Goal: Task Accomplishment & Management: Complete application form

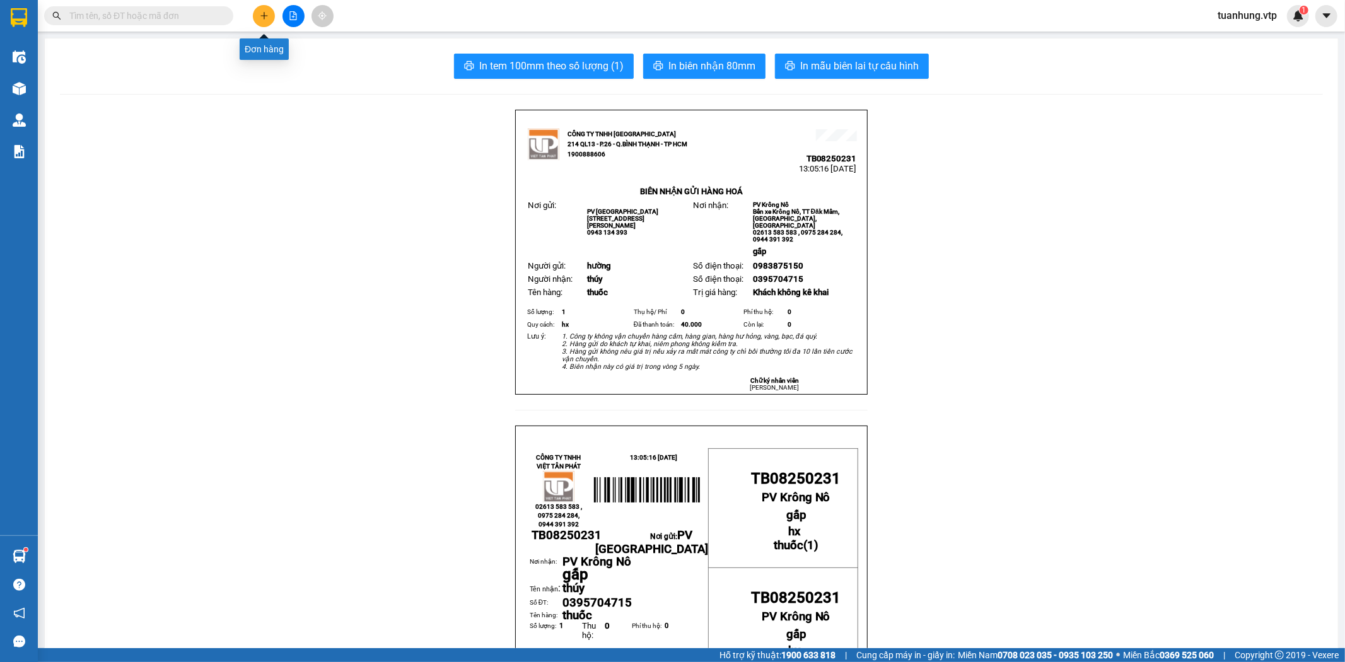
click at [260, 21] on button at bounding box center [264, 16] width 22 height 22
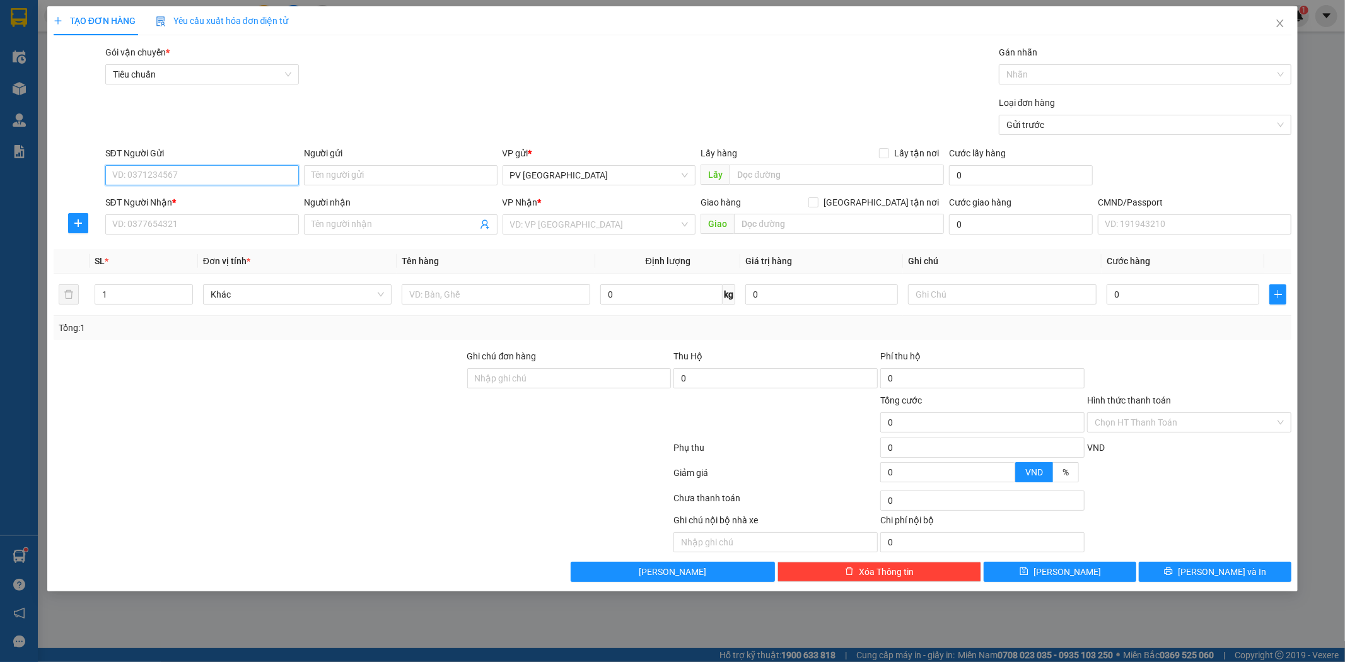
click at [227, 170] on input "SĐT Người Gửi" at bounding box center [202, 175] width 194 height 20
type input "0911279090"
click at [243, 194] on div "0911279090 - hoa" at bounding box center [202, 201] width 178 height 14
type input "hoa"
type input "0352283244"
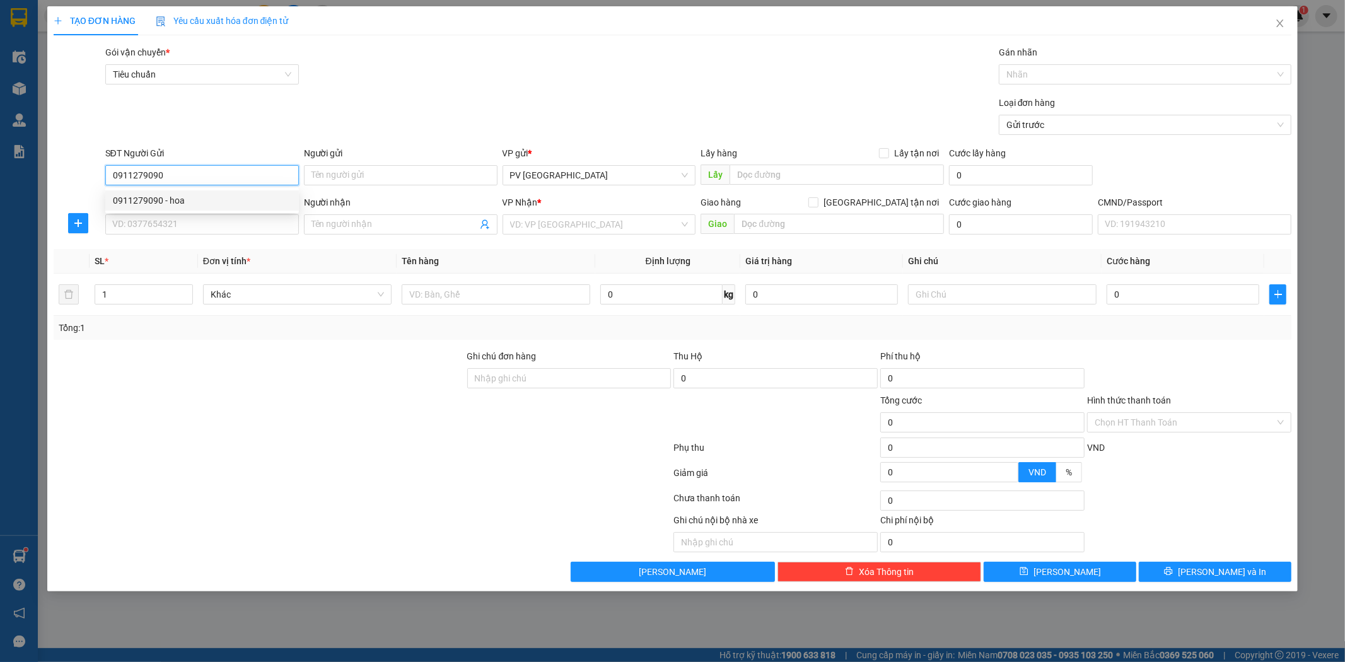
type input "thiện"
type input "0911279090"
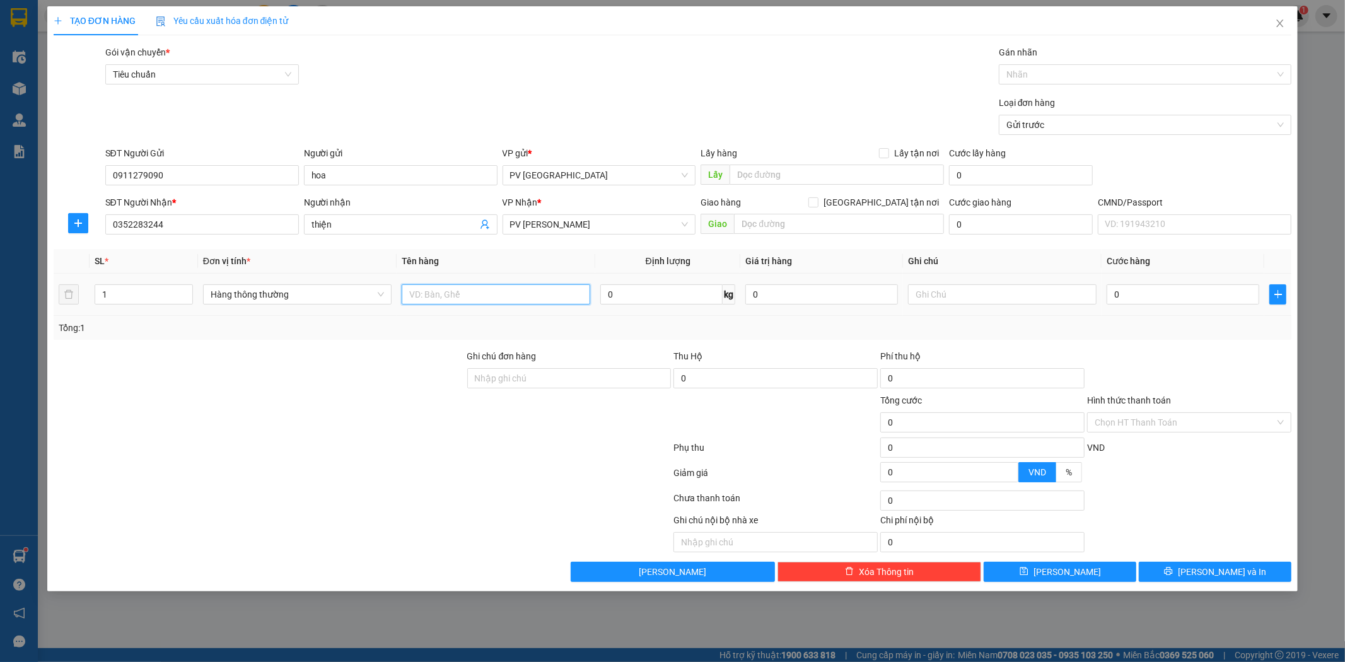
click at [515, 291] on input "text" at bounding box center [496, 294] width 189 height 20
type input "tpcn"
type input "t"
type input "5"
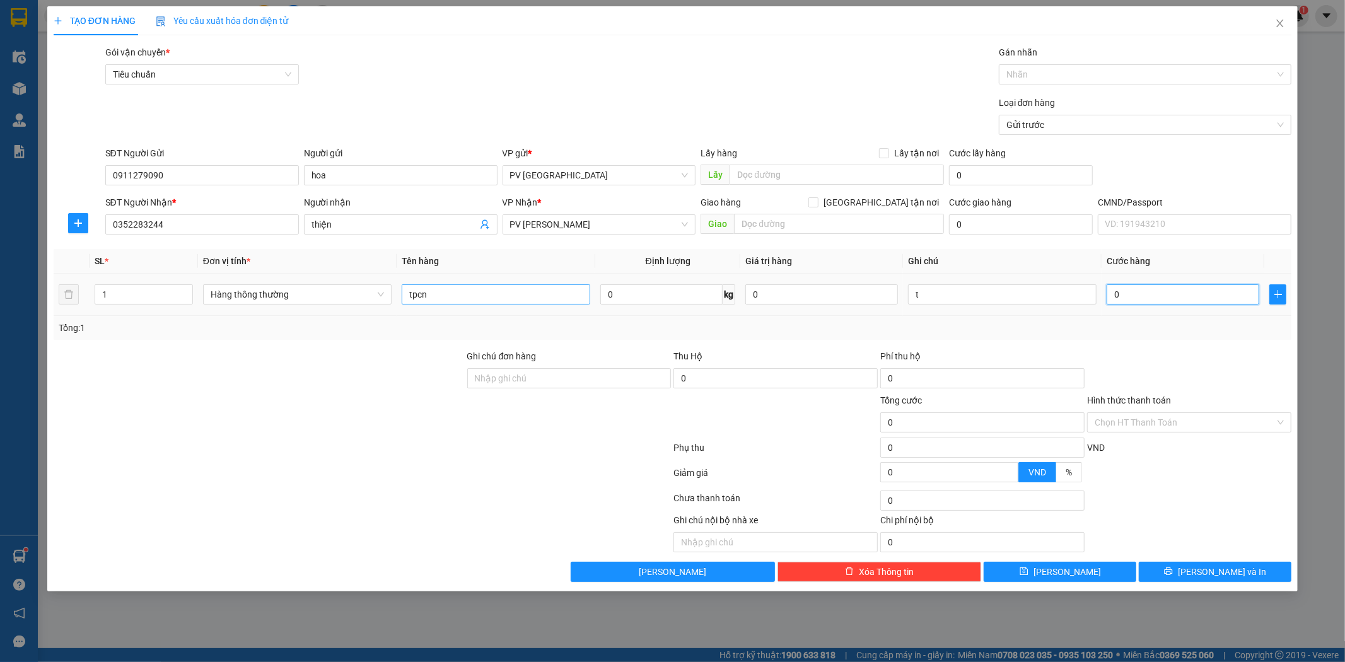
type input "5"
type input "50"
type input "500"
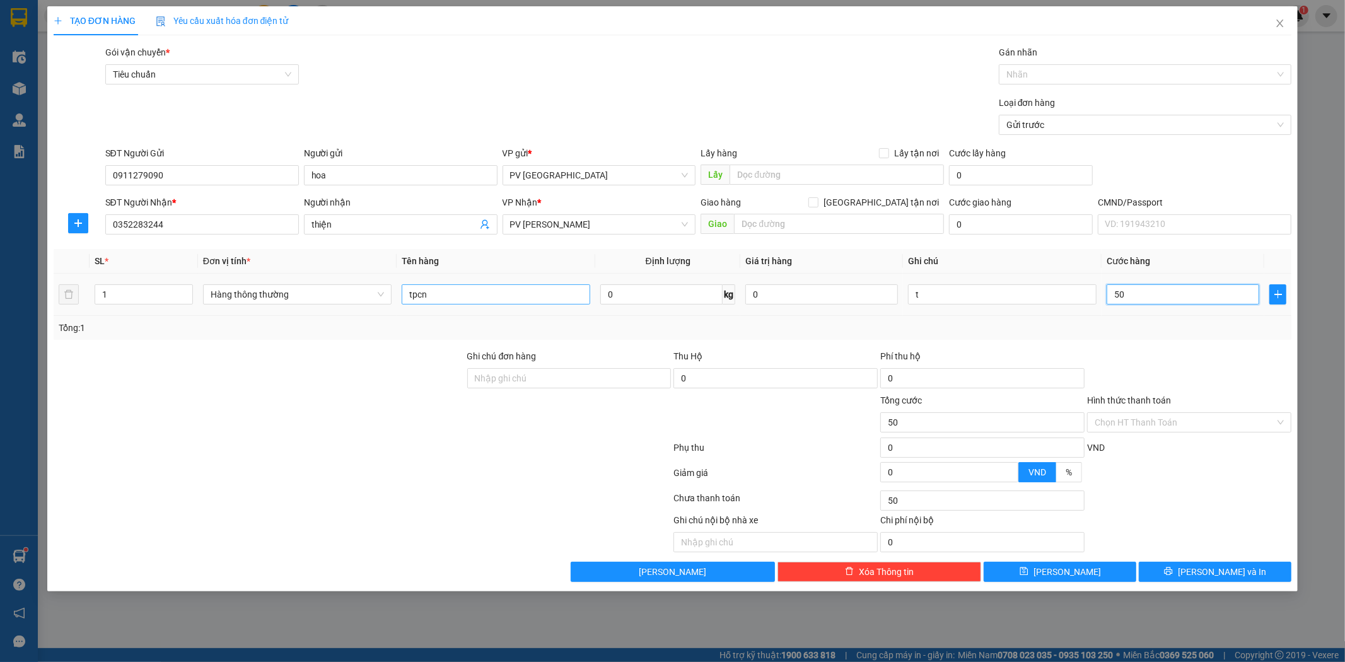
type input "500"
type input "5.000"
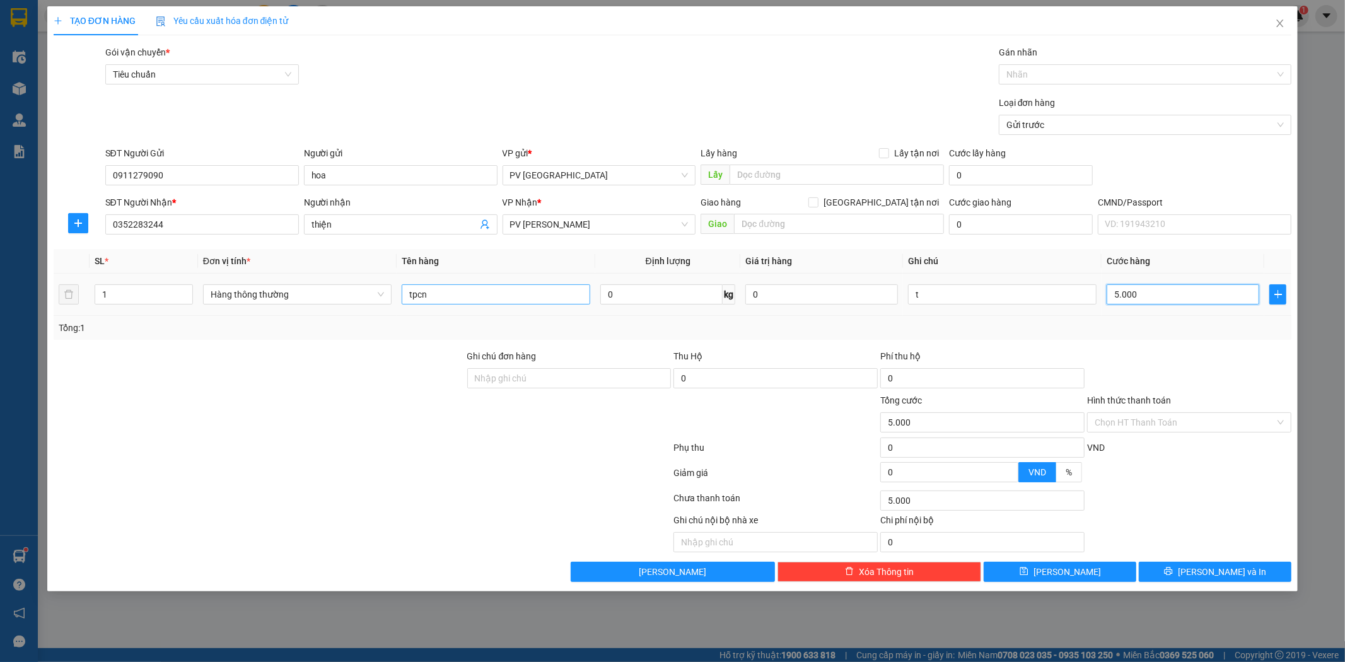
type input "50.000"
click at [1278, 417] on div "Chọn HT Thanh Toán" at bounding box center [1189, 422] width 204 height 20
type input "50.000"
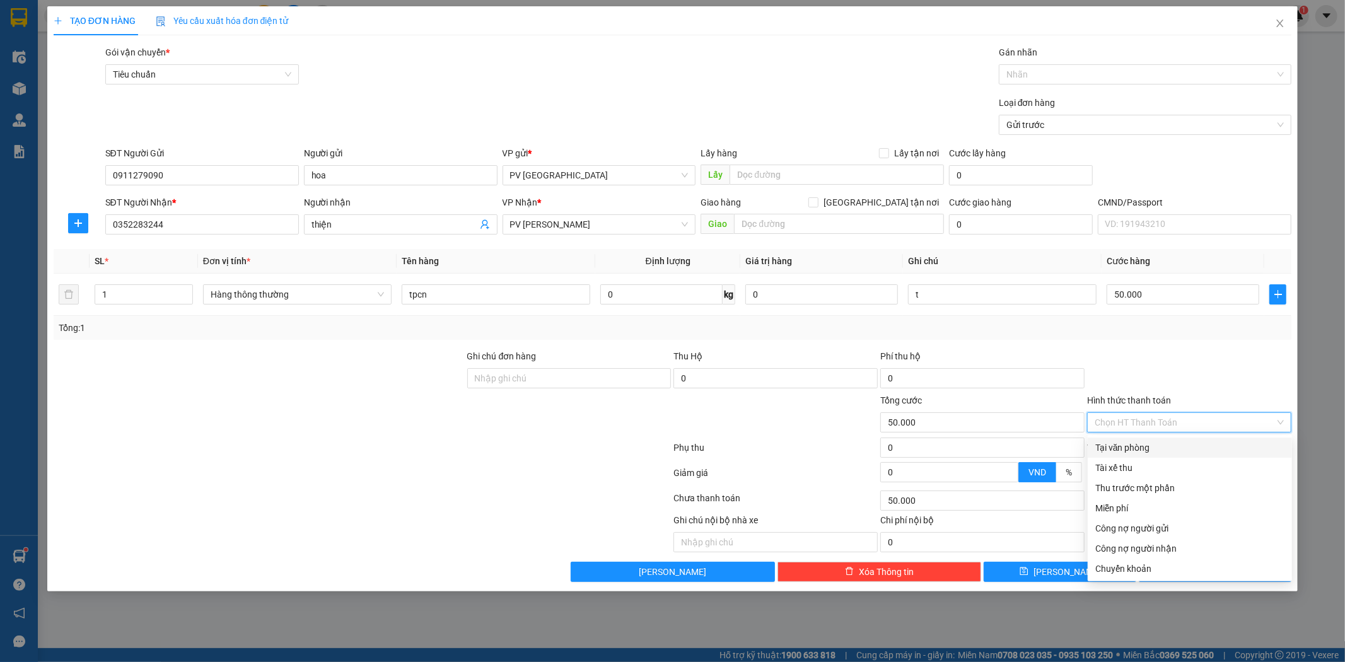
click at [1252, 441] on div "Tại văn phòng" at bounding box center [1189, 448] width 189 height 14
type input "0"
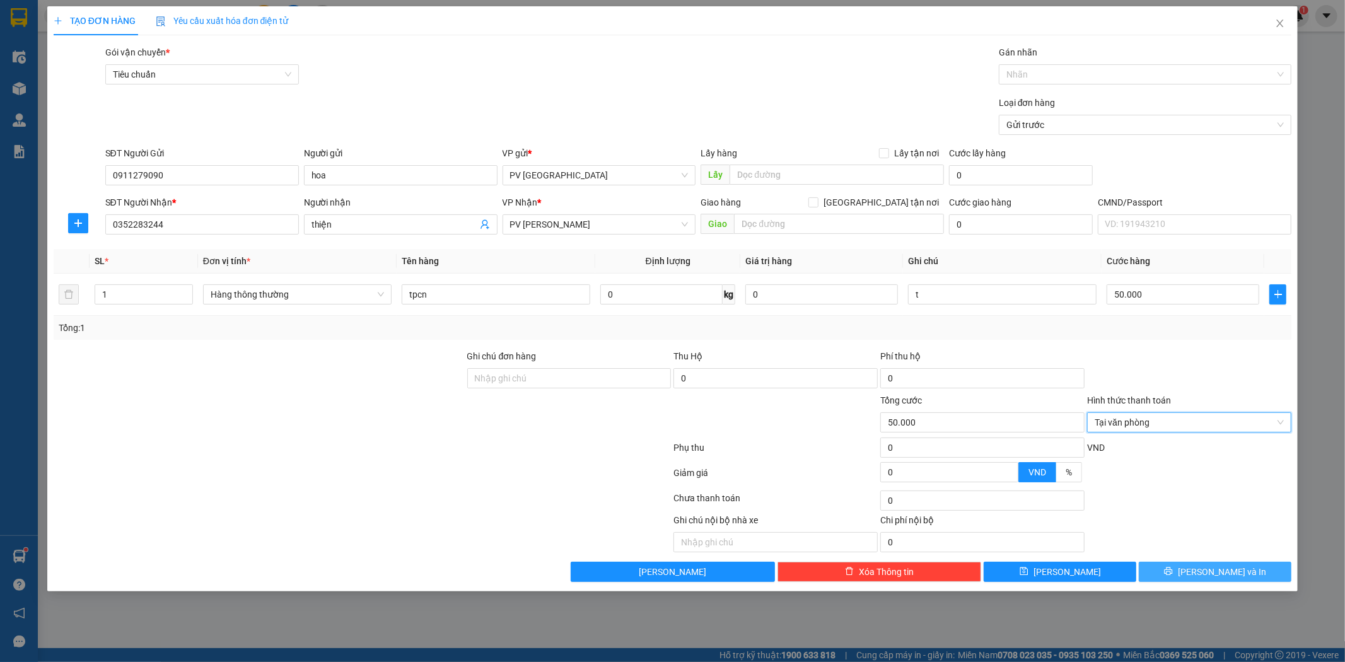
click at [1244, 578] on button "[PERSON_NAME] và In" at bounding box center [1215, 572] width 153 height 20
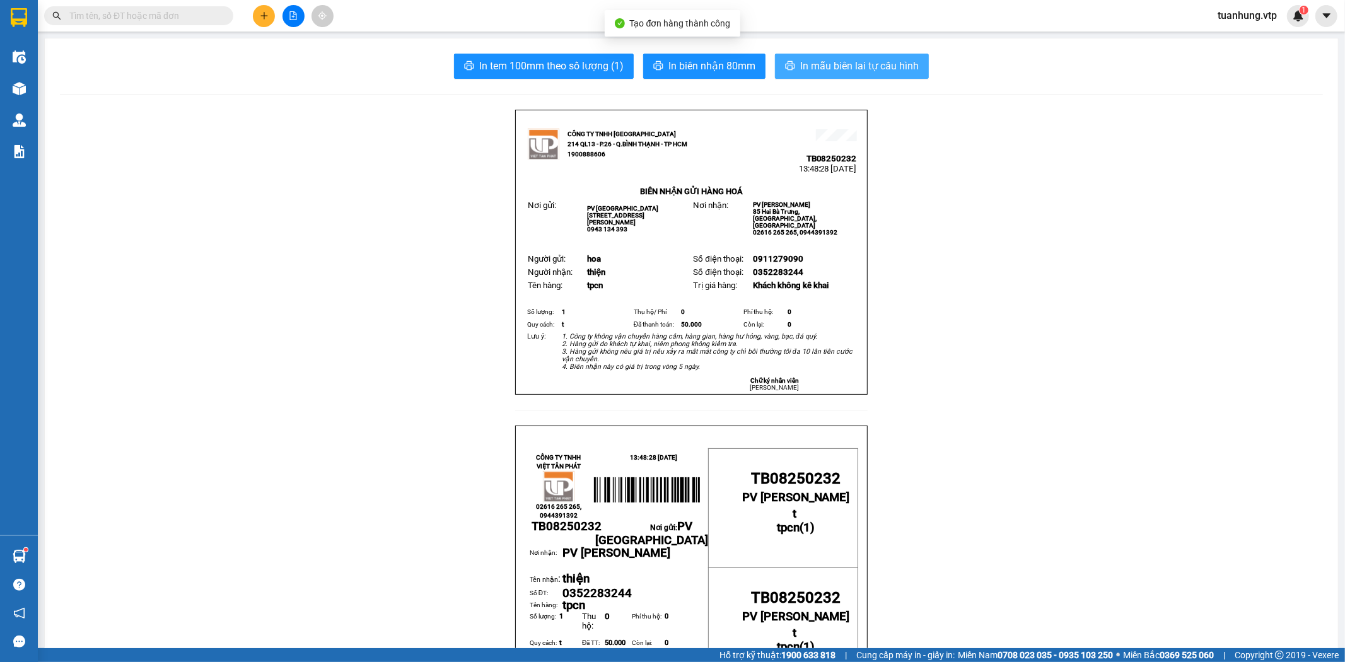
click at [843, 66] on span "In mẫu biên lai tự cấu hình" at bounding box center [859, 66] width 119 height 16
click at [259, 14] on button at bounding box center [264, 16] width 22 height 22
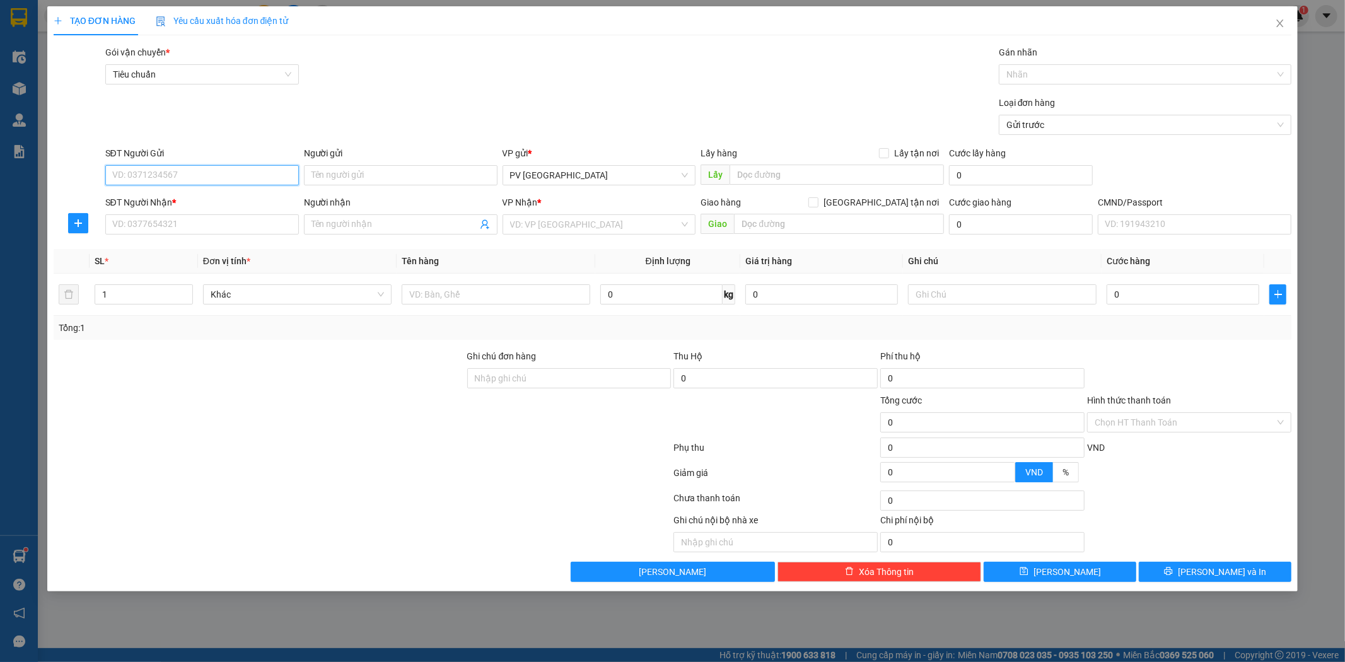
click at [269, 180] on input "SĐT Người Gửi" at bounding box center [202, 175] width 194 height 20
type input "0913339798"
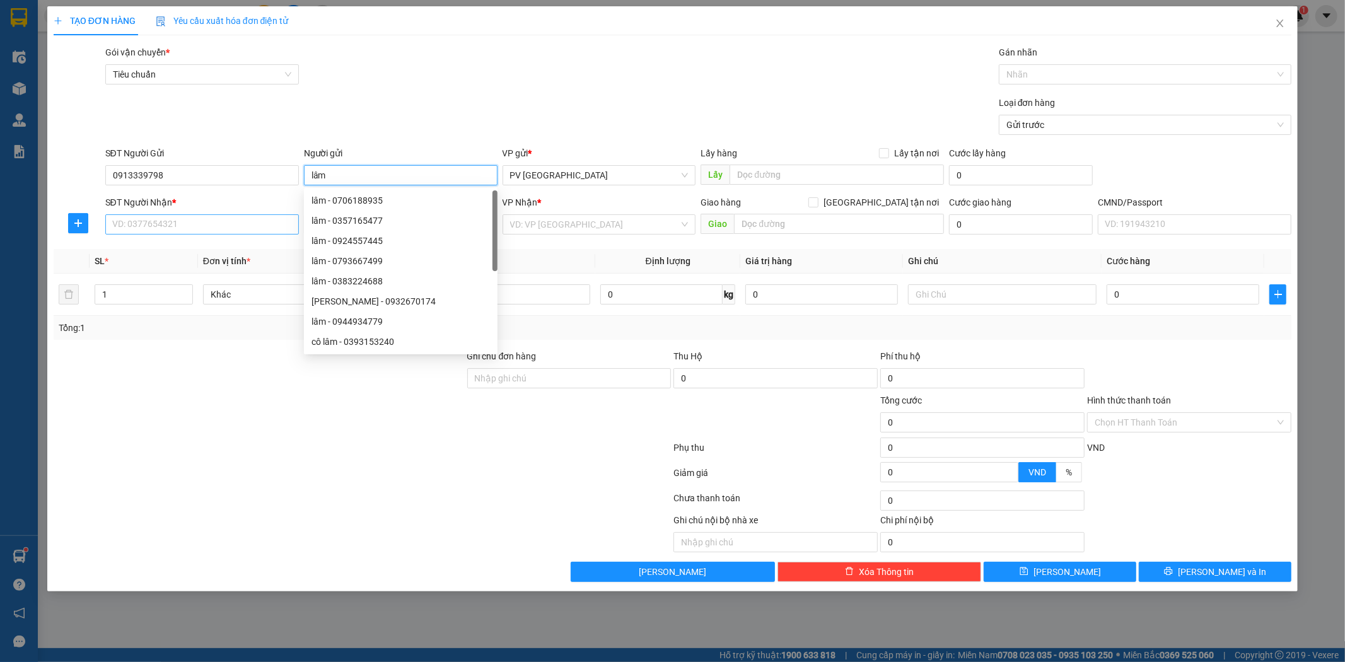
type input "lâm"
click at [272, 225] on input "SĐT Người Nhận *" at bounding box center [202, 224] width 194 height 20
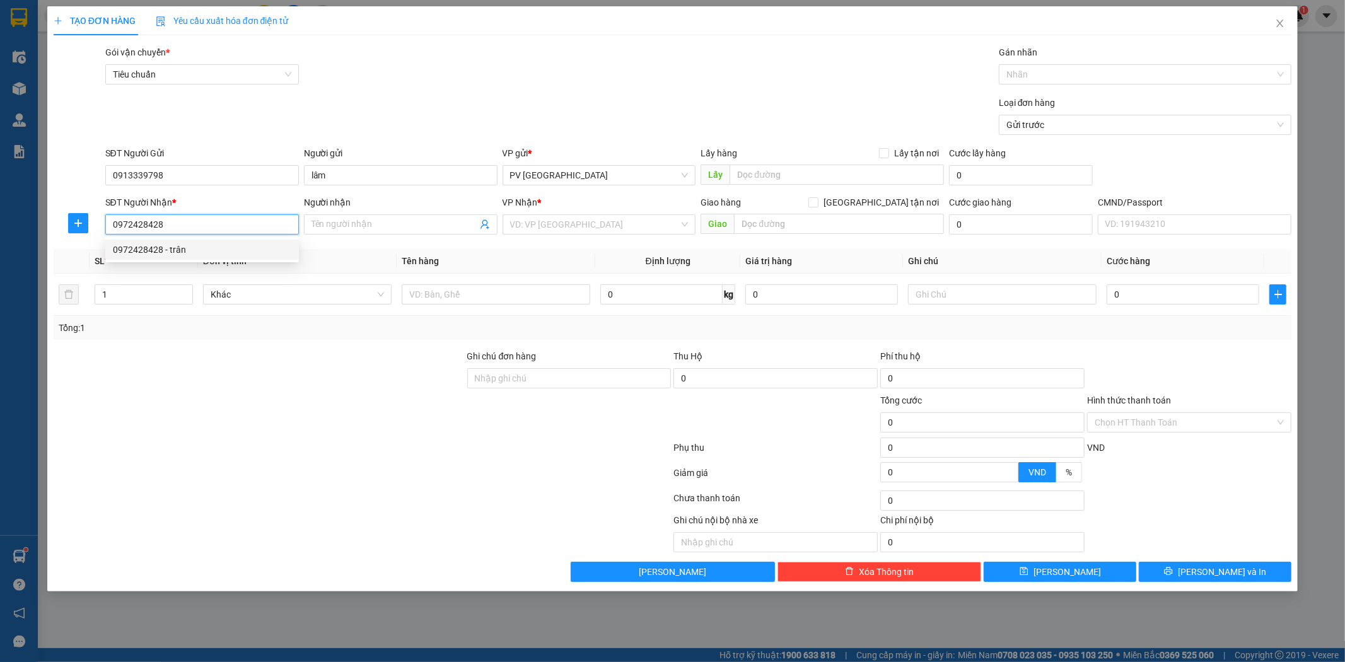
type input "0972428428"
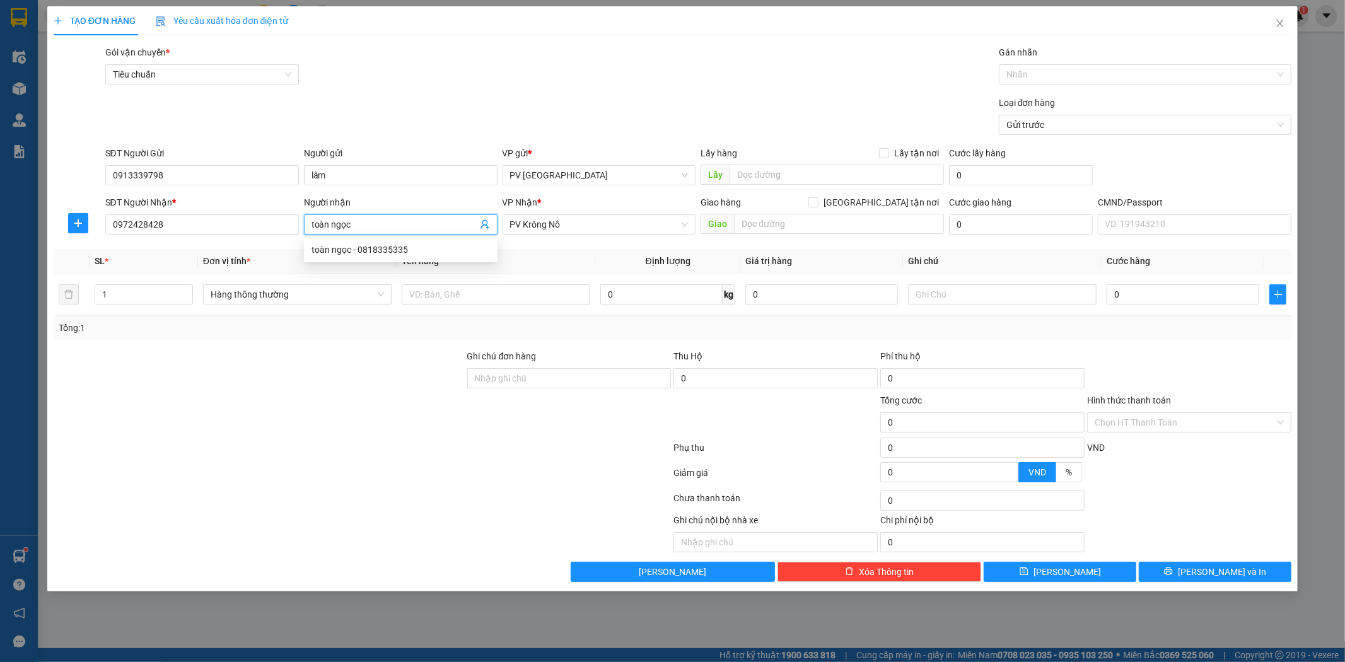
type input "toàn ngọc"
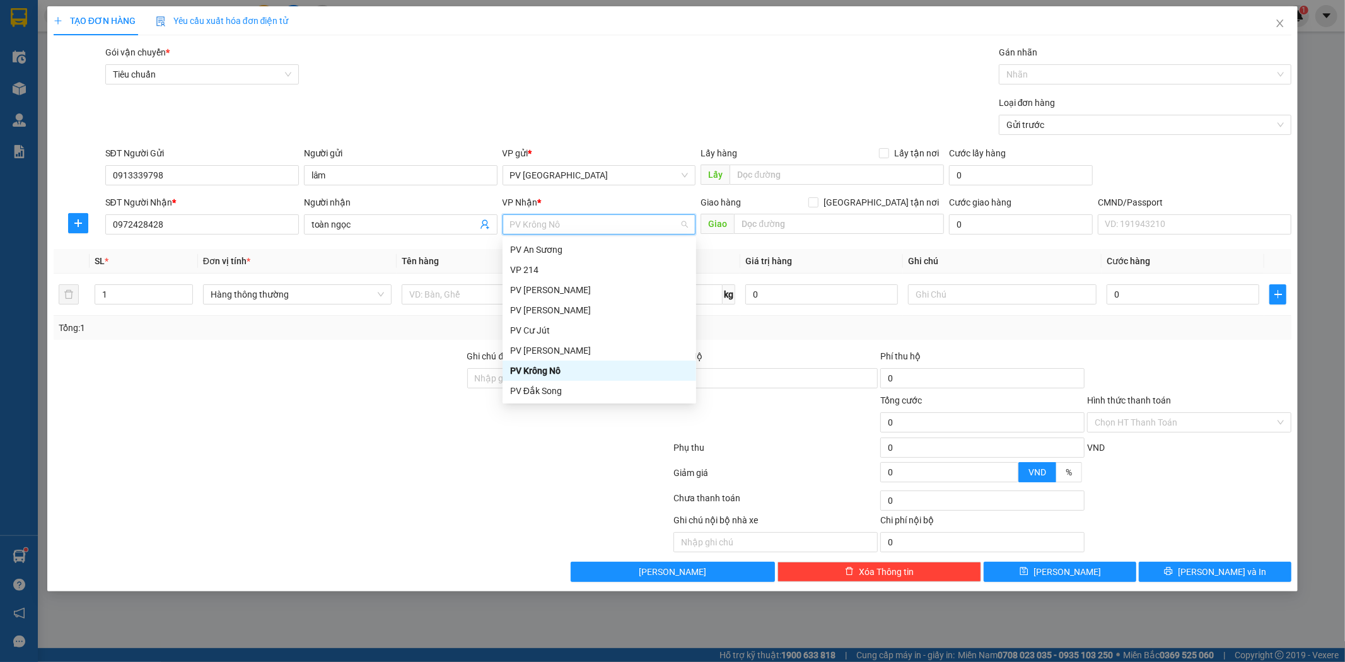
click at [539, 366] on div "PV Krông Nô" at bounding box center [599, 371] width 178 height 14
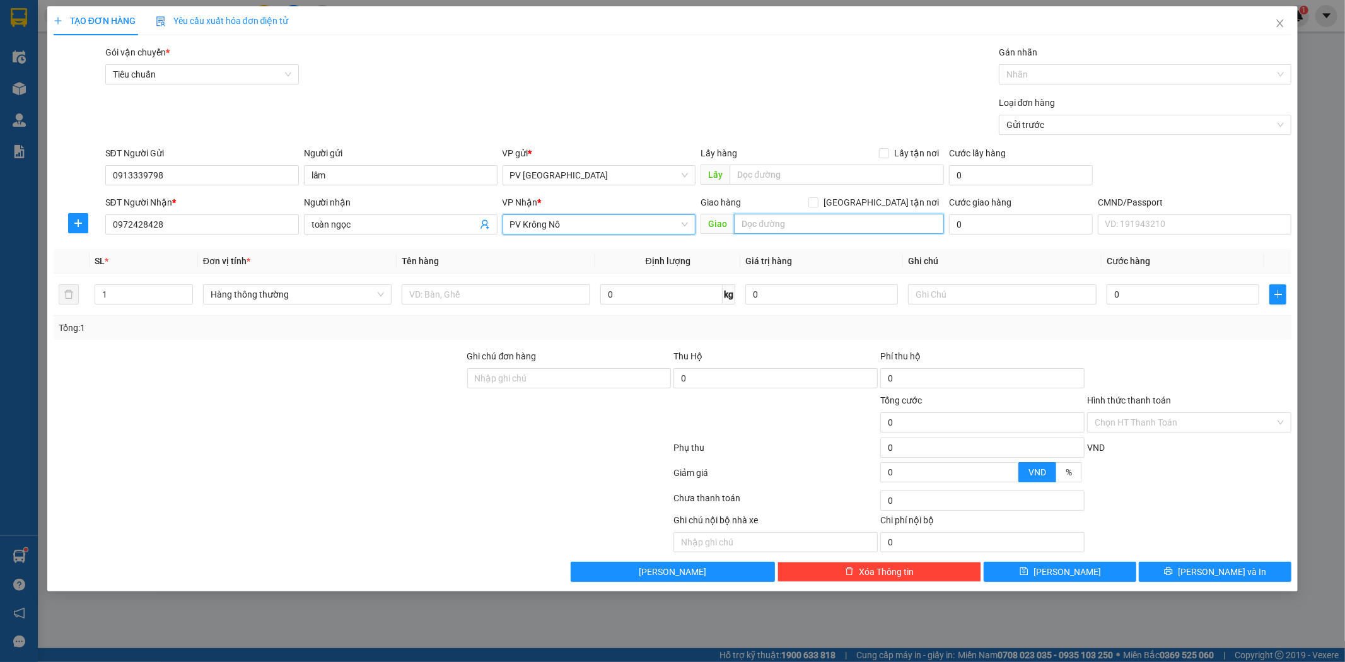
click at [806, 225] on input "text" at bounding box center [839, 224] width 210 height 20
click at [847, 221] on input "text" at bounding box center [839, 224] width 210 height 20
paste input "hn ( ko ktb trong"
click at [755, 227] on input "hn ( ko ktb trong" at bounding box center [839, 224] width 210 height 20
type input "ko ktb trong"
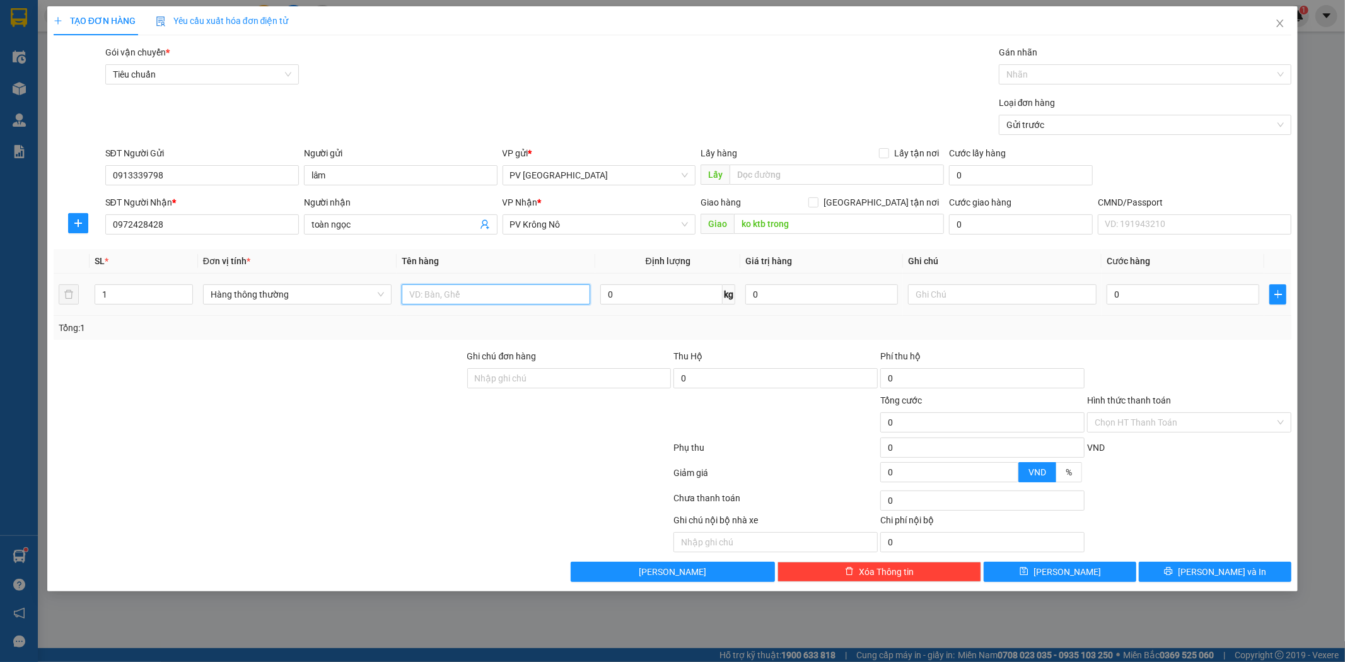
click at [549, 288] on input "text" at bounding box center [496, 294] width 189 height 20
type input "pl"
type input "h"
type input "5"
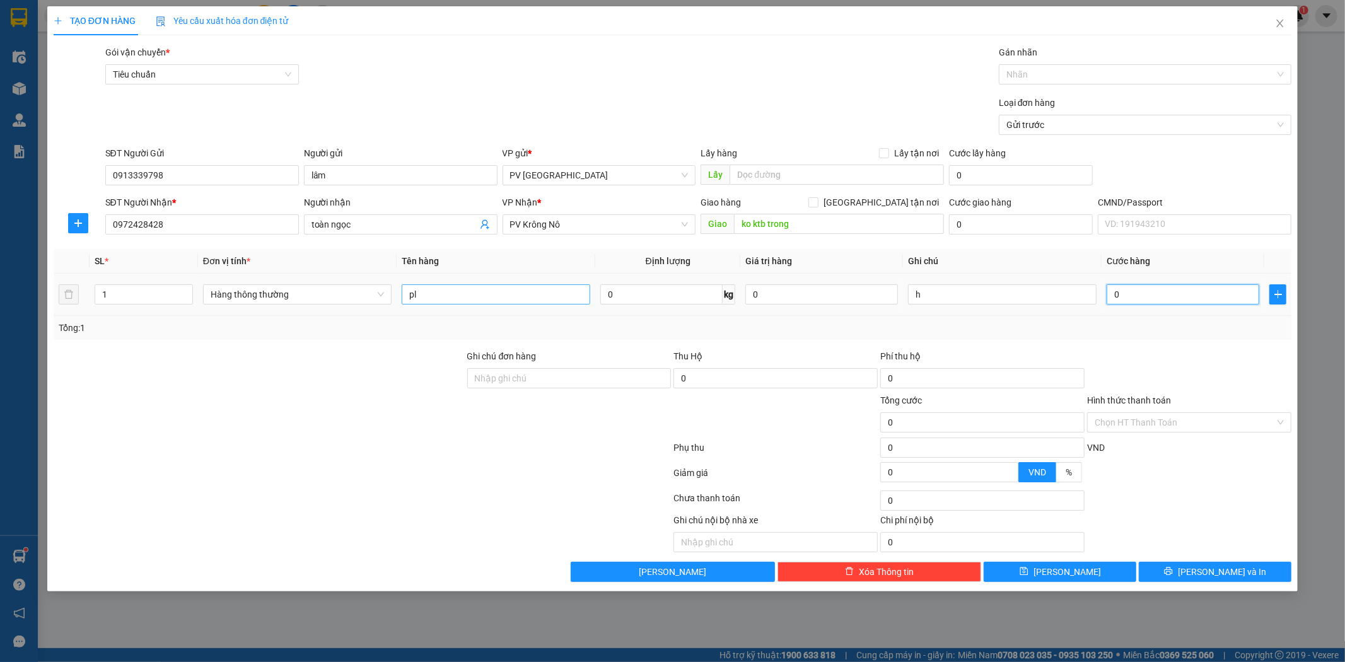
type input "5"
type input "50"
type input "500"
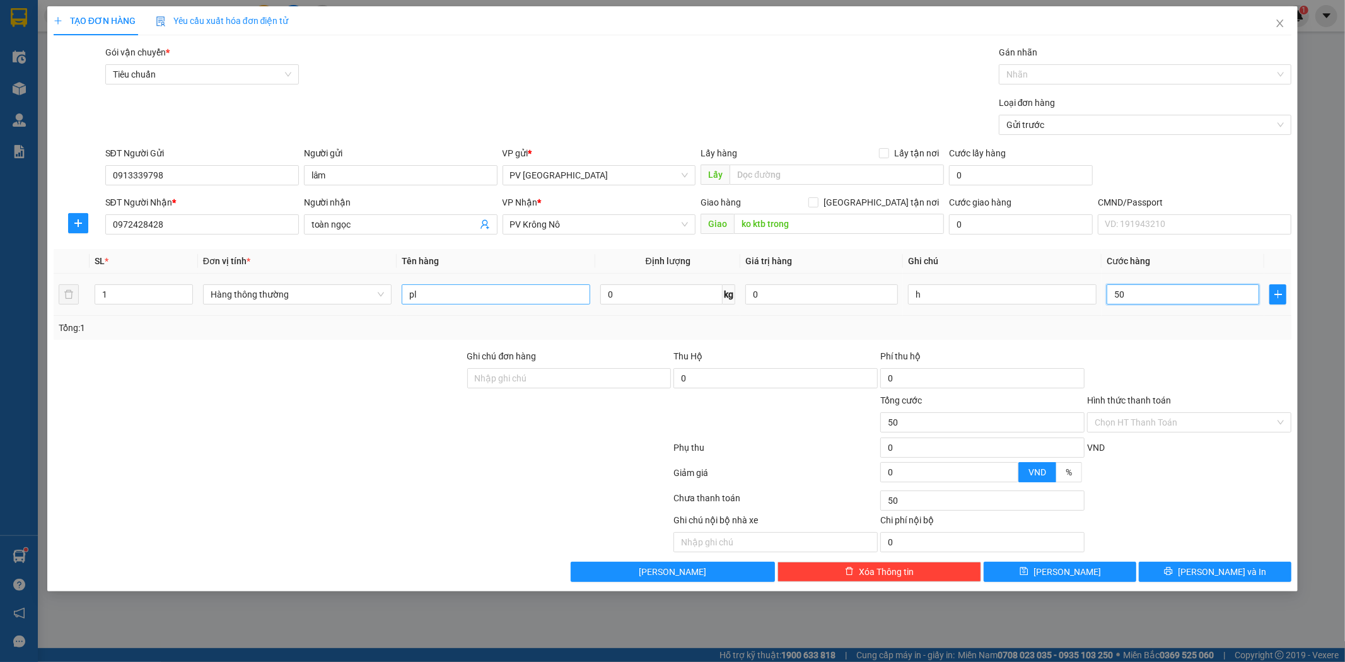
type input "500"
type input "5.000"
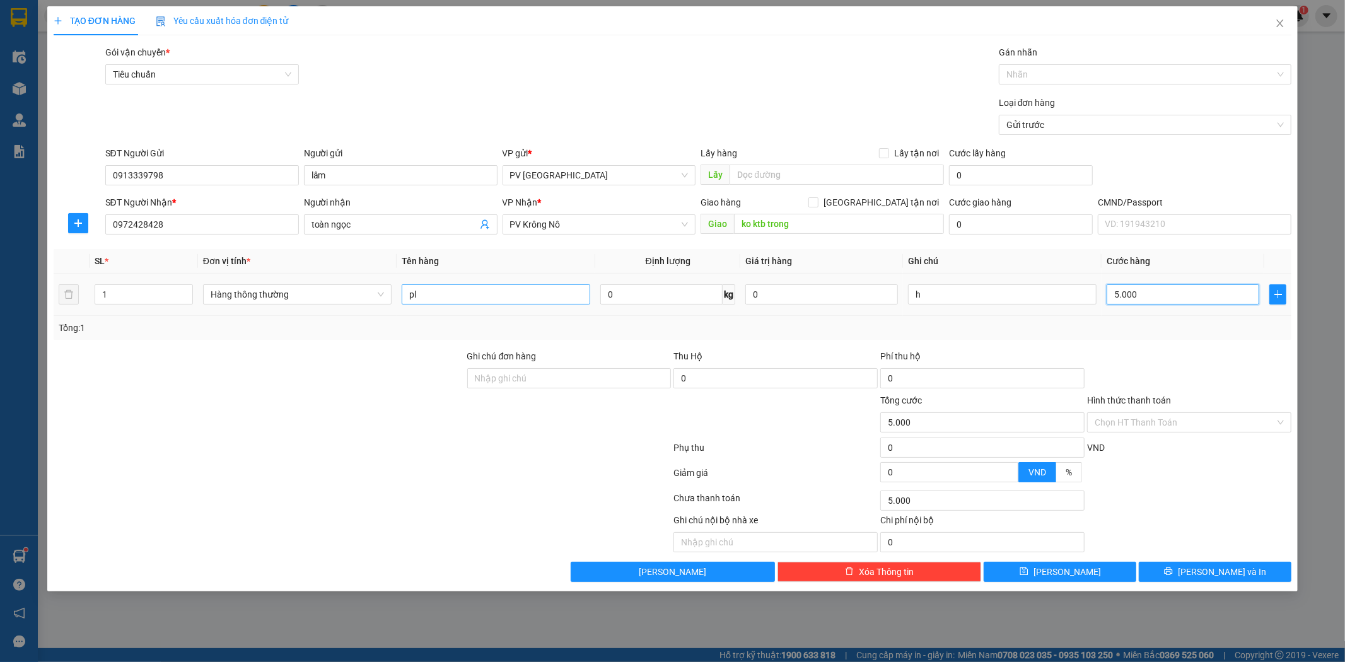
type input "50.000"
click at [1201, 563] on button "[PERSON_NAME] và In" at bounding box center [1215, 572] width 153 height 20
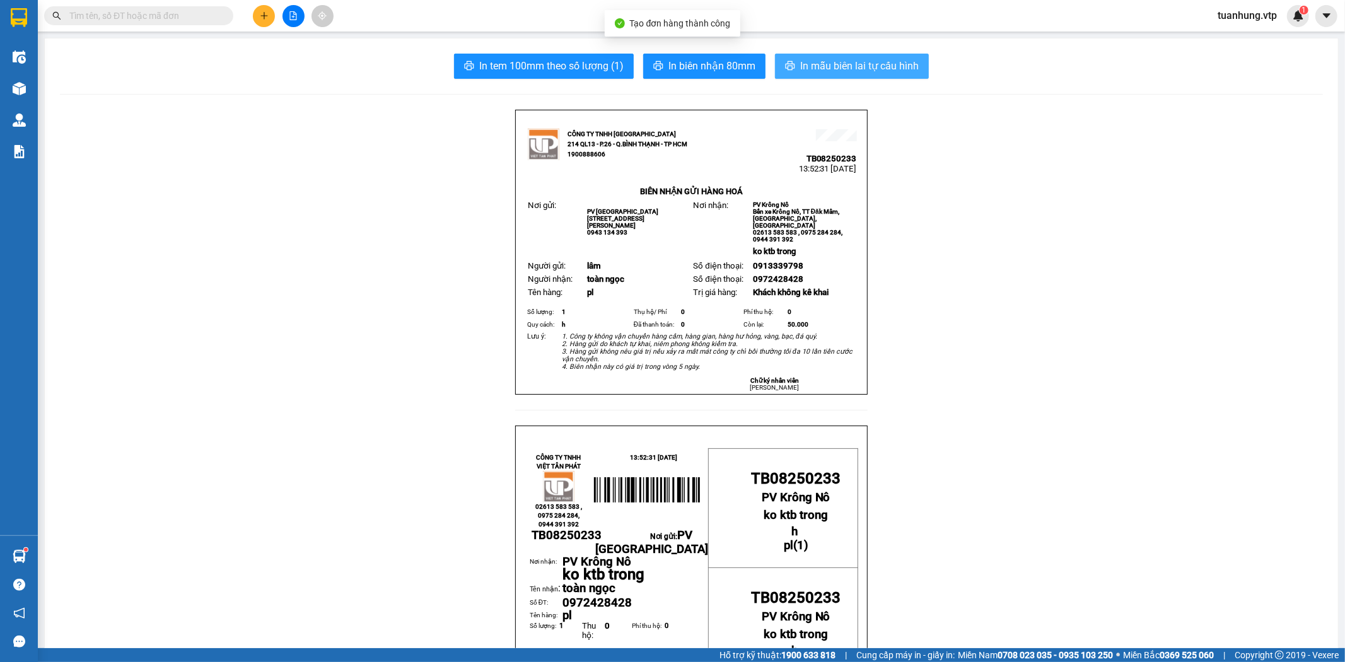
click at [890, 70] on span "In mẫu biên lai tự cấu hình" at bounding box center [859, 66] width 119 height 16
click at [267, 16] on icon "plus" at bounding box center [264, 15] width 9 height 9
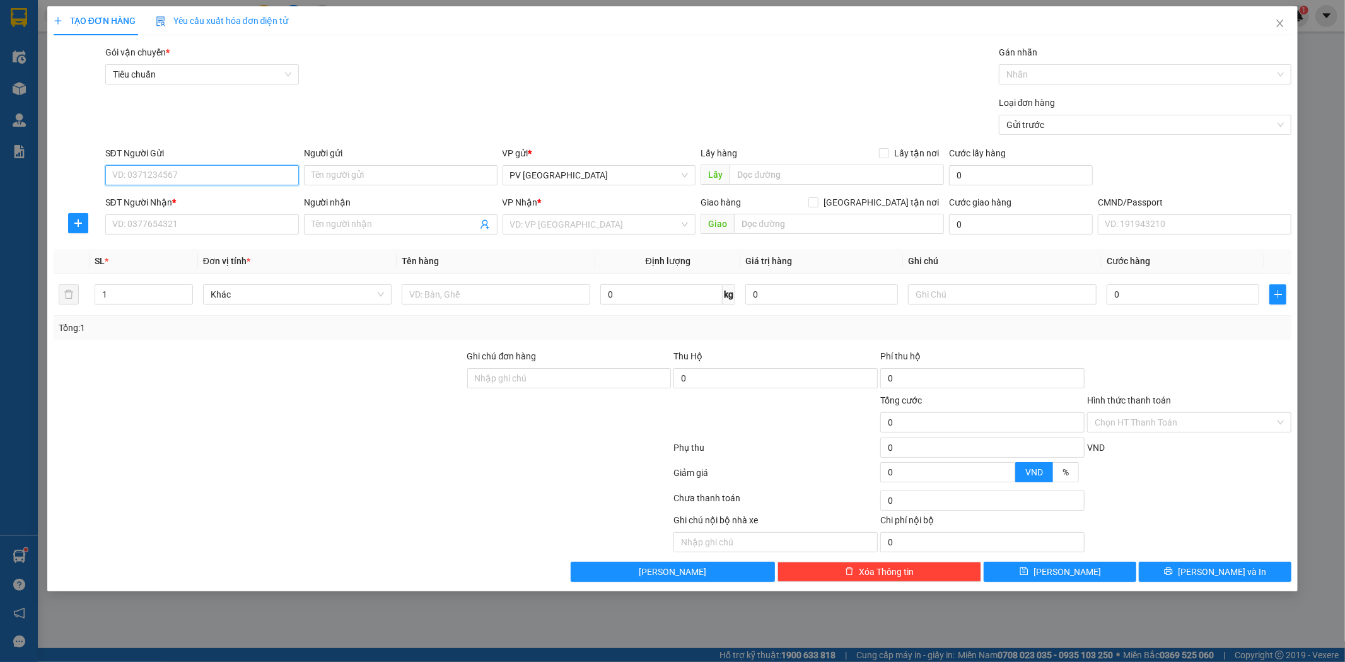
click at [259, 170] on input "SĐT Người Gửi" at bounding box center [202, 175] width 194 height 20
click at [251, 174] on input "SĐT Người Gửi" at bounding box center [202, 175] width 194 height 20
type input "0919783968"
click at [369, 174] on input "Người gửi" at bounding box center [401, 175] width 194 height 20
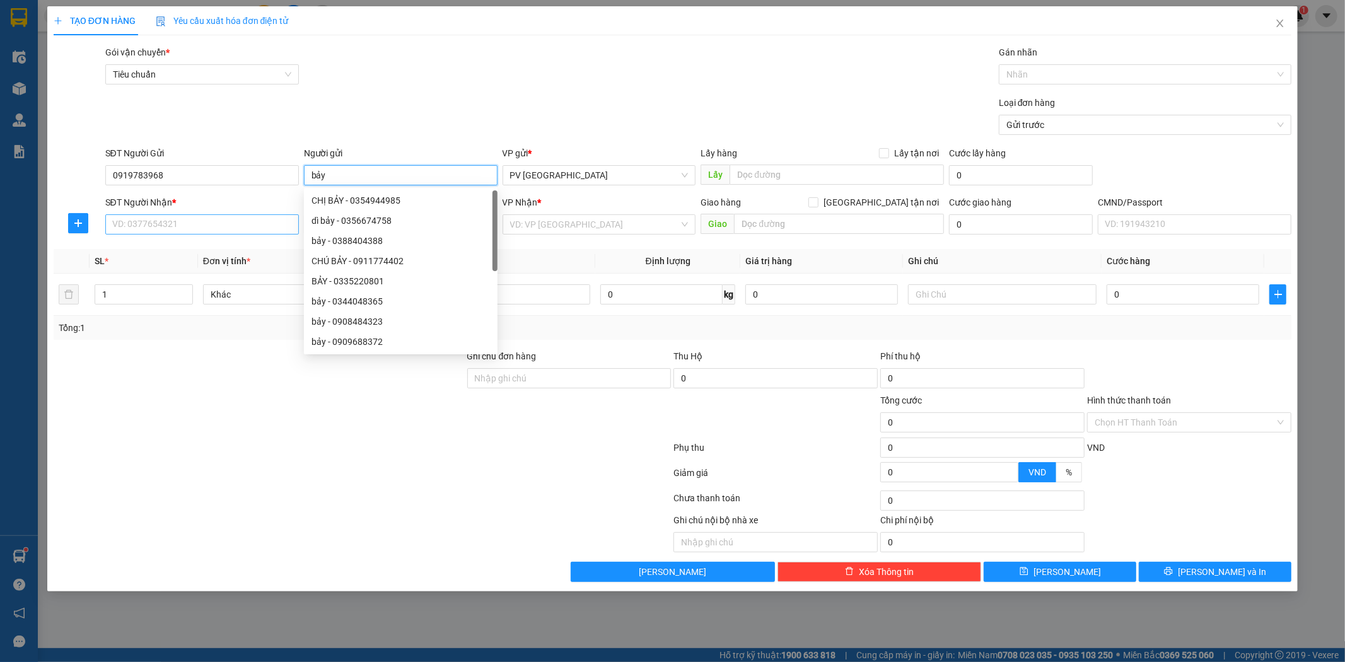
type input "bảy"
click at [257, 231] on input "SĐT Người Nhận *" at bounding box center [202, 224] width 194 height 20
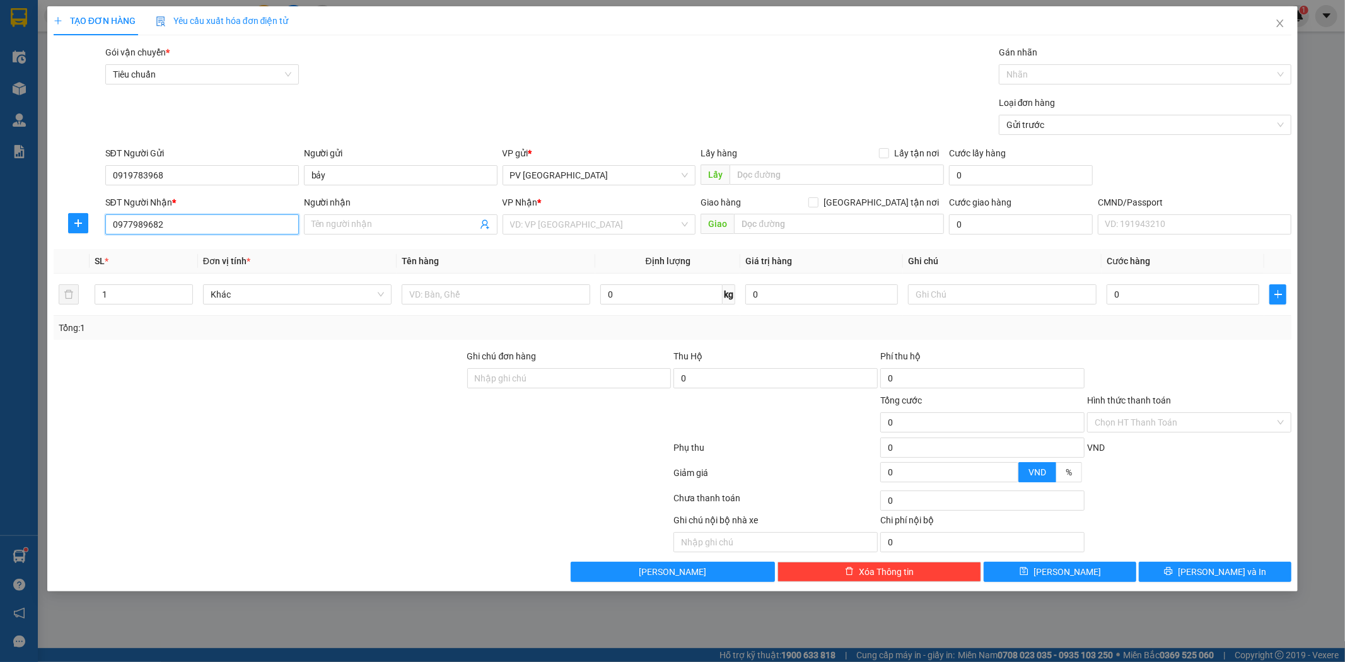
type input "0977989682"
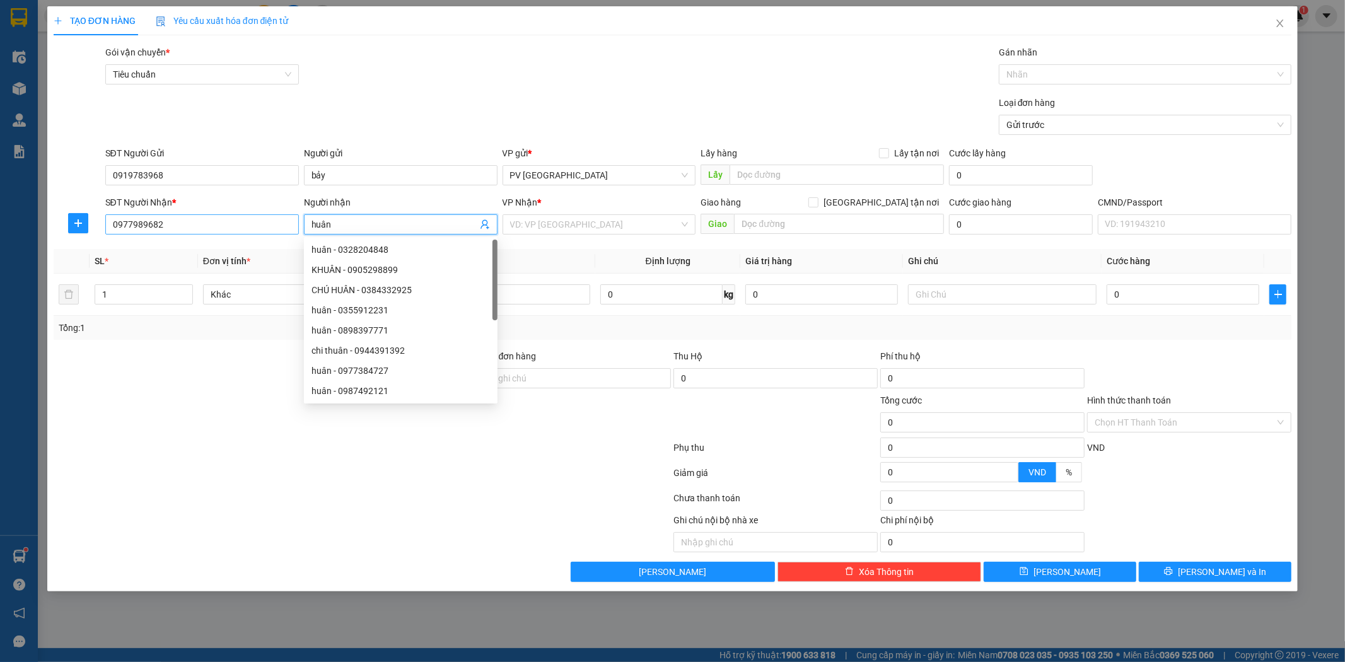
type input "huân"
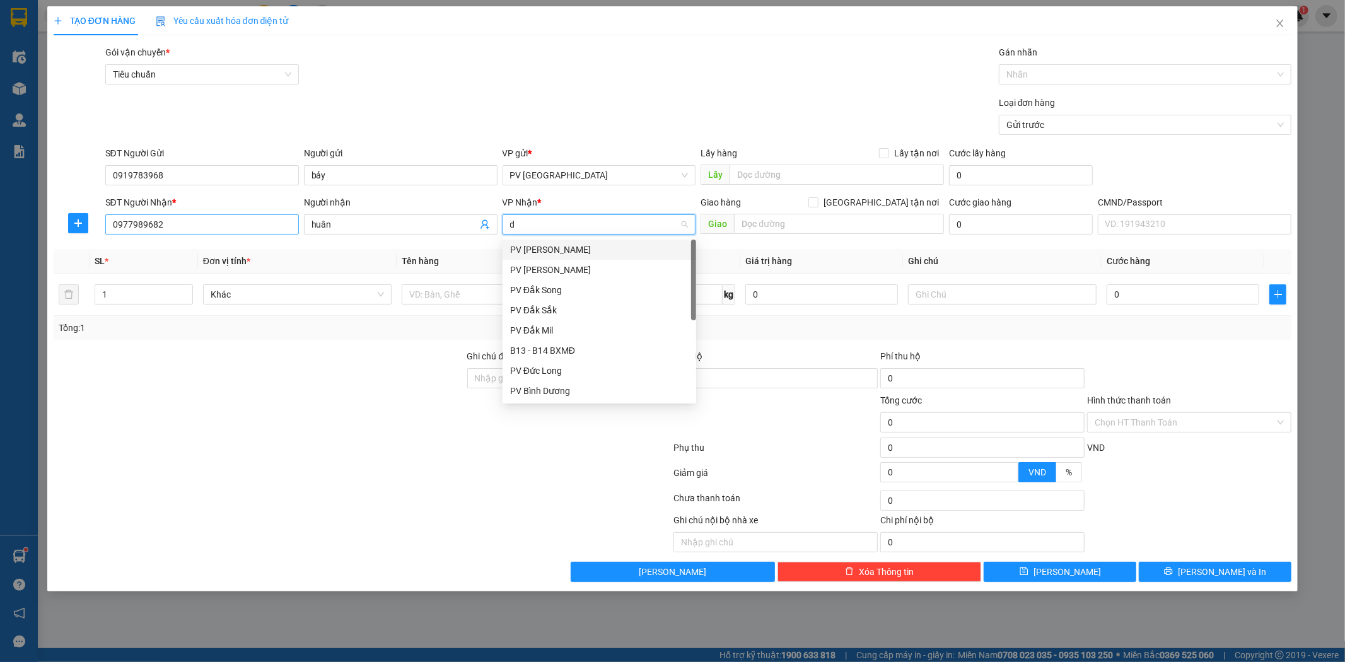
type input "ds"
click at [563, 251] on div "PV Đắk Song" at bounding box center [599, 250] width 178 height 14
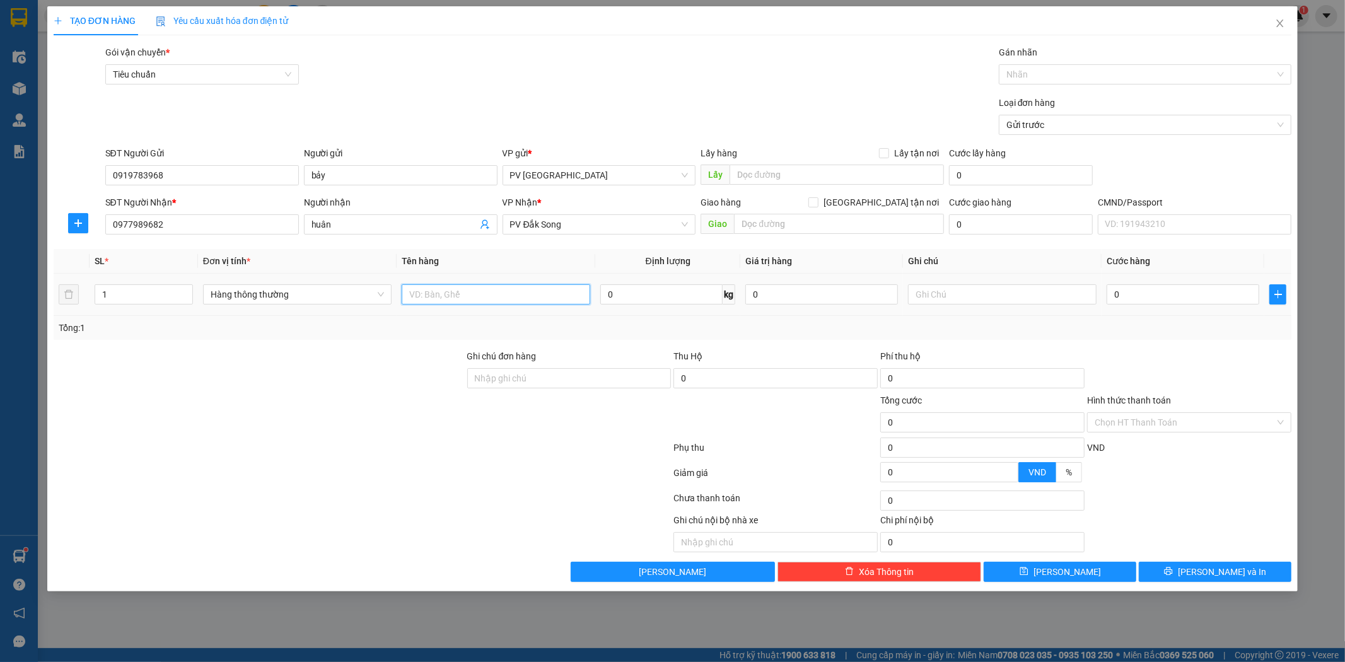
click at [571, 304] on input "text" at bounding box center [496, 294] width 189 height 20
type input "lap top"
type input "h"
type input "4"
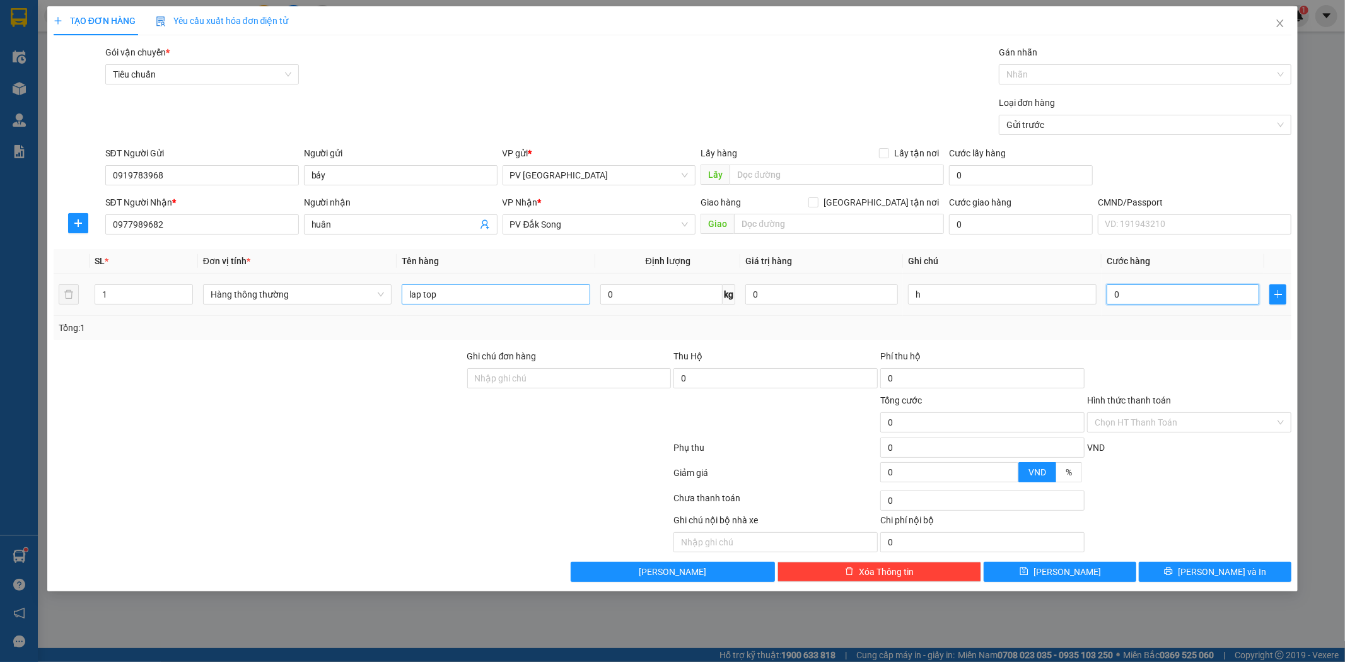
type input "4"
type input "40"
type input "400"
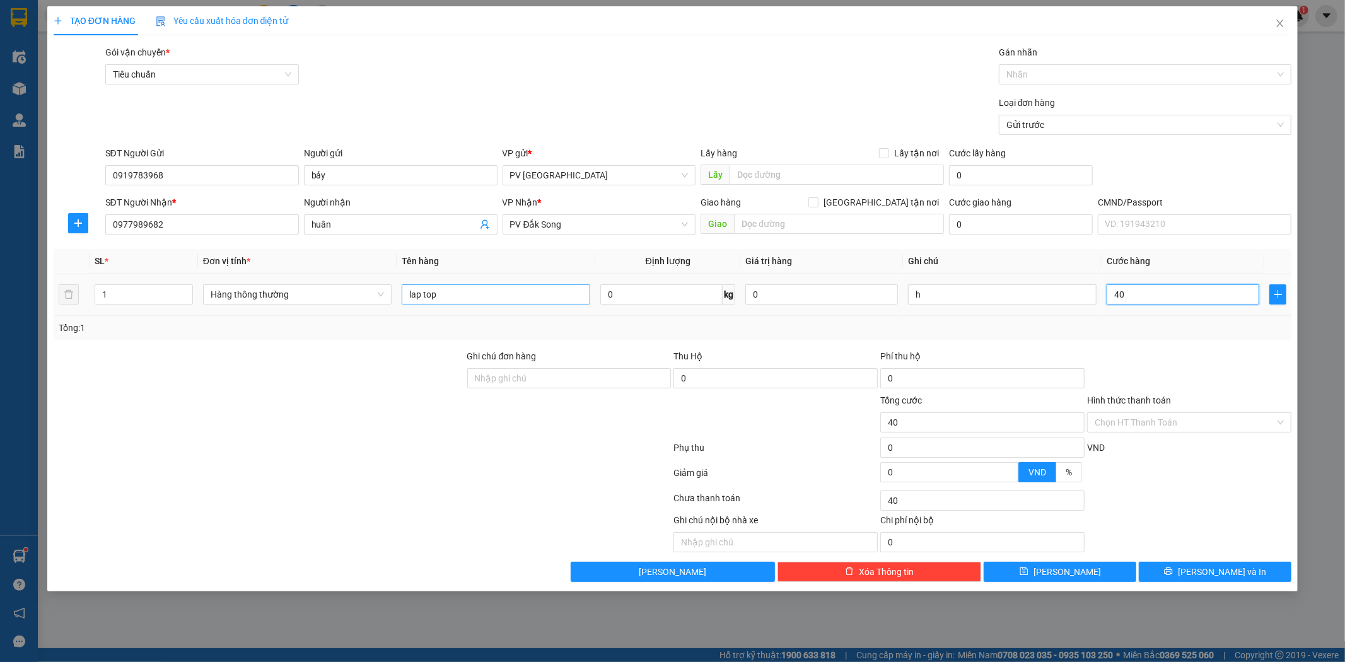
type input "400"
type input "4.000"
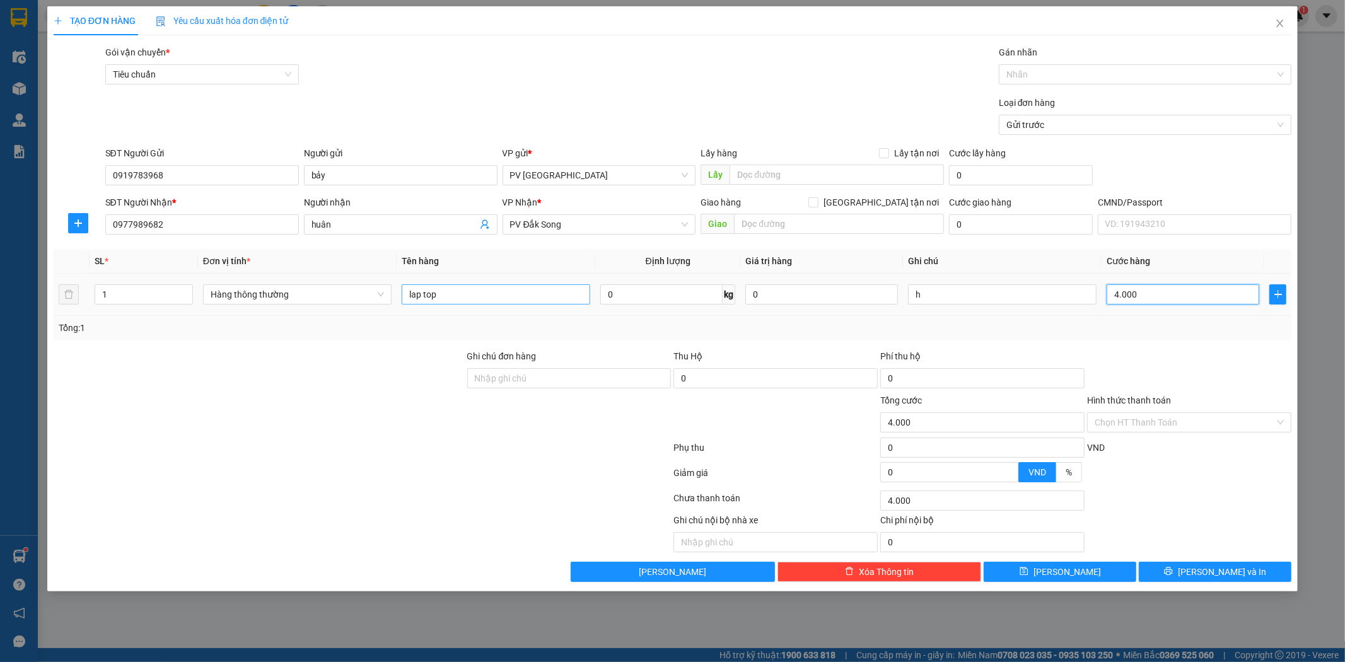
type input "40.000"
click at [834, 226] on input "text" at bounding box center [839, 224] width 210 height 20
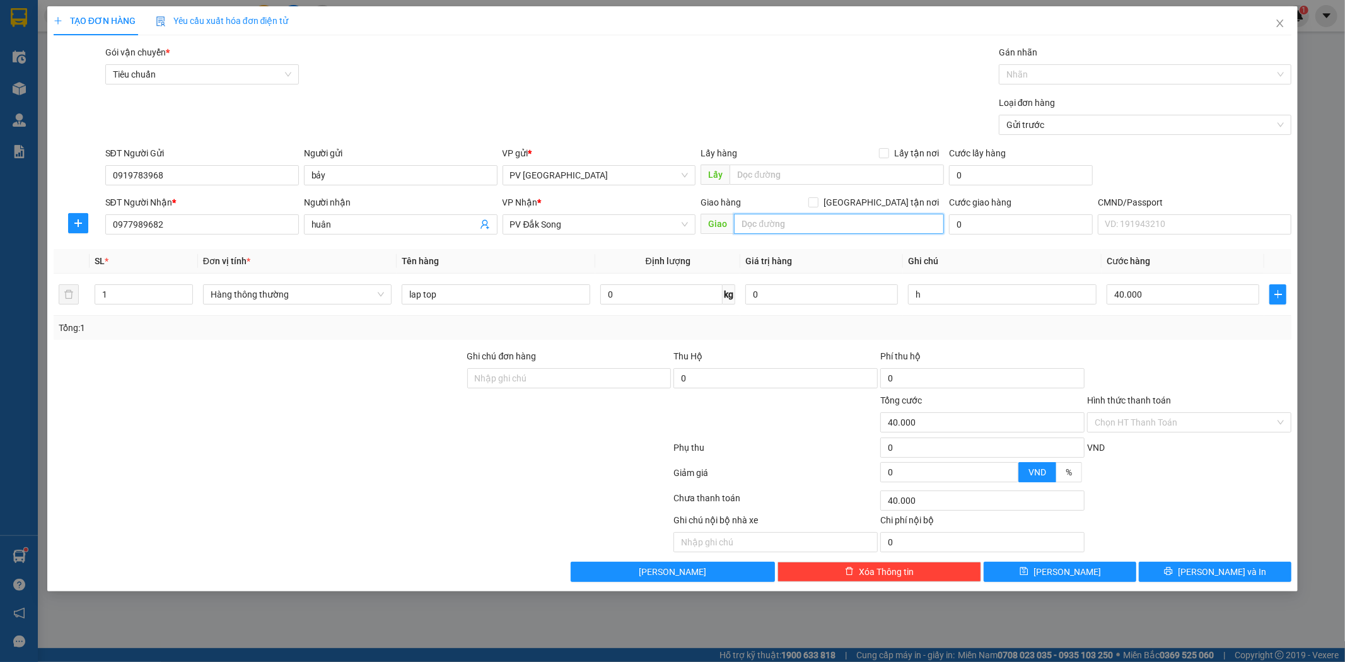
paste input "hn ( ko ktb trong"
click at [755, 219] on input "hn ( ko ktb trong" at bounding box center [839, 224] width 210 height 20
type input "ko ktb trong"
click at [1173, 573] on icon "printer" at bounding box center [1168, 571] width 9 height 9
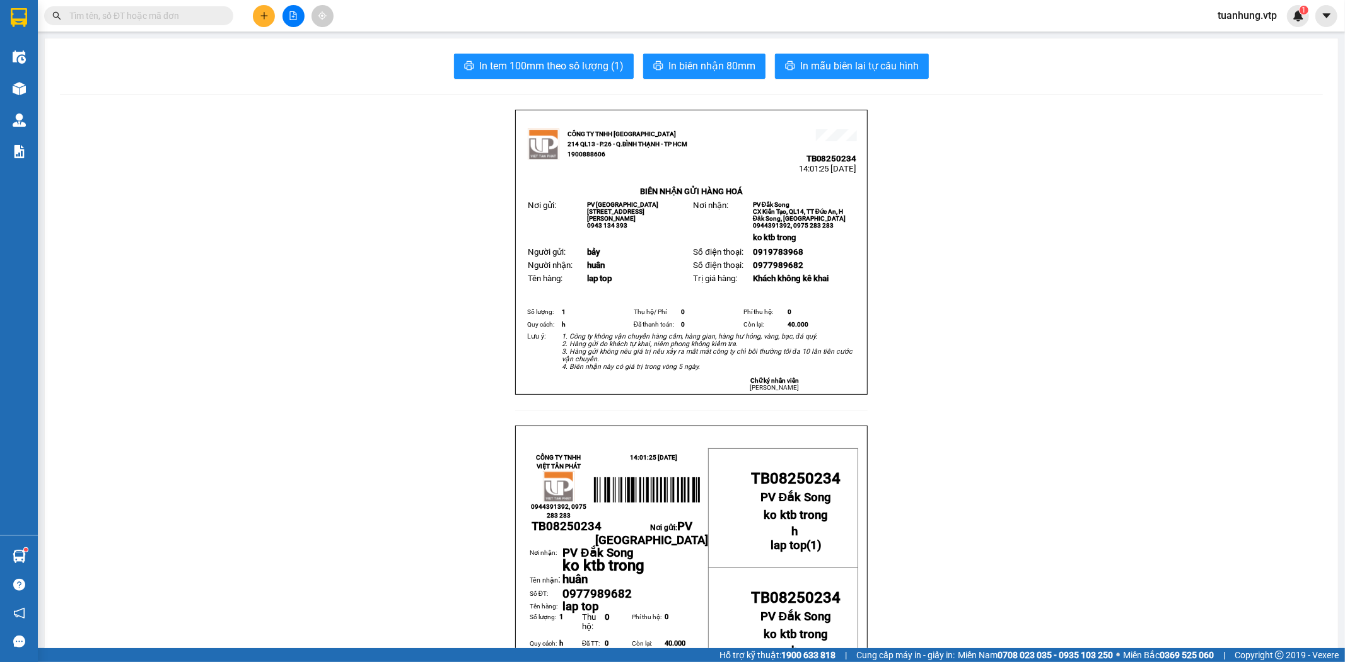
drag, startPoint x: 262, startPoint y: 18, endPoint x: 478, endPoint y: 341, distance: 388.6
click at [292, 261] on section "Kết quả tìm kiếm ( 0 ) Bộ lọc No Data tuanhung.vtp 1 Điều hành xe Kho hàng mới …" at bounding box center [672, 331] width 1345 height 662
click at [829, 55] on button "In mẫu biên lai tự cấu hình" at bounding box center [852, 66] width 154 height 25
click at [265, 20] on button at bounding box center [264, 16] width 22 height 22
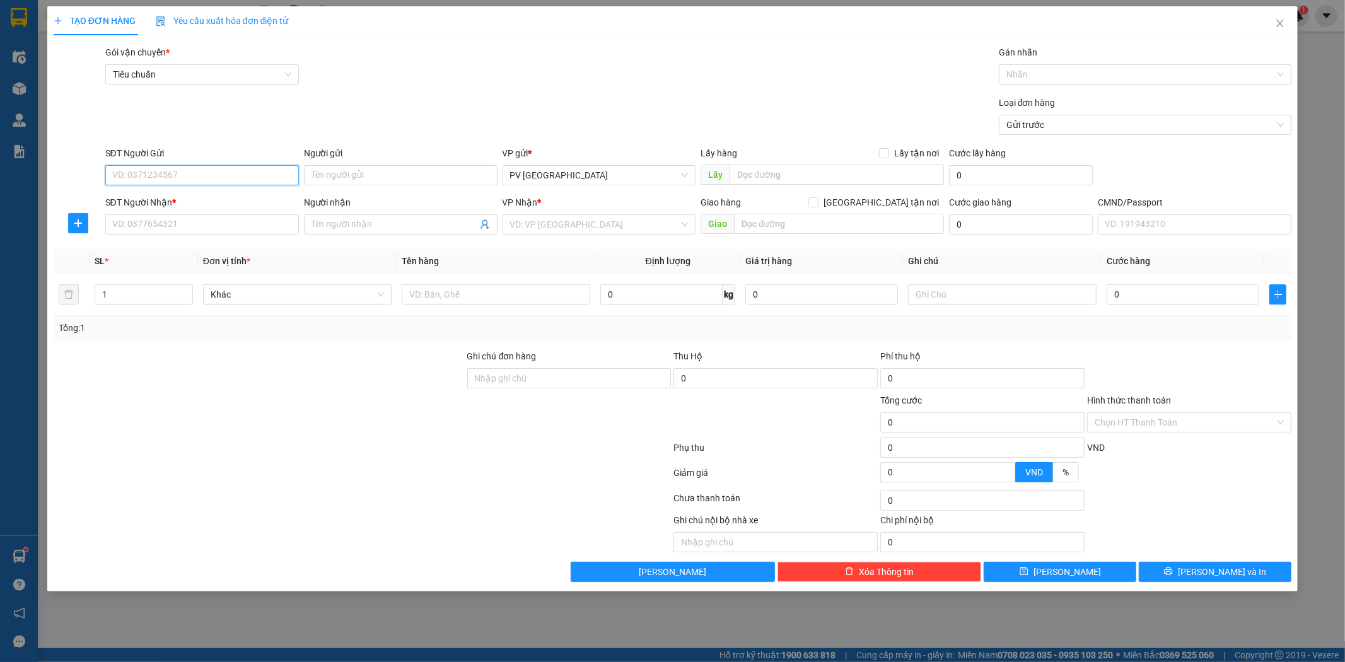
click at [272, 175] on input "SĐT Người Gửi" at bounding box center [202, 175] width 194 height 20
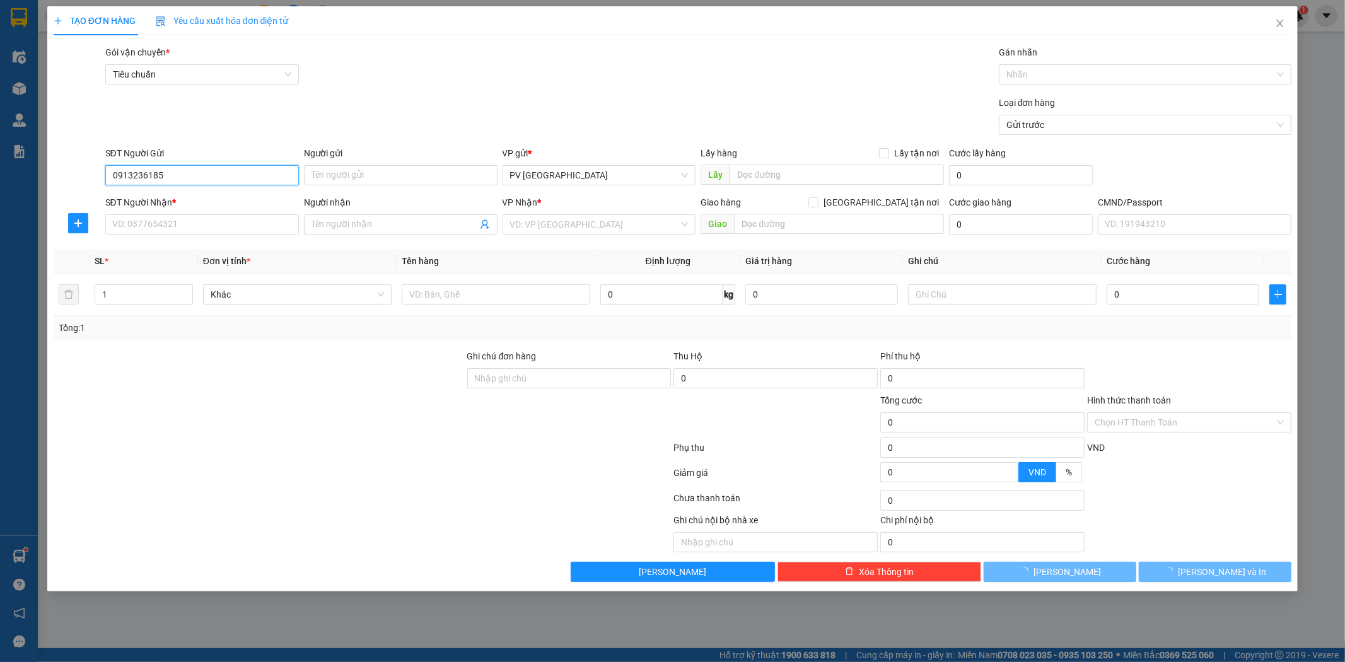
type input "0913236185"
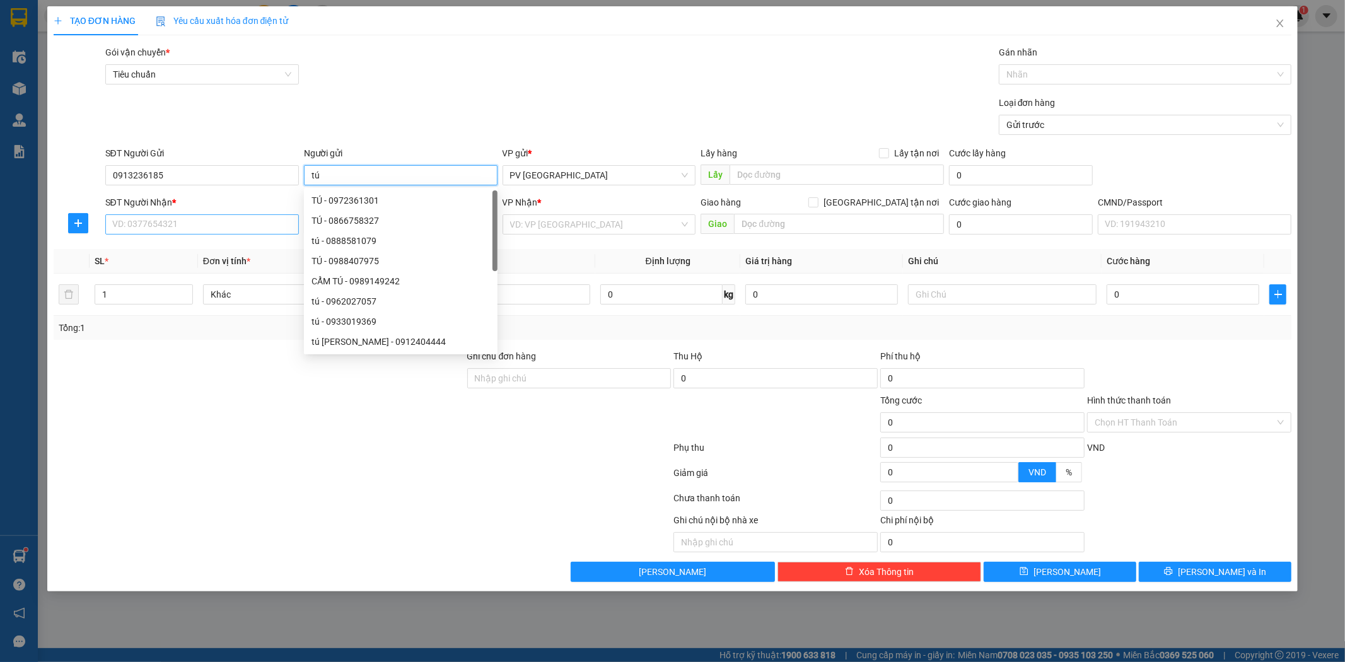
type input "tú"
click at [261, 230] on input "SĐT Người Nhận *" at bounding box center [202, 224] width 194 height 20
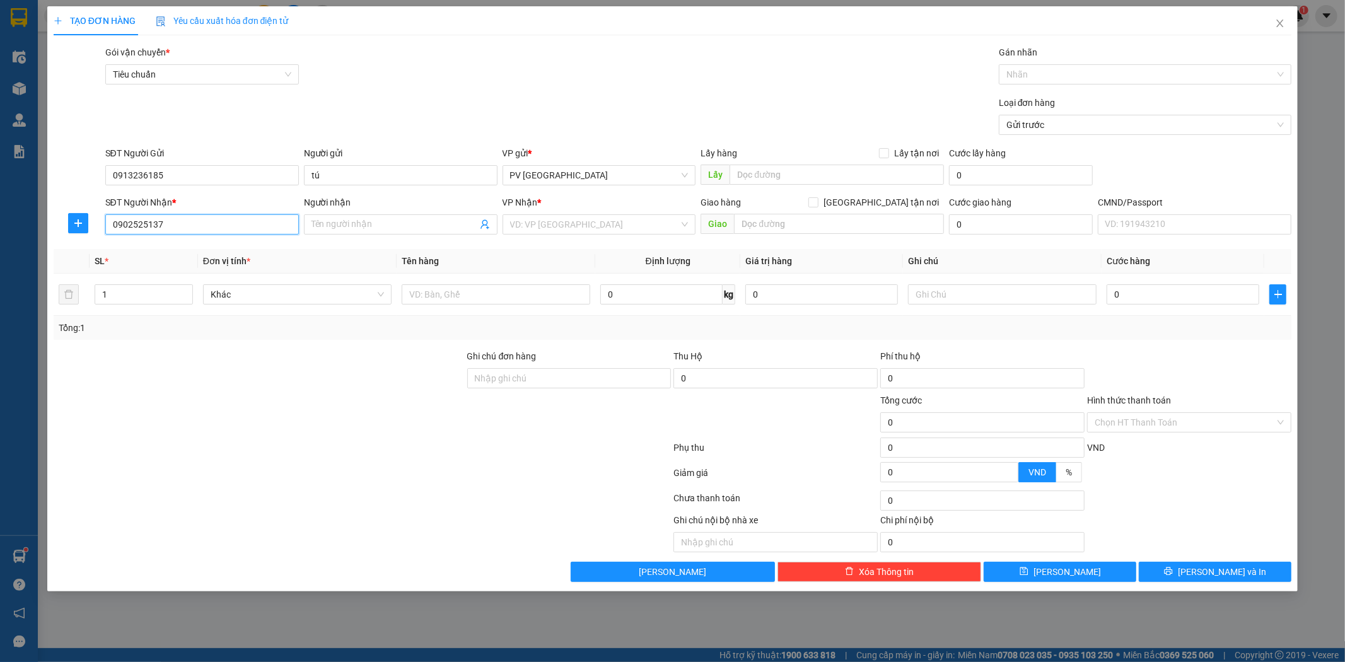
type input "0902525137"
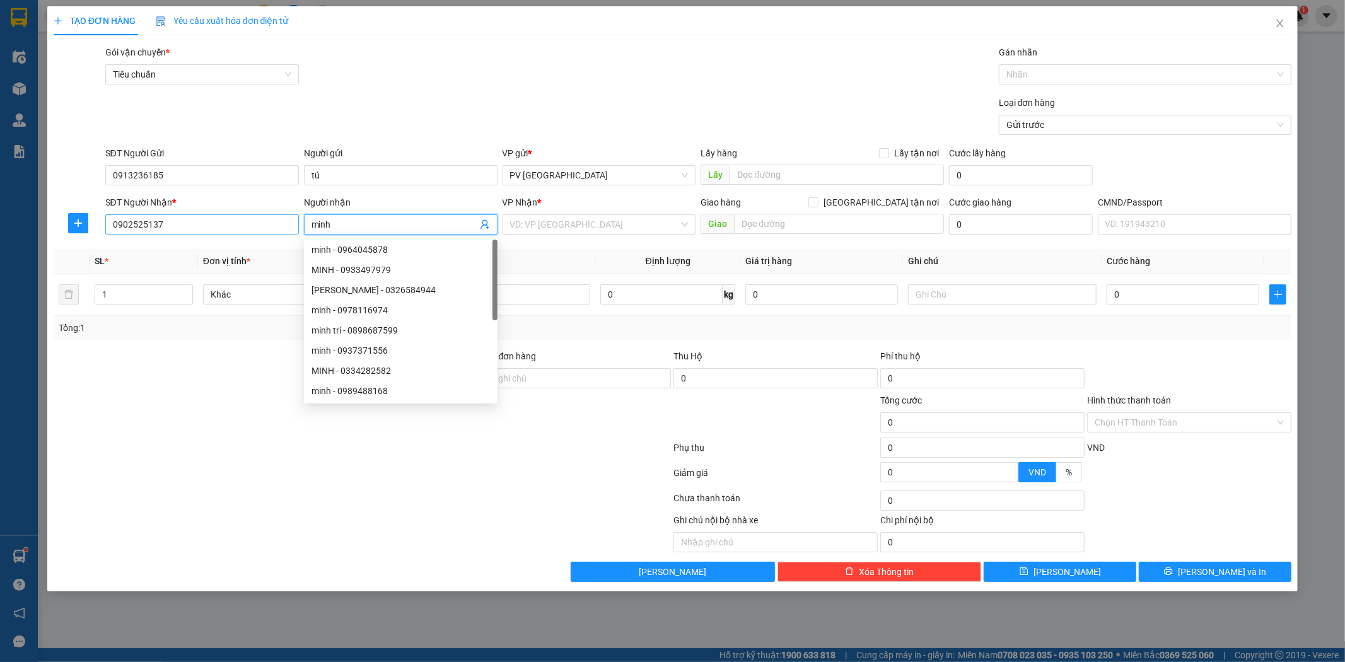
type input "minh"
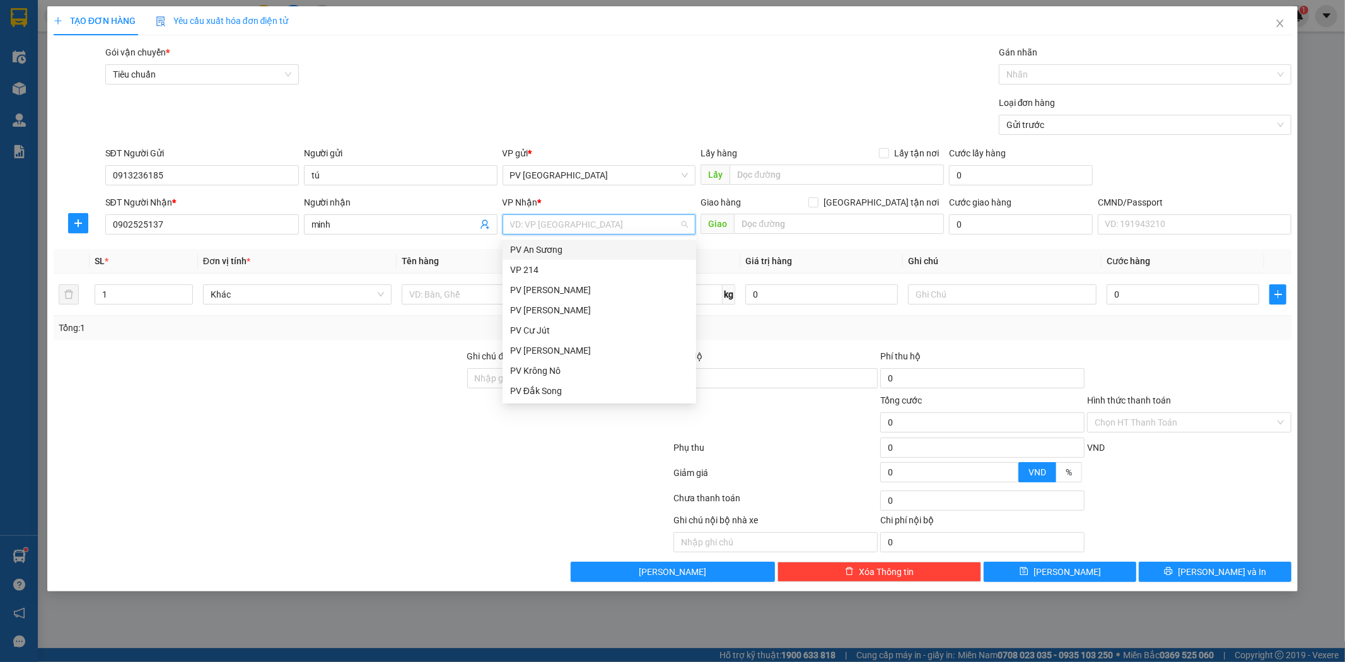
click at [596, 225] on input "search" at bounding box center [595, 224] width 170 height 19
type input "gn"
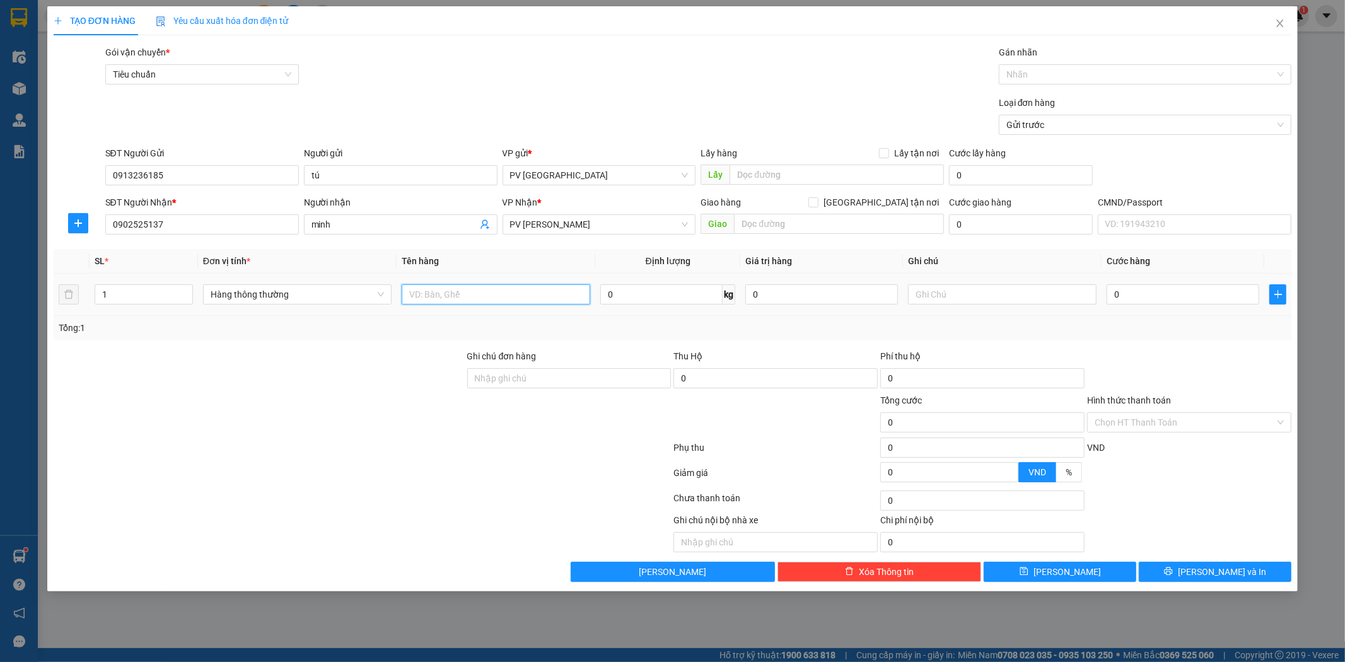
click at [551, 293] on input "text" at bounding box center [496, 294] width 189 height 20
type input "m"
type input "bút"
click at [143, 290] on input "1" at bounding box center [143, 294] width 97 height 19
type input "2"
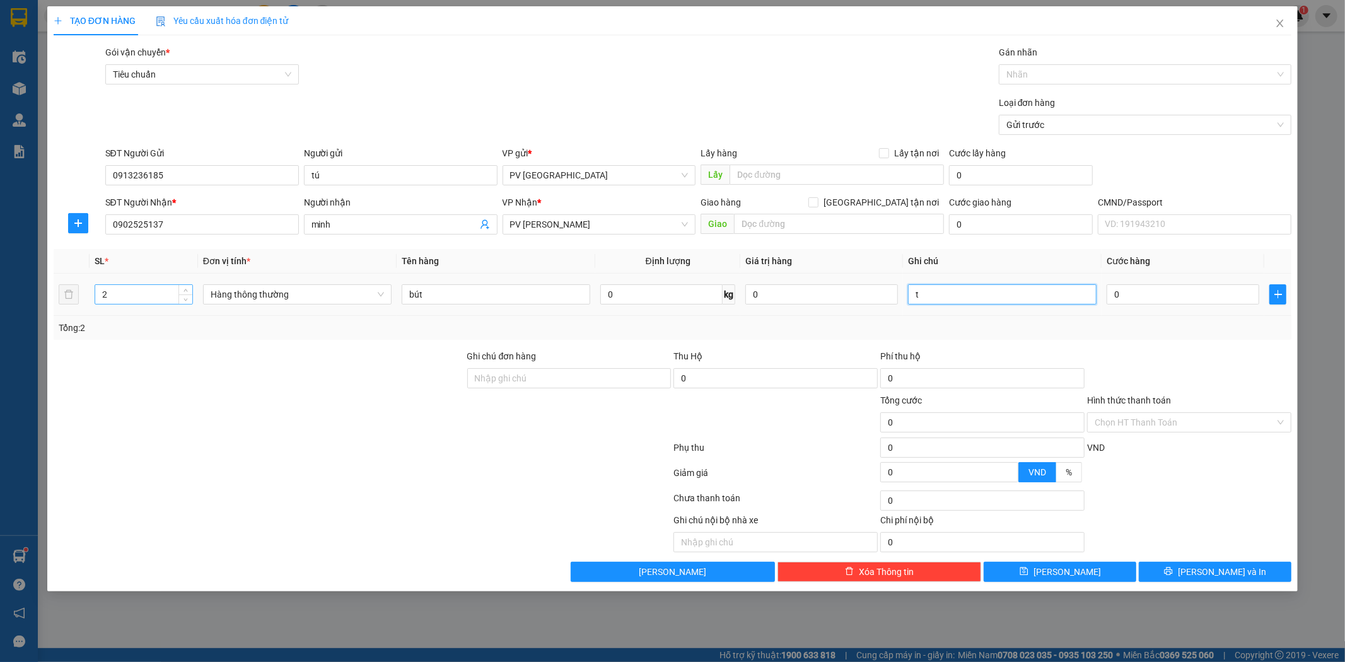
type input "t"
type input "1"
type input "10"
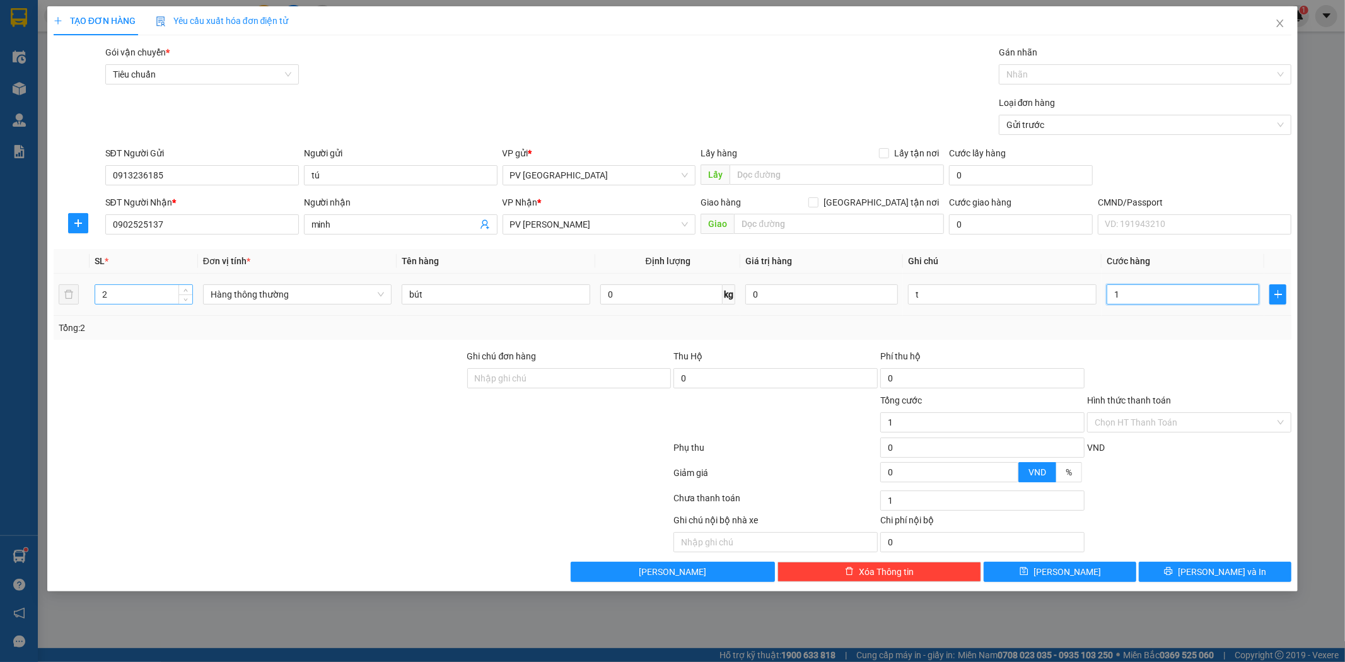
type input "10"
type input "100"
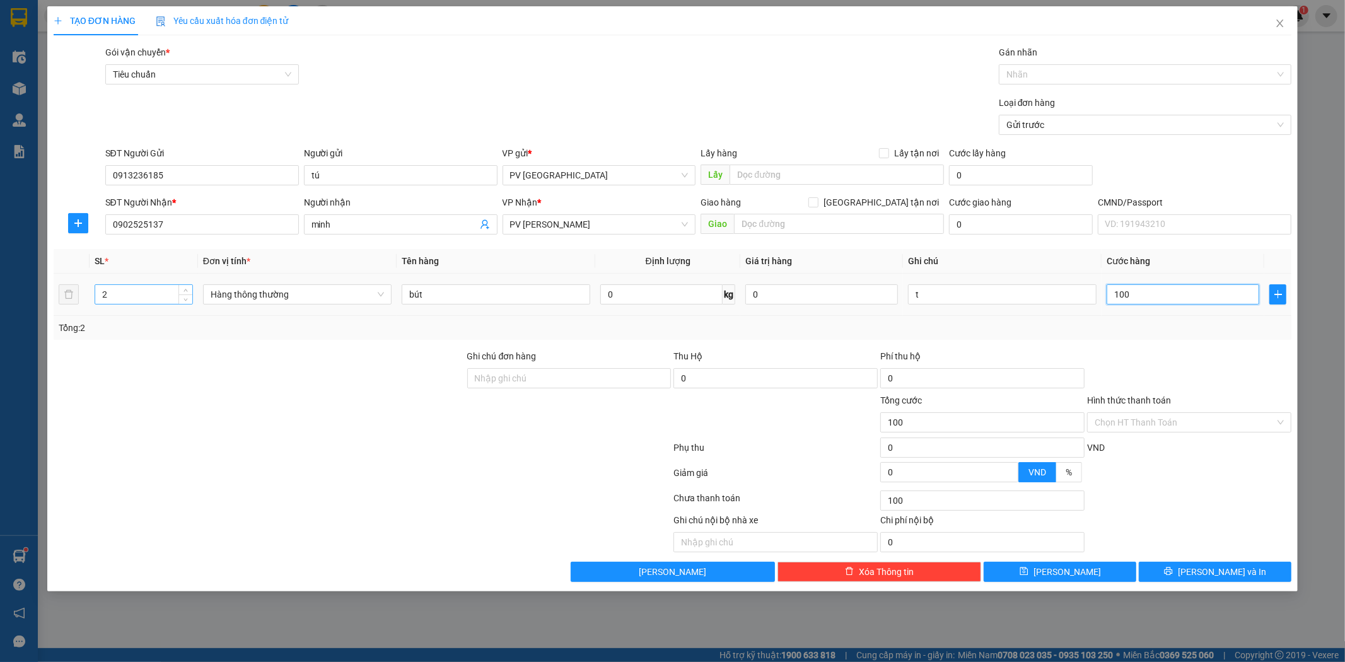
type input "1.000"
type input "10.000"
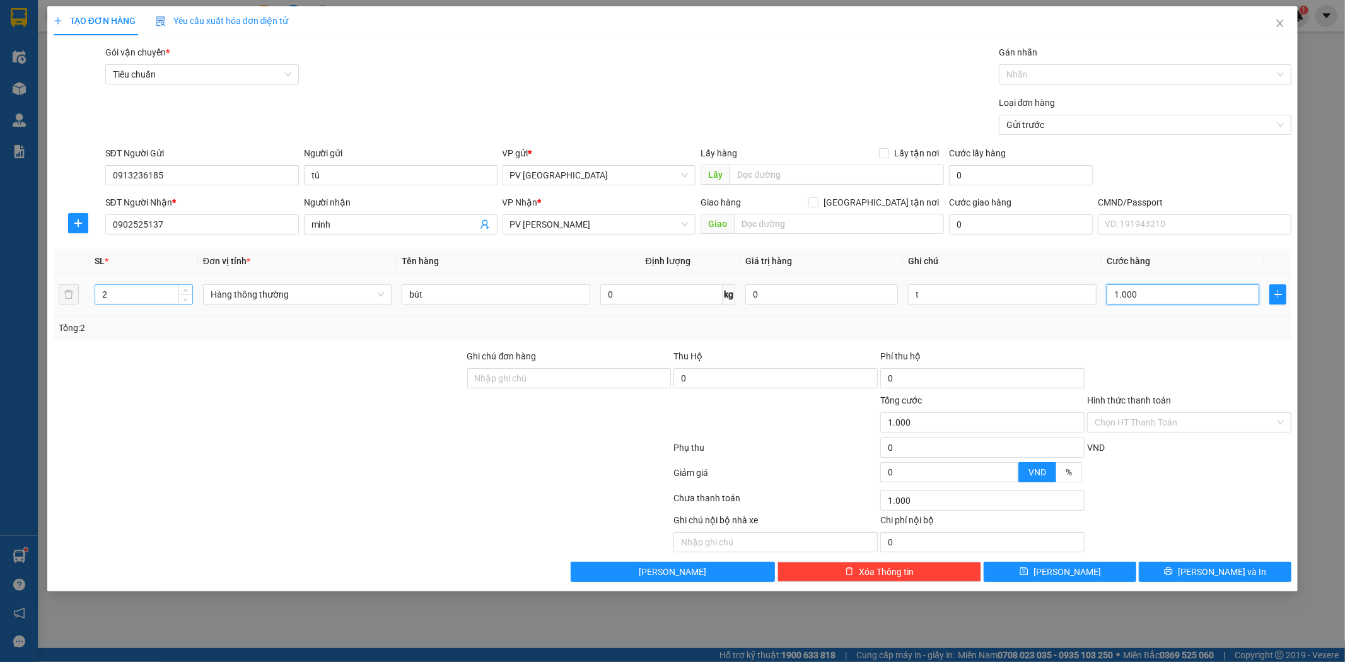
type input "10.000"
type input "100.000"
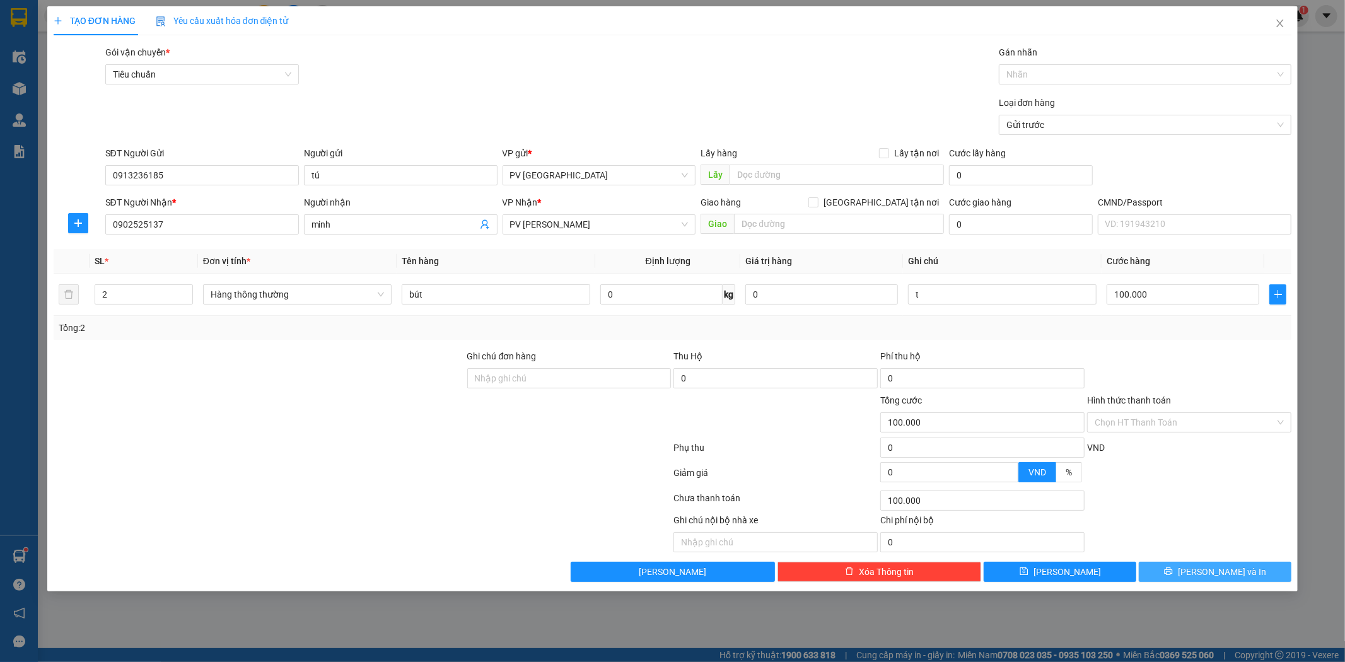
click at [1245, 568] on button "[PERSON_NAME] và In" at bounding box center [1215, 572] width 153 height 20
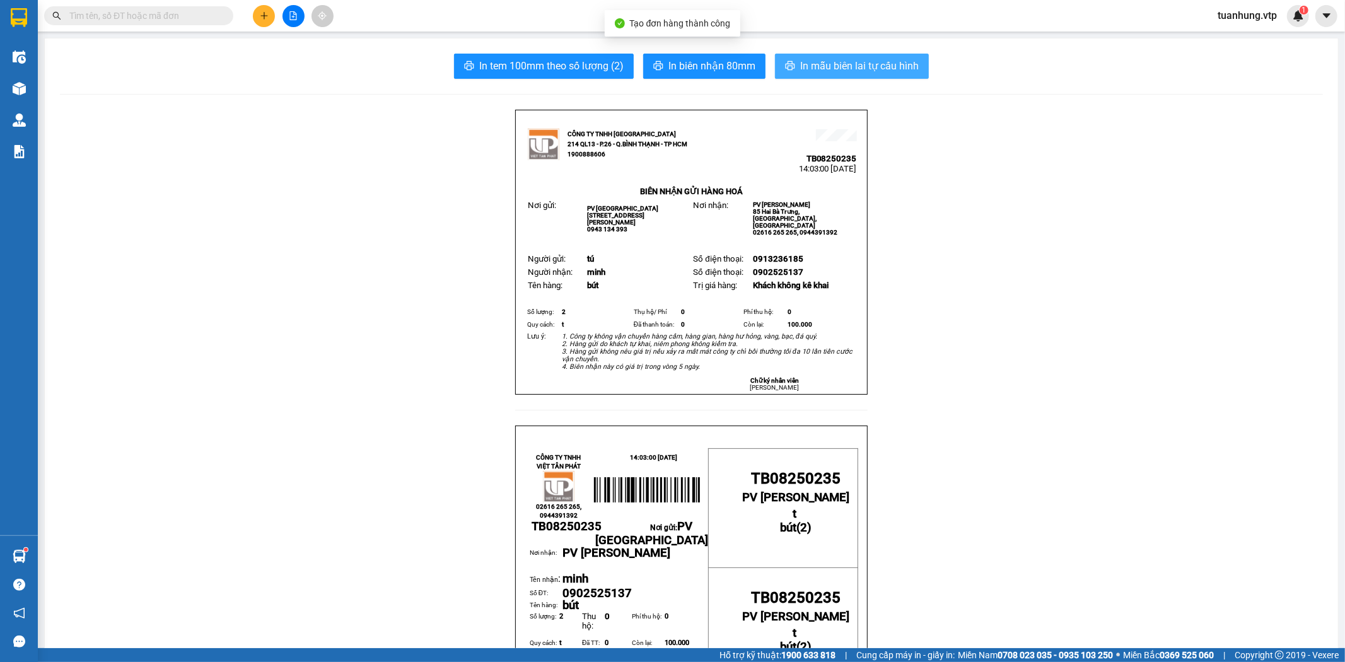
click at [852, 62] on span "In mẫu biên lai tự cấu hình" at bounding box center [859, 66] width 119 height 16
click at [252, 16] on div at bounding box center [293, 16] width 95 height 22
click at [262, 18] on icon "plus" at bounding box center [264, 15] width 9 height 9
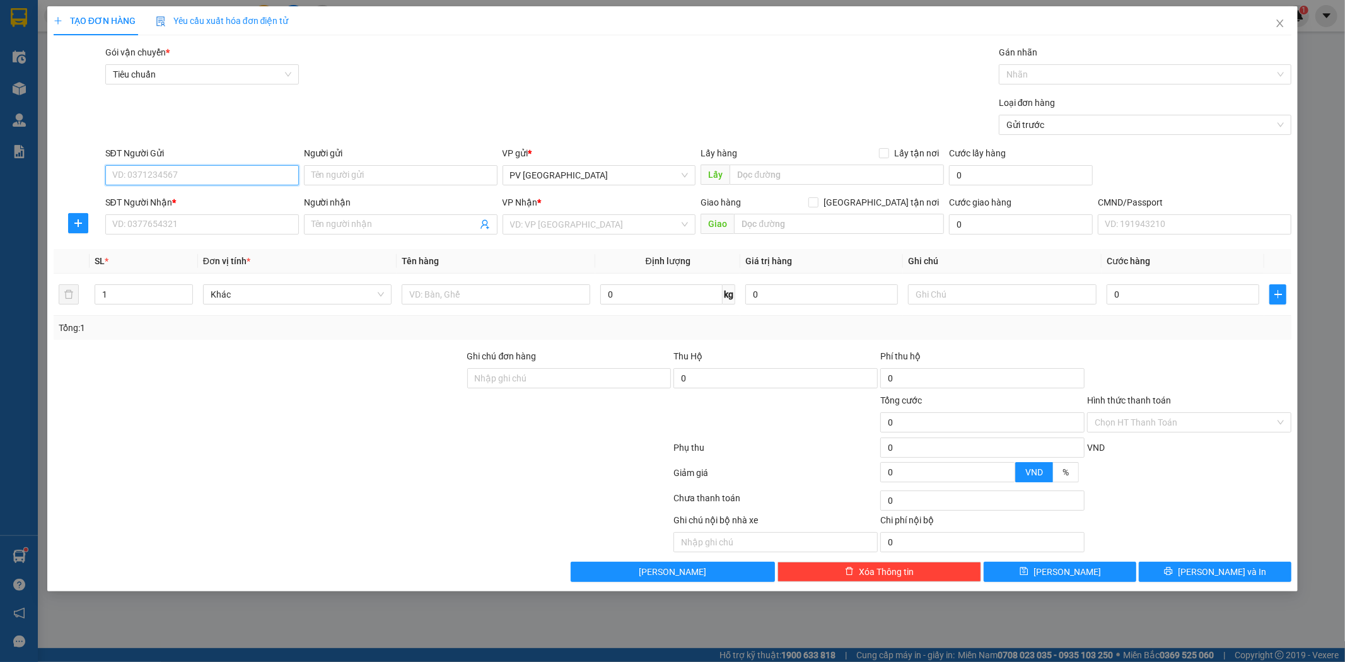
click at [261, 178] on input "SĐT Người Gửi" at bounding box center [202, 175] width 194 height 20
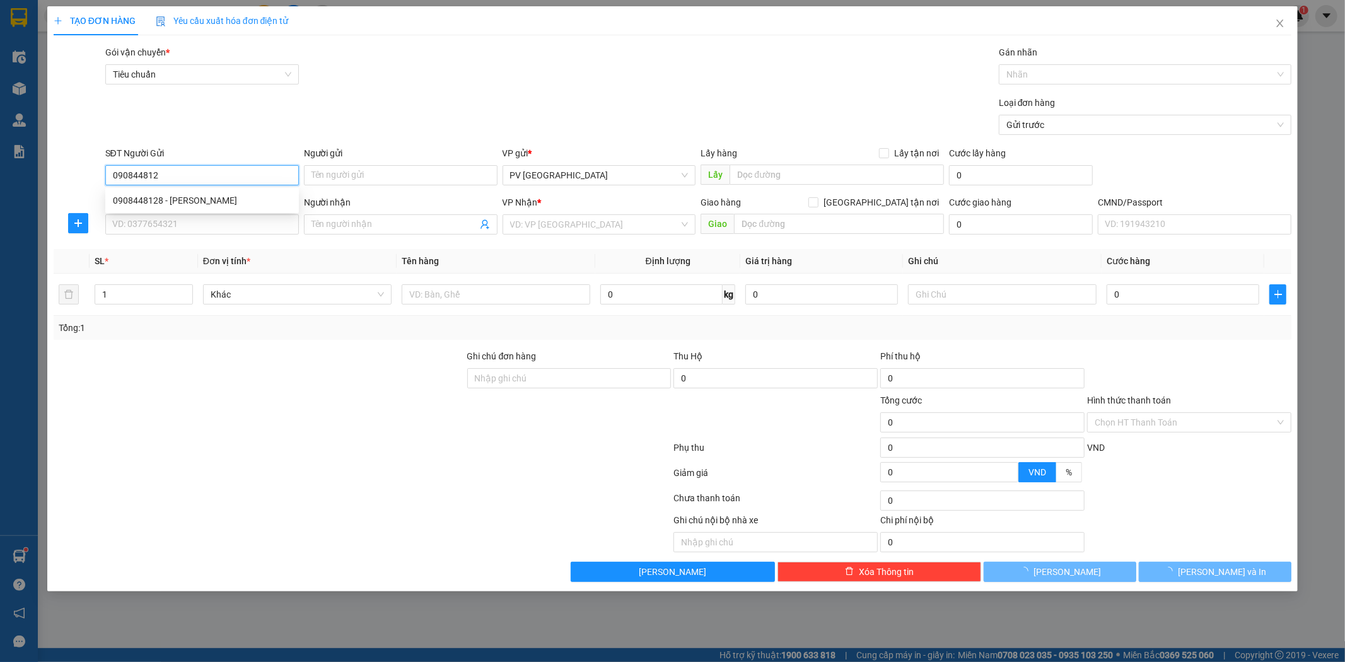
type input "0908448128"
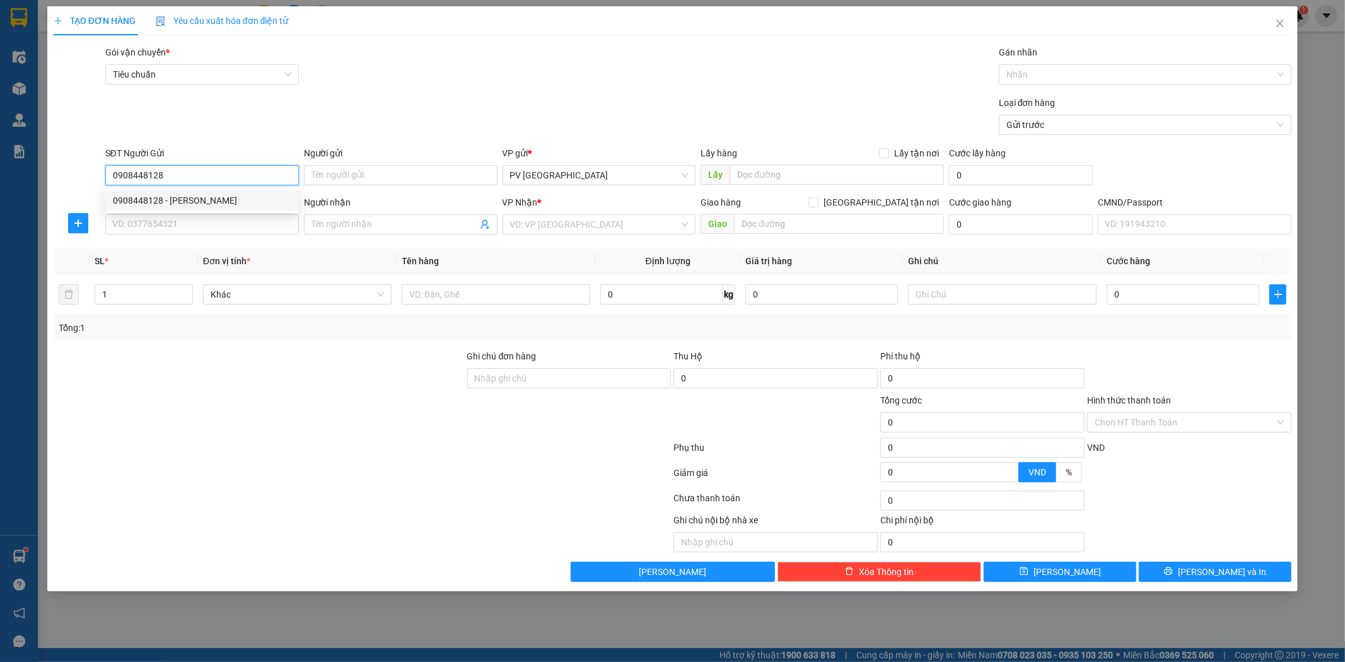
click at [267, 197] on div "0908448128 - [PERSON_NAME]" at bounding box center [202, 201] width 178 height 14
type input "quỳnh"
type input "0376778271"
type input "vệ"
type input "0908448128"
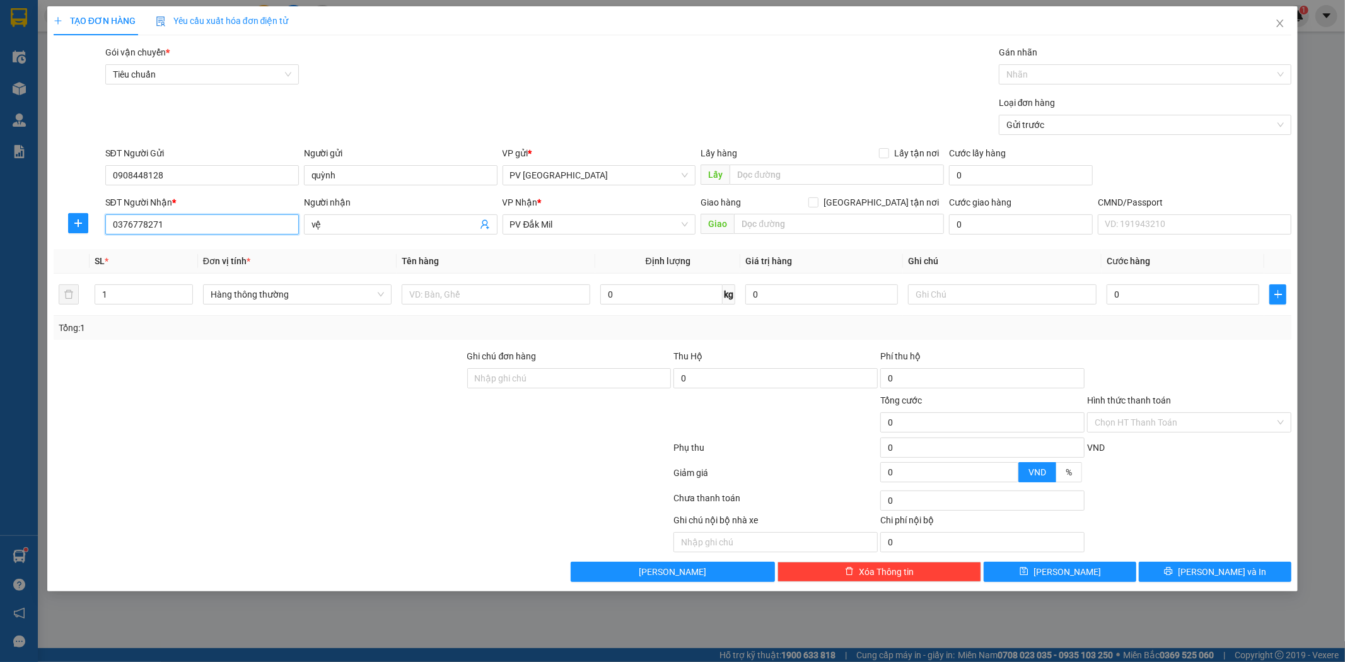
click at [257, 221] on input "0376778271" at bounding box center [202, 224] width 194 height 20
click at [552, 298] on input "text" at bounding box center [496, 294] width 189 height 20
type input "pk"
type input "gói"
type input "3"
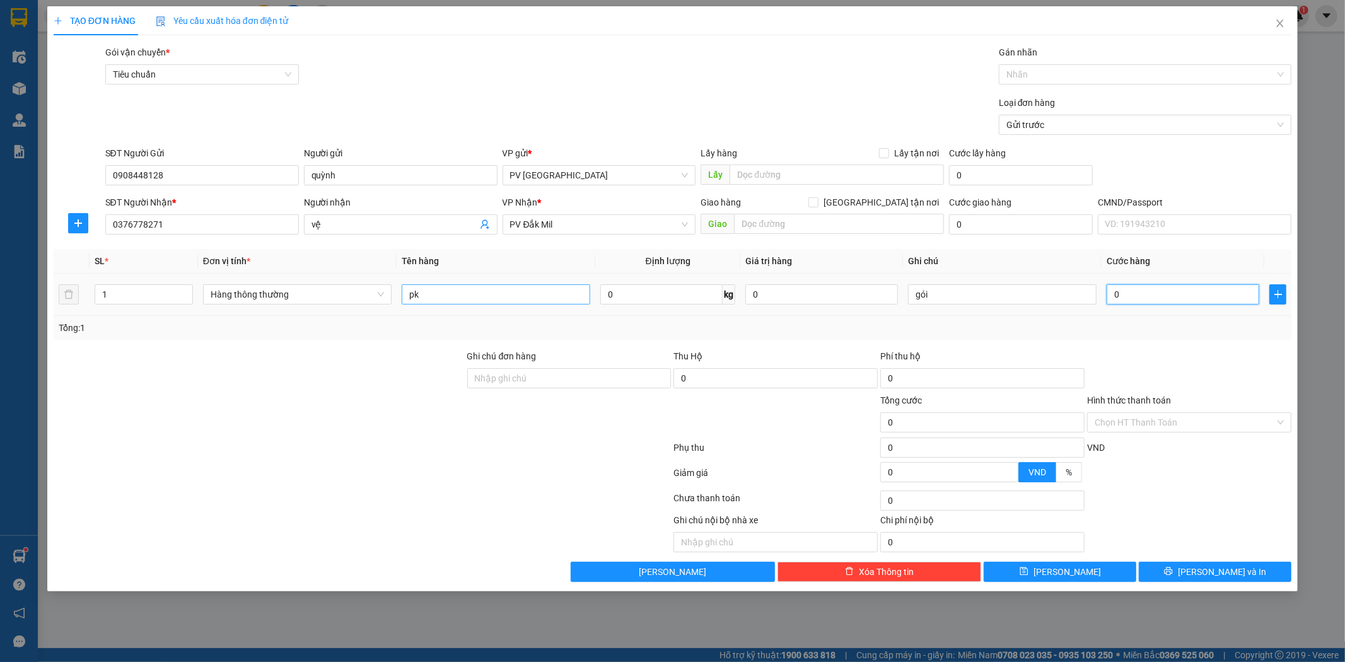
type input "3"
type input "30"
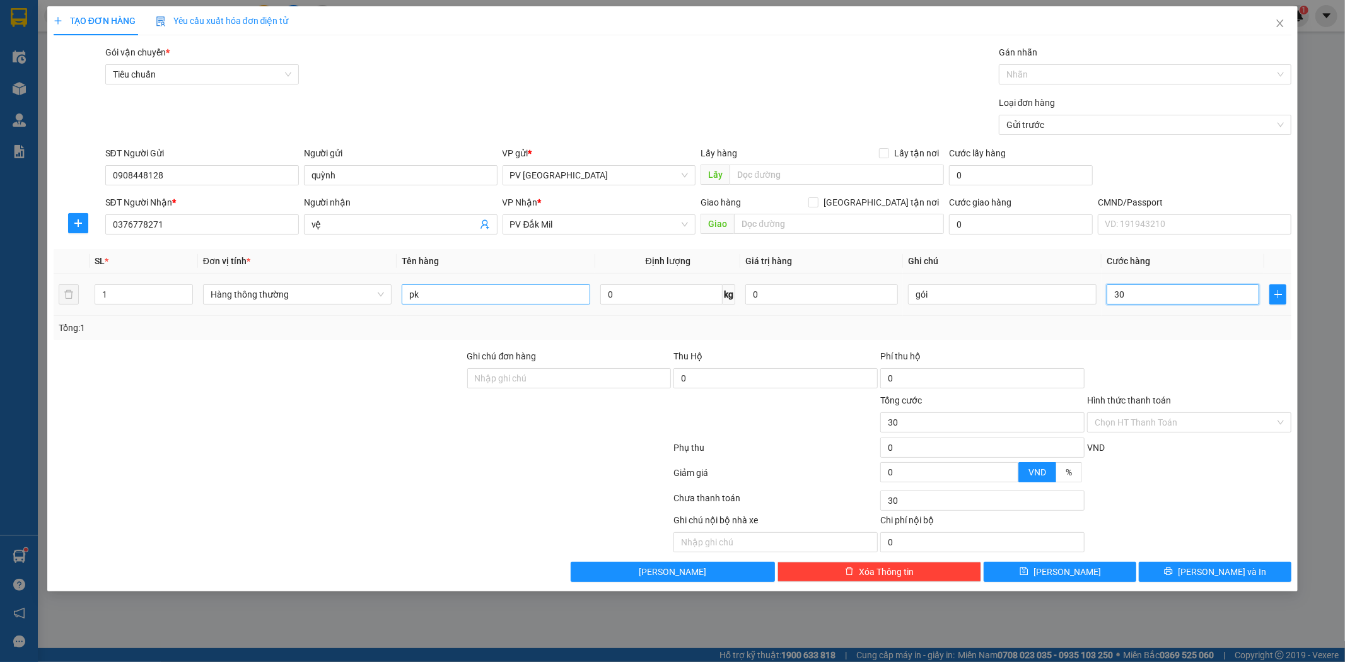
type input "300"
type input "3.000"
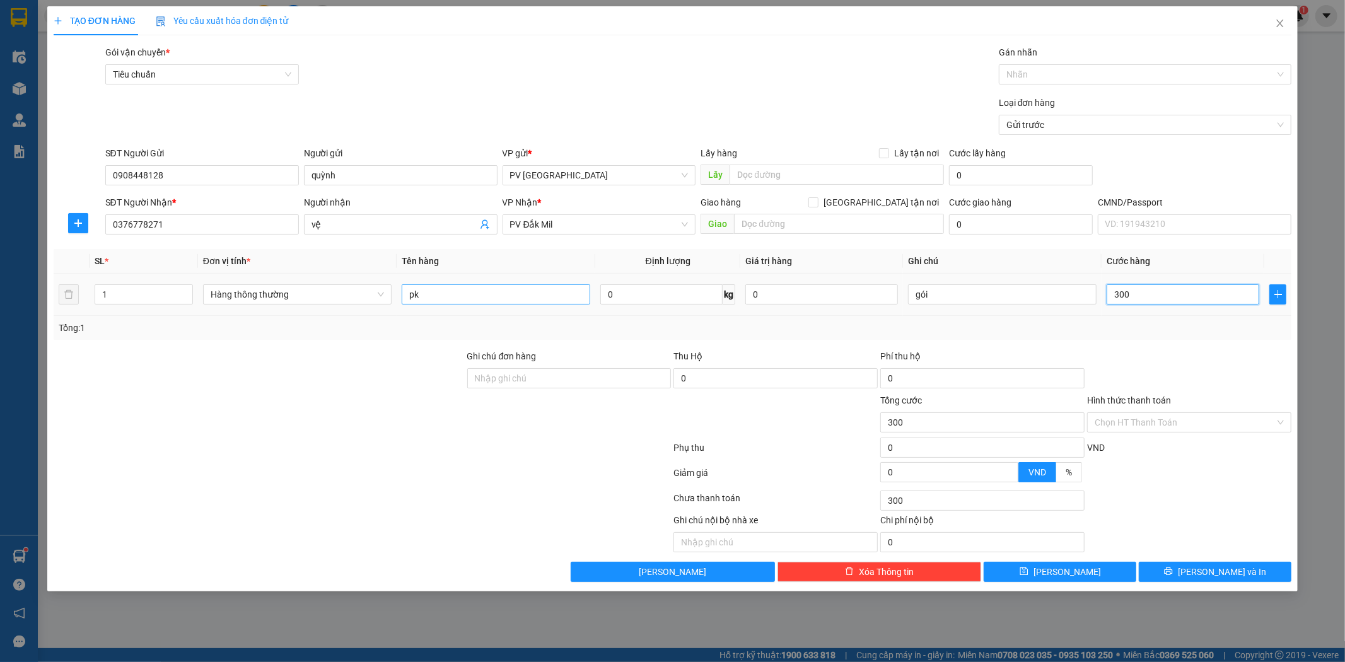
type input "3.000"
type input "300"
type input "30"
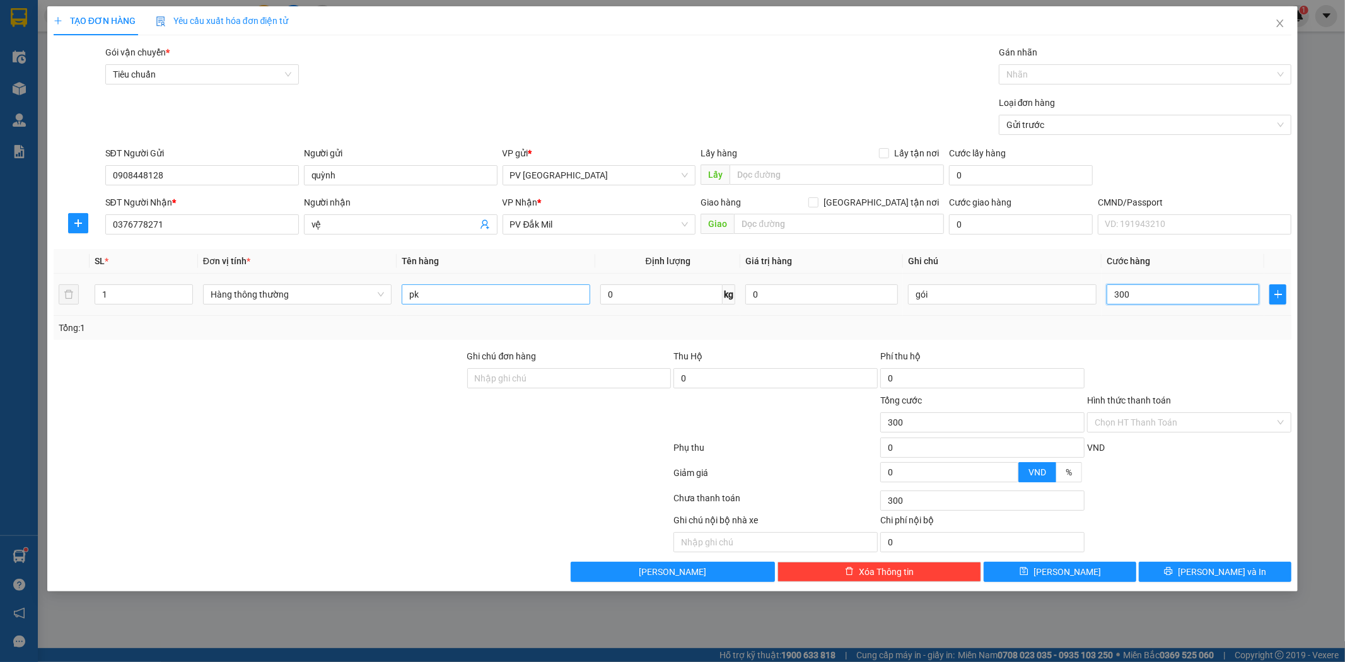
type input "30"
type input "3"
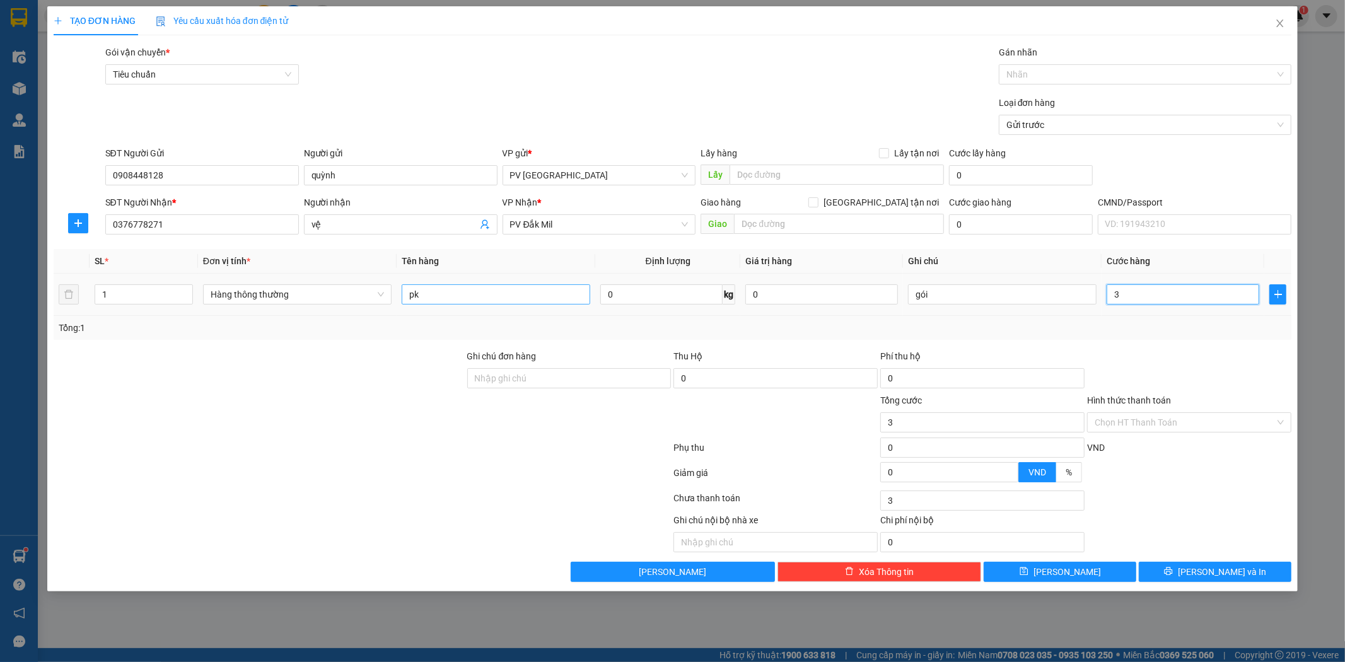
type input "0"
click at [1111, 292] on input "0" at bounding box center [1183, 294] width 153 height 20
type input "30"
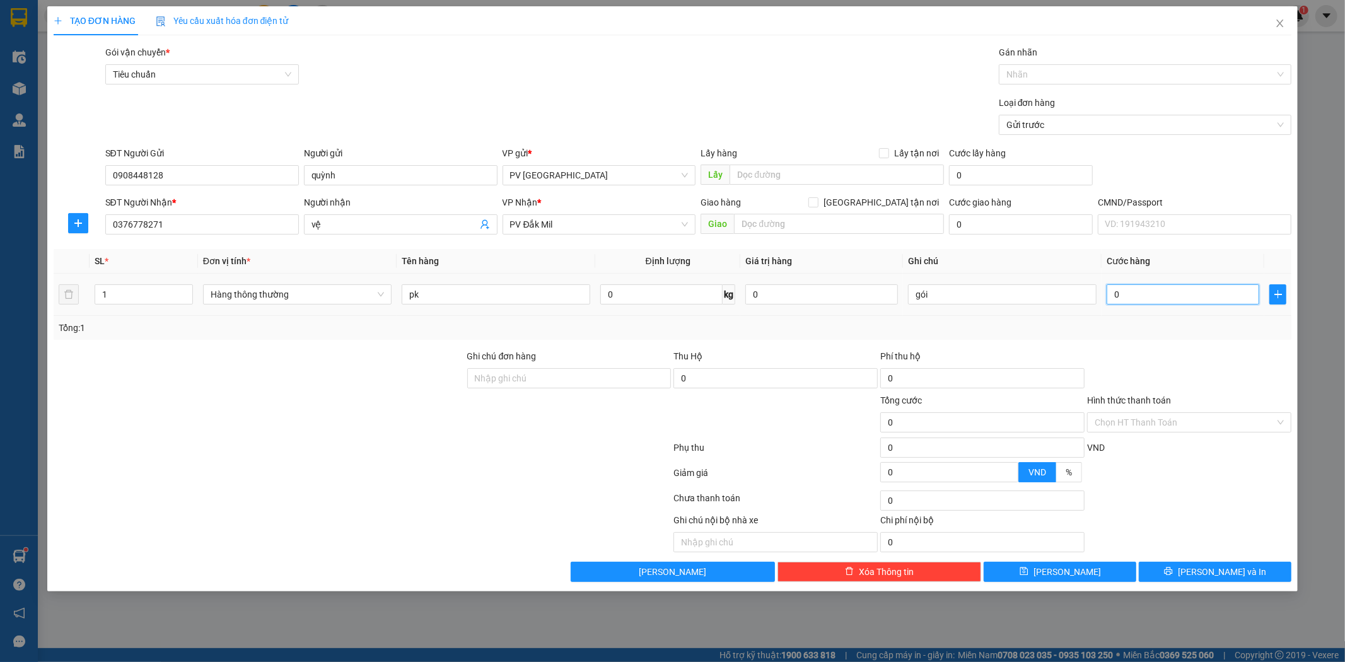
type input "30"
type input "300"
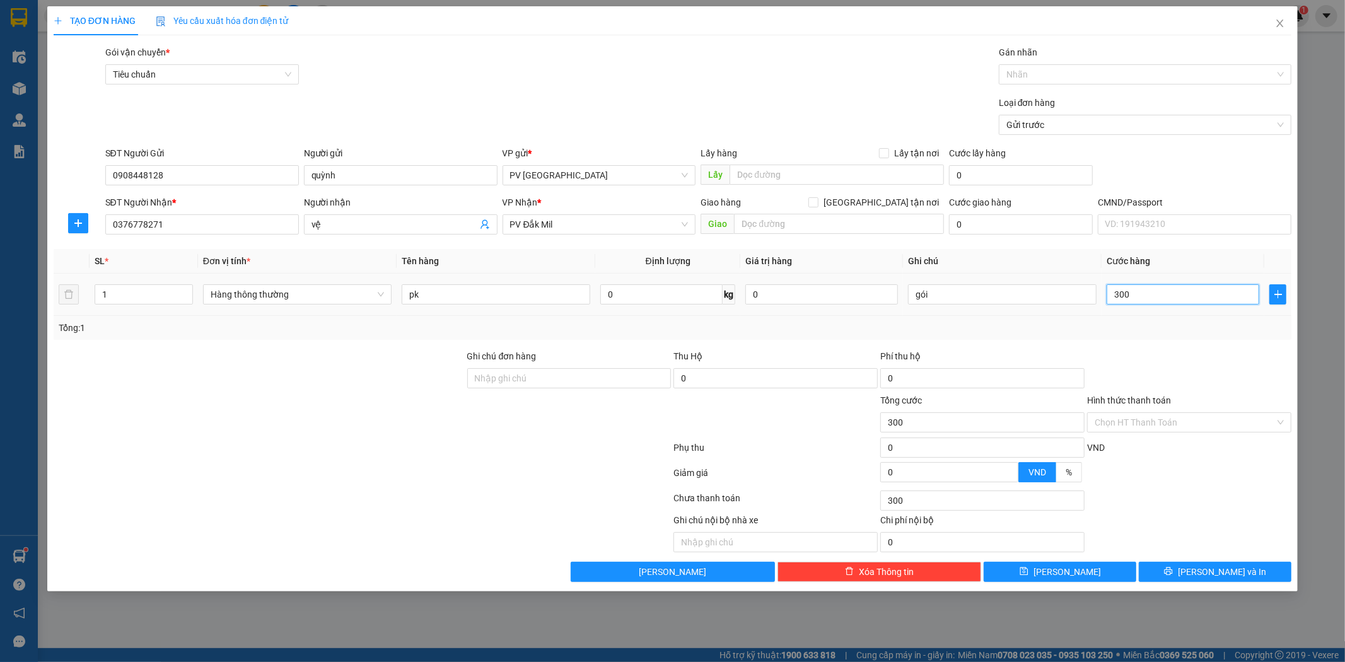
type input "3.000"
type input "30.000"
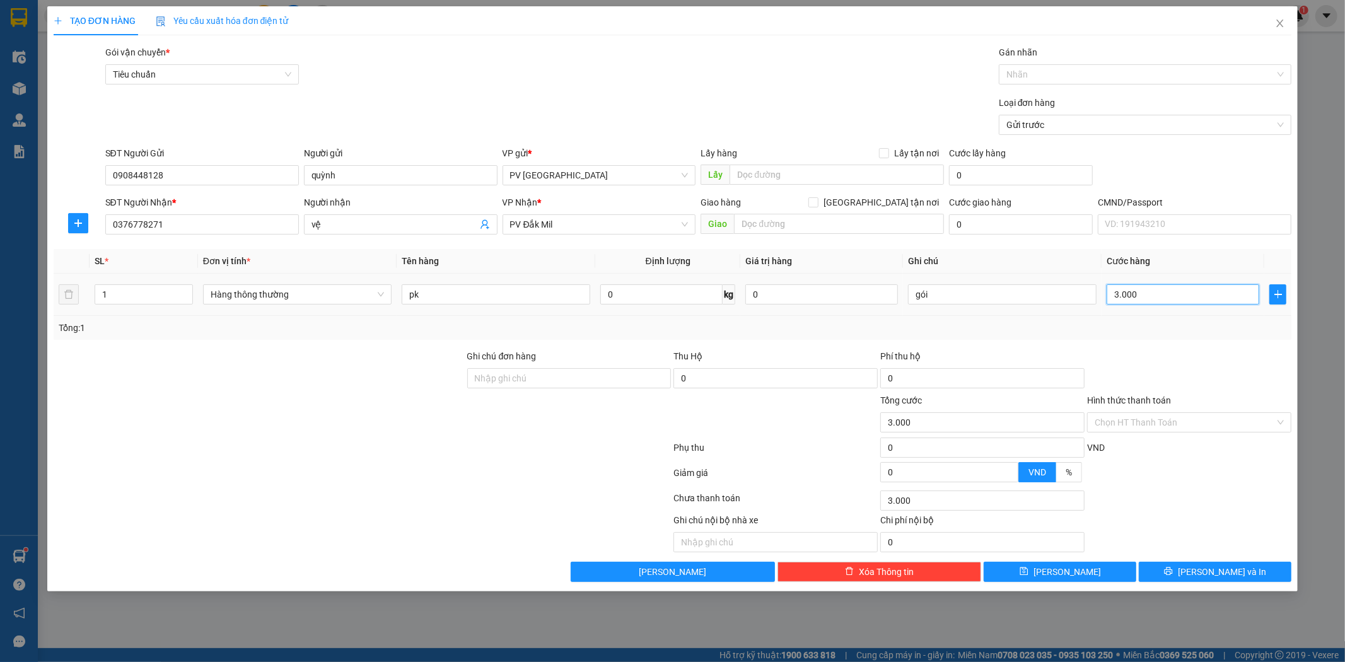
type input "30.000"
click at [829, 231] on input "text" at bounding box center [839, 224] width 210 height 20
click at [1251, 576] on button "[PERSON_NAME] và In" at bounding box center [1215, 572] width 153 height 20
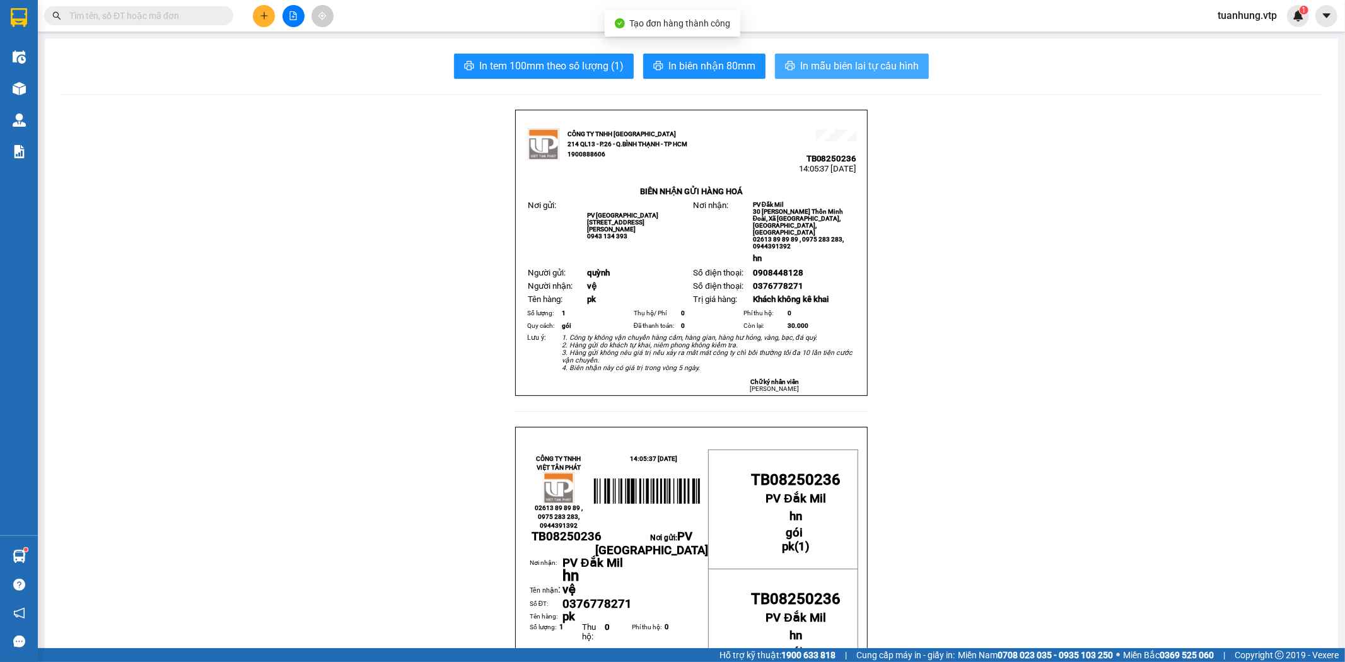
click at [863, 70] on span "In mẫu biên lai tự cấu hình" at bounding box center [859, 66] width 119 height 16
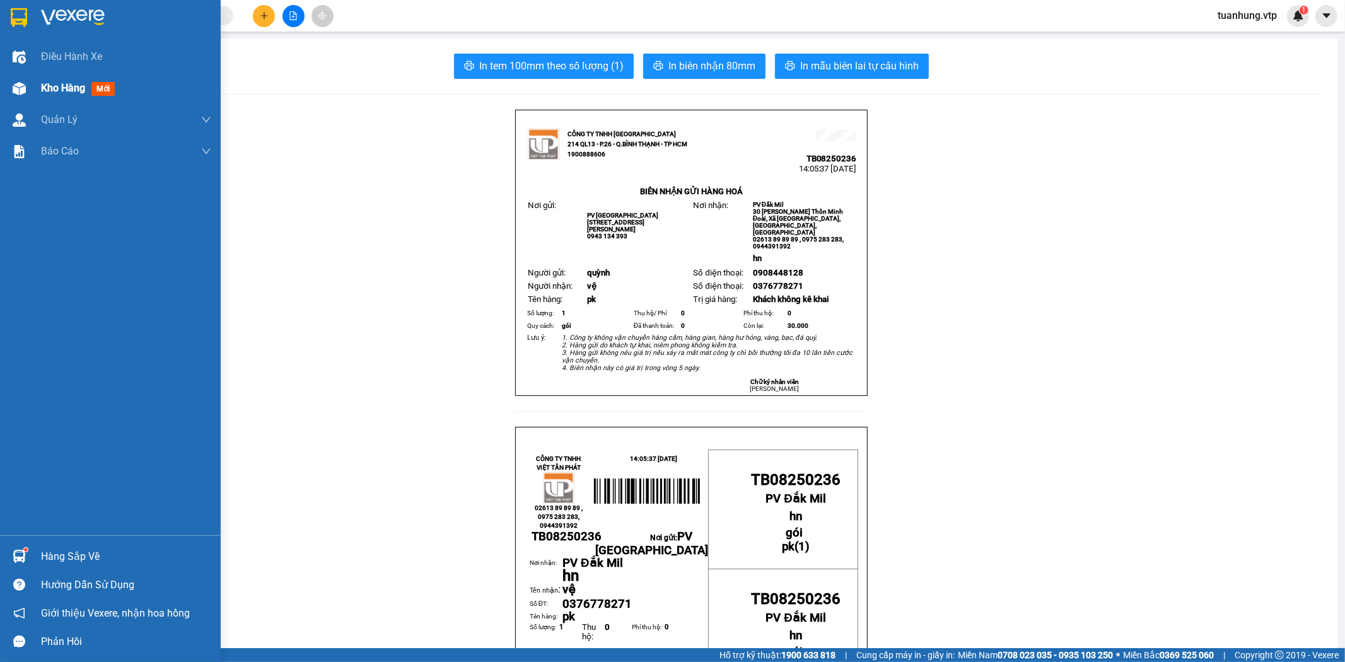
click at [30, 88] on div "Kho hàng mới" at bounding box center [110, 89] width 221 height 32
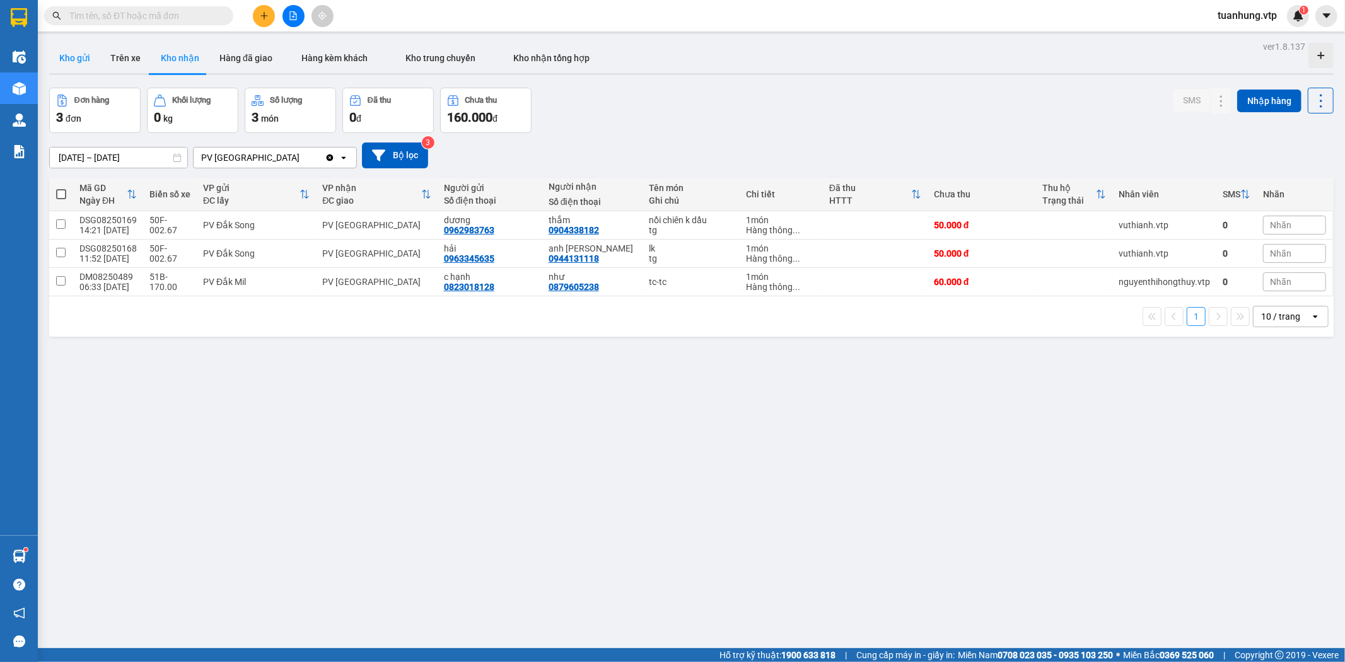
click at [74, 51] on button "Kho gửi" at bounding box center [74, 58] width 51 height 30
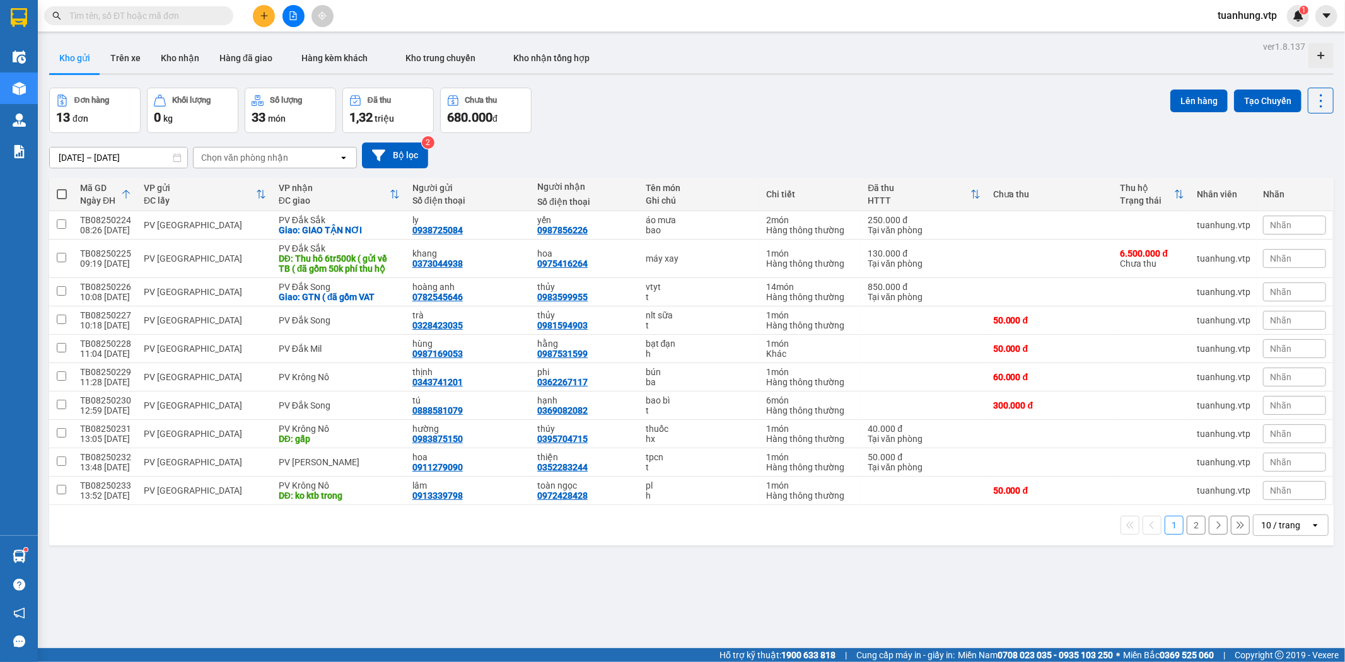
click at [1165, 530] on button "1" at bounding box center [1174, 525] width 19 height 19
click at [1310, 520] on icon "open" at bounding box center [1315, 525] width 10 height 10
click at [1278, 655] on div "100 / trang" at bounding box center [1280, 666] width 76 height 23
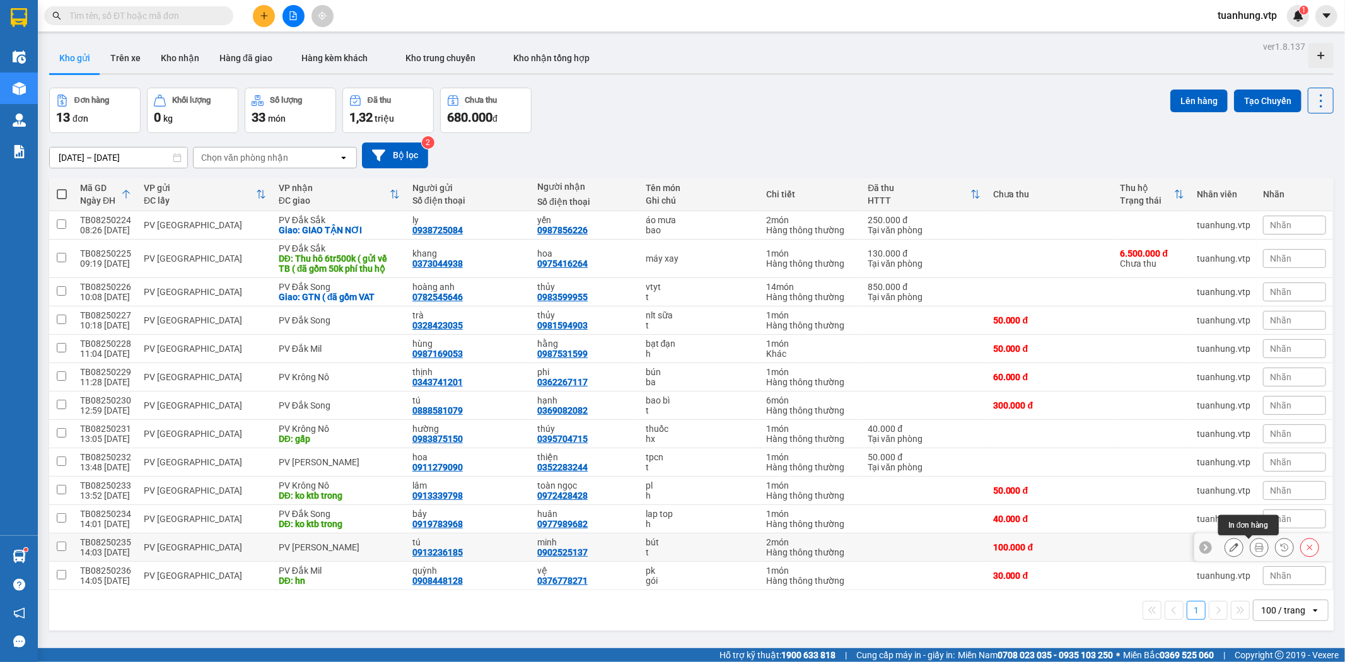
click at [1255, 543] on icon at bounding box center [1259, 547] width 9 height 9
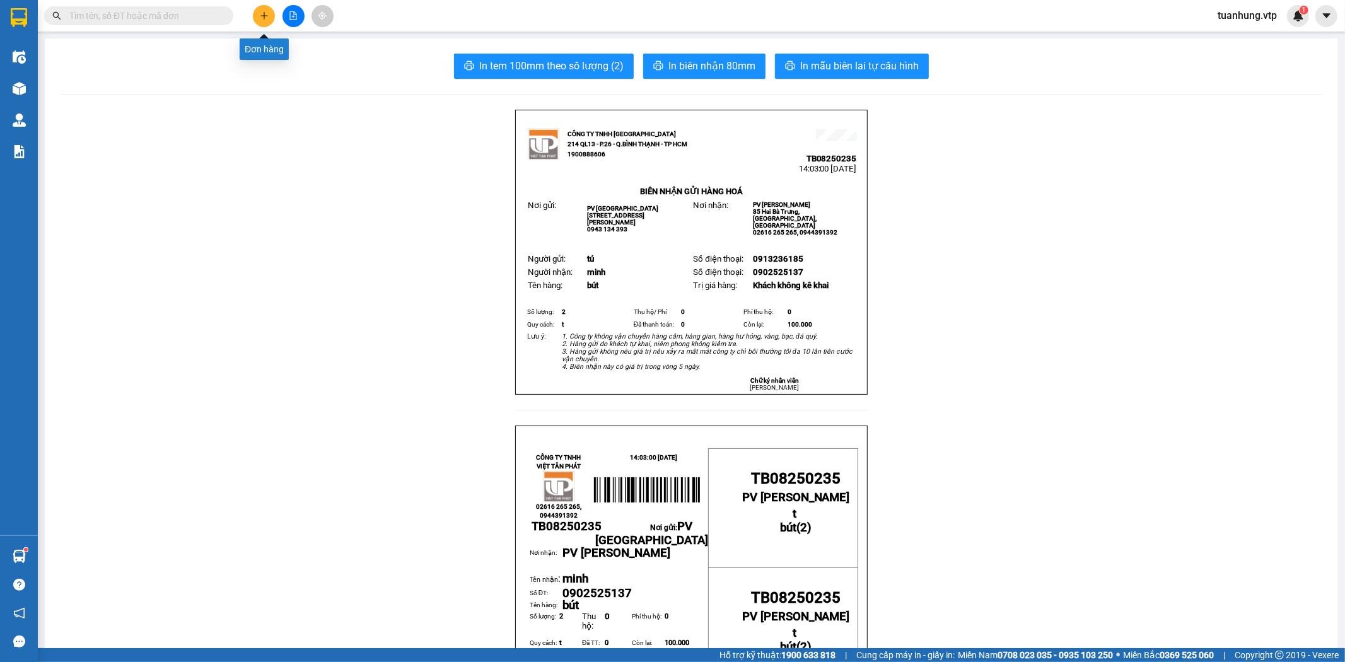
click at [269, 7] on button at bounding box center [264, 16] width 22 height 22
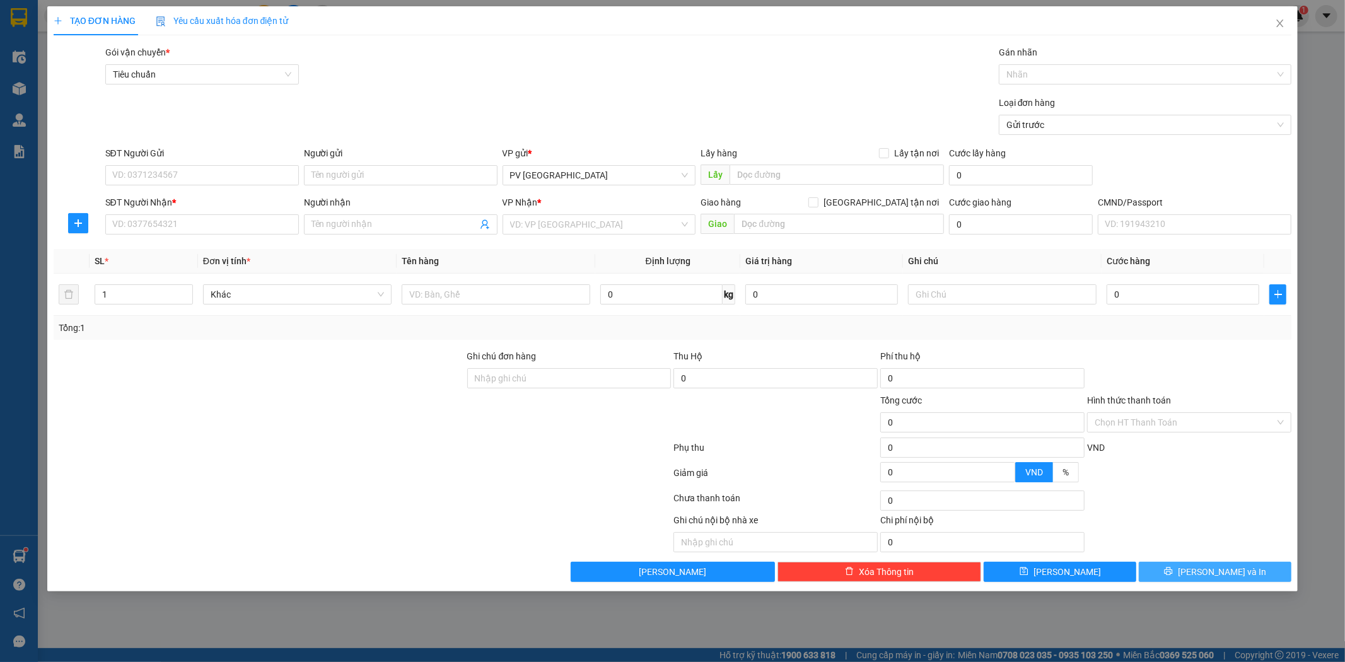
click at [1225, 571] on span "[PERSON_NAME] và In" at bounding box center [1222, 572] width 88 height 14
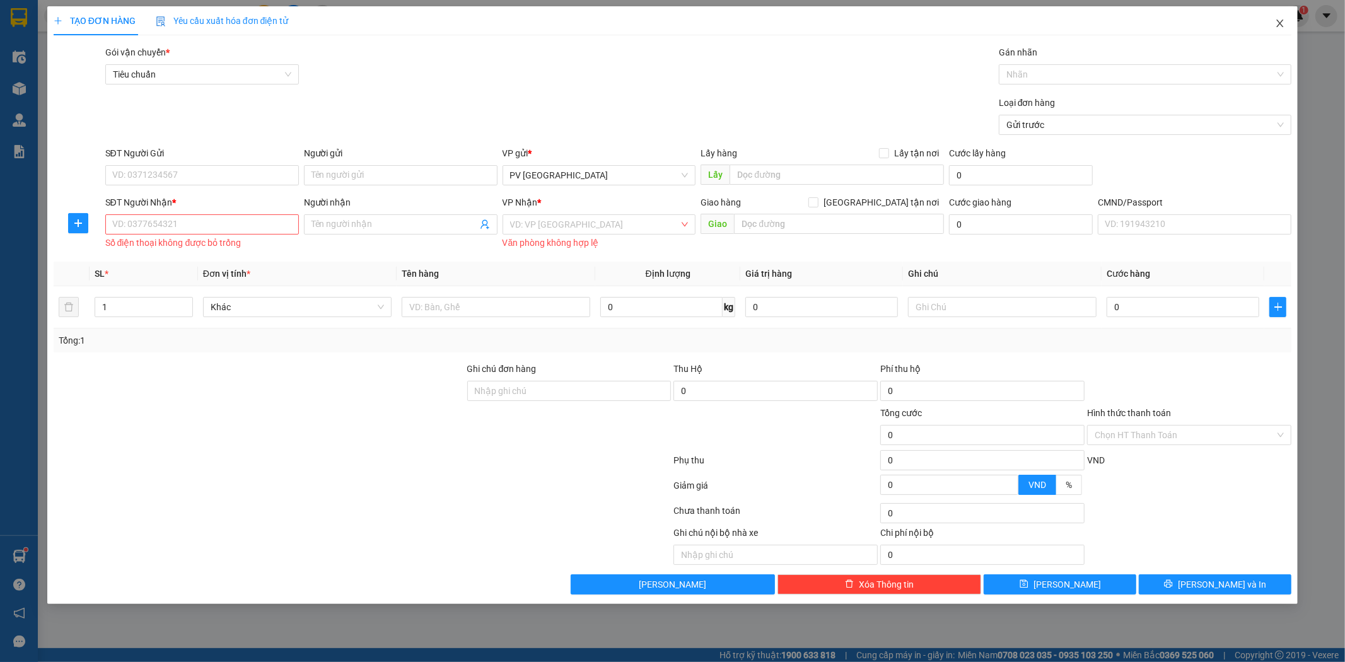
click at [1285, 22] on icon "close" at bounding box center [1280, 23] width 10 height 10
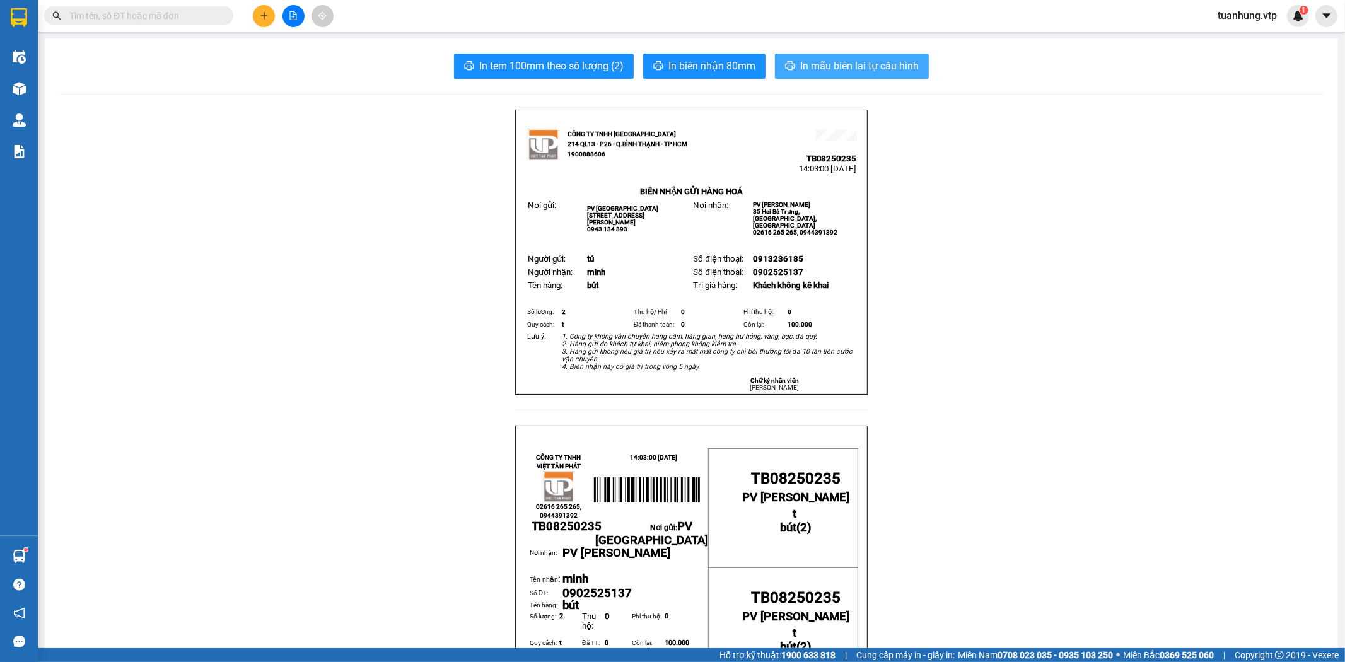
click at [865, 57] on button "In mẫu biên lai tự cấu hình" at bounding box center [852, 66] width 154 height 25
click at [264, 15] on icon "plus" at bounding box center [263, 15] width 7 height 1
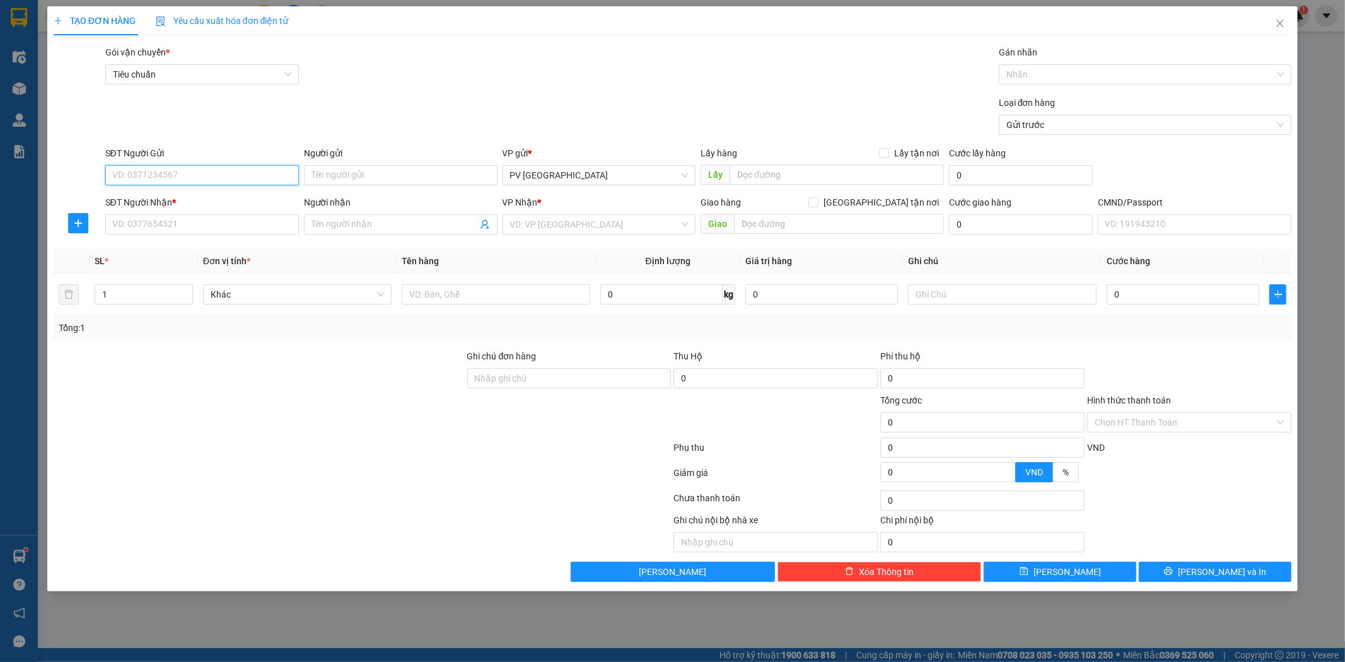
click at [246, 185] on input "SĐT Người Gửi" at bounding box center [202, 175] width 194 height 20
type input "0563942588"
type input "n"
type input "mẫn"
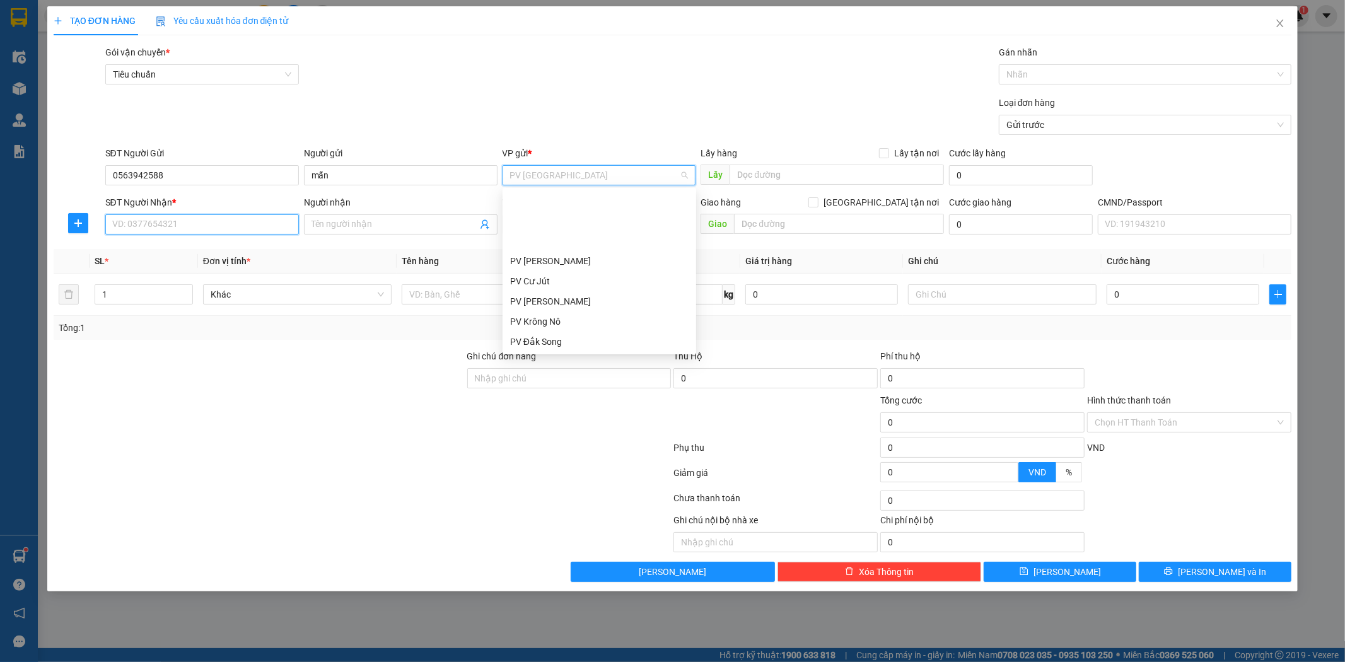
click at [257, 218] on input "SĐT Người Nhận *" at bounding box center [202, 224] width 194 height 20
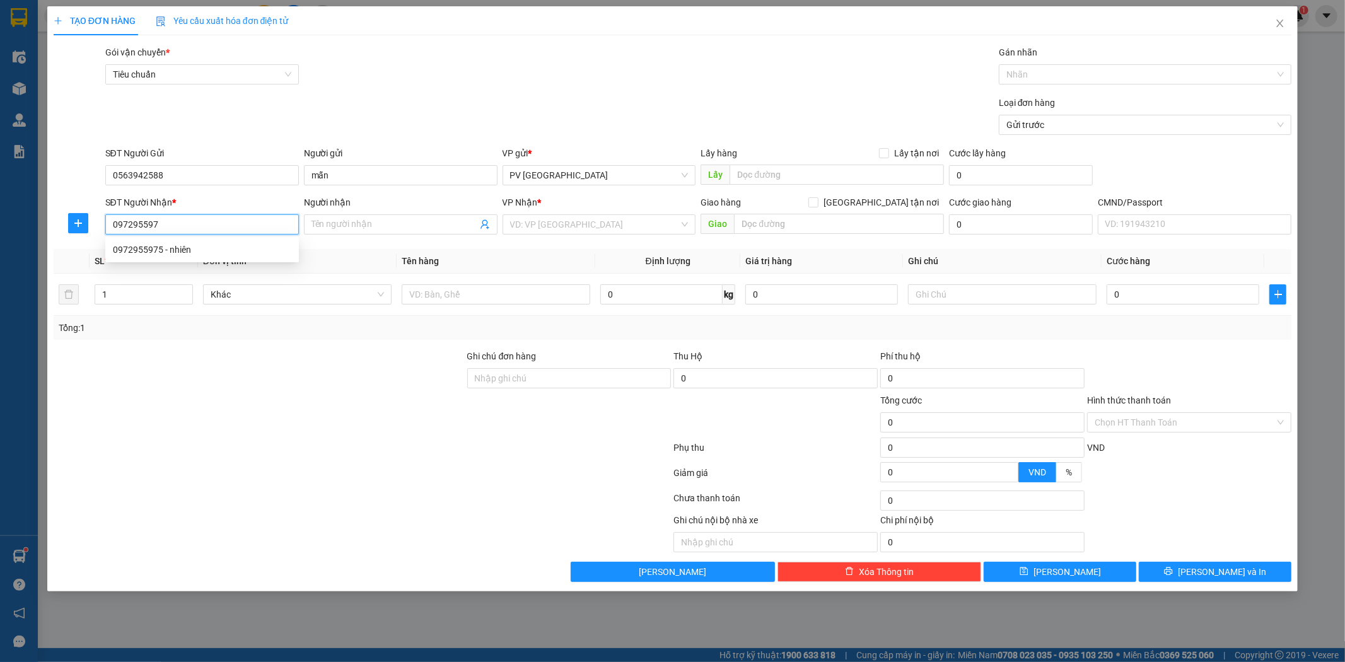
type input "0972955975"
click at [242, 254] on div "0972955975 - nhiên" at bounding box center [202, 250] width 178 height 14
type input "nhiên"
type input "0972955975"
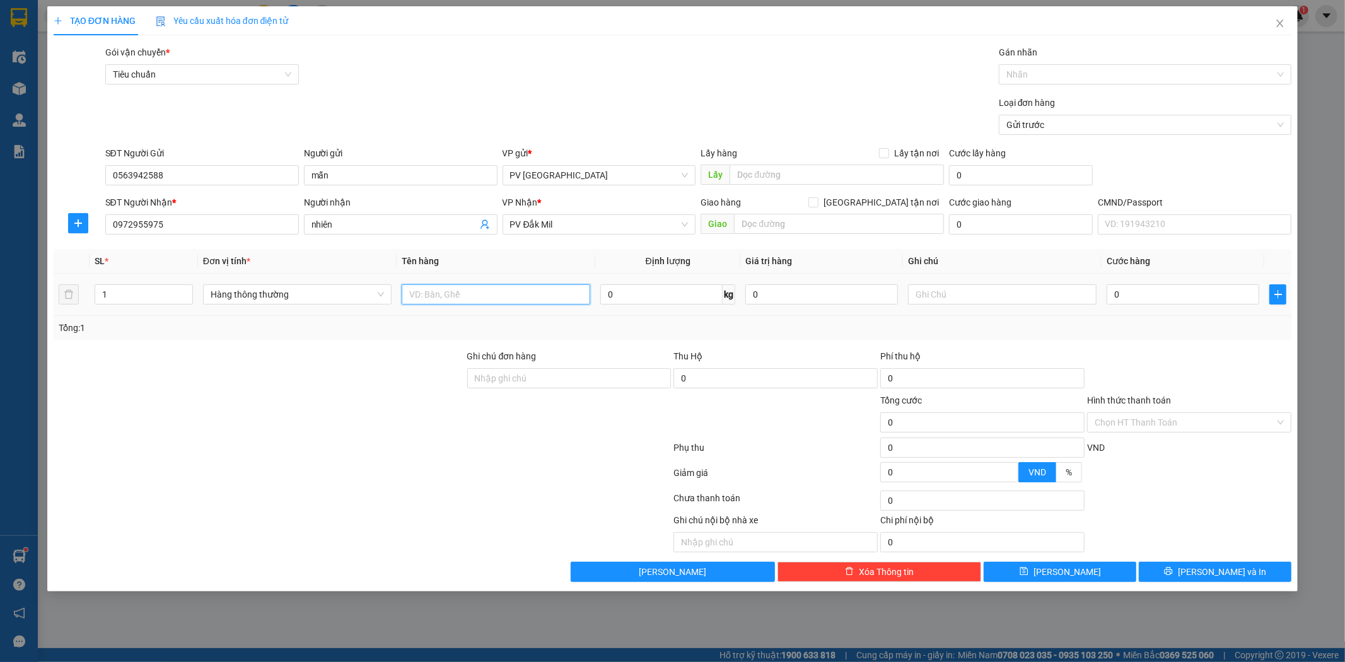
click at [545, 301] on input "text" at bounding box center [496, 294] width 189 height 20
type input "pt xư"
click at [1236, 575] on span "[PERSON_NAME] và In" at bounding box center [1222, 572] width 88 height 14
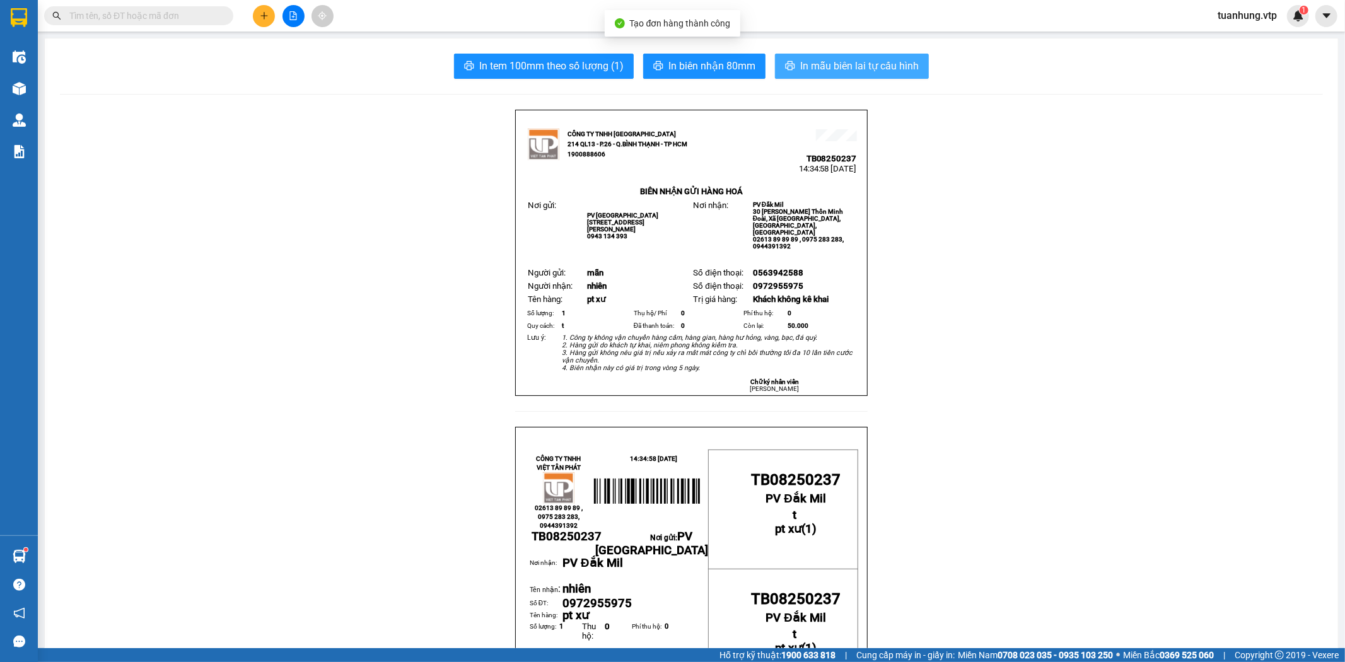
click at [835, 71] on span "In mẫu biên lai tự cấu hình" at bounding box center [859, 66] width 119 height 16
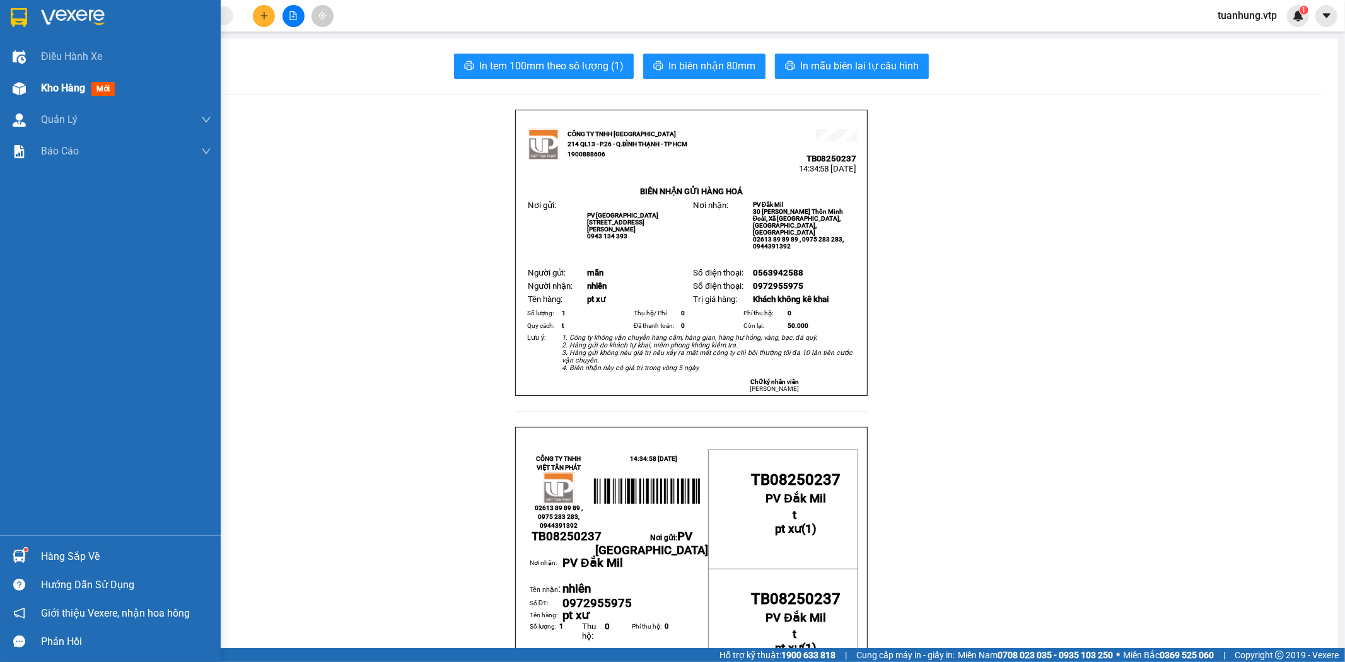
click at [76, 86] on span "Kho hàng" at bounding box center [63, 88] width 44 height 12
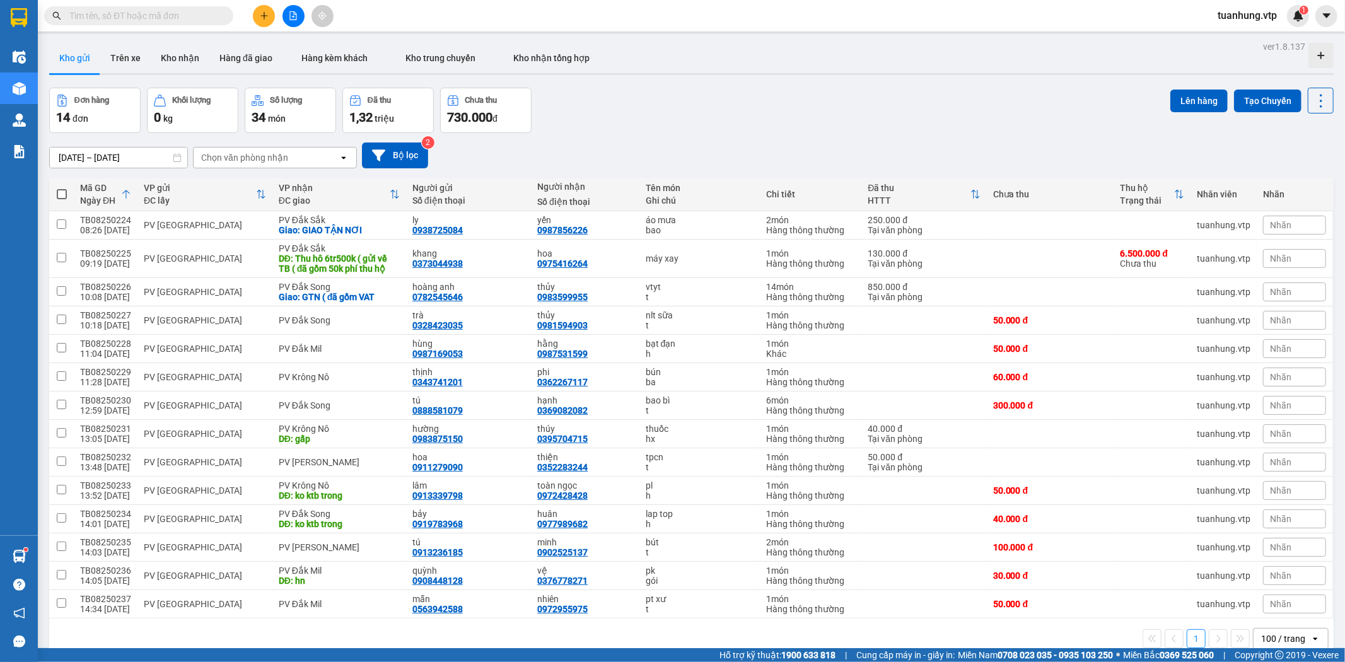
click at [121, 195] on icon at bounding box center [126, 194] width 10 height 10
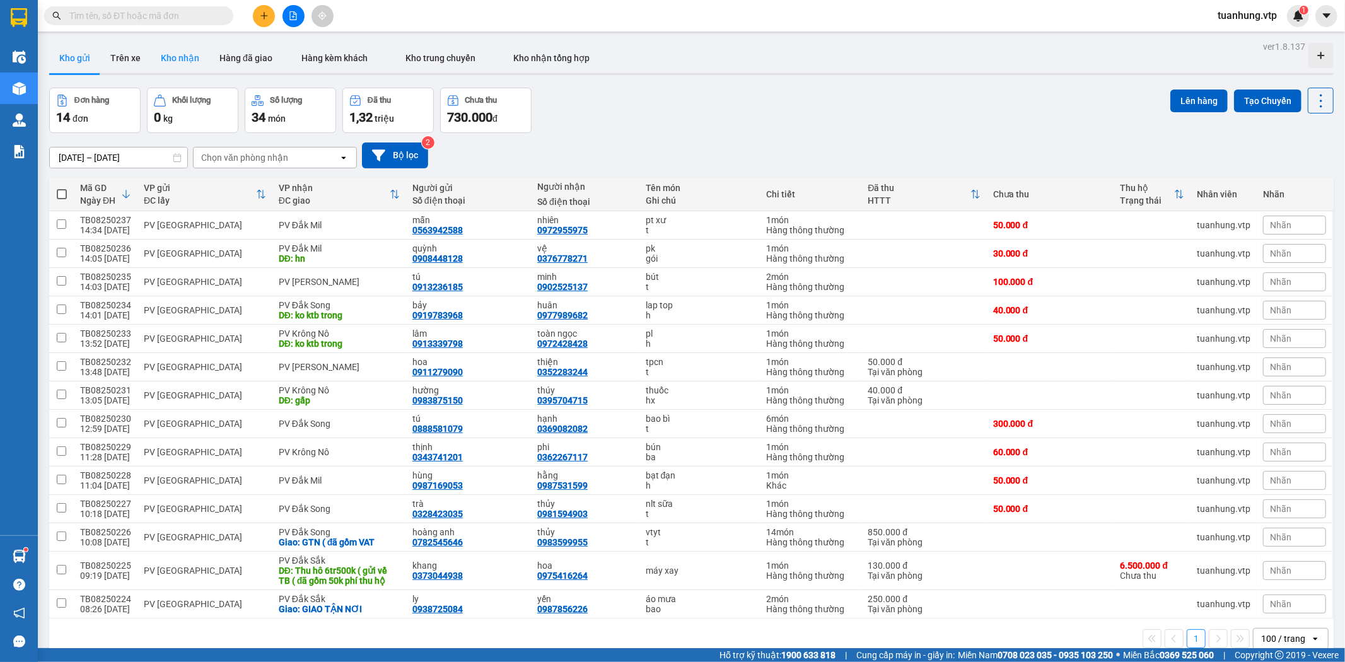
click at [162, 55] on button "Kho nhận" at bounding box center [180, 58] width 59 height 30
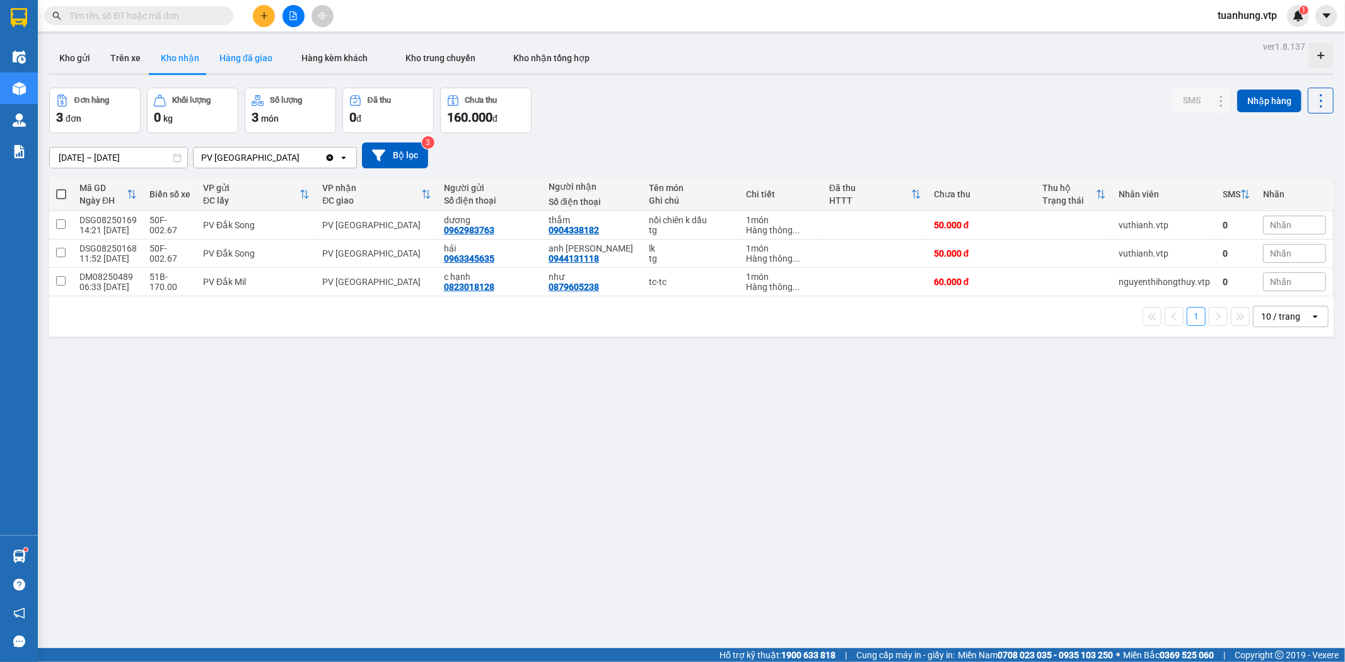
click at [257, 59] on button "Hàng đã giao" at bounding box center [245, 58] width 73 height 30
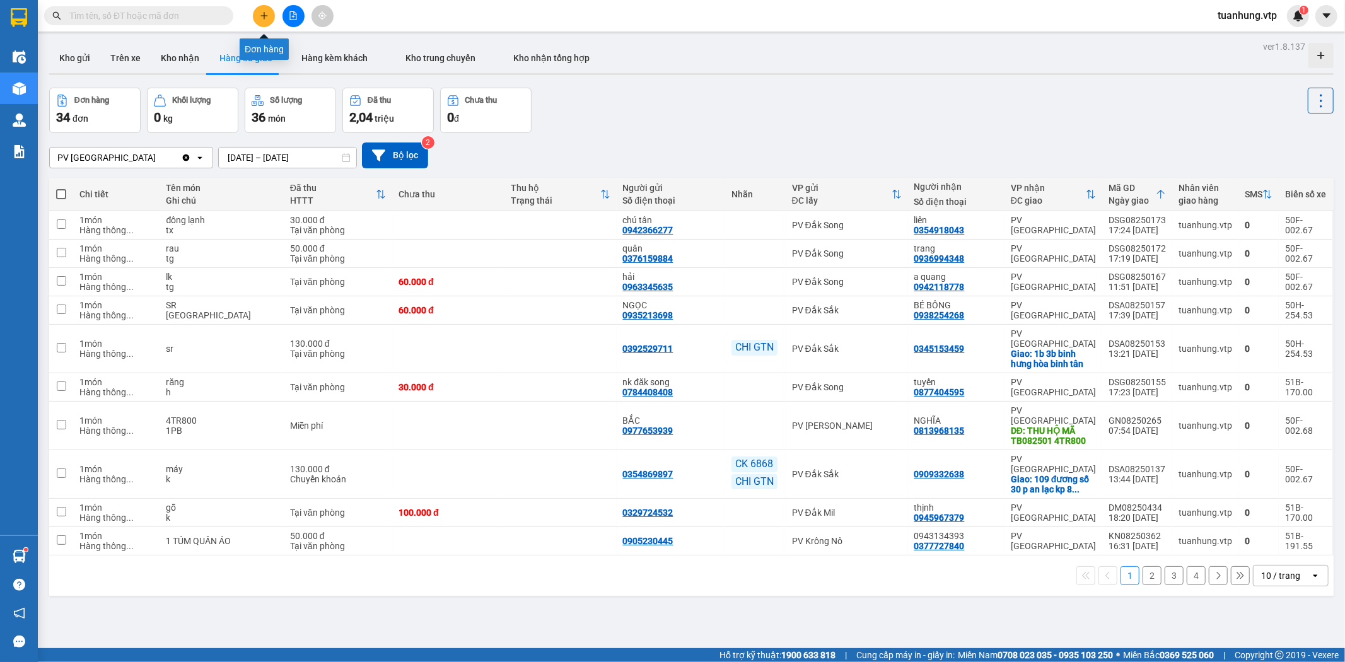
click at [267, 16] on icon "plus" at bounding box center [264, 15] width 9 height 9
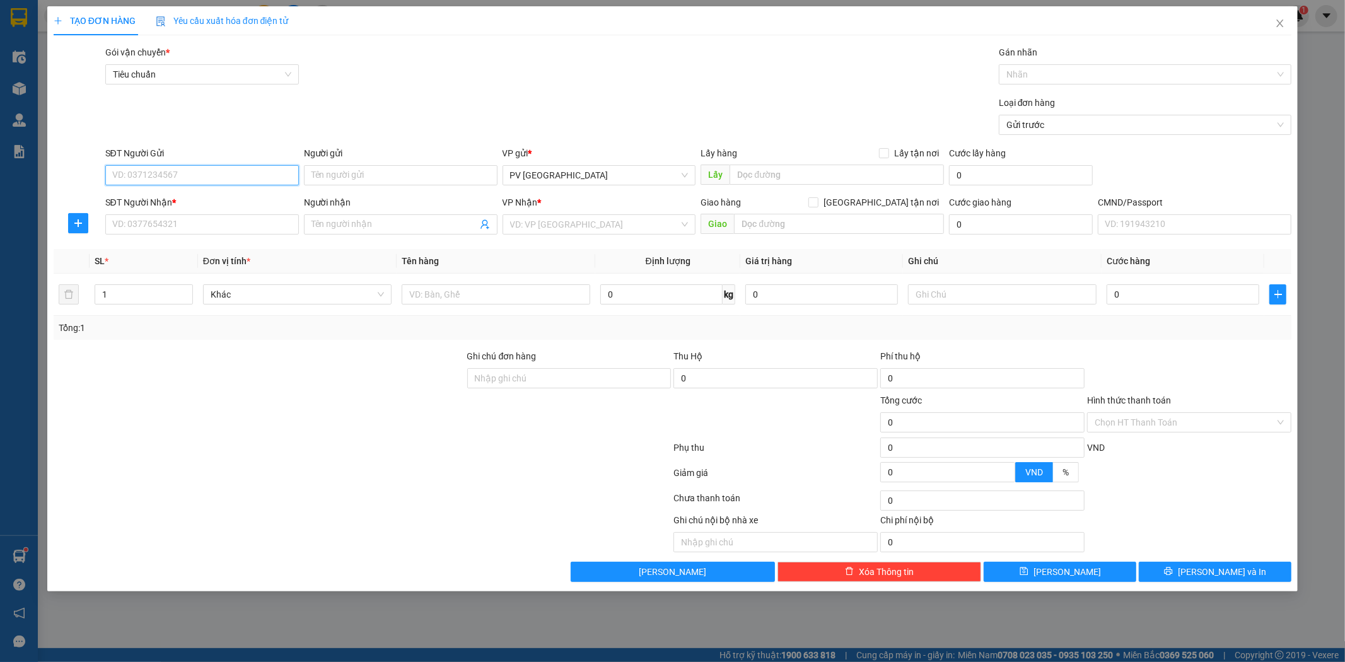
click at [263, 168] on input "SĐT Người Gửi" at bounding box center [202, 175] width 194 height 20
click at [124, 177] on input "0838558833" at bounding box center [202, 175] width 194 height 20
click at [128, 177] on input "038558833" at bounding box center [202, 175] width 194 height 20
type input "0939558833"
click at [206, 203] on div "0939558833 - thảo" at bounding box center [202, 201] width 178 height 14
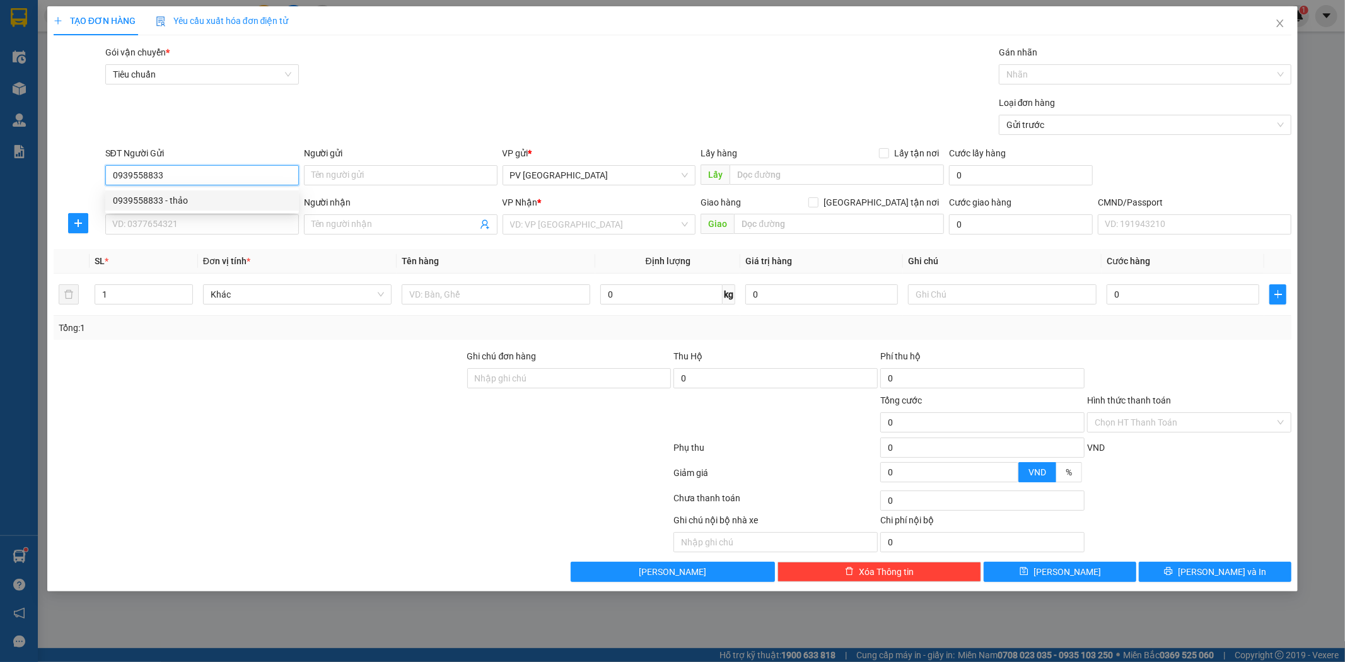
type input "thảo"
type input "0948876789"
type input "điền"
type input "0939558833"
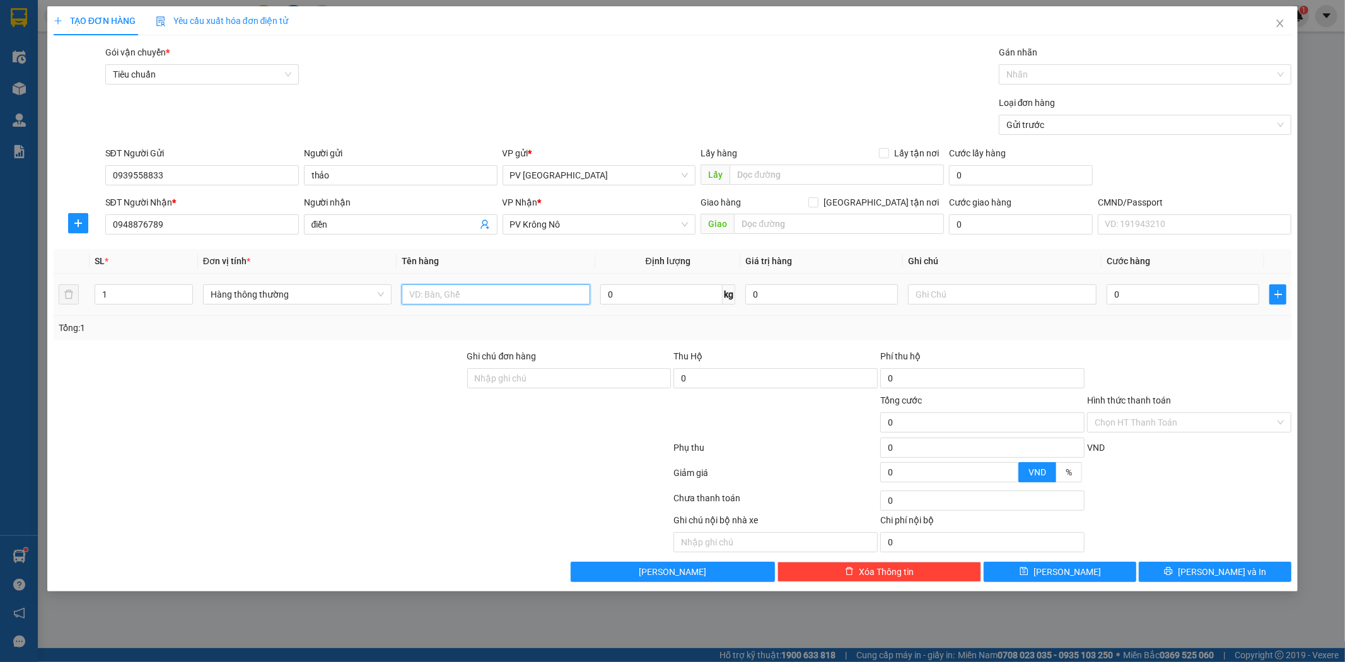
click at [527, 300] on input "text" at bounding box center [496, 294] width 189 height 20
click at [196, 219] on input "0948876789" at bounding box center [202, 224] width 194 height 20
click at [352, 354] on div at bounding box center [259, 371] width 414 height 44
click at [498, 294] on input "text" at bounding box center [496, 294] width 189 height 20
type input "pk mic"
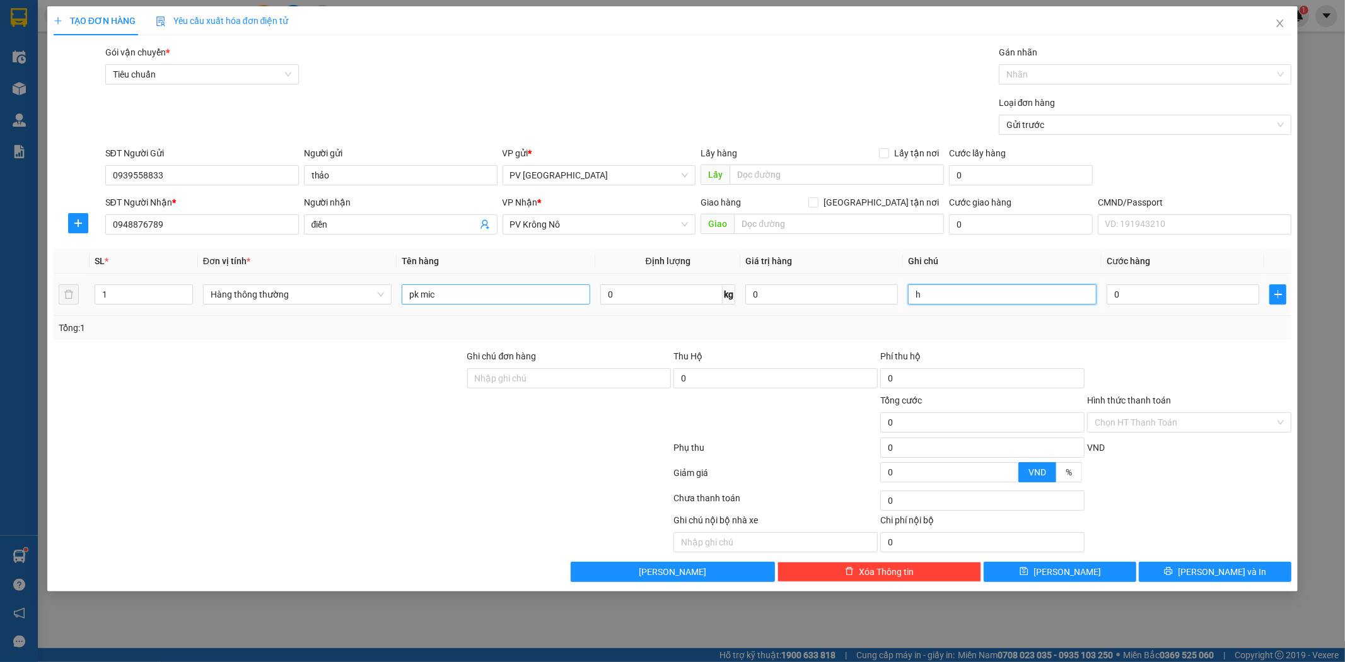
type input "h"
type input "4"
type input "40"
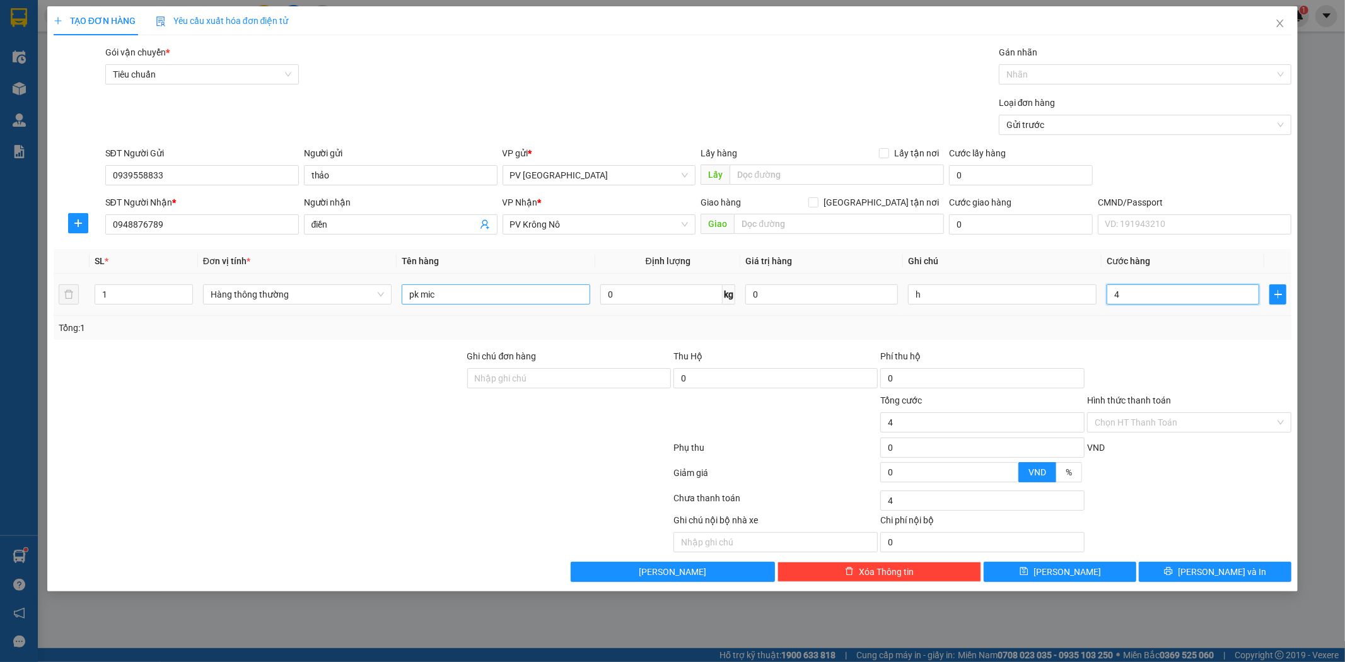
type input "40"
type input "400"
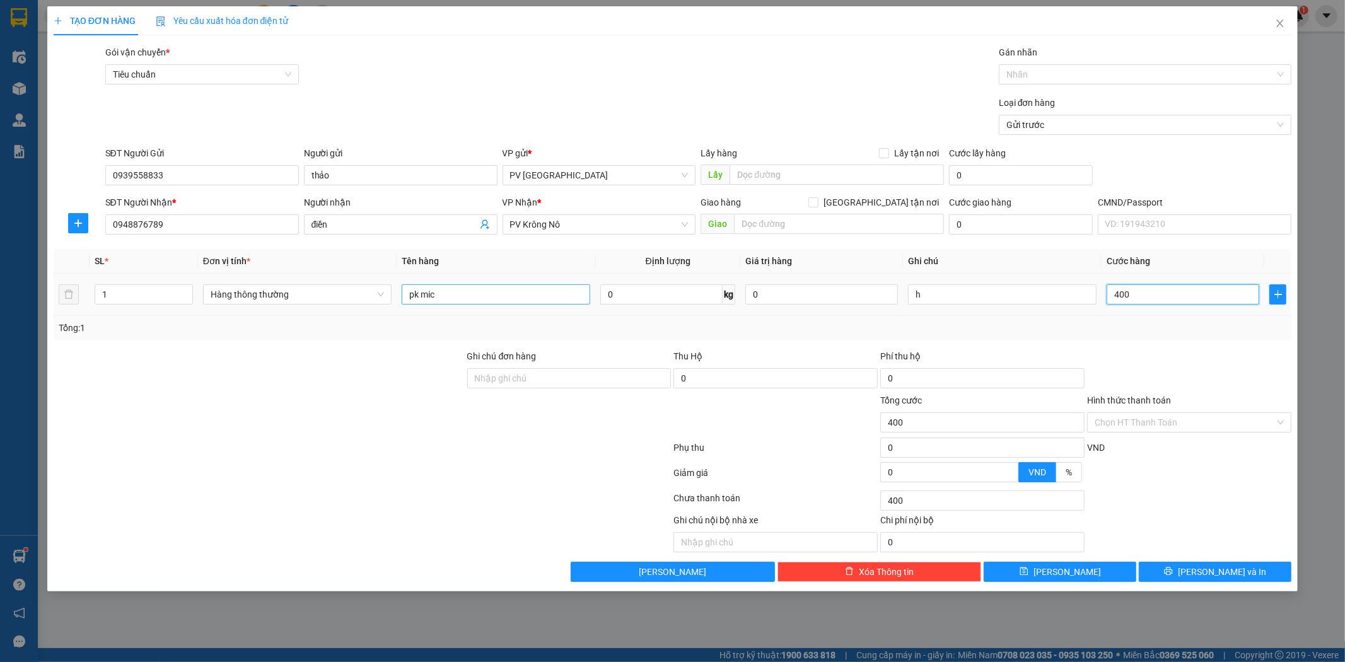
type input "4.000"
type input "40.000"
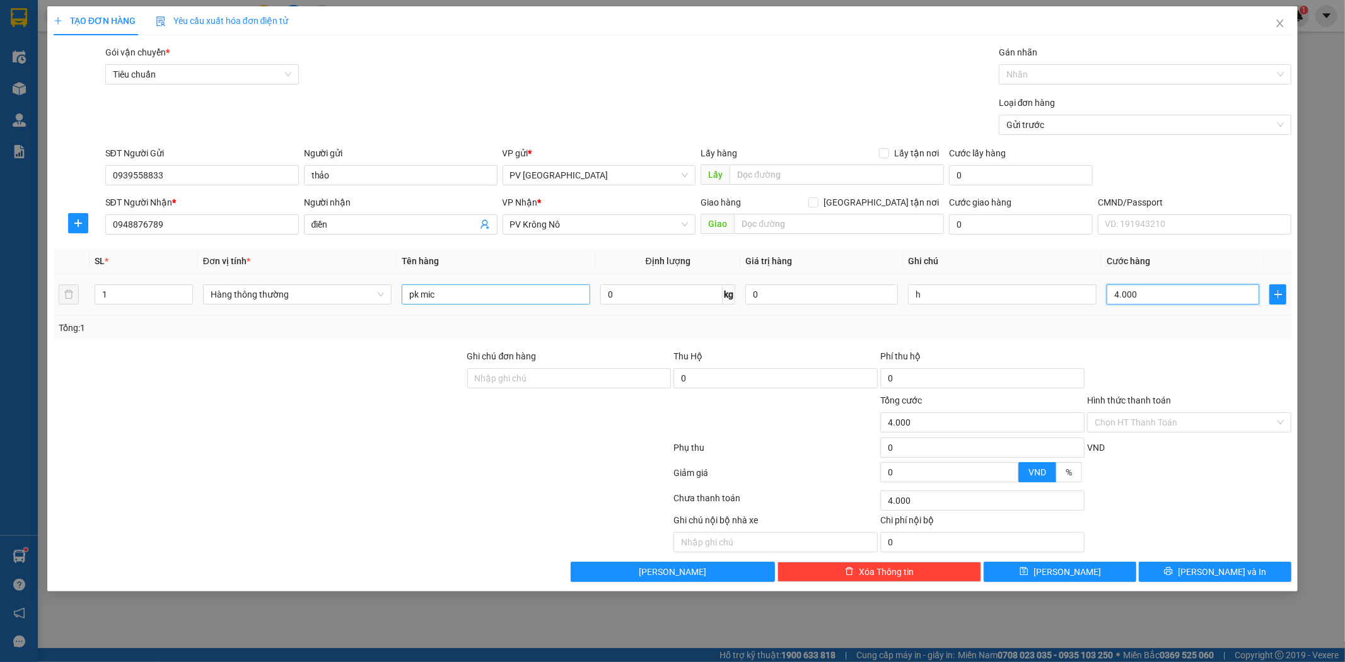
type input "40.000"
click at [1173, 571] on icon "printer" at bounding box center [1169, 572] width 8 height 8
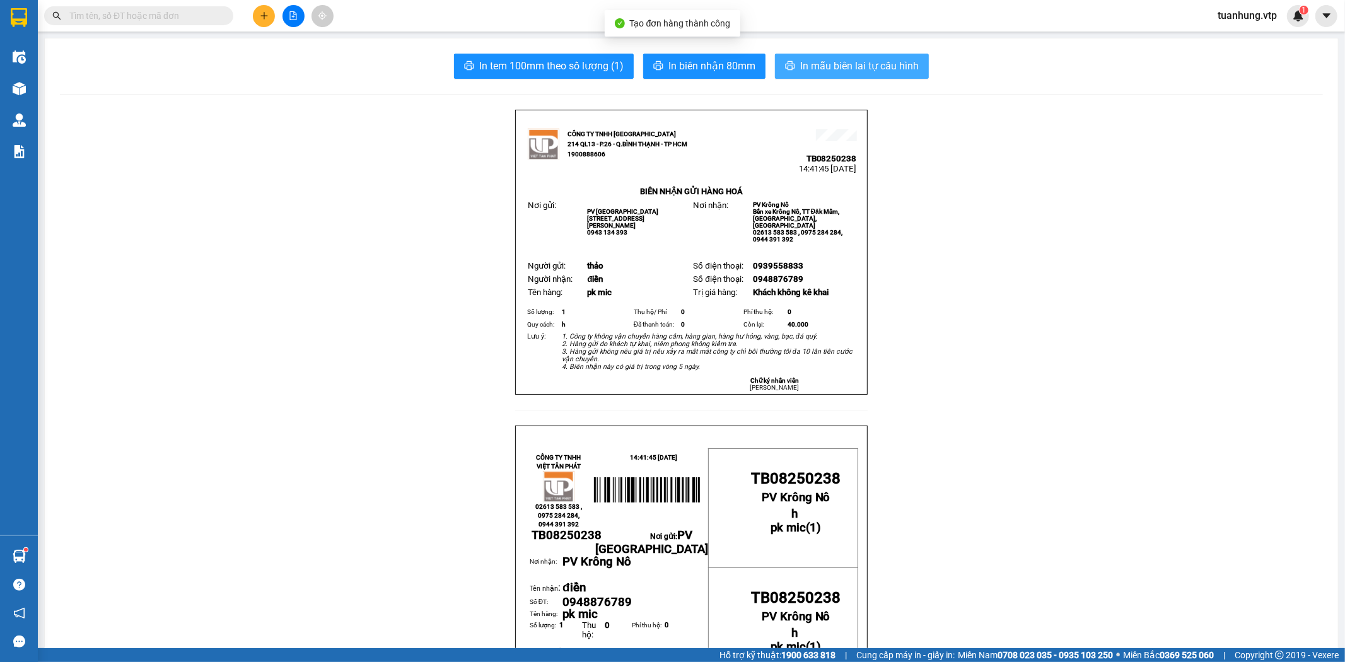
click at [860, 73] on span "In mẫu biên lai tự cấu hình" at bounding box center [859, 66] width 119 height 16
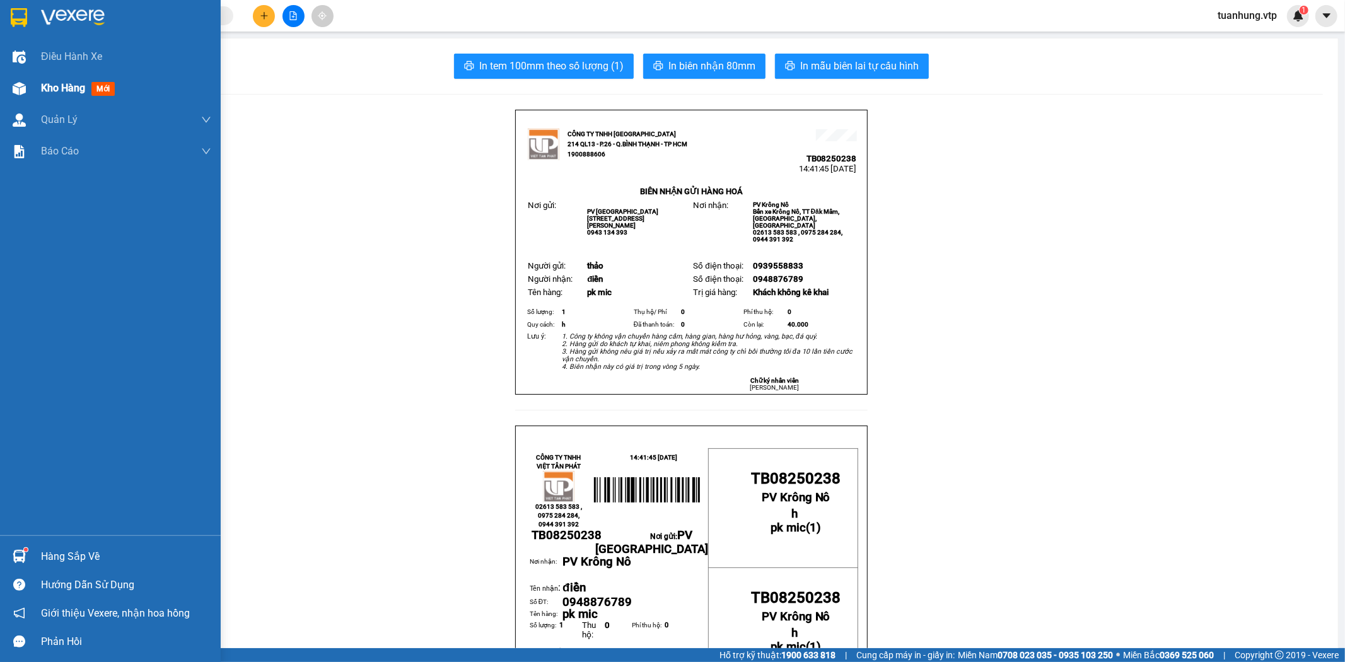
drag, startPoint x: 47, startPoint y: 90, endPoint x: 54, endPoint y: 100, distance: 11.7
click at [47, 90] on span "Kho hàng" at bounding box center [63, 88] width 44 height 12
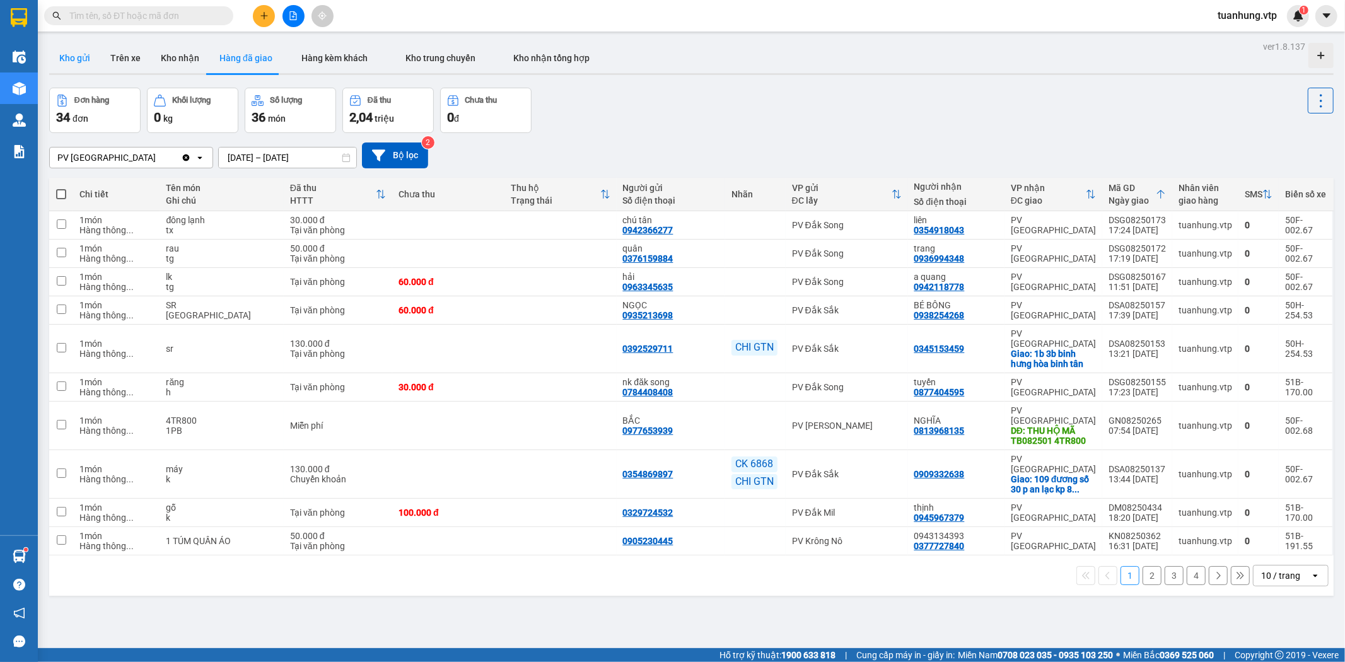
click at [65, 60] on button "Kho gửi" at bounding box center [74, 58] width 51 height 30
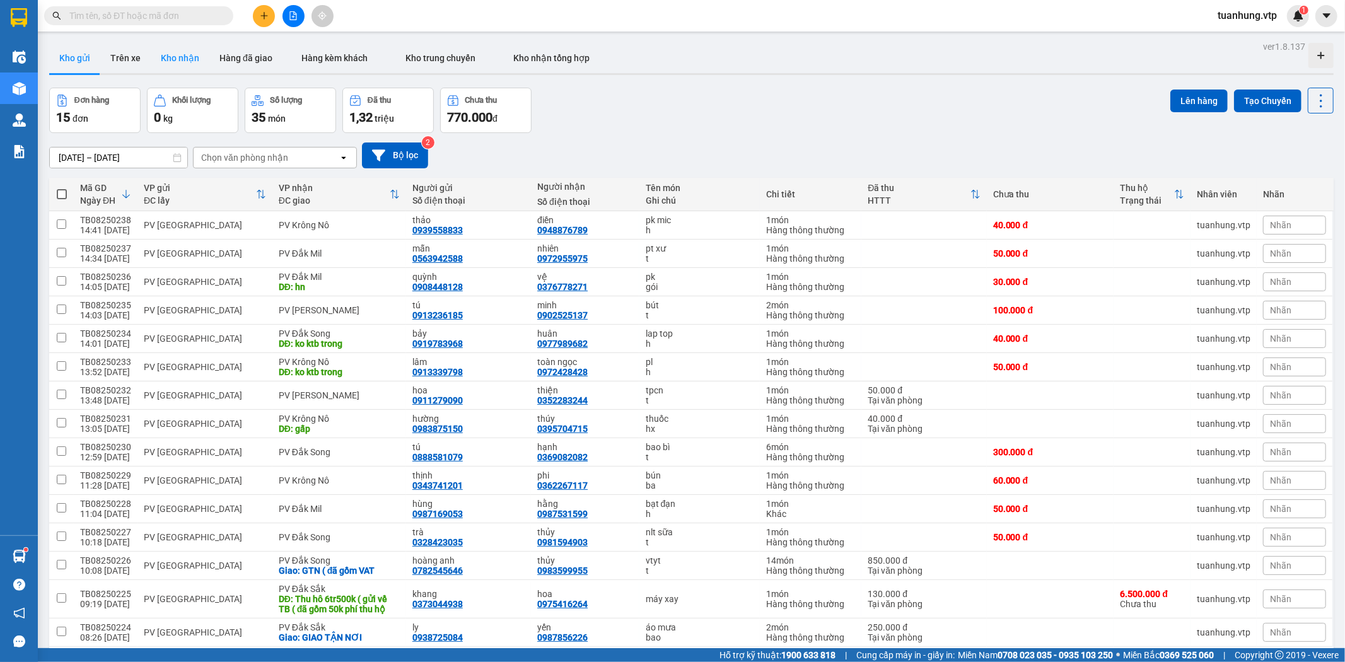
click at [180, 57] on button "Kho nhận" at bounding box center [180, 58] width 59 height 30
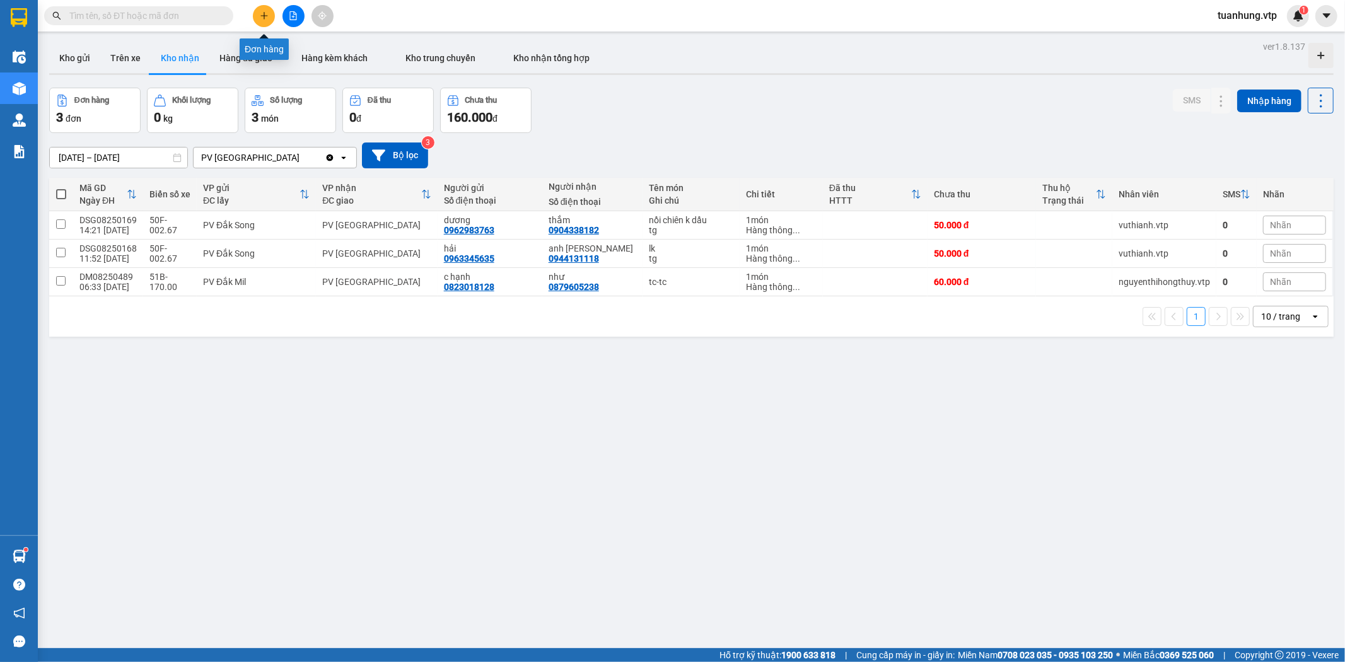
click at [259, 20] on button at bounding box center [264, 16] width 22 height 22
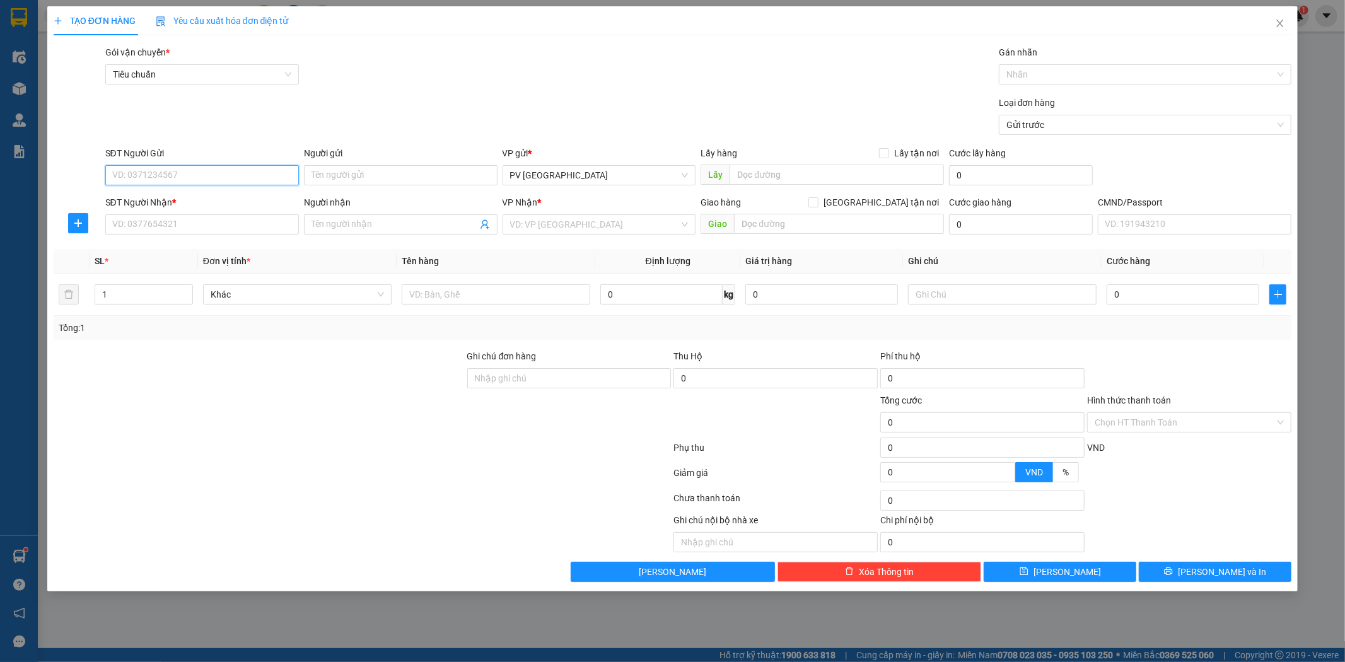
click at [233, 171] on input "SĐT Người Gửi" at bounding box center [202, 175] width 194 height 20
type input "0918118739"
click at [228, 196] on div "0918118739 - dũng" at bounding box center [202, 201] width 178 height 14
type input "dũng"
type input "0967985345"
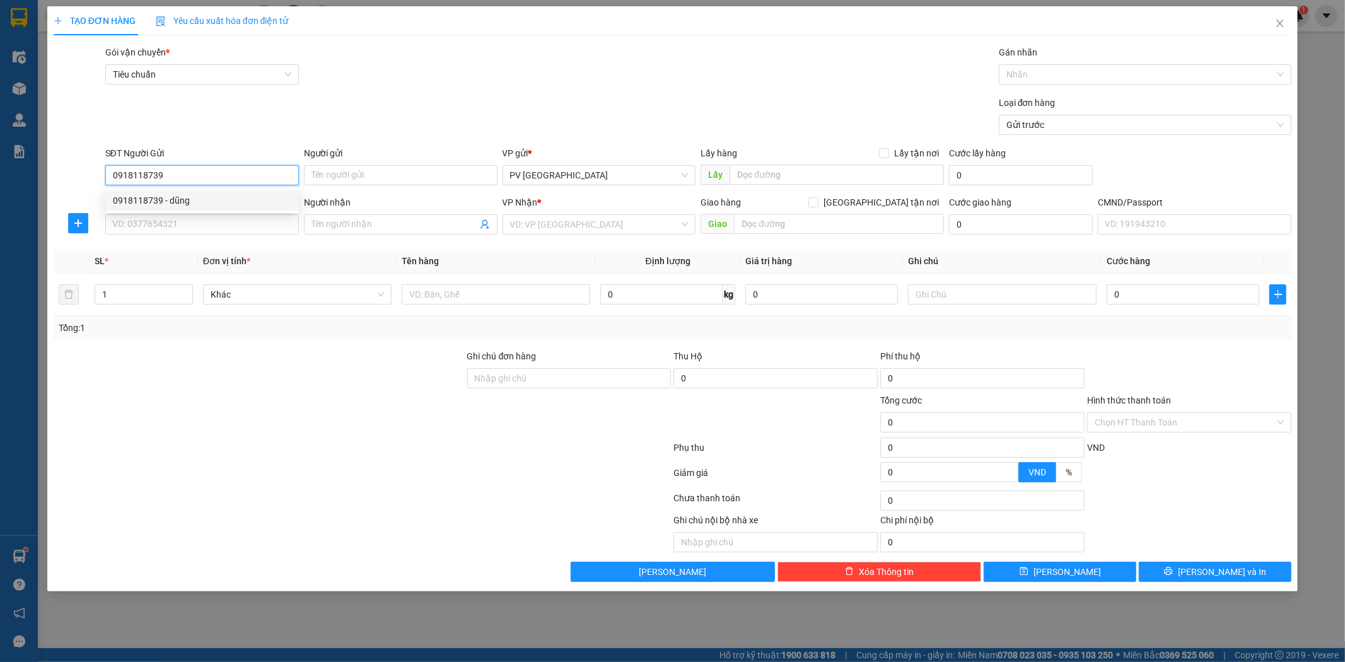
type input "minh"
type input "0918118739"
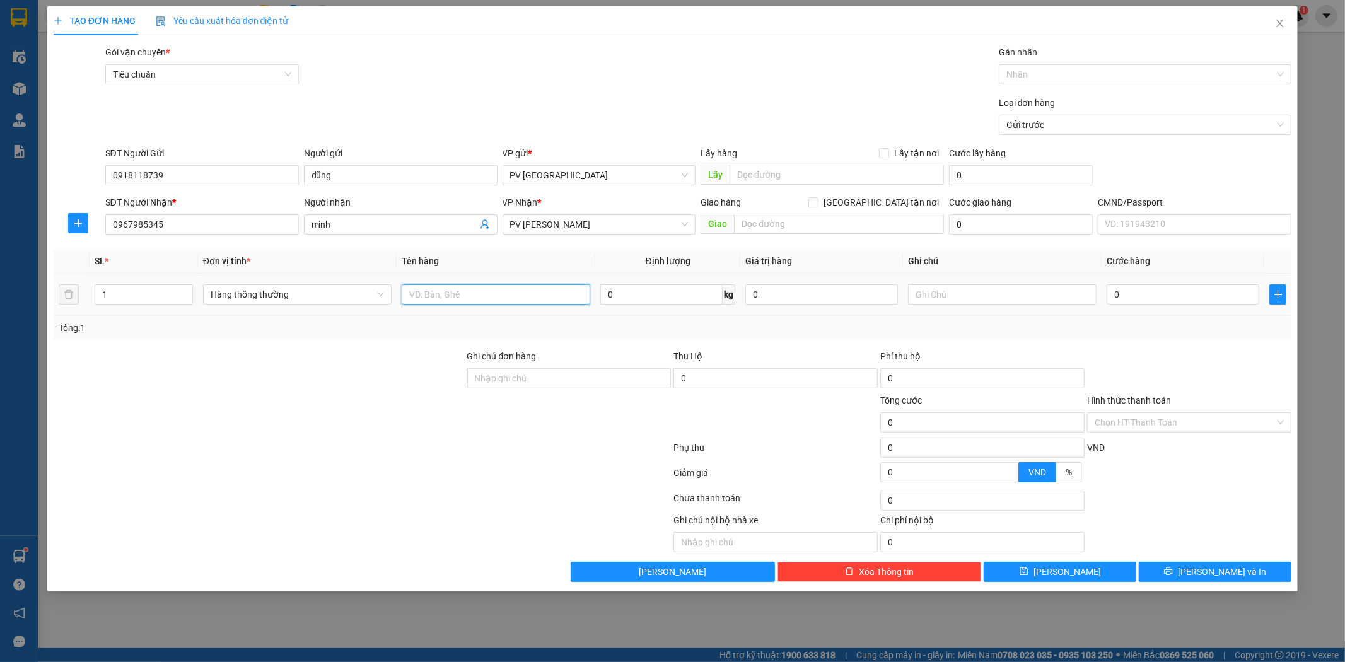
click at [442, 299] on input "text" at bounding box center [496, 294] width 189 height 20
type input "d"
type input "đũa"
type input "t"
type input "6"
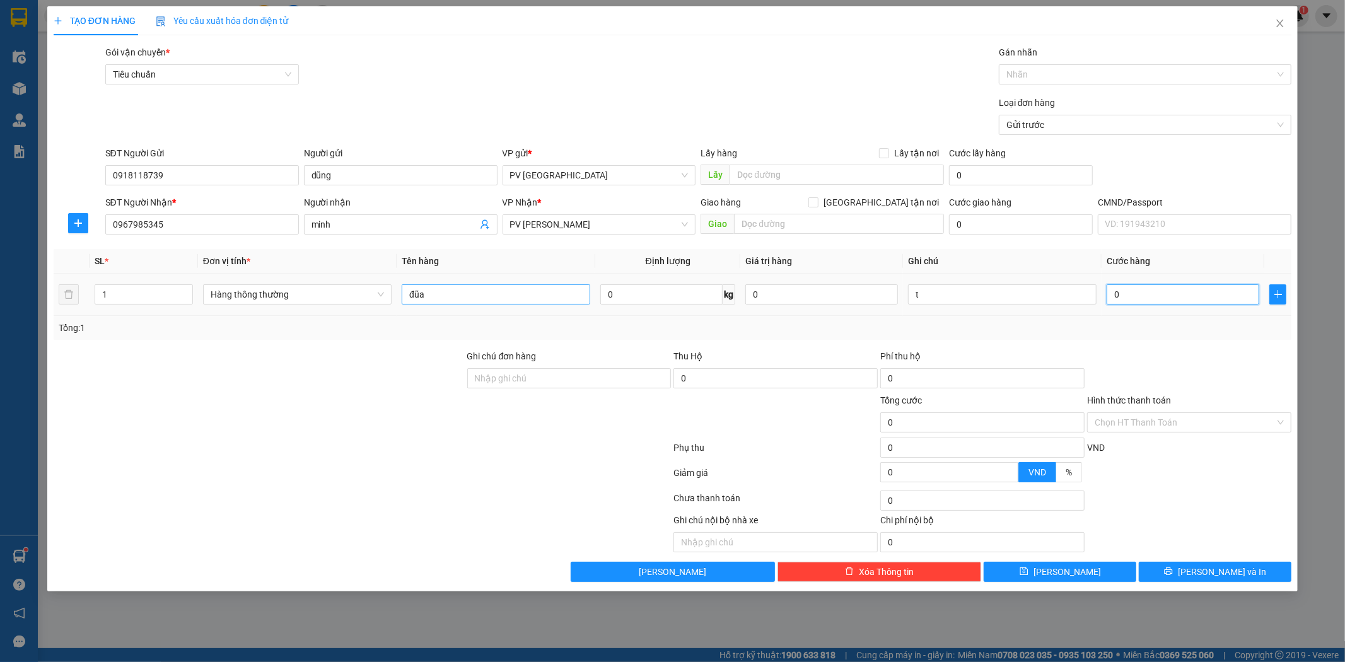
type input "6"
type input "60"
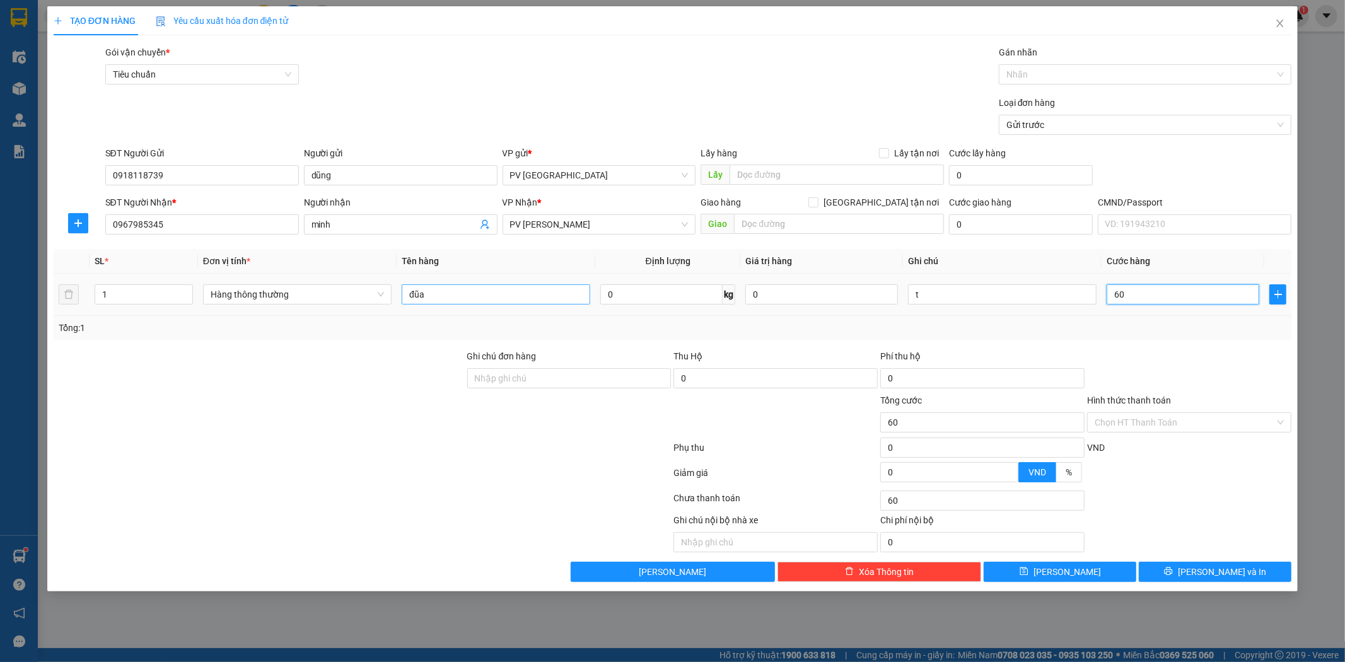
type input "600"
type input "6.000"
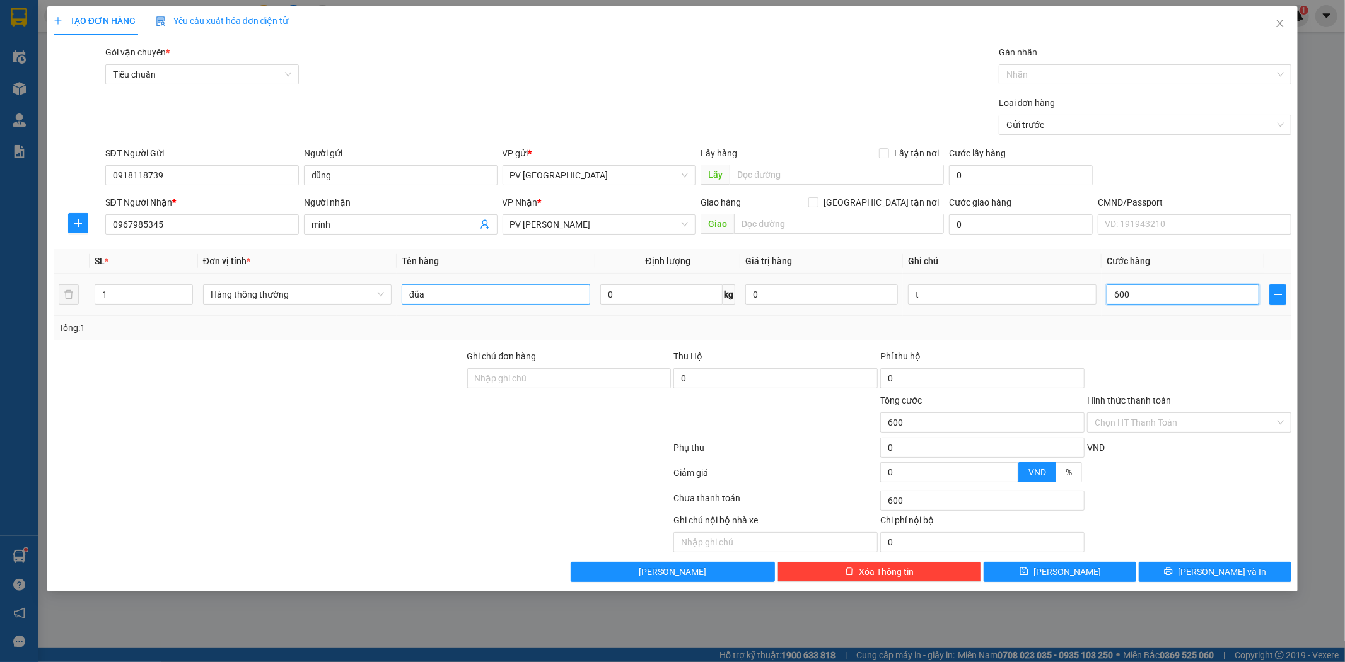
type input "6.000"
type input "60.000"
click at [1255, 578] on button "[PERSON_NAME] và In" at bounding box center [1215, 572] width 153 height 20
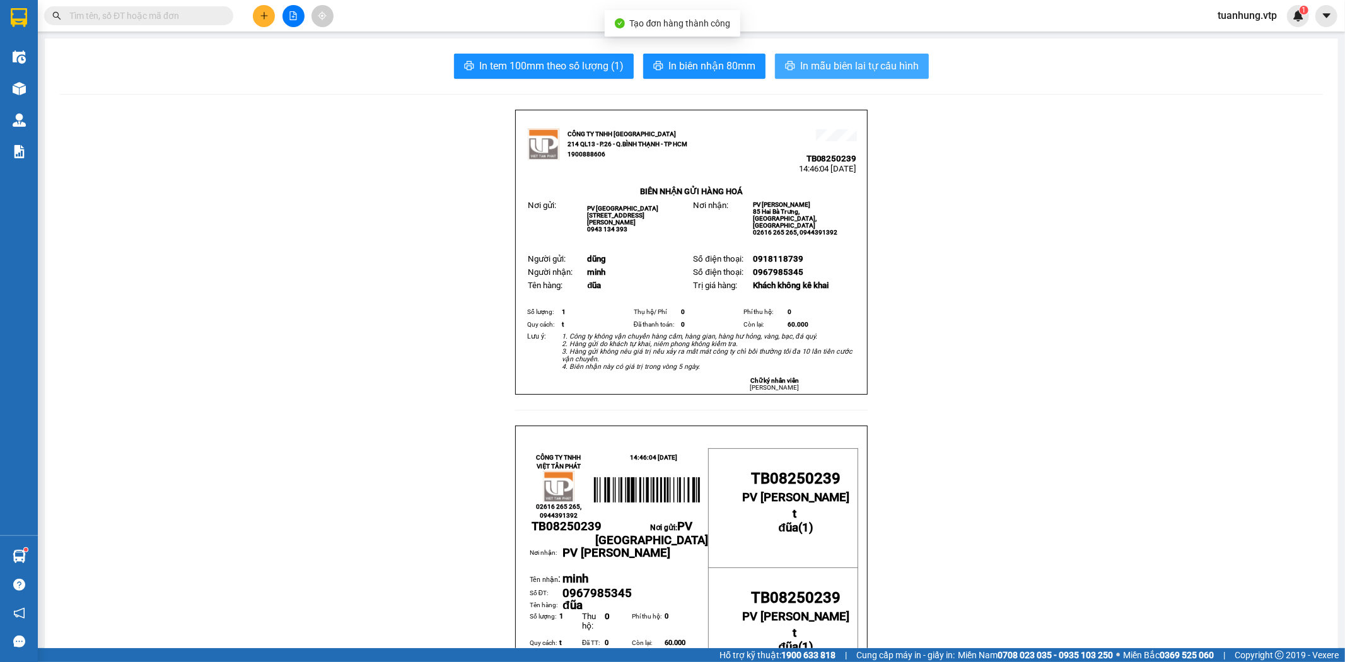
click at [803, 68] on span "In mẫu biên lai tự cấu hình" at bounding box center [859, 66] width 119 height 16
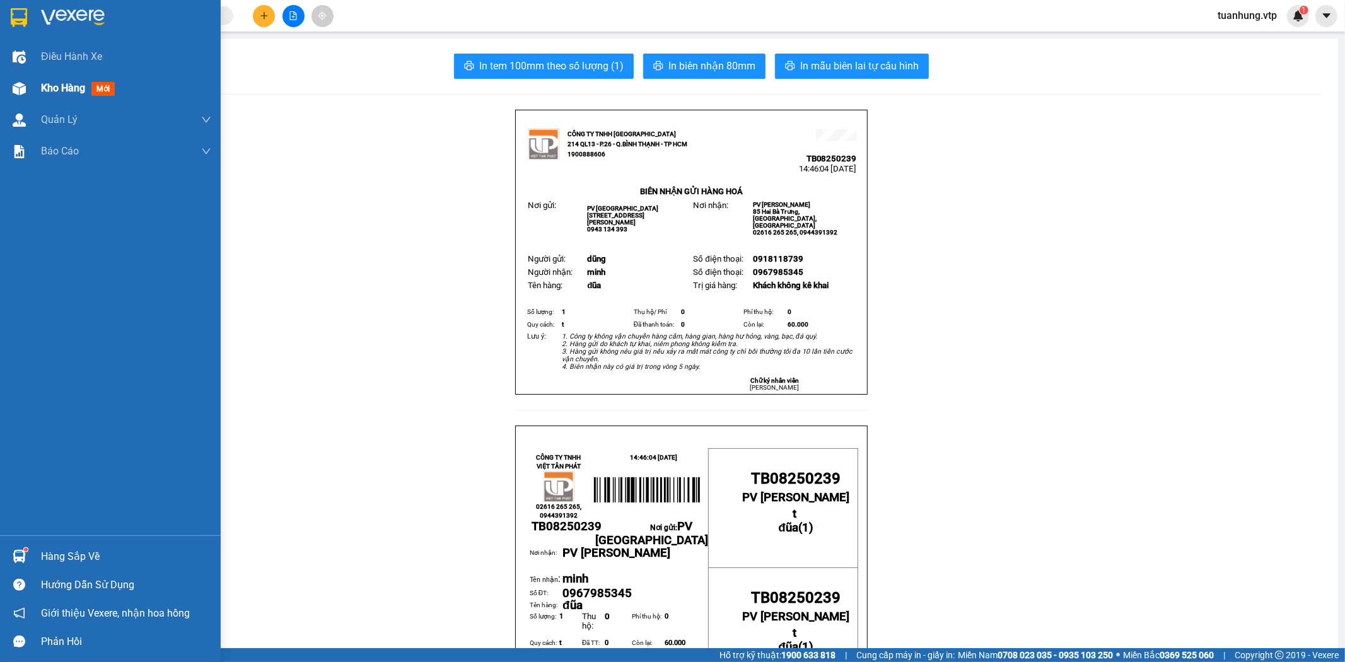
click at [33, 87] on div "Kho hàng mới" at bounding box center [110, 89] width 221 height 32
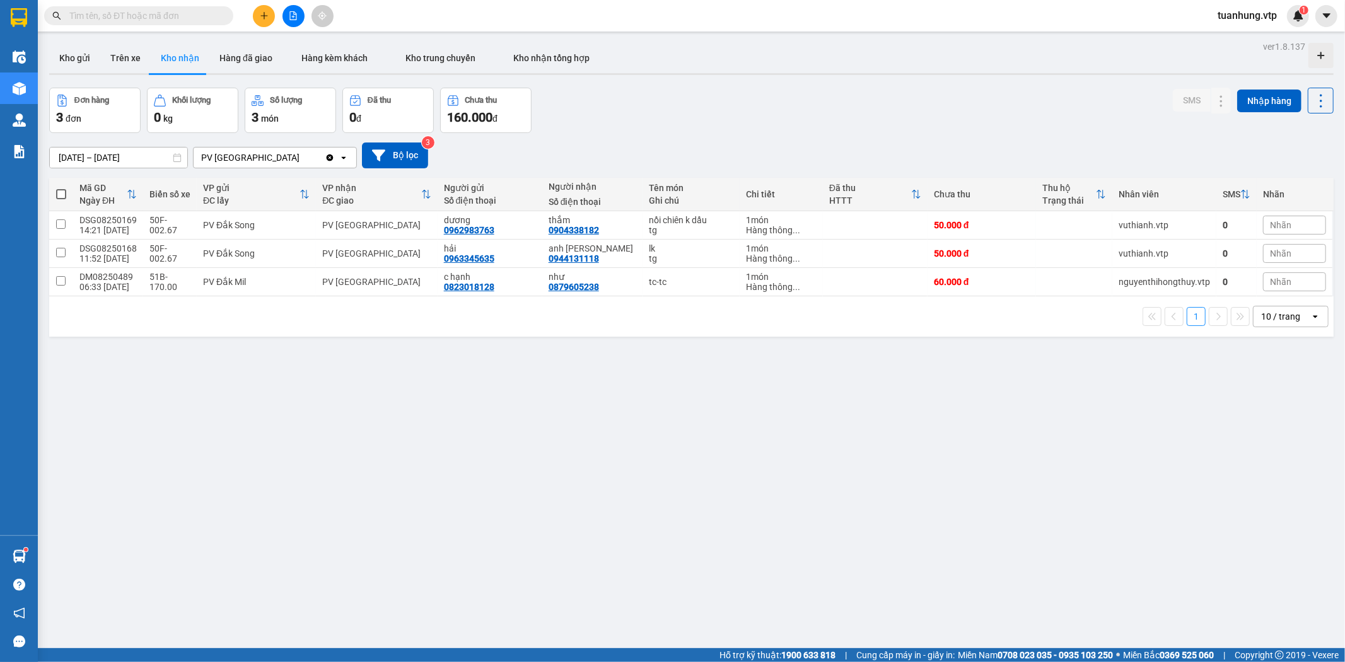
click at [127, 194] on icon at bounding box center [131, 194] width 8 height 9
click at [88, 58] on button "Kho gửi" at bounding box center [74, 58] width 51 height 30
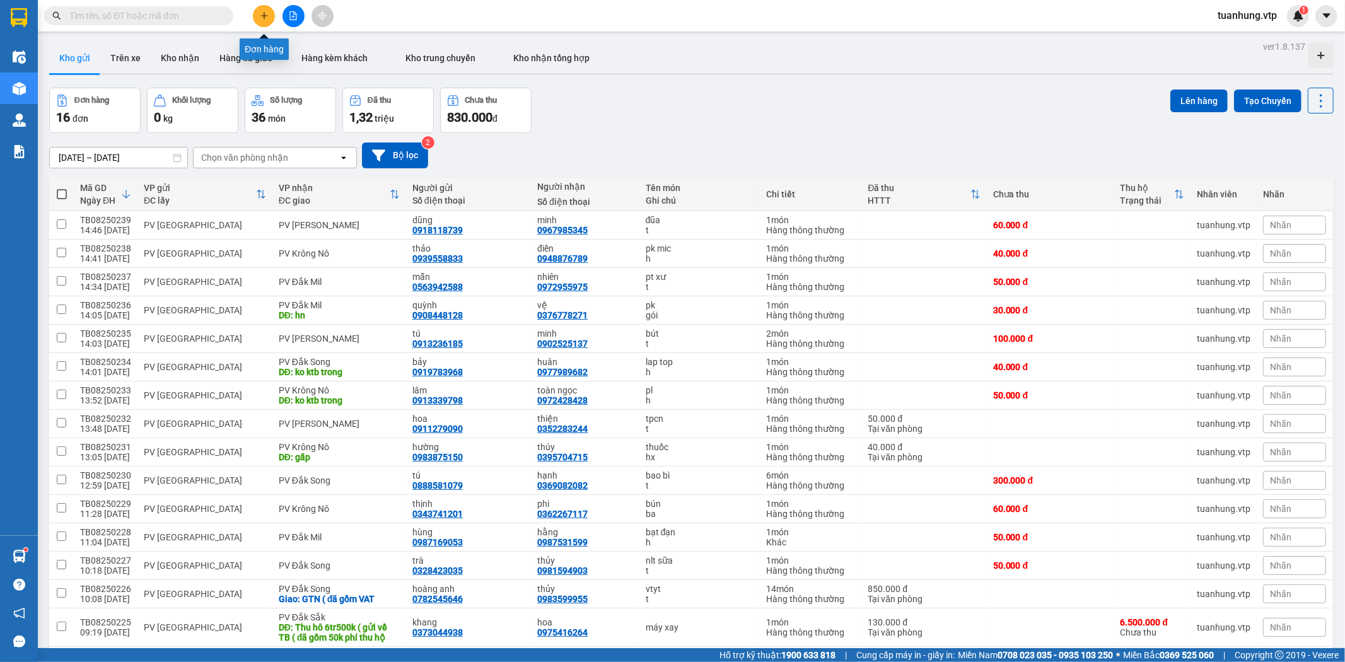
click at [262, 15] on icon "plus" at bounding box center [264, 15] width 9 height 9
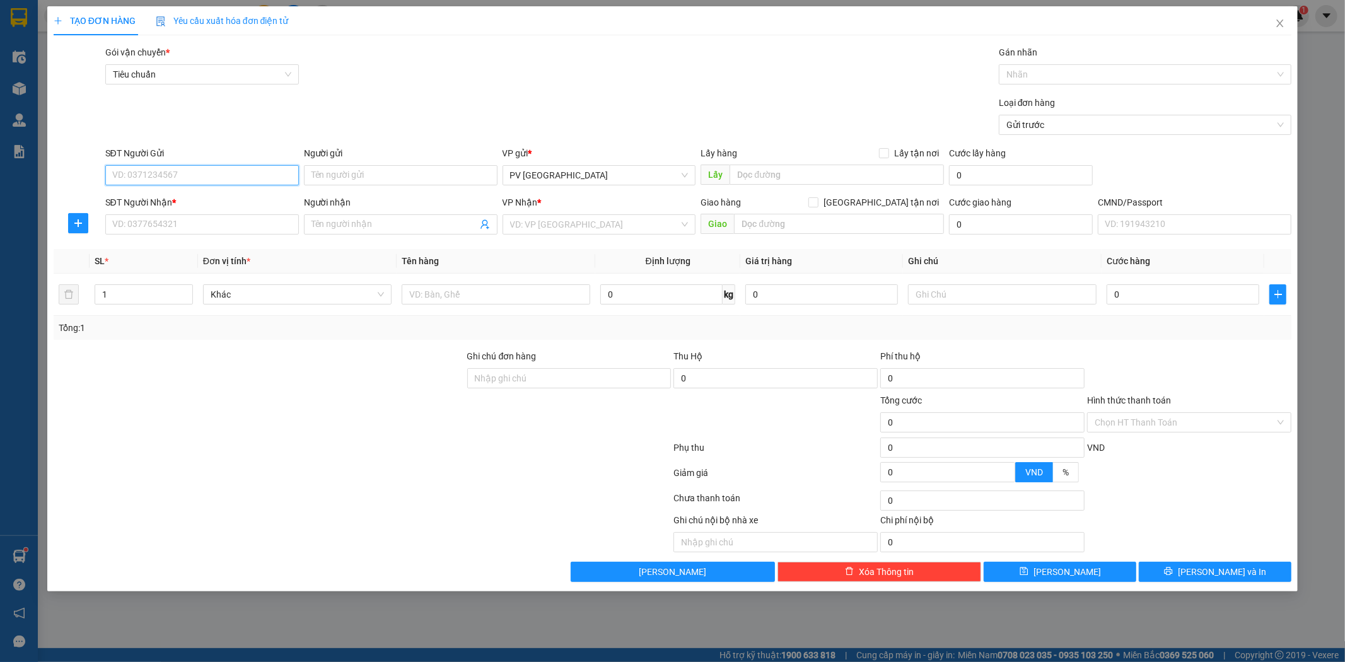
click at [282, 172] on input "SĐT Người Gửi" at bounding box center [202, 175] width 194 height 20
type input "0972811245"
click at [248, 202] on div "0972811245 - khang" at bounding box center [202, 201] width 178 height 14
type input "khang"
type input "0869389424"
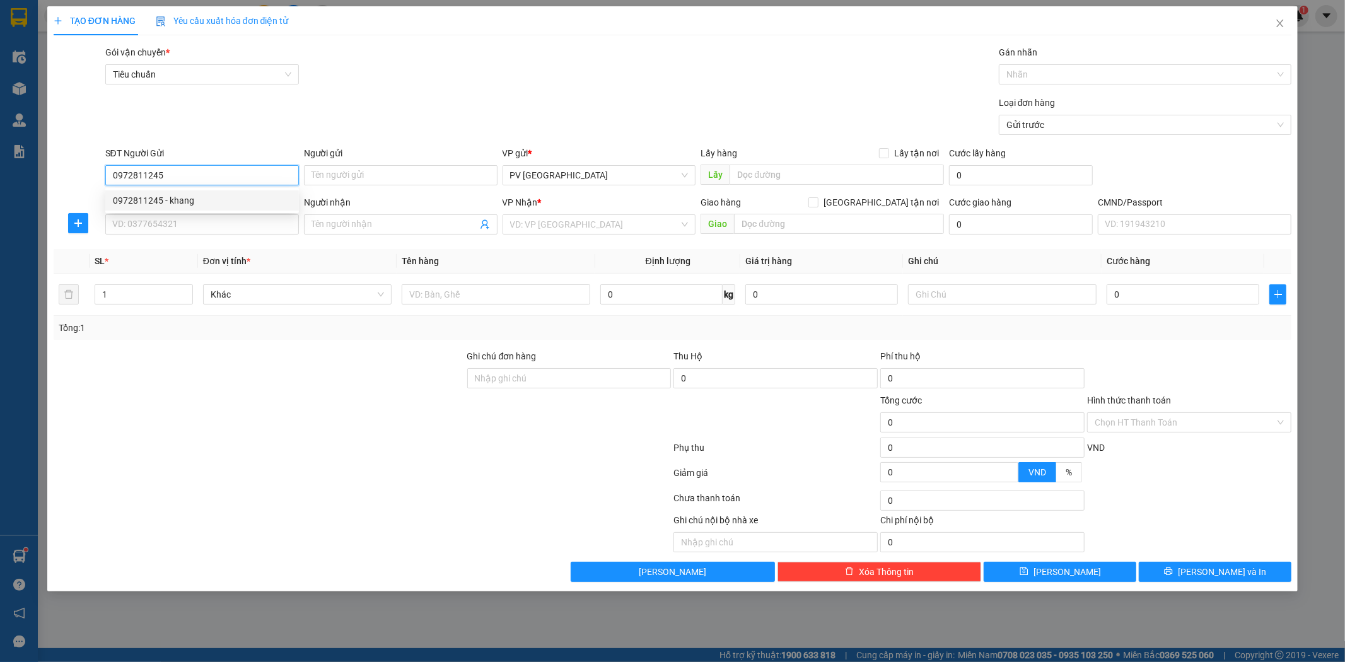
type input "tuấn"
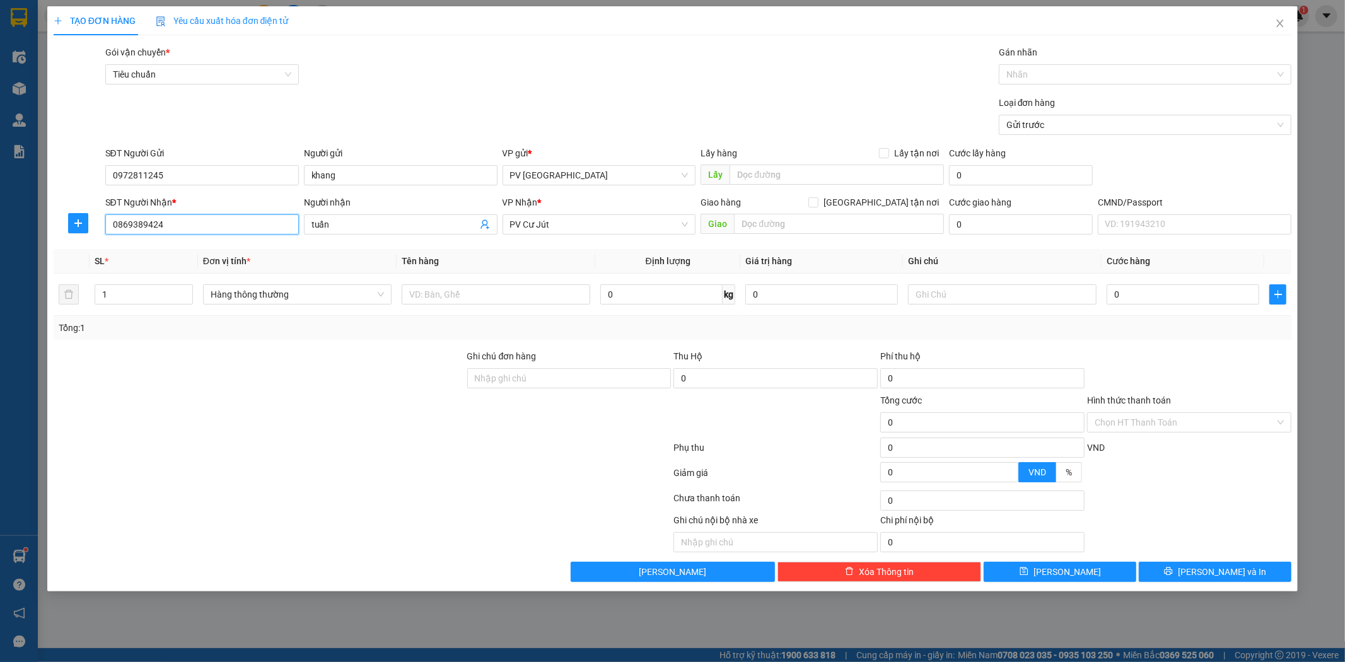
click at [243, 226] on input "0869389424" at bounding box center [202, 224] width 194 height 20
drag, startPoint x: 243, startPoint y: 226, endPoint x: 188, endPoint y: 241, distance: 57.5
click at [185, 248] on body "Kết quả tìm kiếm ( 0 ) Bộ lọc No Data tuanhung.vtp 1 Điều hành xe Kho hàng mới …" at bounding box center [672, 331] width 1345 height 662
drag, startPoint x: 185, startPoint y: 231, endPoint x: 32, endPoint y: 224, distance: 153.4
click at [4, 228] on div "TẠO ĐƠN HÀNG Yêu cầu xuất hóa đơn điện tử Transit Pickup Surcharge Ids Transit …" at bounding box center [672, 331] width 1345 height 662
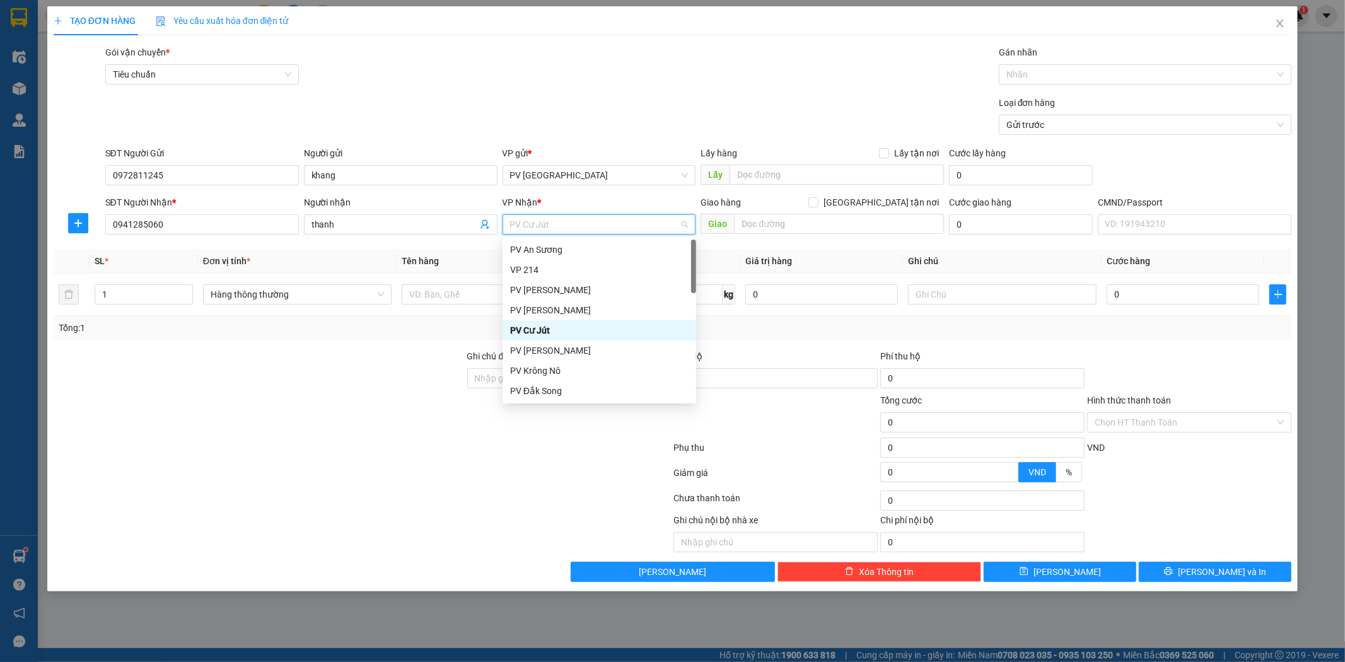
click at [186, 488] on div at bounding box center [362, 500] width 621 height 25
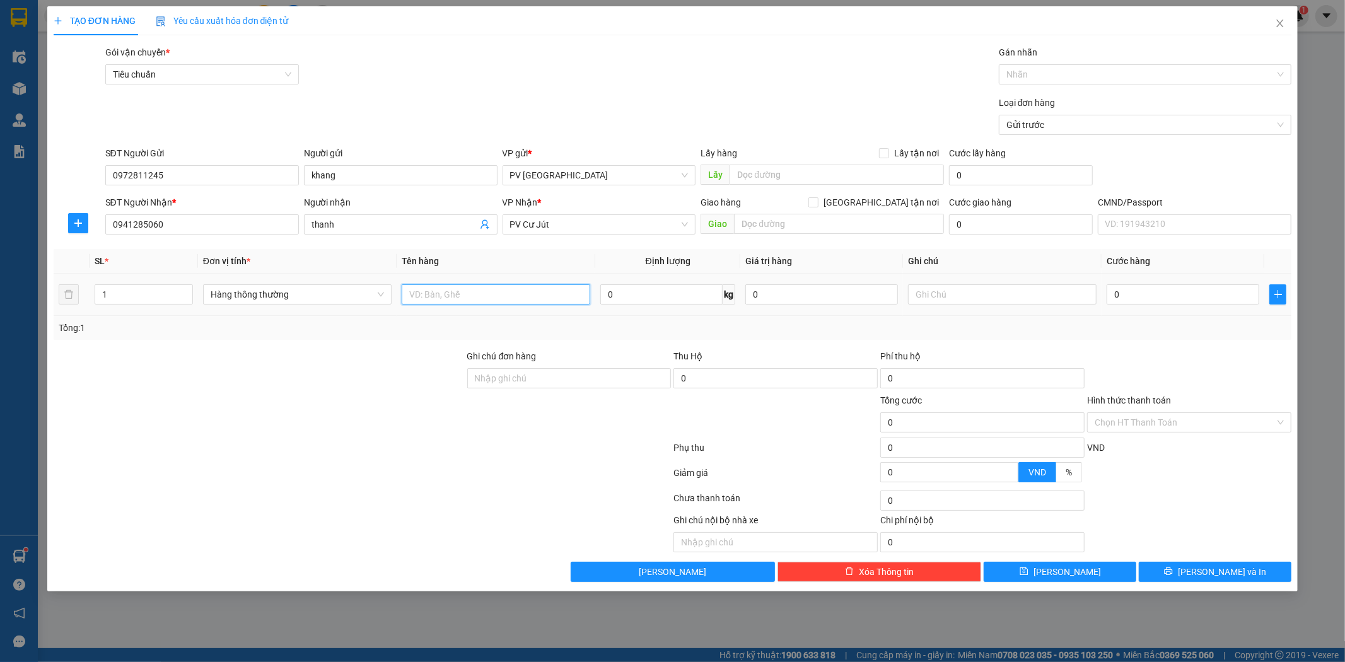
click at [521, 301] on input "text" at bounding box center [496, 294] width 189 height 20
click at [1213, 576] on span "[PERSON_NAME] và In" at bounding box center [1222, 572] width 88 height 14
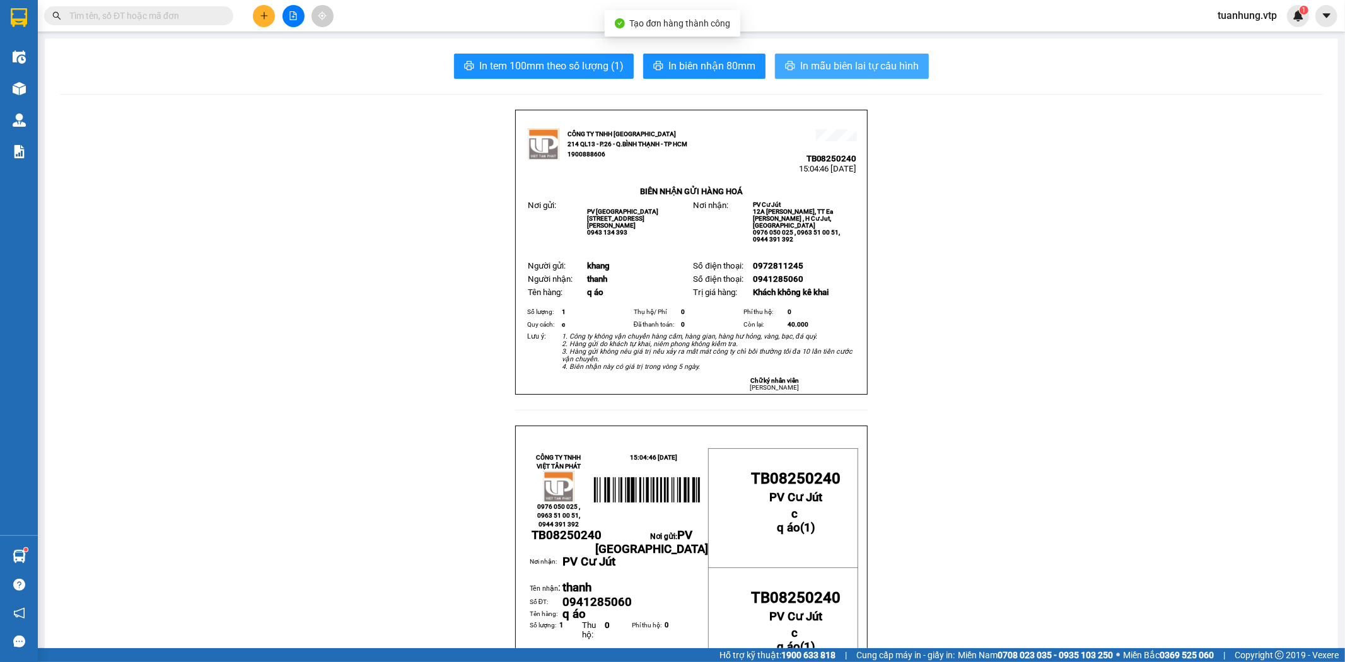
click at [878, 65] on span "In mẫu biên lai tự cấu hình" at bounding box center [859, 66] width 119 height 16
click at [262, 20] on button at bounding box center [264, 16] width 22 height 22
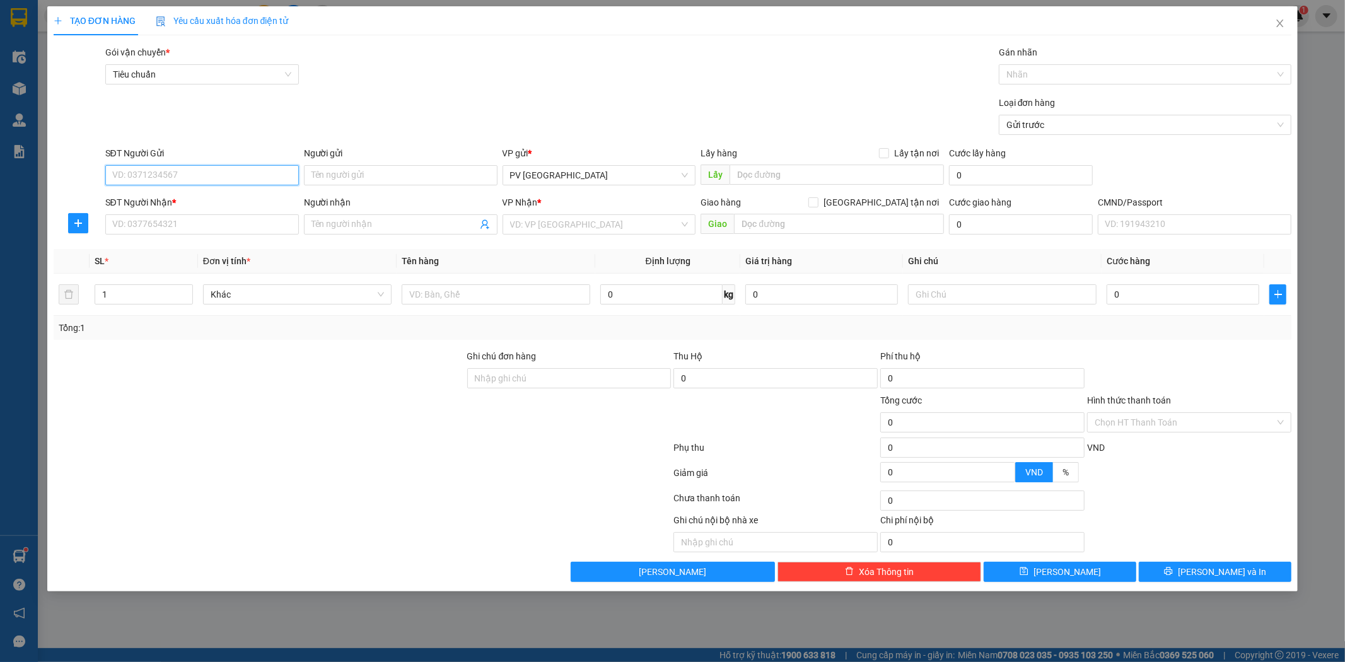
click at [230, 184] on input "SĐT Người Gửi" at bounding box center [202, 175] width 194 height 20
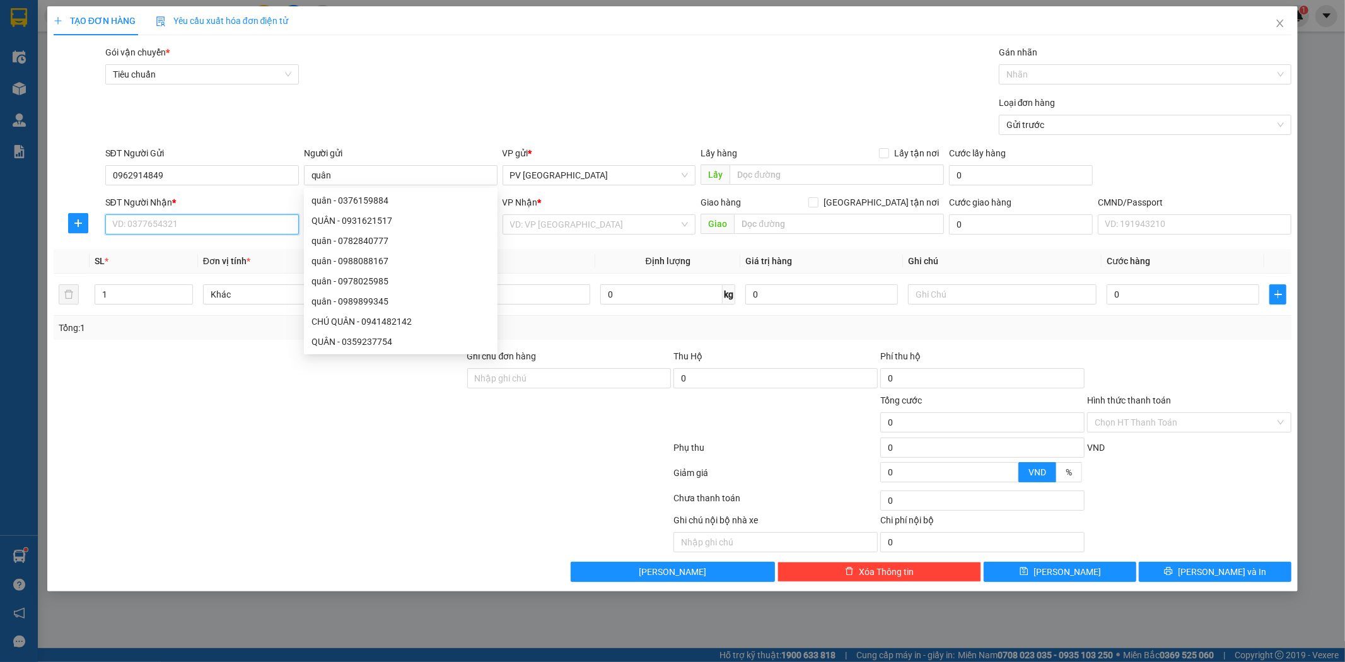
click at [248, 223] on input "SĐT Người Nhận *" at bounding box center [202, 224] width 194 height 20
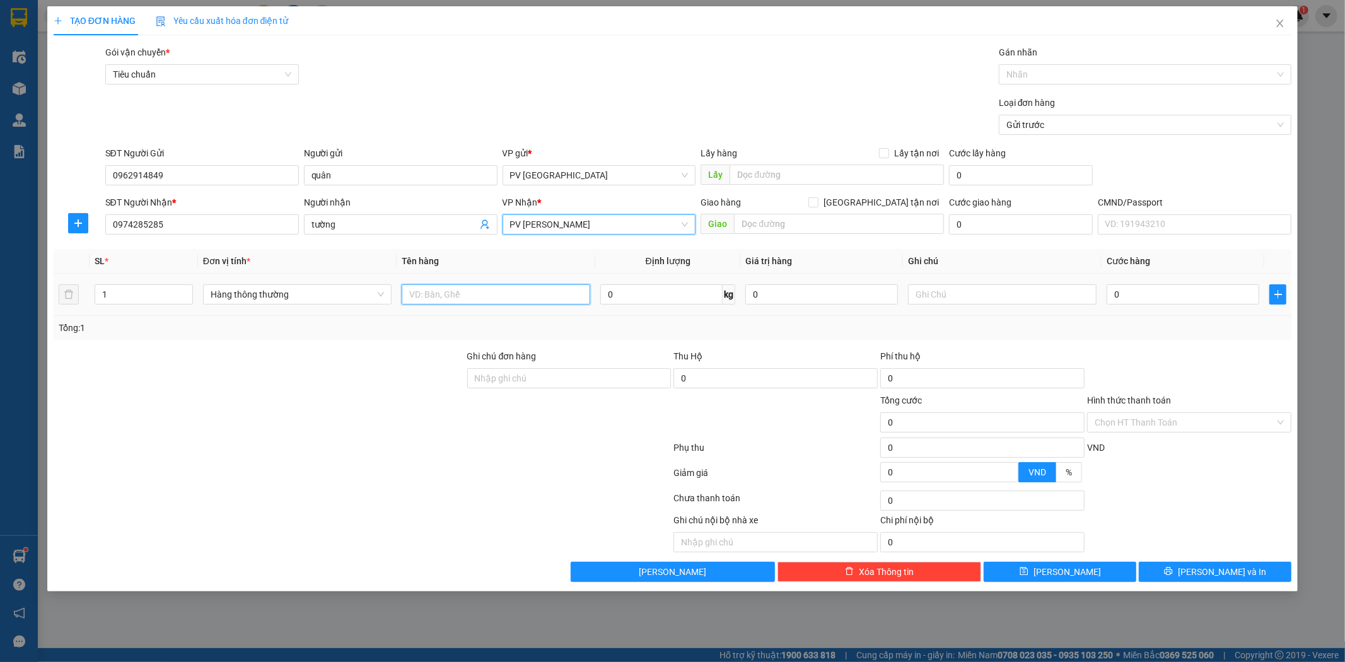
click at [483, 297] on input "text" at bounding box center [496, 294] width 189 height 20
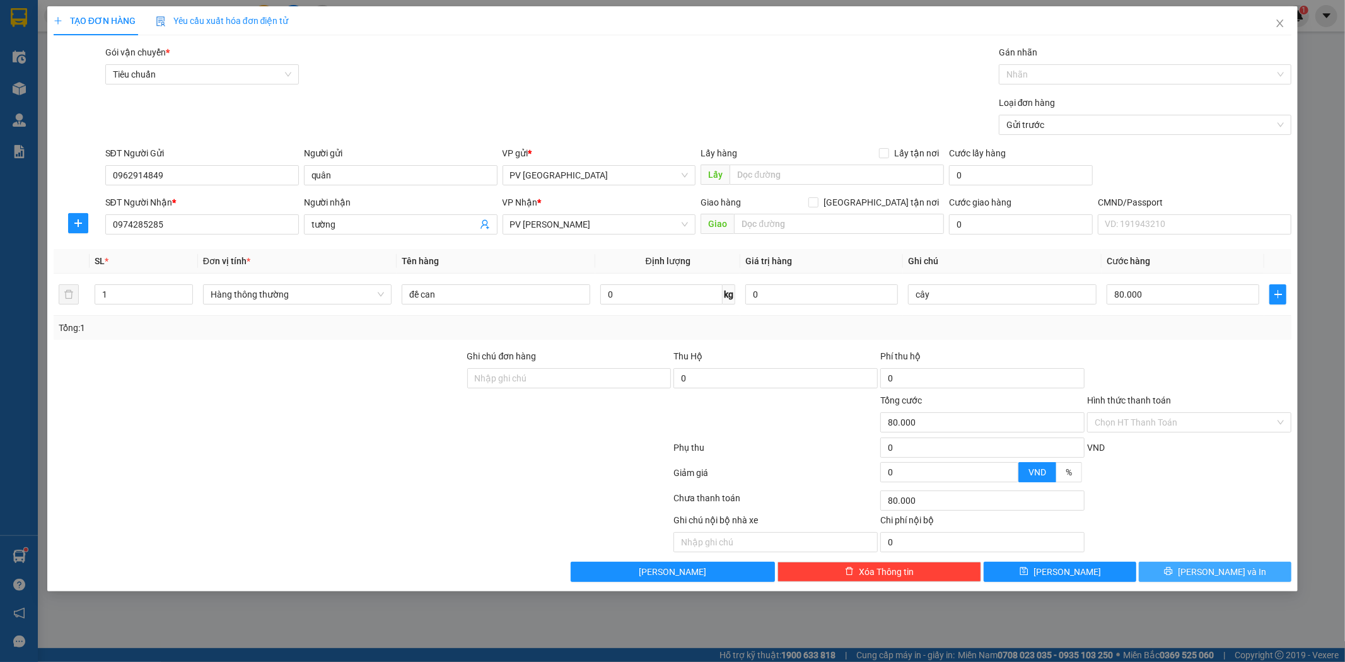
click at [1244, 570] on button "[PERSON_NAME] và In" at bounding box center [1215, 572] width 153 height 20
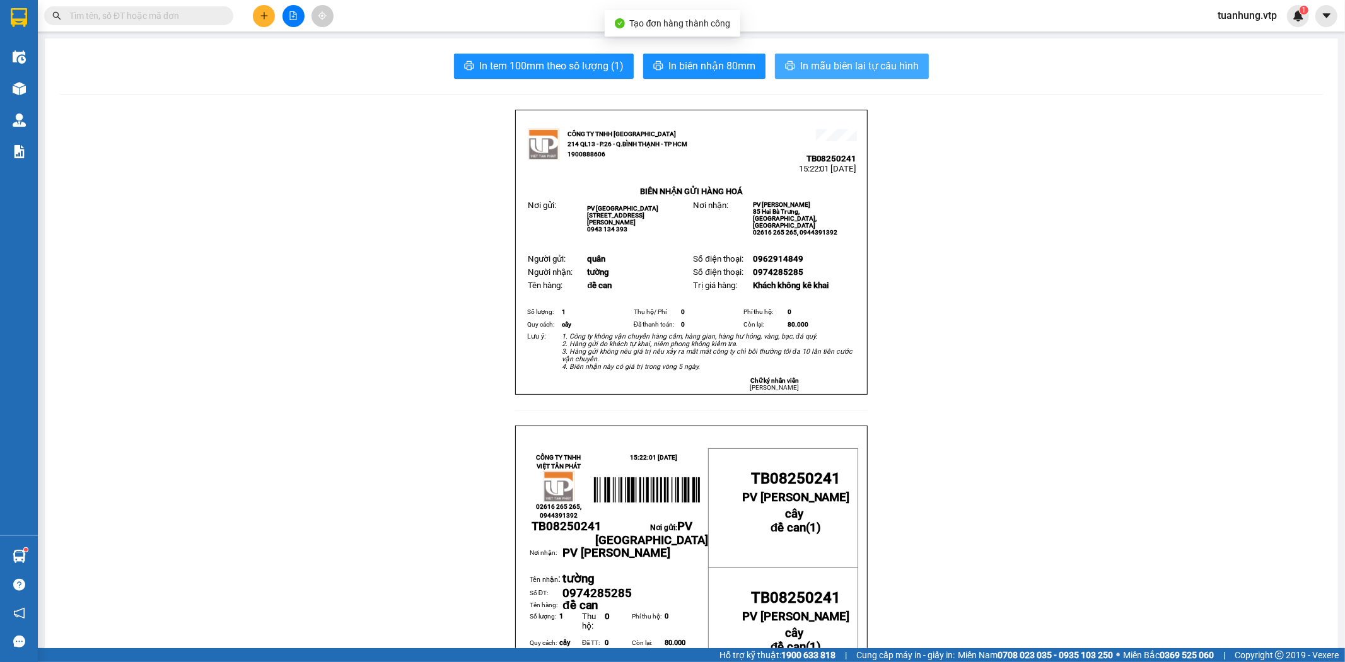
click at [872, 72] on span "In mẫu biên lai tự cấu hình" at bounding box center [859, 66] width 119 height 16
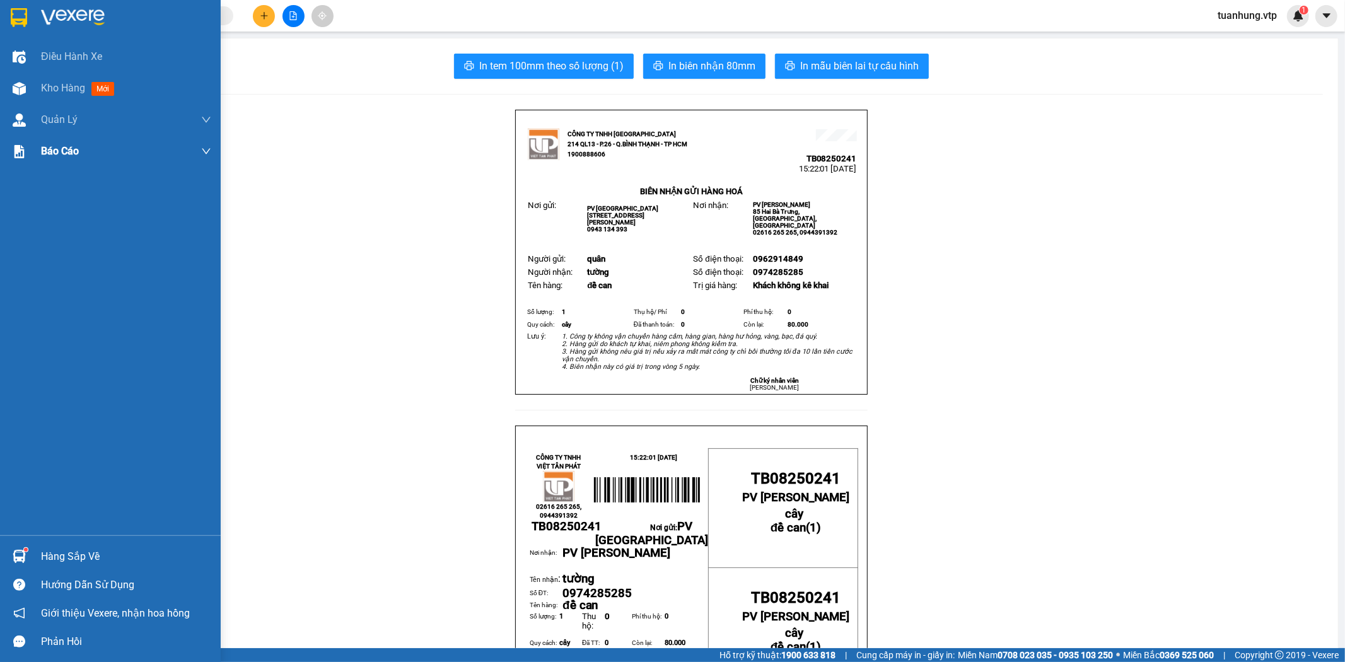
drag, startPoint x: 38, startPoint y: 90, endPoint x: 203, endPoint y: 145, distance: 173.7
click at [38, 90] on div "Kho hàng mới" at bounding box center [110, 89] width 221 height 32
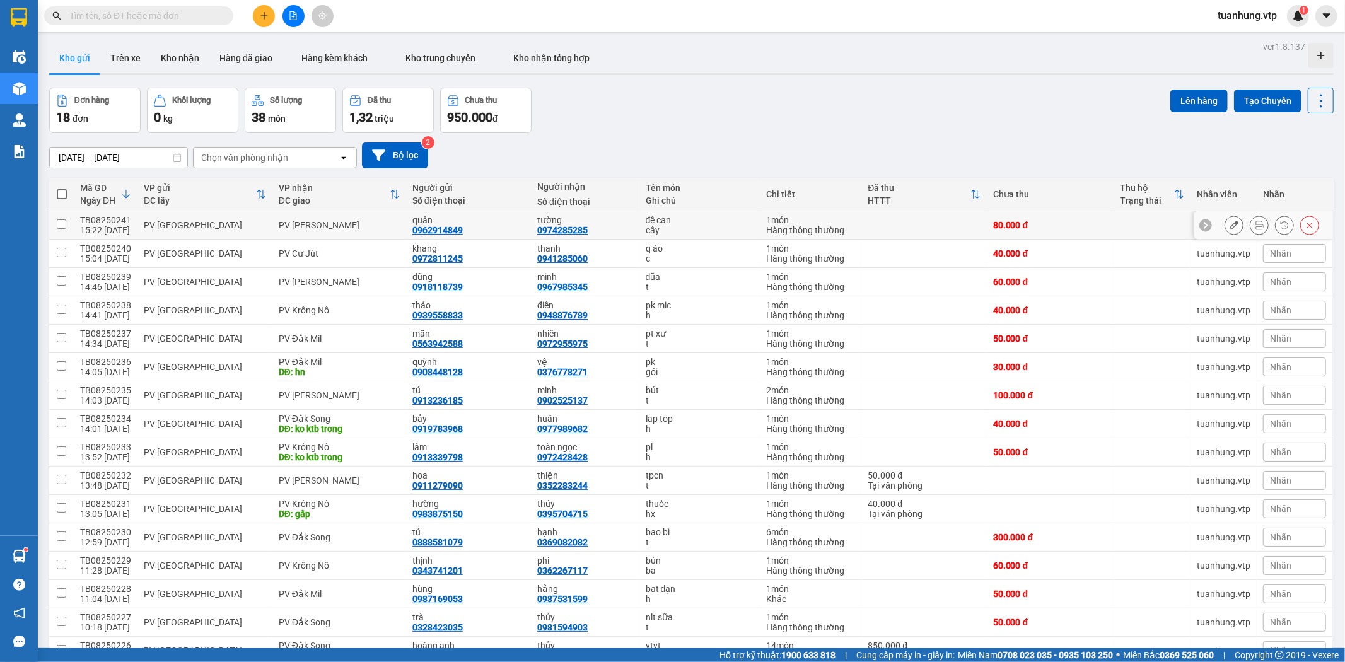
click at [461, 230] on div "quân 0962914849" at bounding box center [468, 225] width 112 height 20
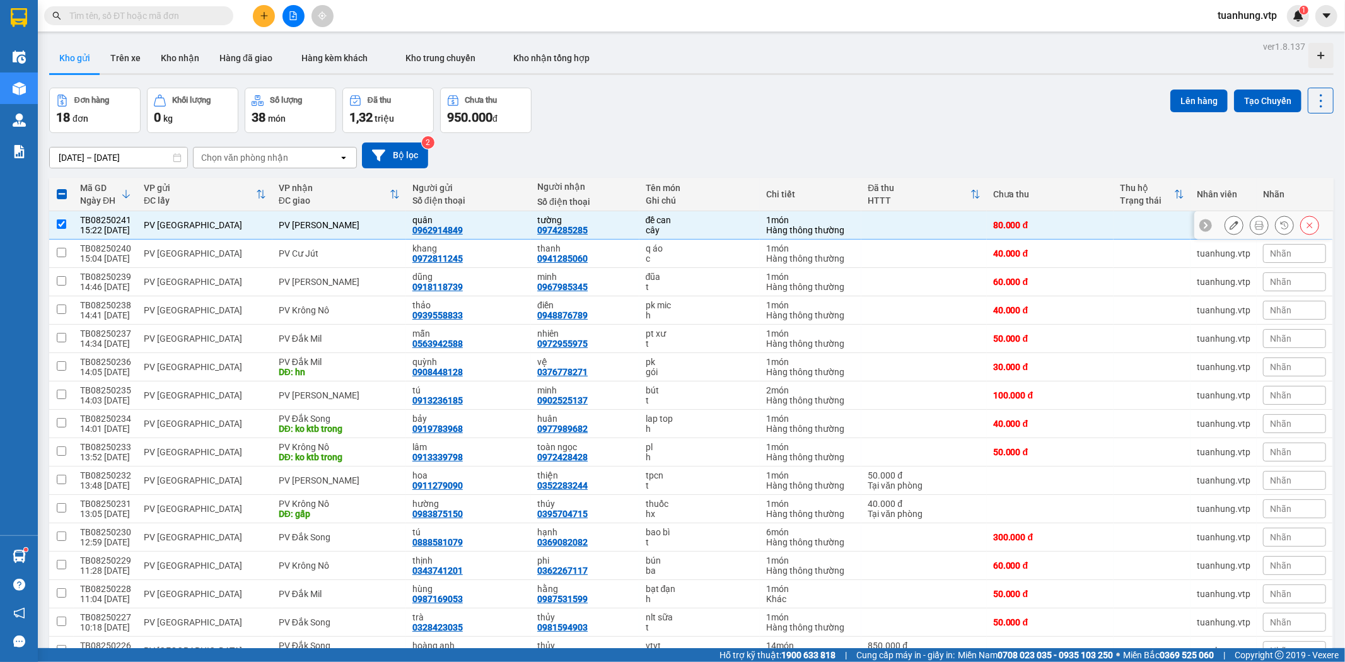
drag, startPoint x: 461, startPoint y: 230, endPoint x: 404, endPoint y: 230, distance: 56.8
click at [406, 230] on td "quân 0962914849" at bounding box center [468, 225] width 125 height 28
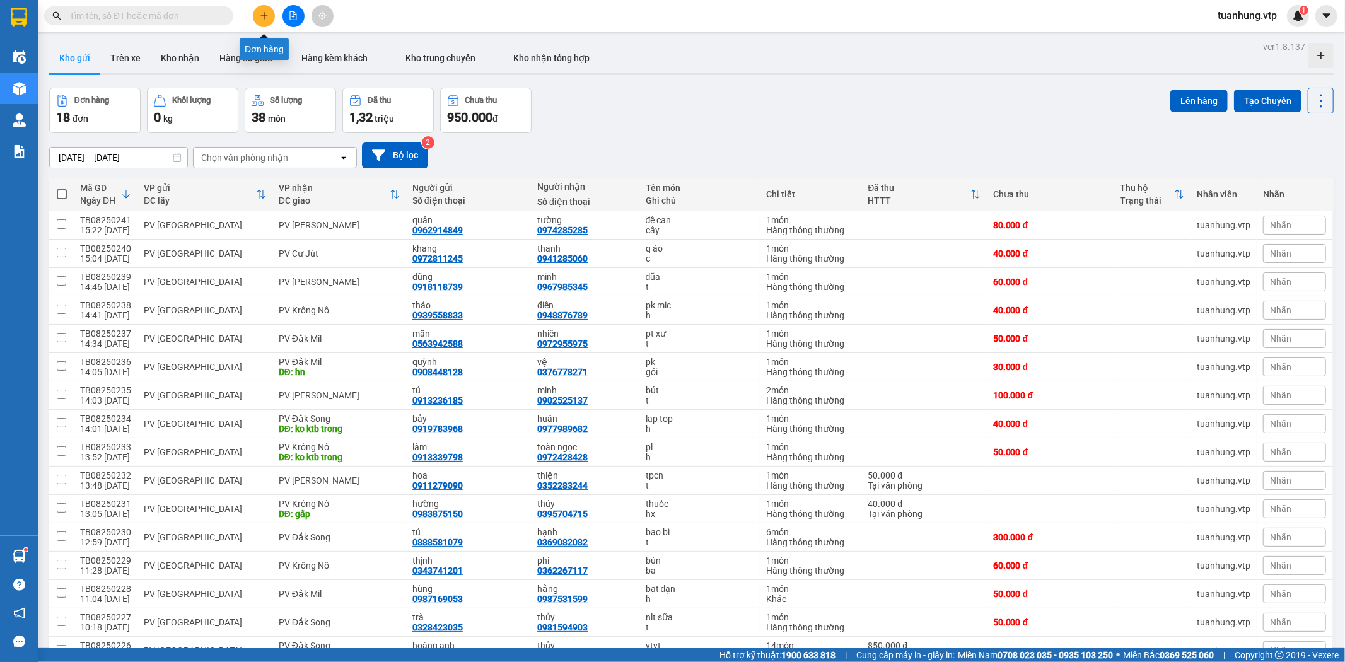
click at [257, 11] on button at bounding box center [264, 16] width 22 height 22
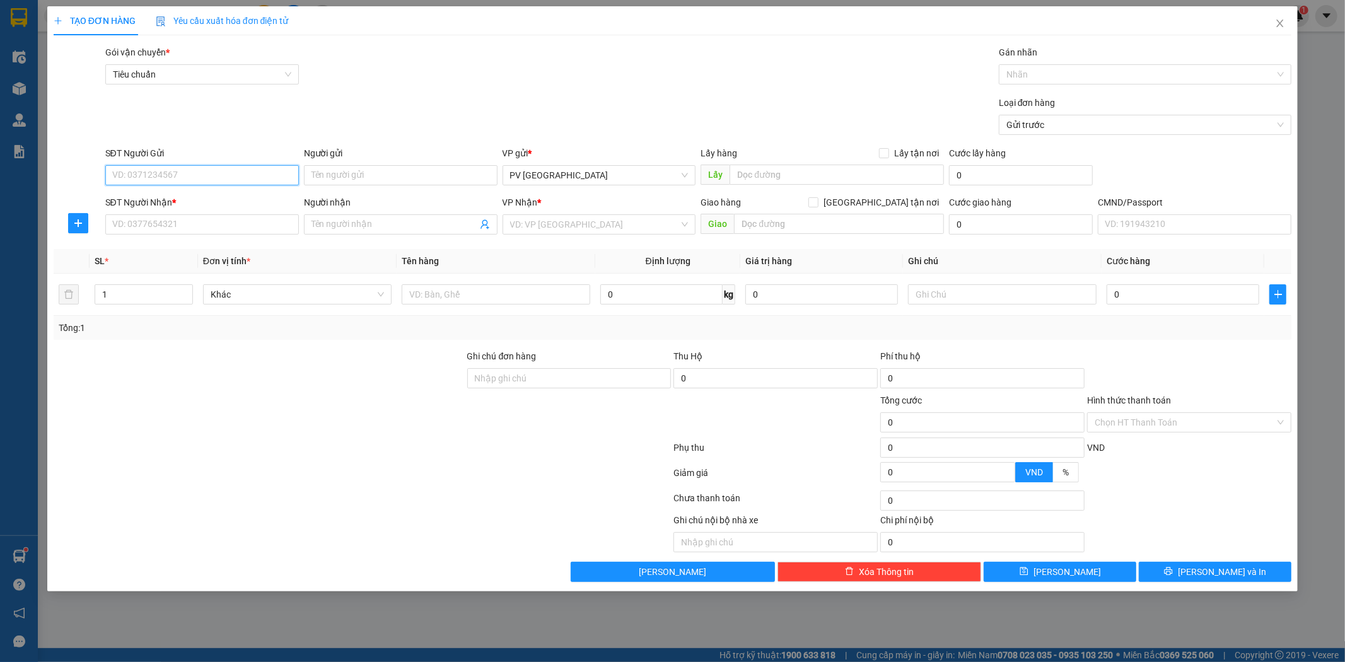
click at [276, 177] on input "SĐT Người Gửi" at bounding box center [202, 175] width 194 height 20
paste input "0962914849"
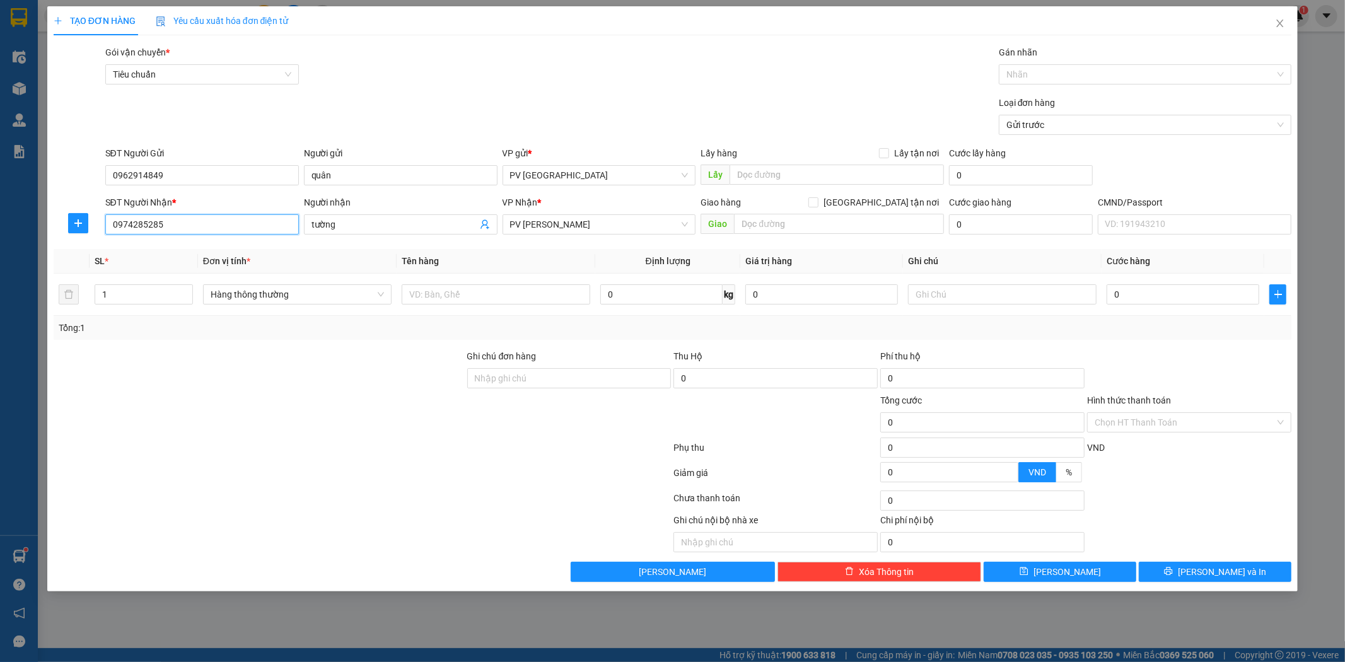
click at [206, 224] on input "0974285285" at bounding box center [202, 224] width 194 height 20
click at [195, 250] on div "0919170189 - tư" at bounding box center [202, 250] width 178 height 14
click at [473, 288] on input "text" at bounding box center [496, 294] width 189 height 20
click at [1228, 564] on button "[PERSON_NAME] và In" at bounding box center [1215, 572] width 153 height 20
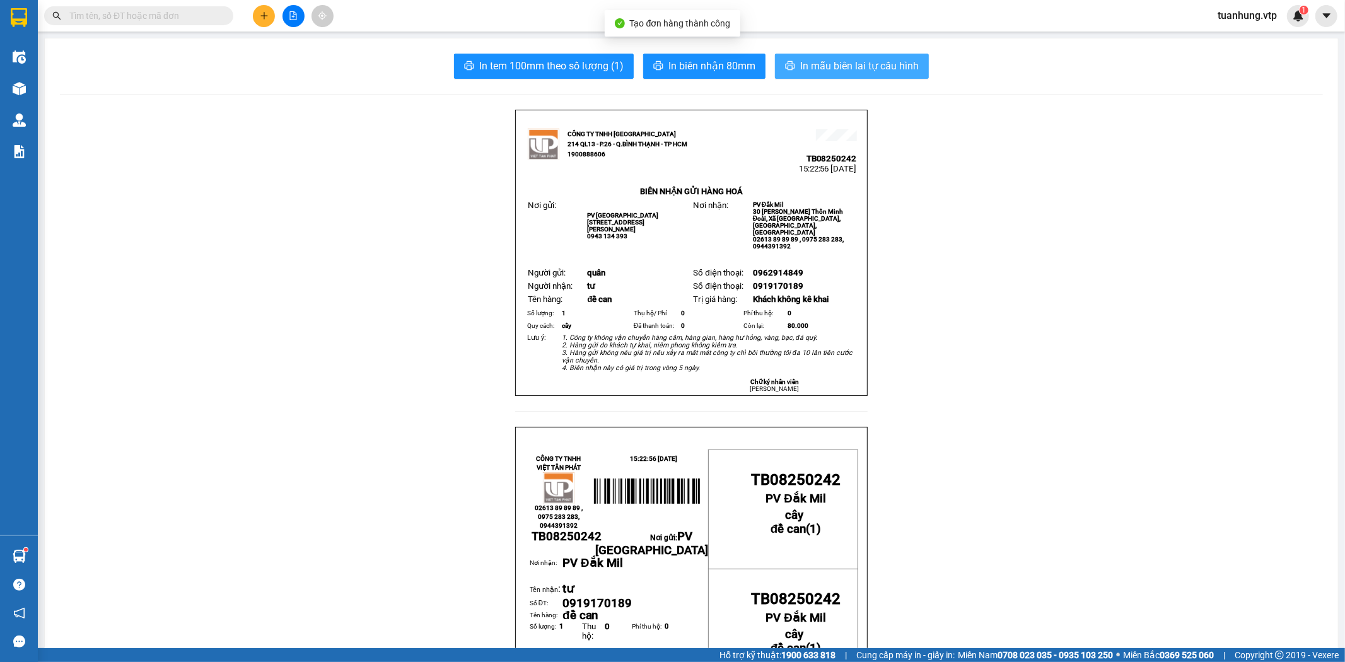
click at [868, 72] on span "In mẫu biên lai tự cấu hình" at bounding box center [859, 66] width 119 height 16
drag, startPoint x: 253, startPoint y: 11, endPoint x: 265, endPoint y: 5, distance: 13.8
click at [259, 8] on div at bounding box center [293, 16] width 95 height 22
click at [259, 14] on button at bounding box center [264, 16] width 22 height 22
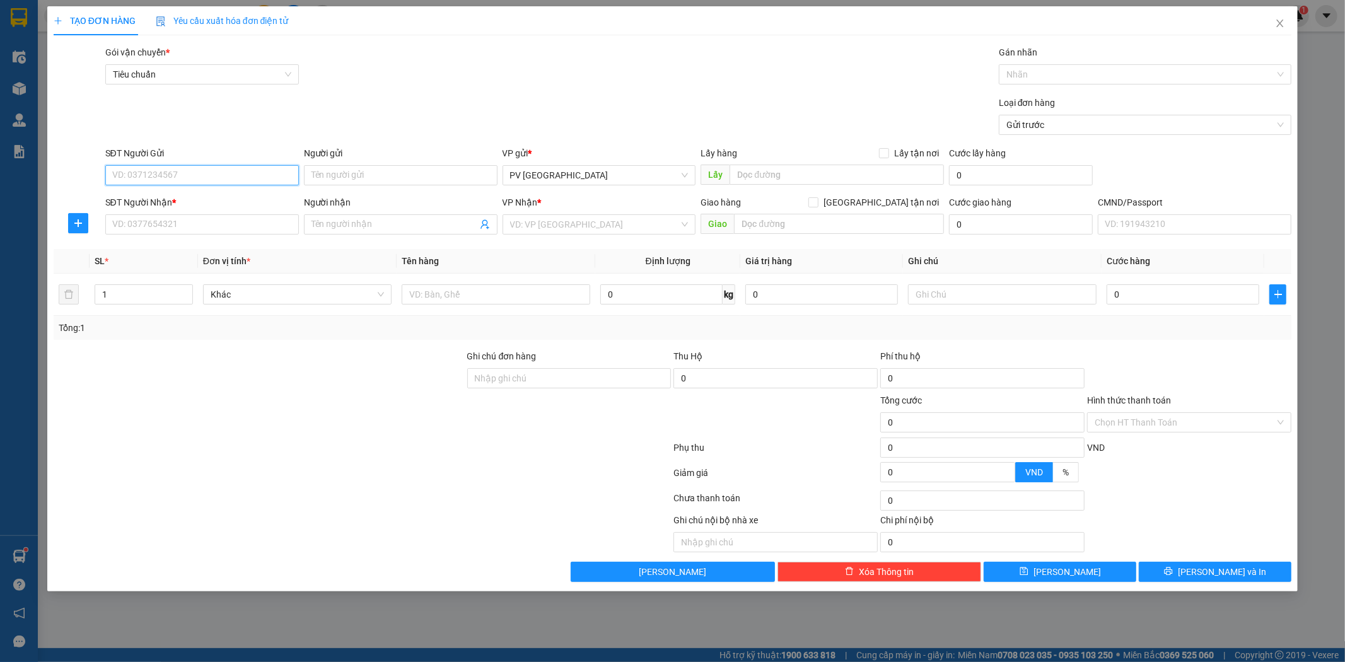
click at [265, 177] on input "SĐT Người Gửi" at bounding box center [202, 175] width 194 height 20
click at [279, 221] on input "0395759595" at bounding box center [202, 224] width 194 height 20
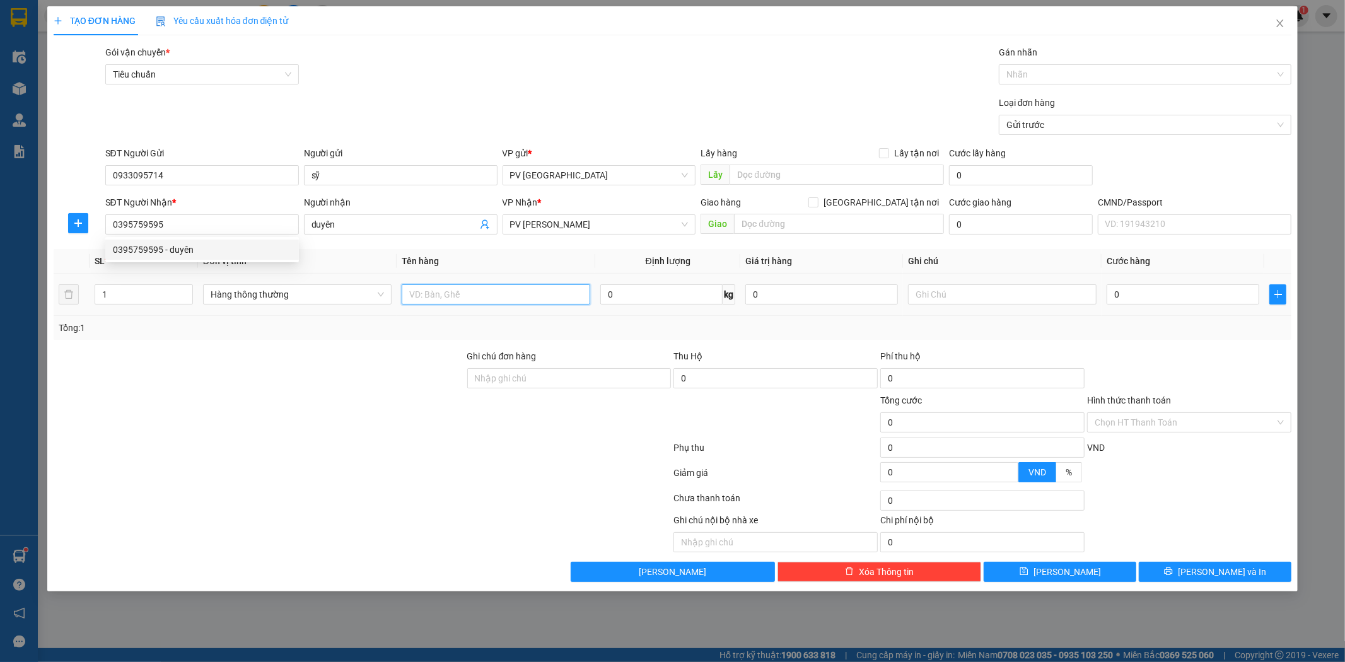
click at [458, 298] on input "text" at bounding box center [496, 294] width 189 height 20
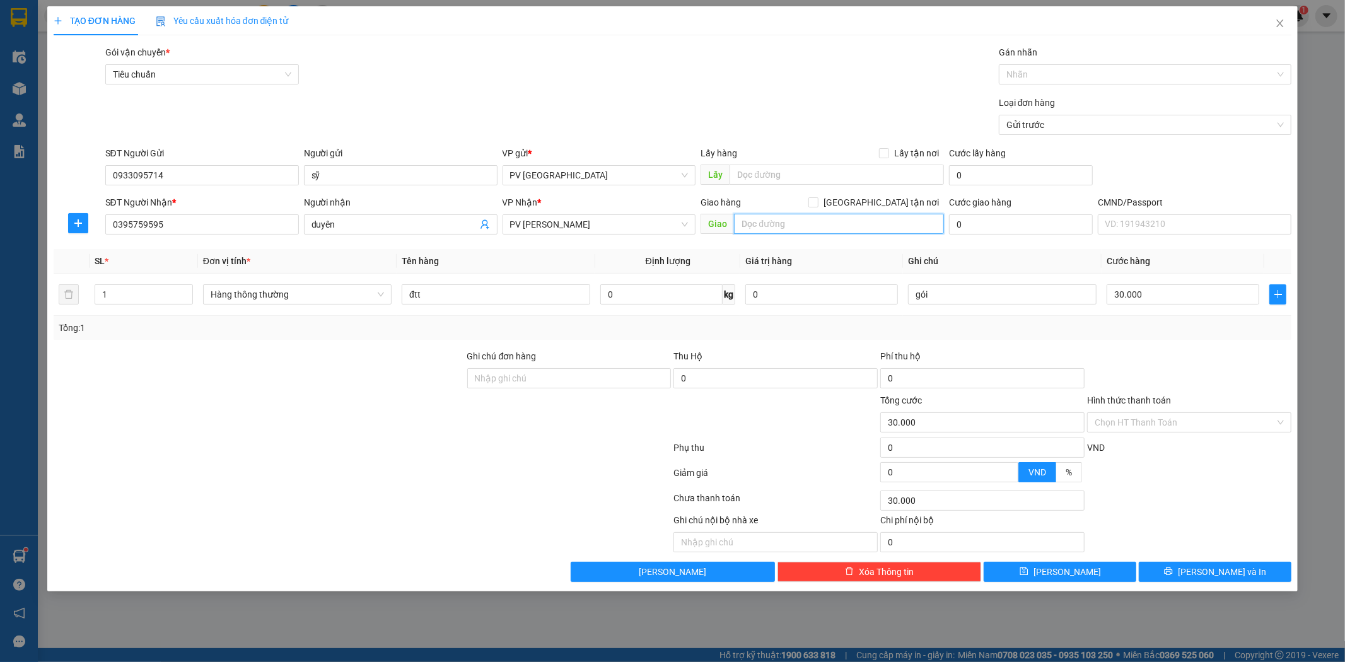
click at [793, 218] on input "text" at bounding box center [839, 224] width 210 height 20
click at [1244, 576] on button "[PERSON_NAME] và In" at bounding box center [1215, 572] width 153 height 20
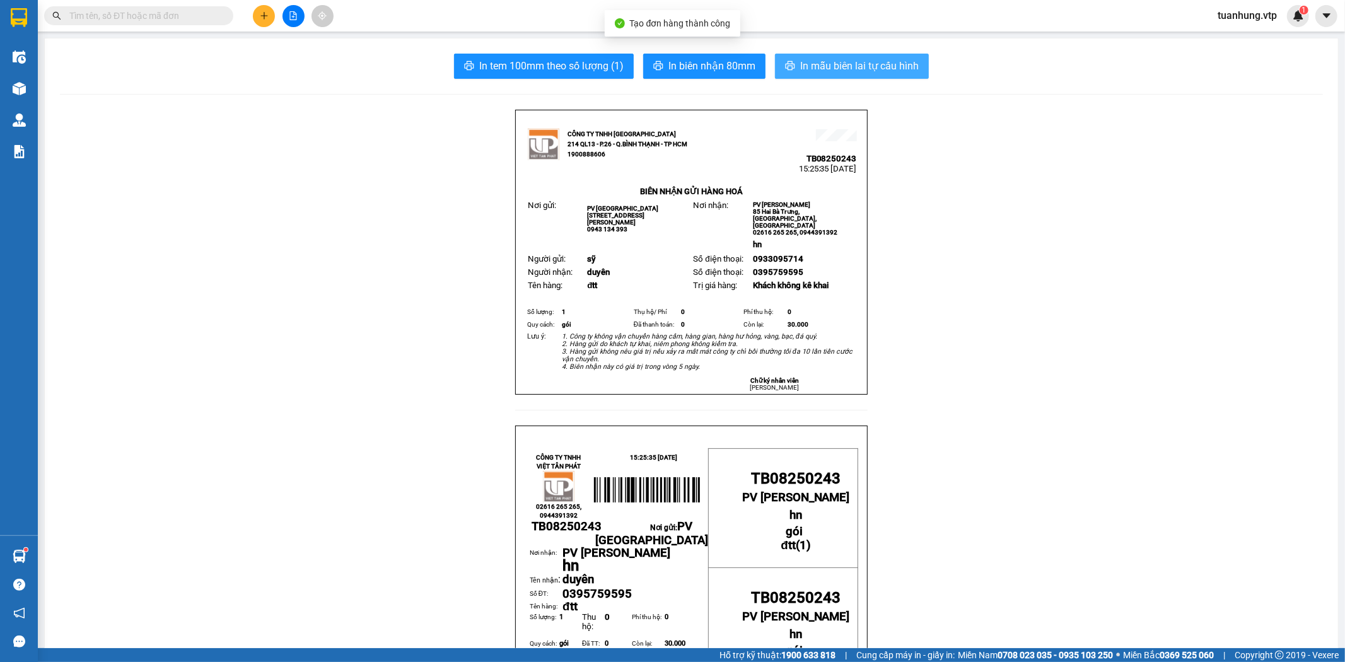
click at [810, 59] on span "In mẫu biên lai tự cấu hình" at bounding box center [859, 66] width 119 height 16
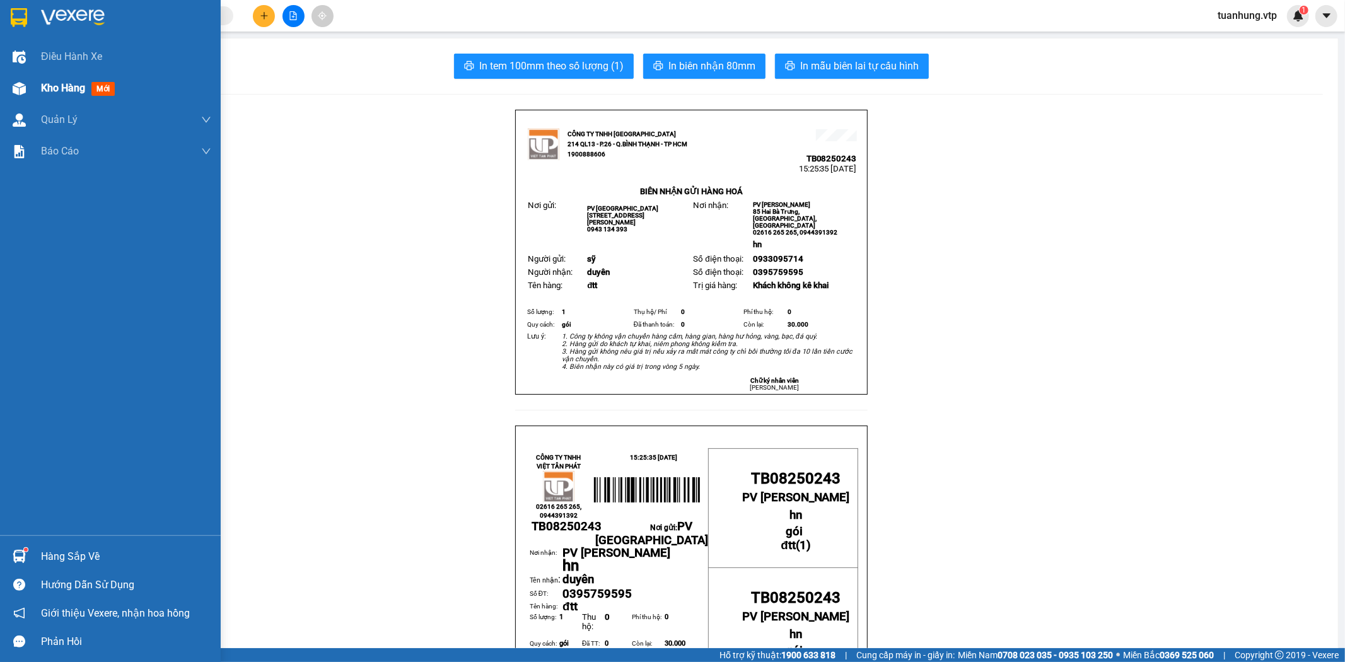
click at [23, 84] on img at bounding box center [19, 88] width 13 height 13
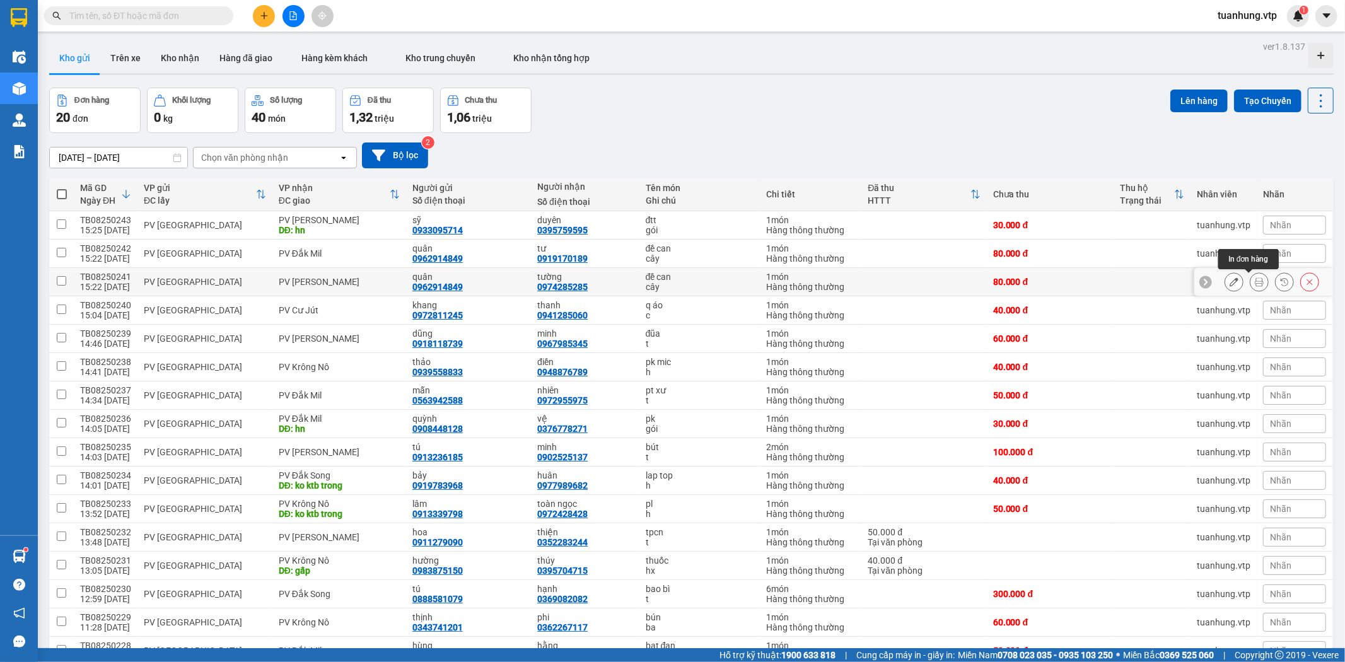
click at [1255, 280] on icon at bounding box center [1259, 281] width 9 height 9
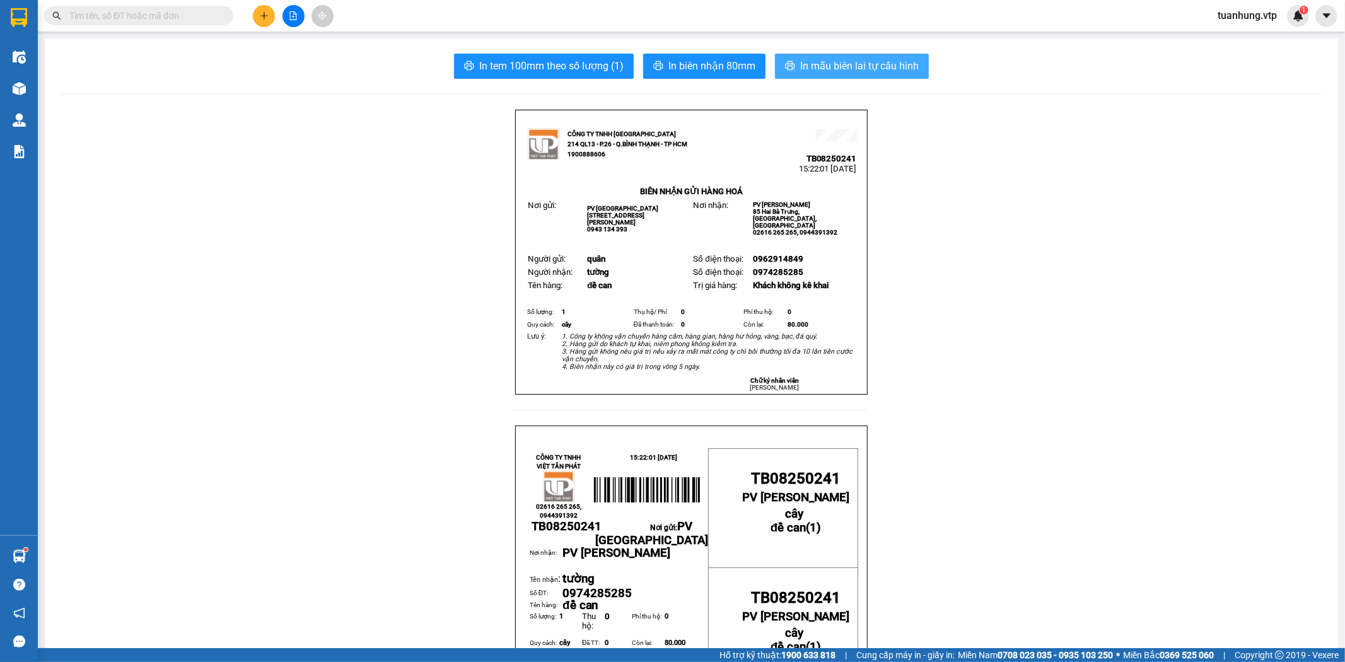
click at [837, 67] on span "In mẫu biên lai tự cấu hình" at bounding box center [859, 66] width 119 height 16
click at [264, 15] on icon "plus" at bounding box center [264, 15] width 1 height 7
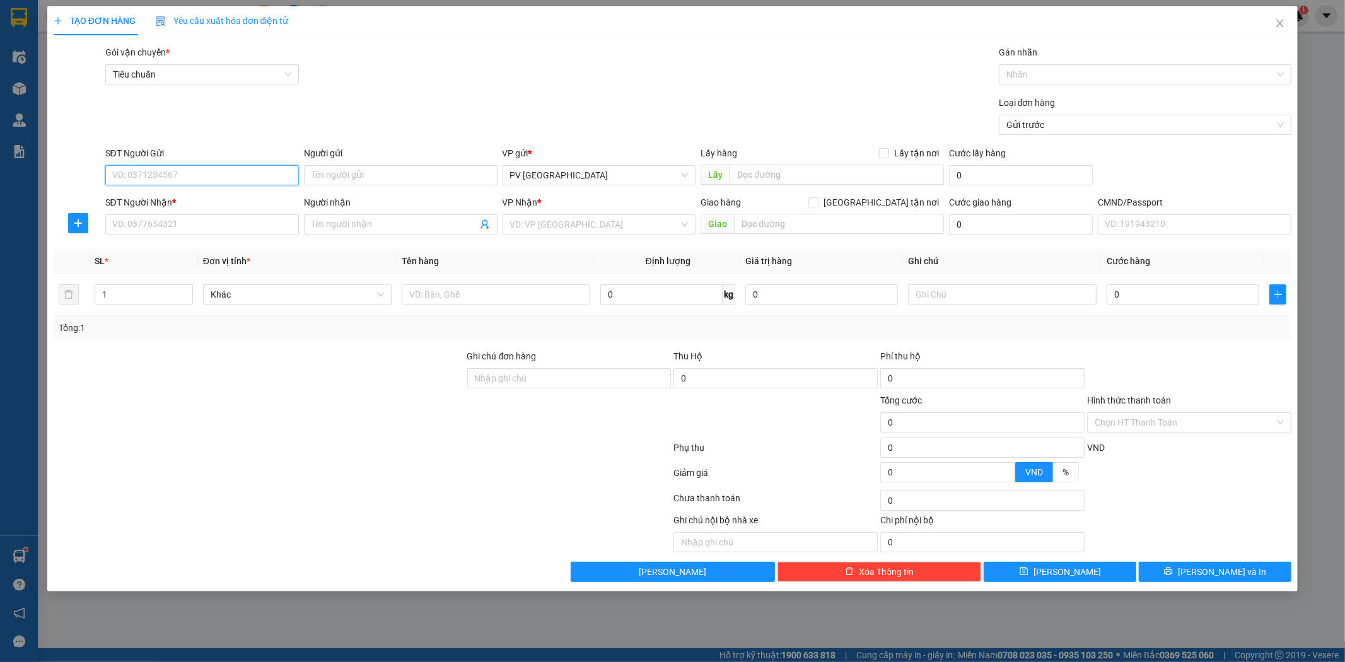
click at [237, 175] on input "SĐT Người Gửi" at bounding box center [202, 175] width 194 height 20
click at [223, 205] on div "0905325150 - quang" at bounding box center [202, 201] width 178 height 14
click at [240, 229] on input "0325266275" at bounding box center [202, 224] width 194 height 20
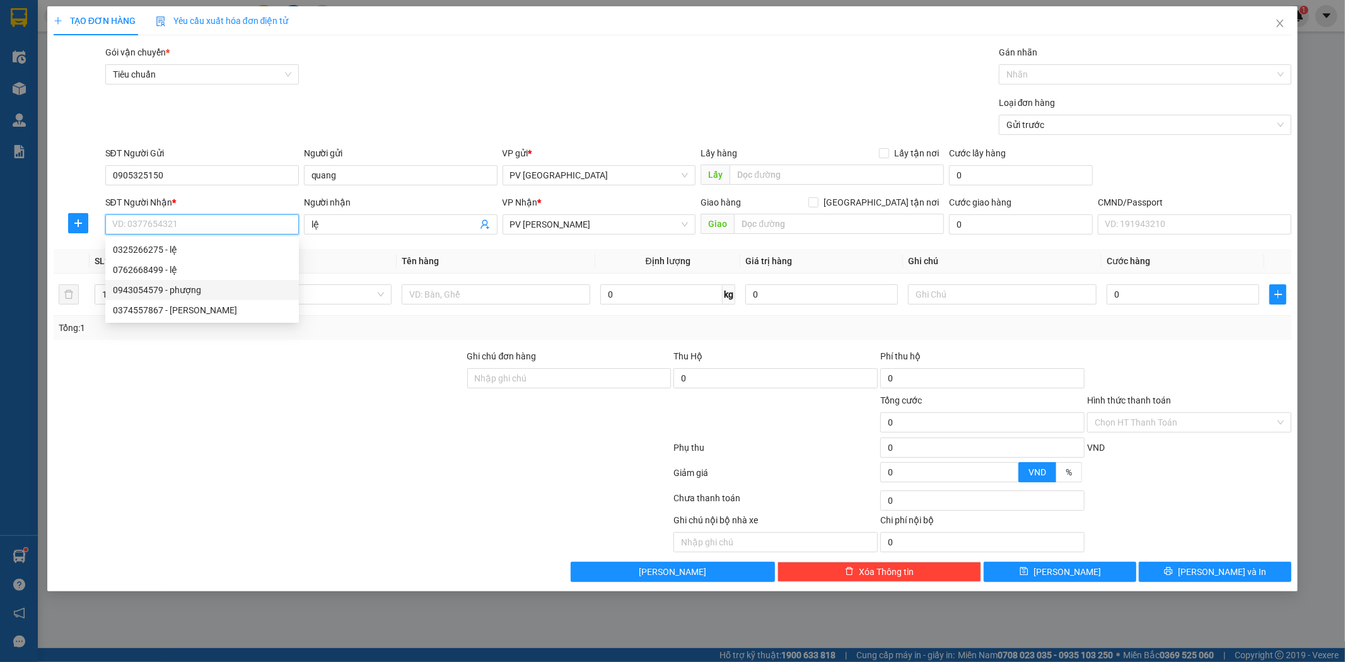
click at [194, 288] on div "0943054579 - phượng" at bounding box center [202, 290] width 178 height 14
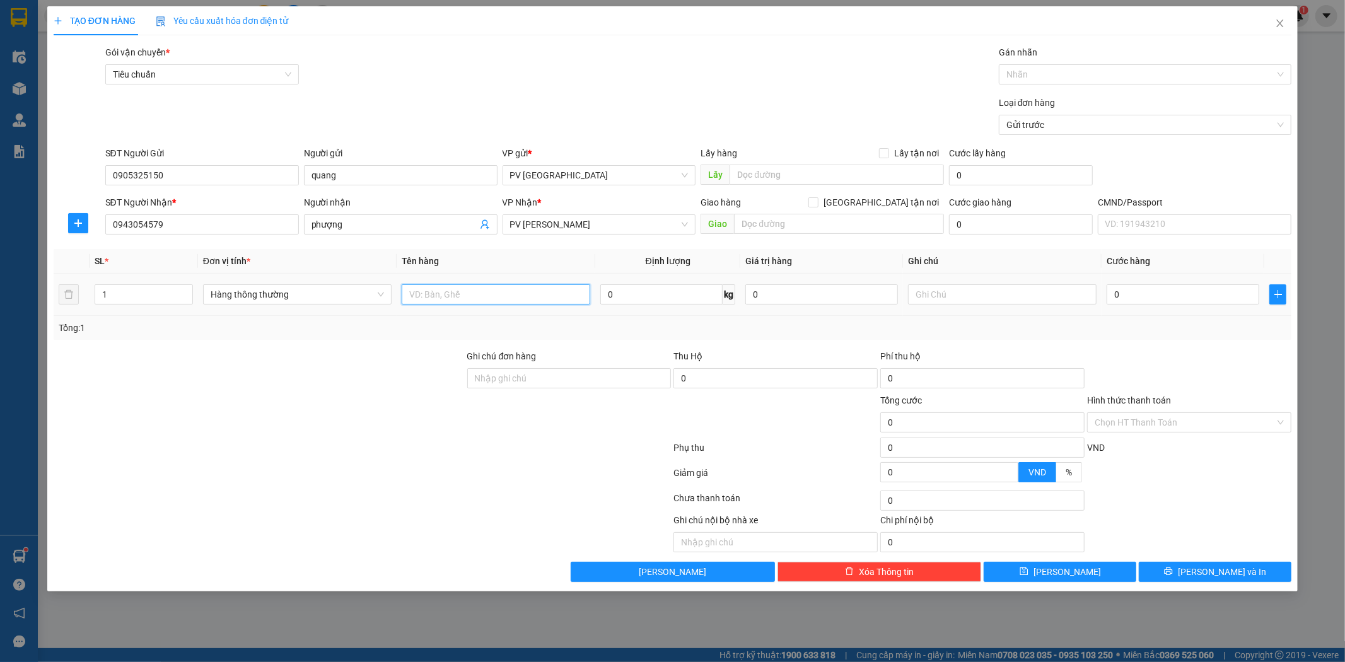
click at [452, 292] on input "text" at bounding box center [496, 294] width 189 height 20
click at [1120, 299] on input "050.000" at bounding box center [1183, 294] width 153 height 20
click at [1236, 571] on span "[PERSON_NAME] và In" at bounding box center [1222, 572] width 88 height 14
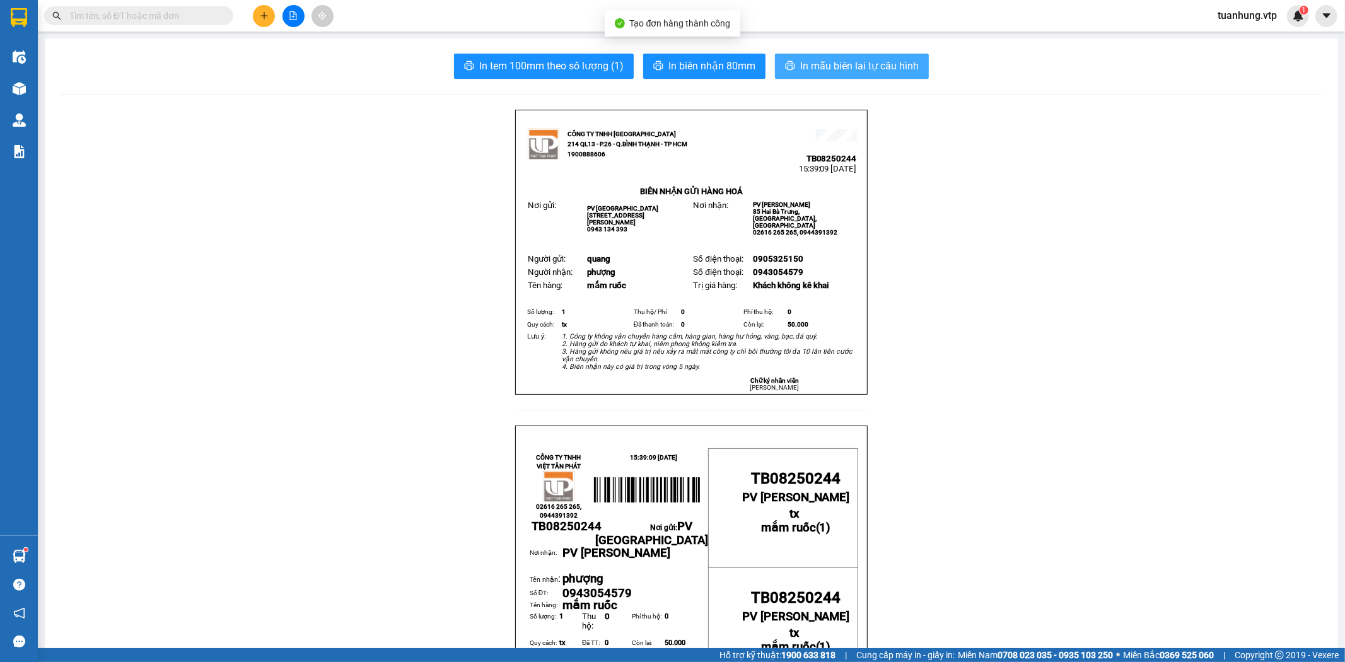
click at [843, 55] on button "In mẫu biên lai tự cấu hình" at bounding box center [852, 66] width 154 height 25
click at [261, 15] on icon "plus" at bounding box center [264, 15] width 9 height 9
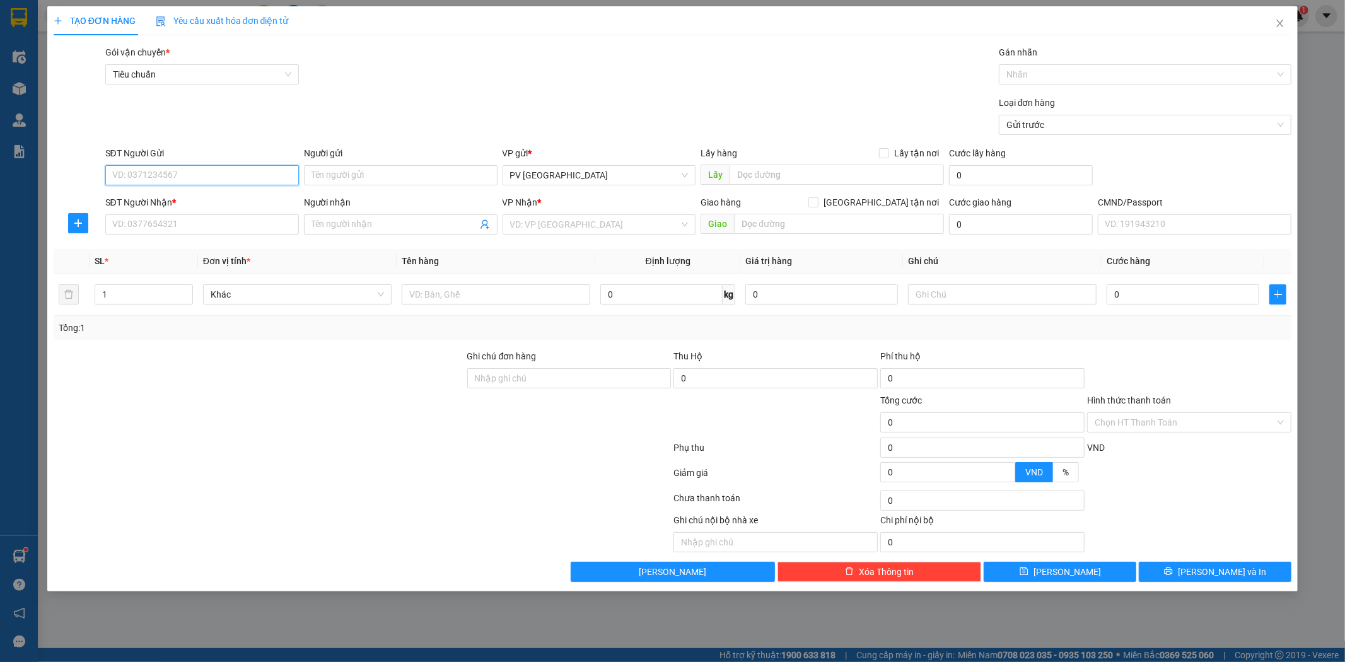
click at [282, 173] on input "SĐT Người Gửi" at bounding box center [202, 175] width 194 height 20
click at [259, 205] on div "0962857460 - phương" at bounding box center [202, 201] width 178 height 14
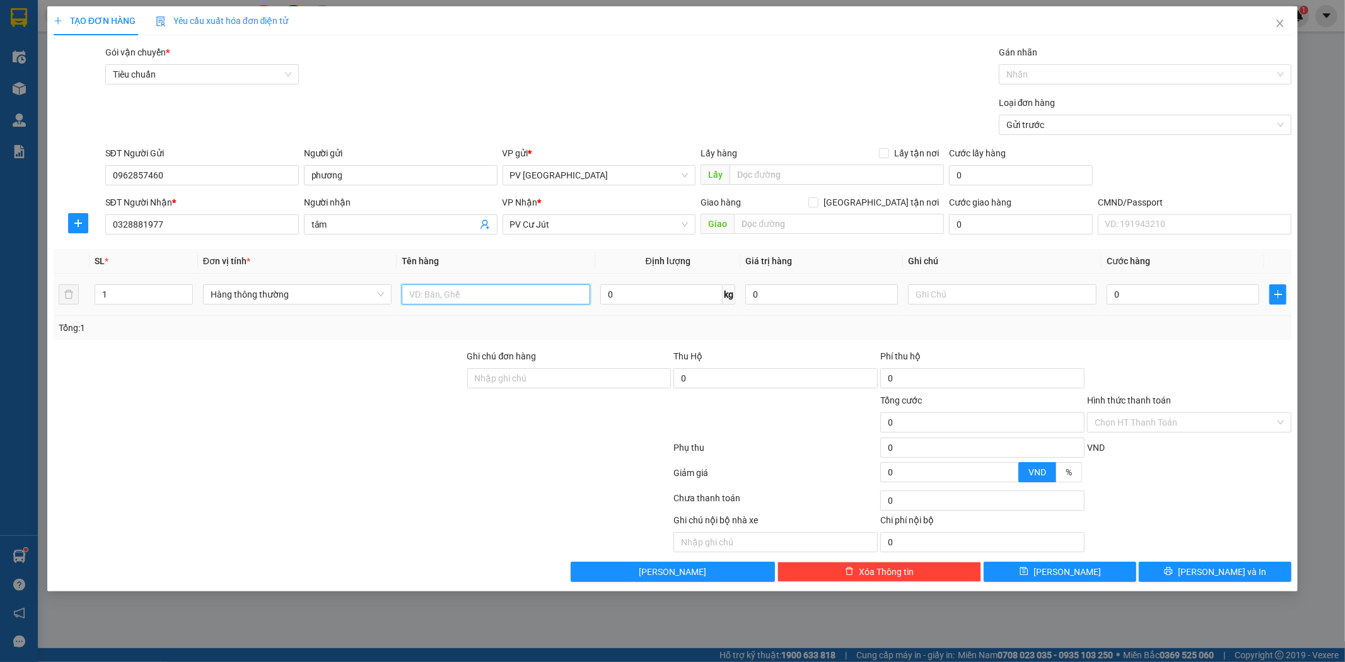
click at [474, 300] on input "text" at bounding box center [496, 294] width 189 height 20
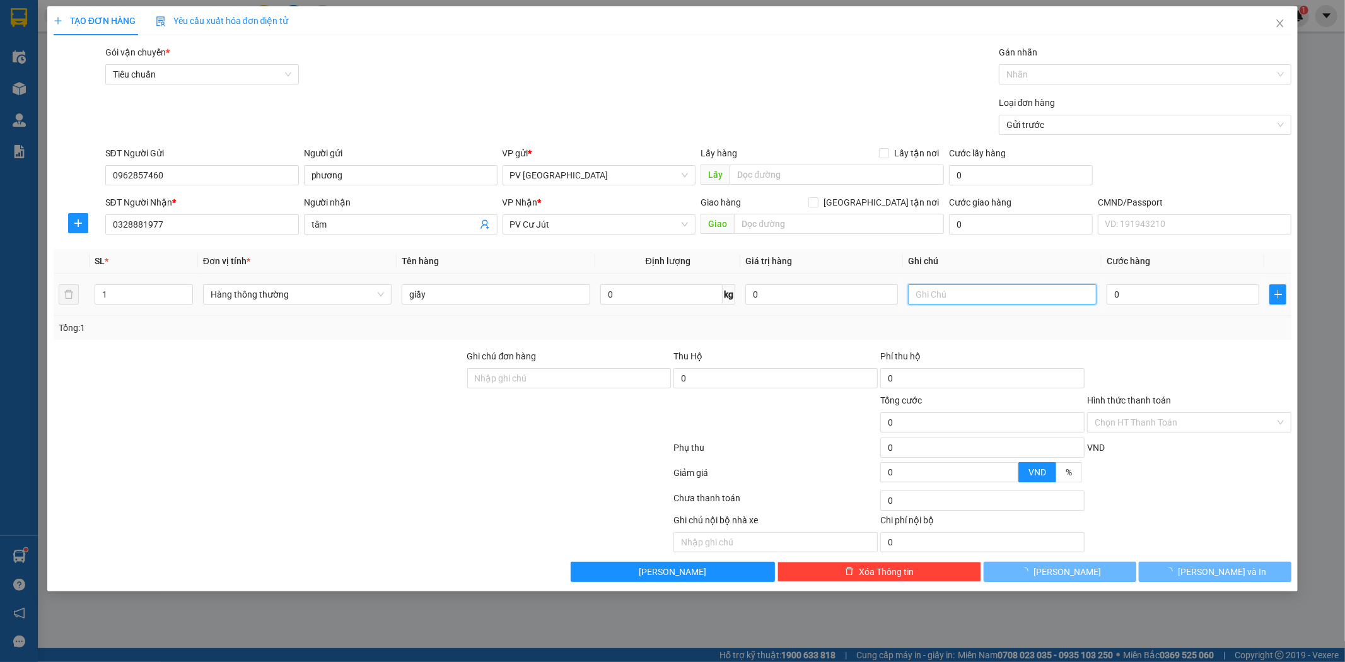
click at [1032, 293] on input "text" at bounding box center [1002, 294] width 189 height 20
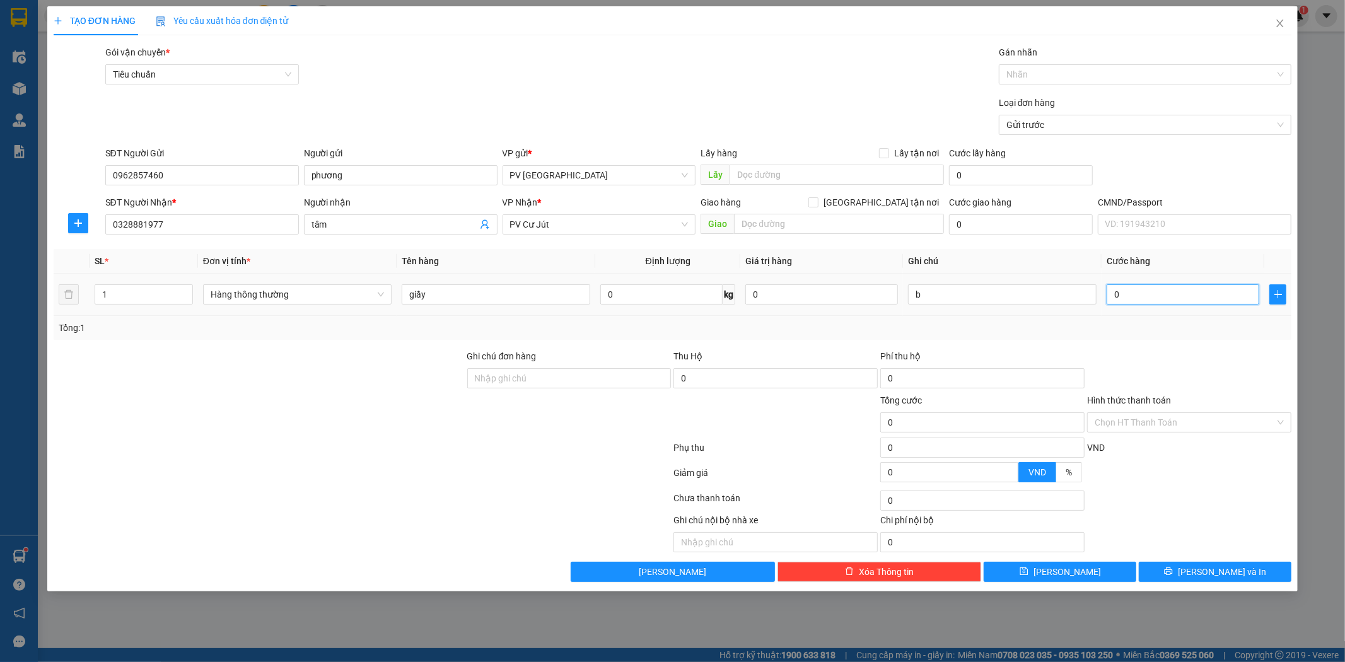
click at [1114, 294] on input "0" at bounding box center [1183, 294] width 153 height 20
click at [1238, 565] on span "[PERSON_NAME] và In" at bounding box center [1222, 572] width 88 height 14
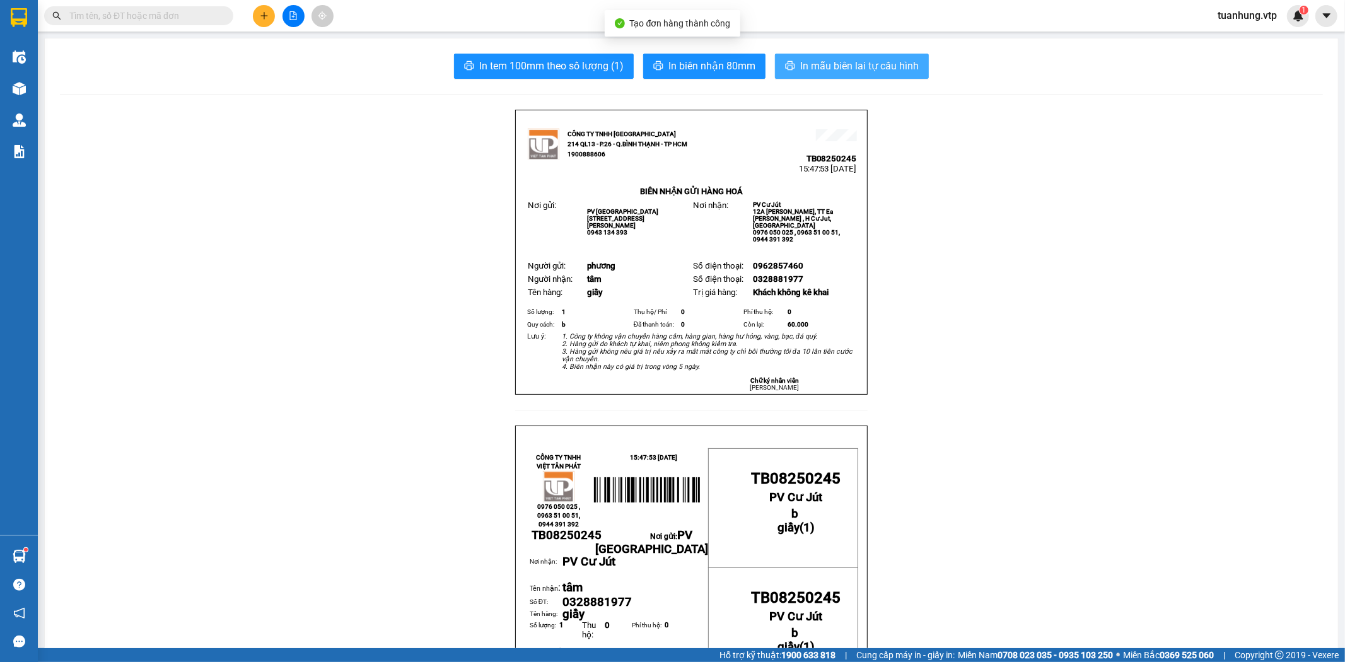
click at [873, 62] on span "In mẫu biên lai tự cấu hình" at bounding box center [859, 66] width 119 height 16
click at [260, 19] on icon "plus" at bounding box center [264, 15] width 9 height 9
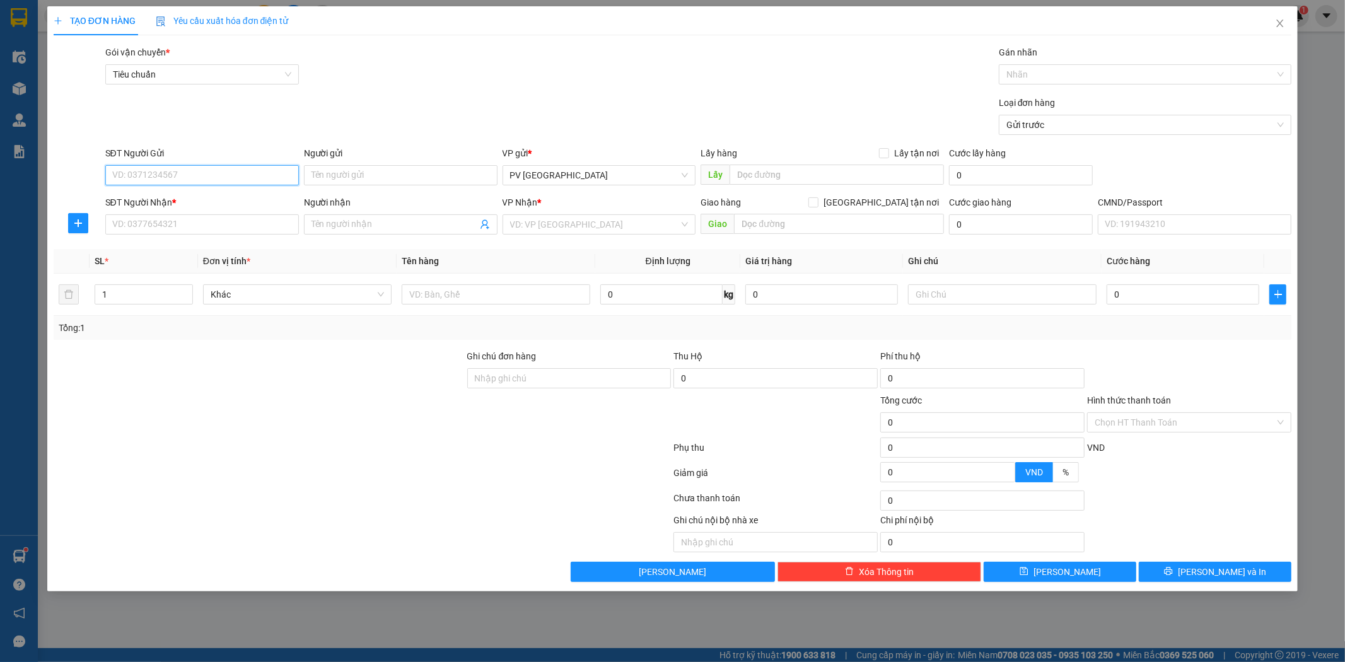
click at [198, 177] on input "SĐT Người Gửi" at bounding box center [202, 175] width 194 height 20
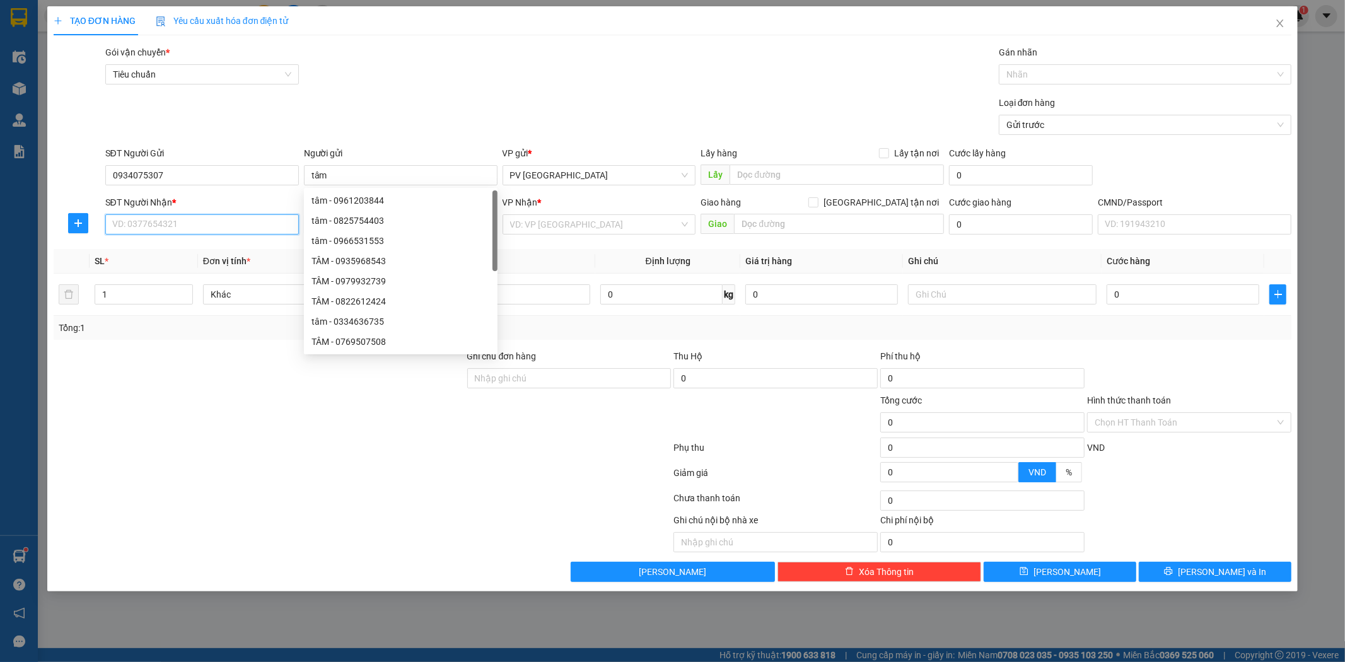
click at [180, 225] on input "SĐT Người Nhận *" at bounding box center [202, 224] width 194 height 20
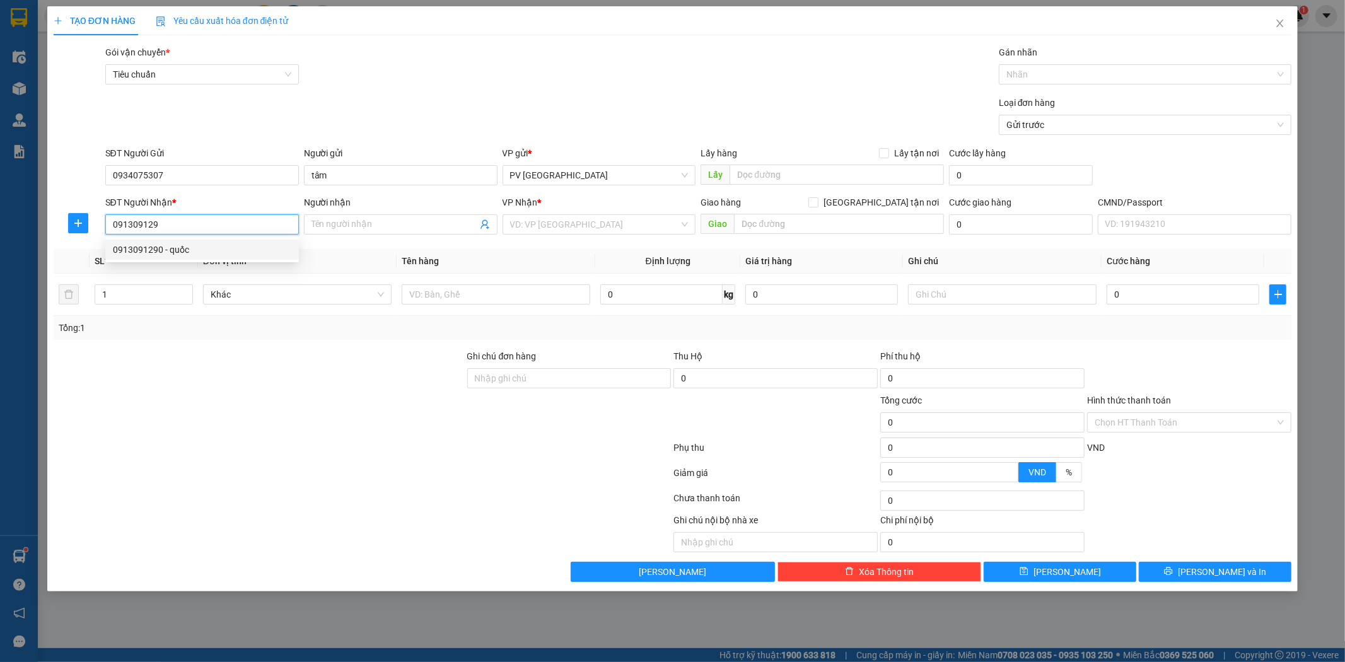
click at [194, 242] on div "0913091290 - quốc" at bounding box center [202, 250] width 194 height 20
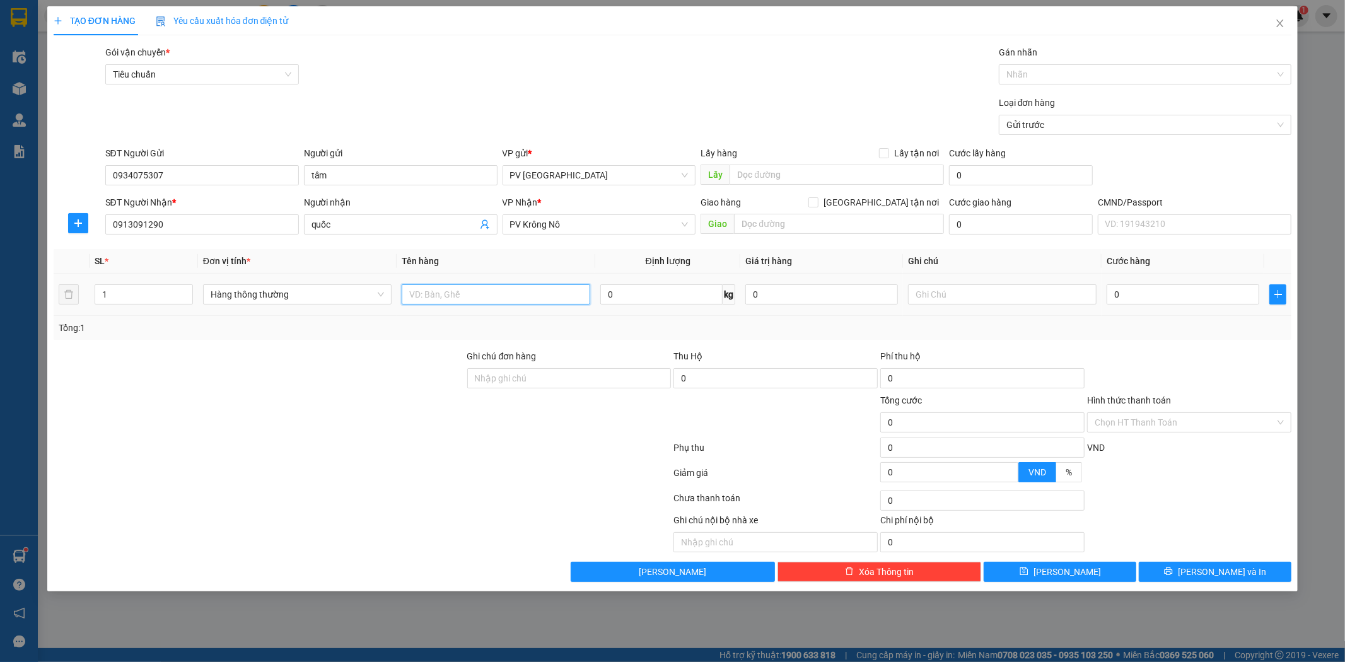
click at [511, 296] on input "text" at bounding box center [496, 294] width 189 height 20
click at [1219, 576] on span "[PERSON_NAME] và In" at bounding box center [1222, 572] width 88 height 14
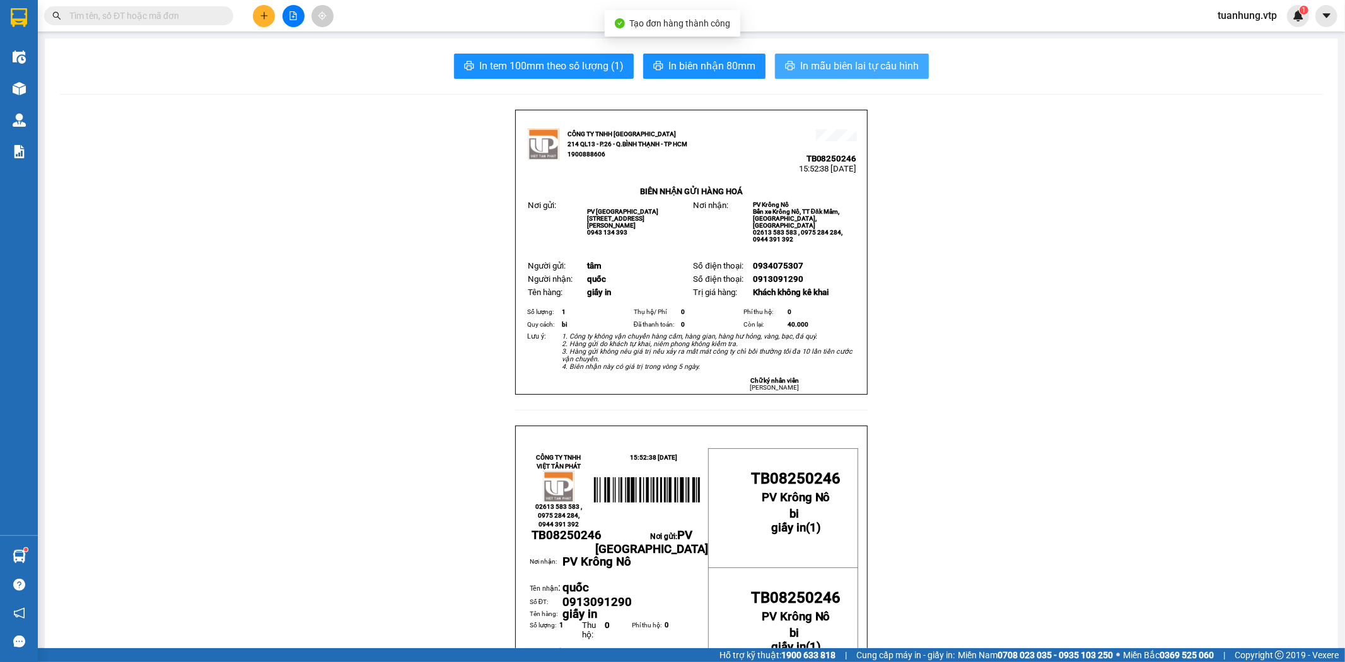
click at [843, 66] on span "In mẫu biên lai tự cấu hình" at bounding box center [859, 66] width 119 height 16
click at [257, 9] on button at bounding box center [264, 16] width 22 height 22
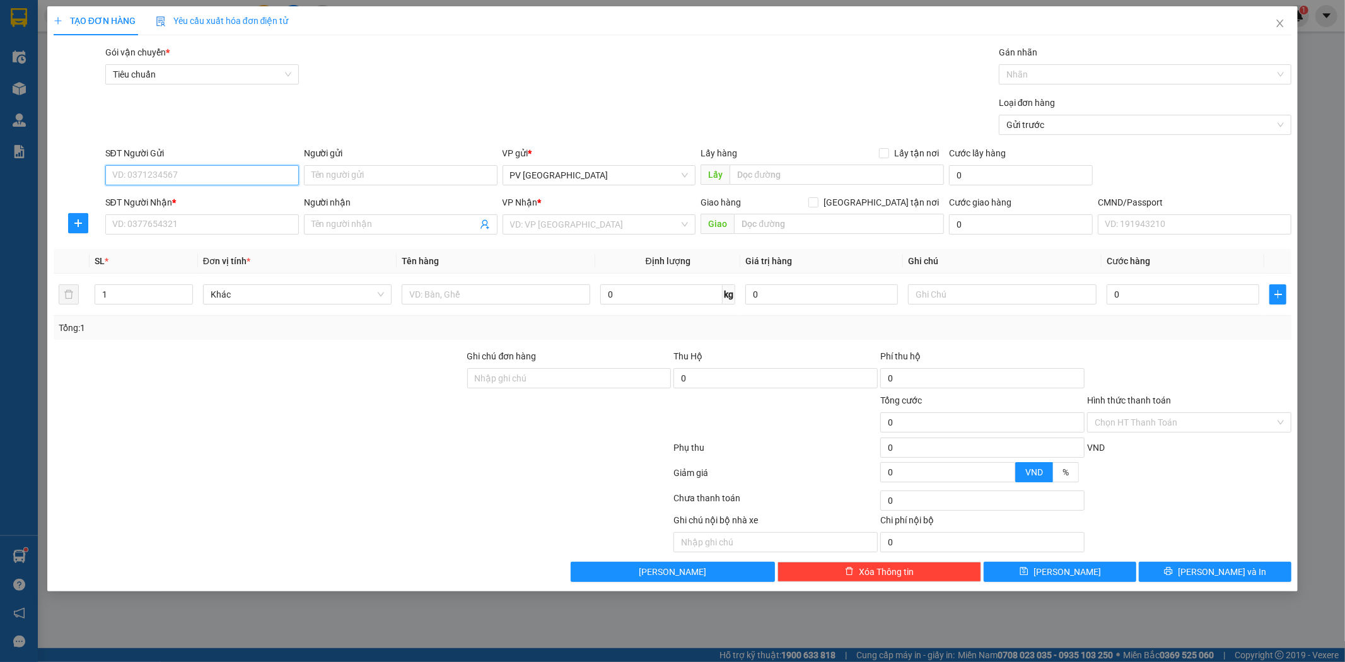
click at [257, 169] on input "SĐT Người Gửi" at bounding box center [202, 175] width 194 height 20
click at [223, 199] on div "0909499418 - hồng" at bounding box center [202, 201] width 178 height 14
click at [229, 218] on input "0367887779" at bounding box center [202, 224] width 194 height 20
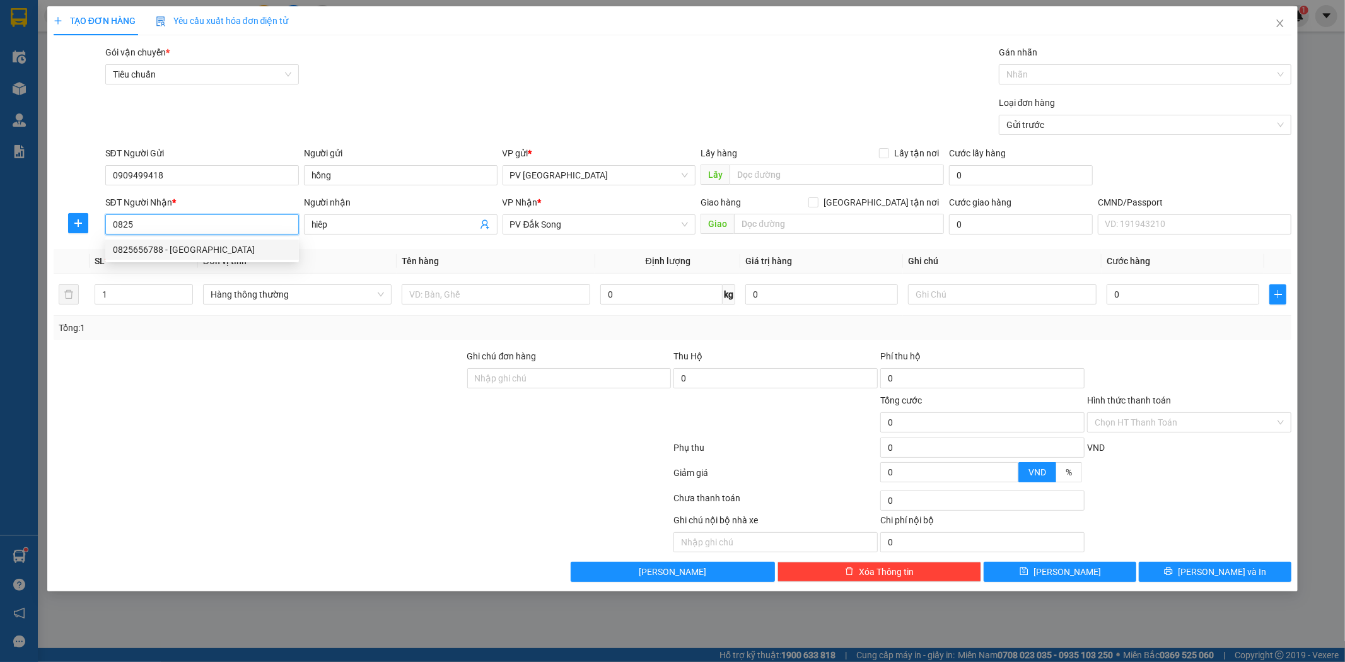
click at [225, 243] on div "0825656788 - [GEOGRAPHIC_DATA]" at bounding box center [202, 250] width 178 height 14
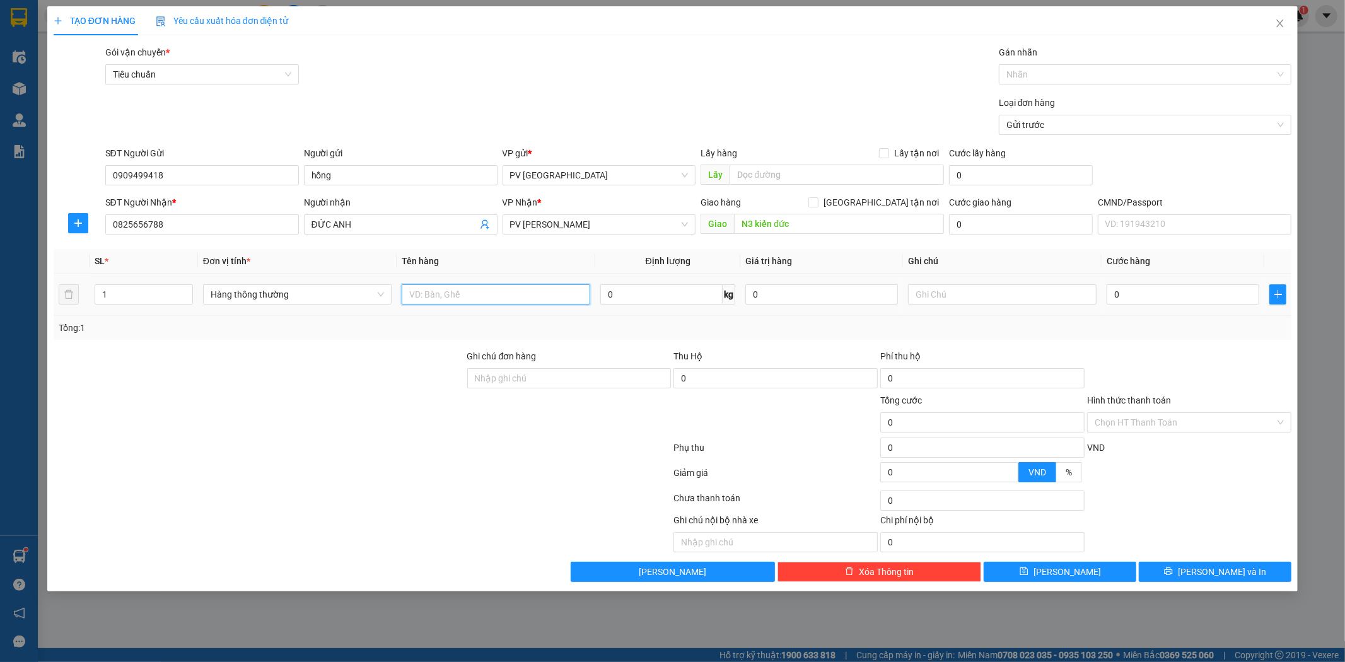
click at [520, 298] on input "text" at bounding box center [496, 294] width 189 height 20
click at [1223, 568] on span "[PERSON_NAME] và In" at bounding box center [1222, 572] width 88 height 14
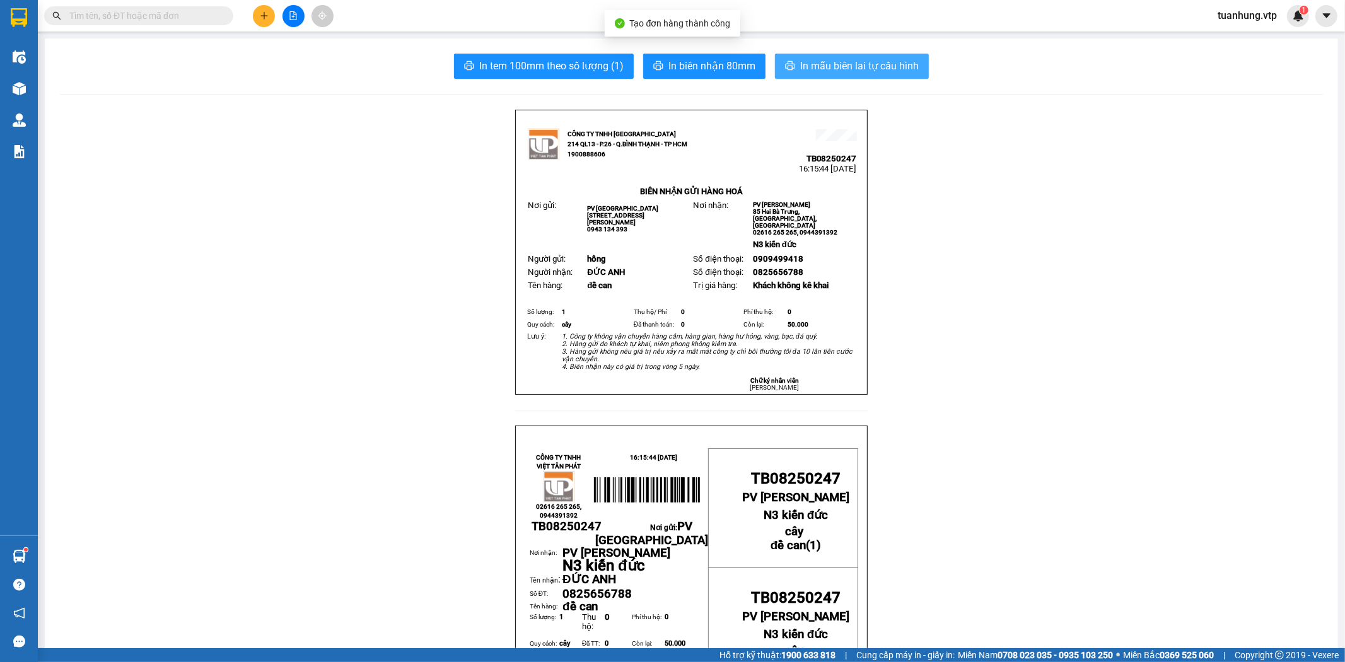
click at [867, 67] on span "In mẫu biên lai tự cấu hình" at bounding box center [859, 66] width 119 height 16
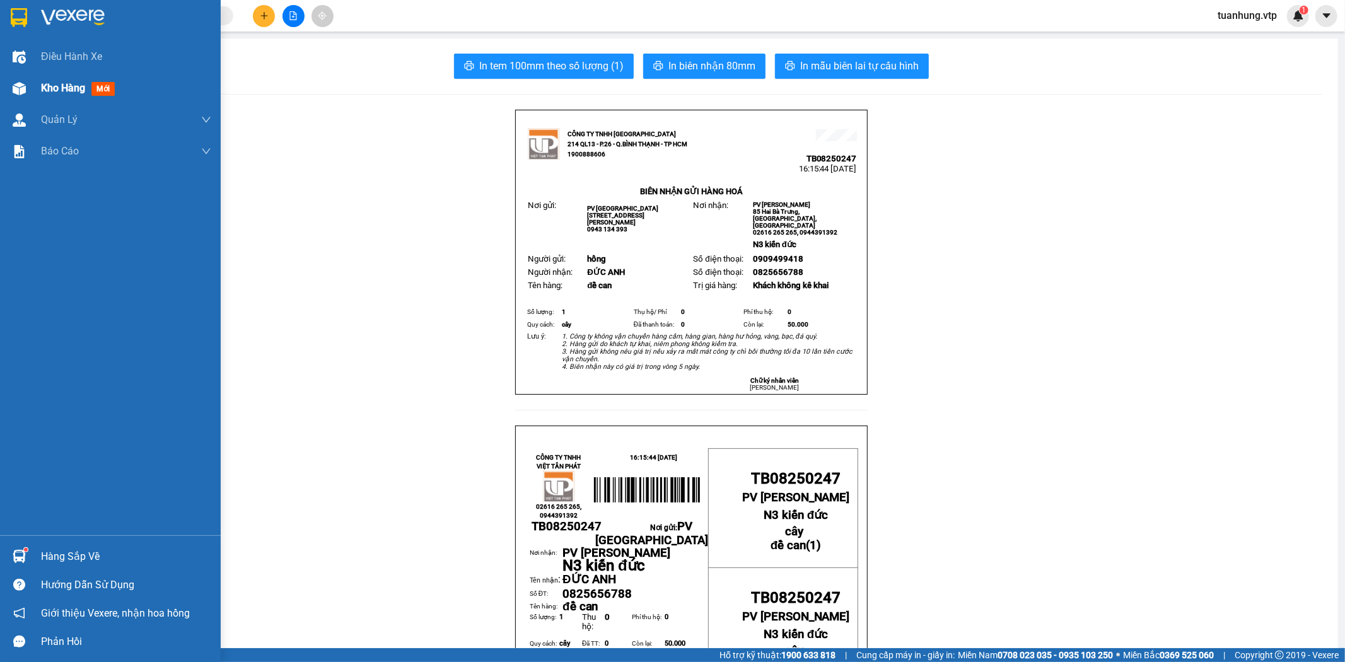
click at [39, 90] on div "Kho hàng mới" at bounding box center [110, 89] width 221 height 32
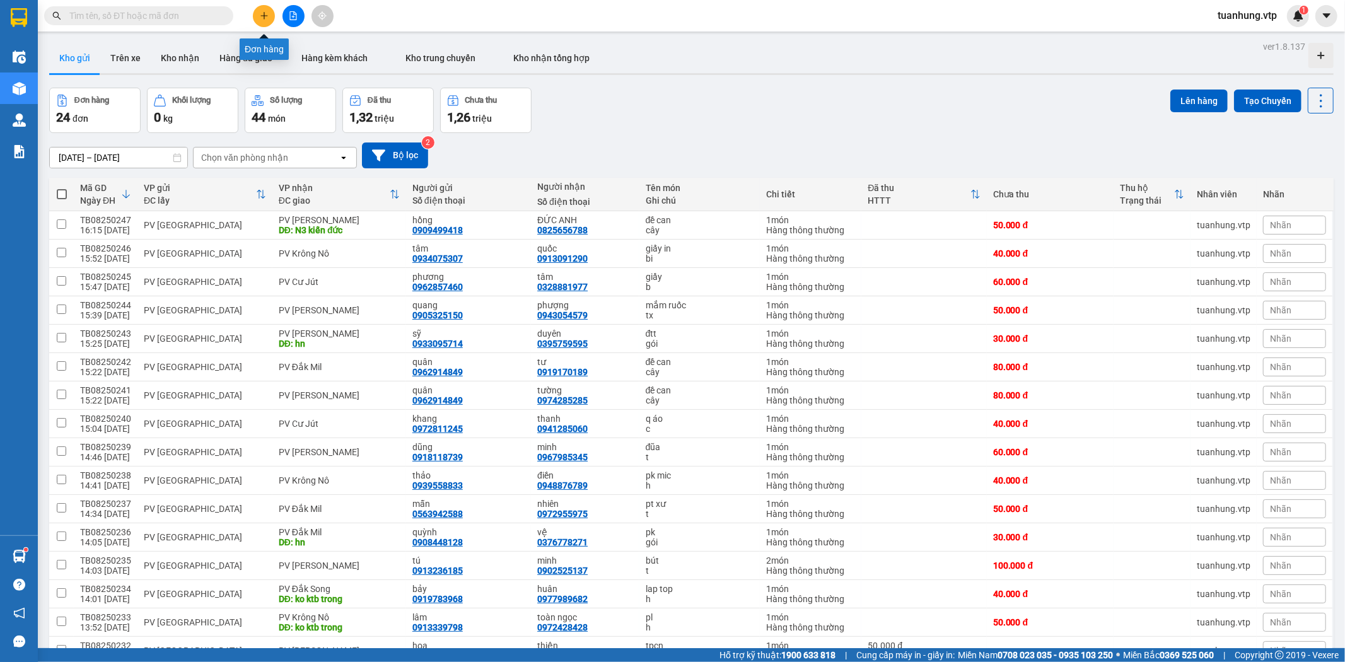
click at [269, 22] on button at bounding box center [264, 16] width 22 height 22
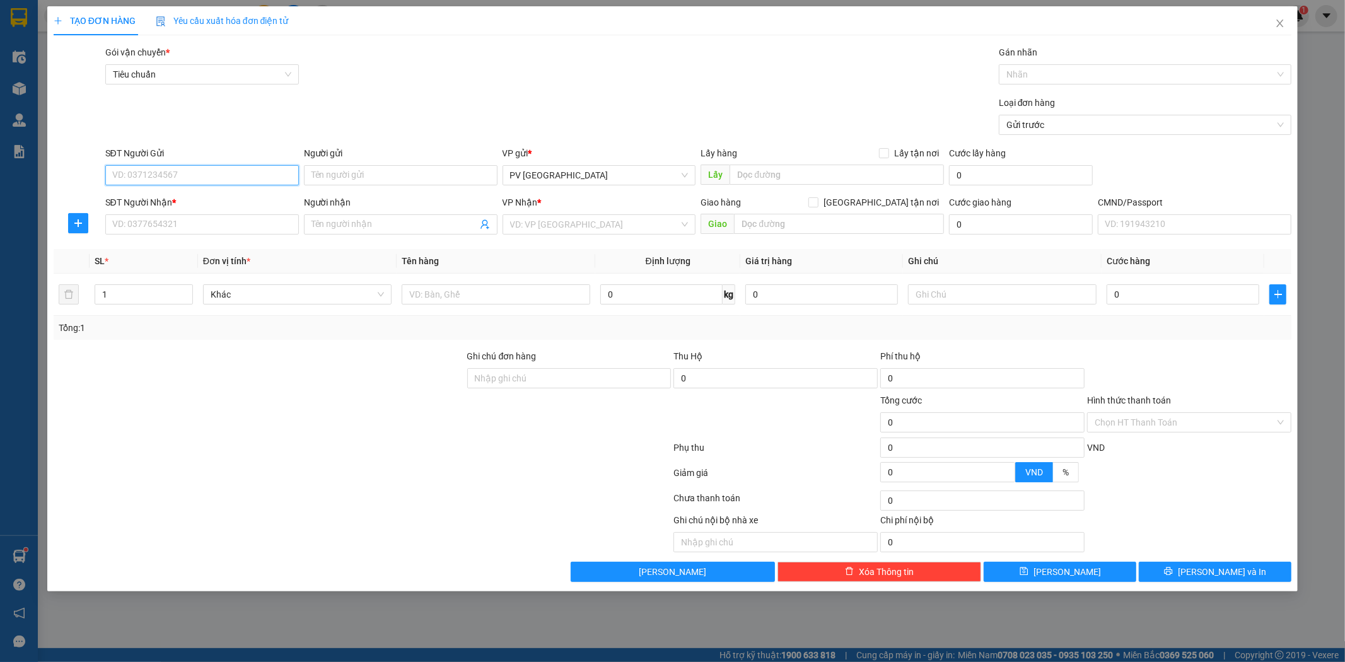
click at [268, 174] on input "SĐT Người Gửi" at bounding box center [202, 175] width 194 height 20
click at [257, 192] on div "0559623775 - tín" at bounding box center [202, 200] width 194 height 20
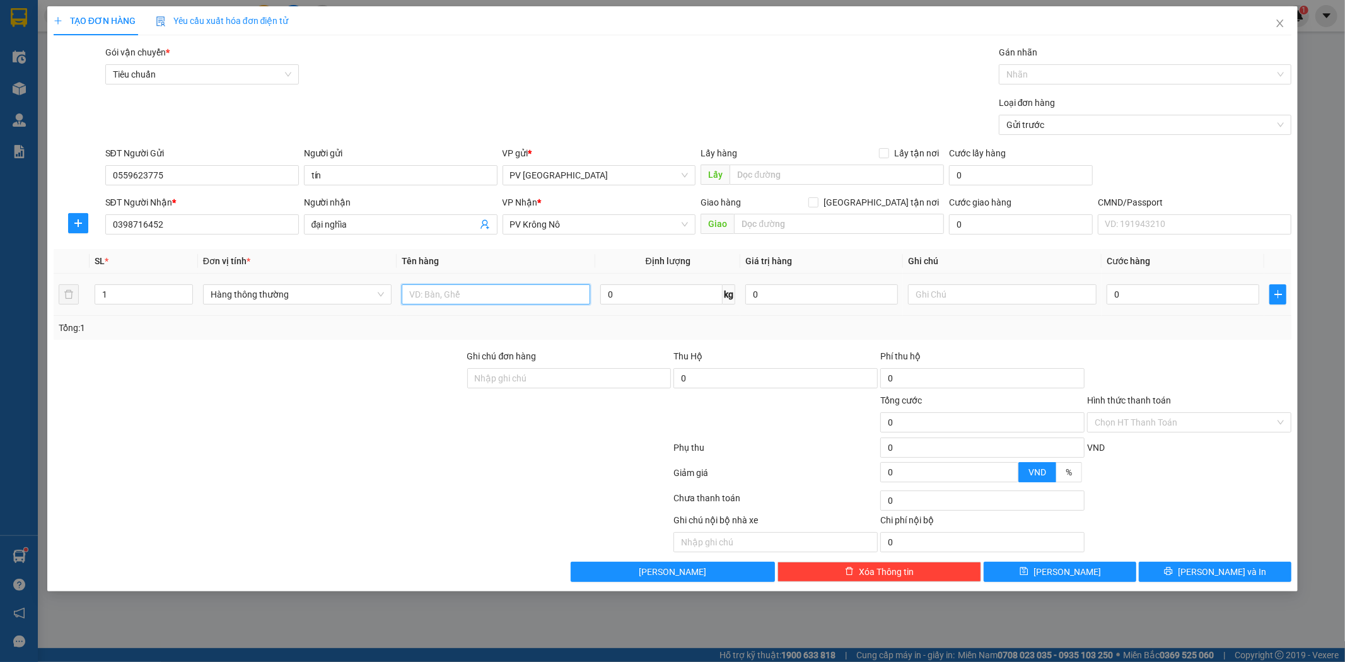
click at [517, 299] on input "text" at bounding box center [496, 294] width 189 height 20
click at [115, 301] on input "1" at bounding box center [143, 294] width 97 height 19
click at [1187, 564] on button "[PERSON_NAME] và In" at bounding box center [1215, 572] width 153 height 20
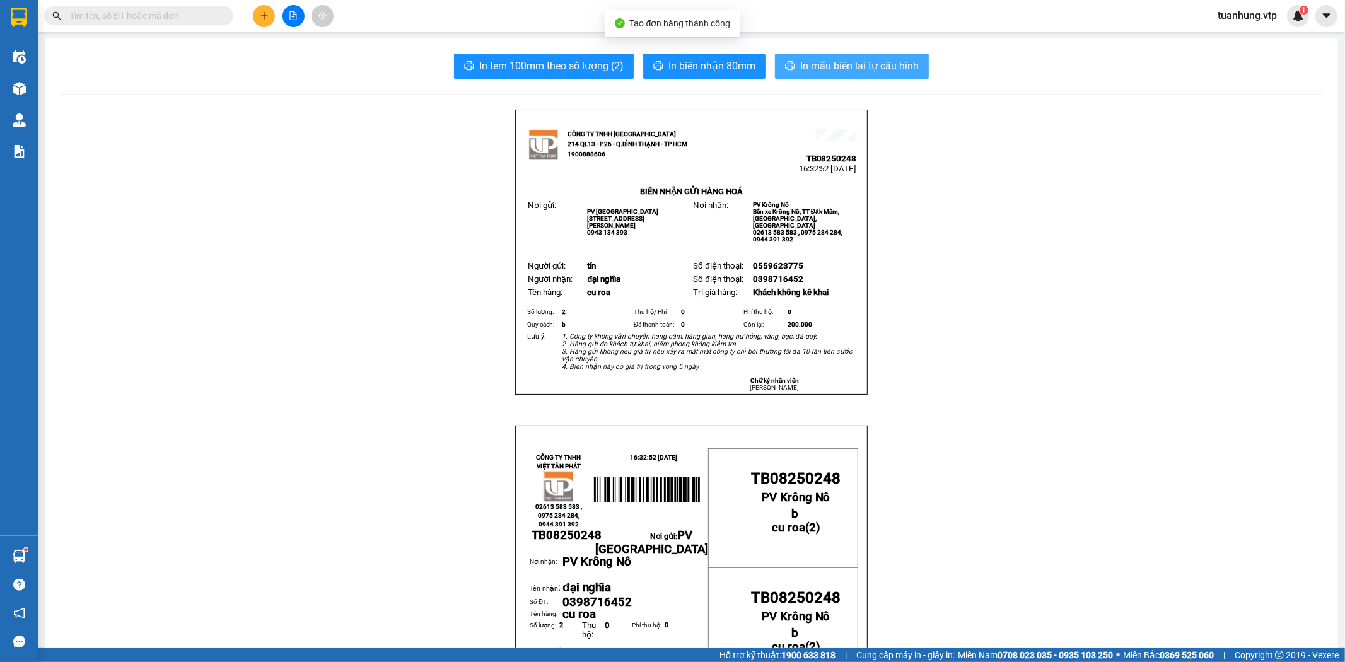
click at [844, 64] on span "In mẫu biên lai tự cấu hình" at bounding box center [859, 66] width 119 height 16
drag, startPoint x: 1244, startPoint y: 195, endPoint x: 1249, endPoint y: 47, distance: 148.3
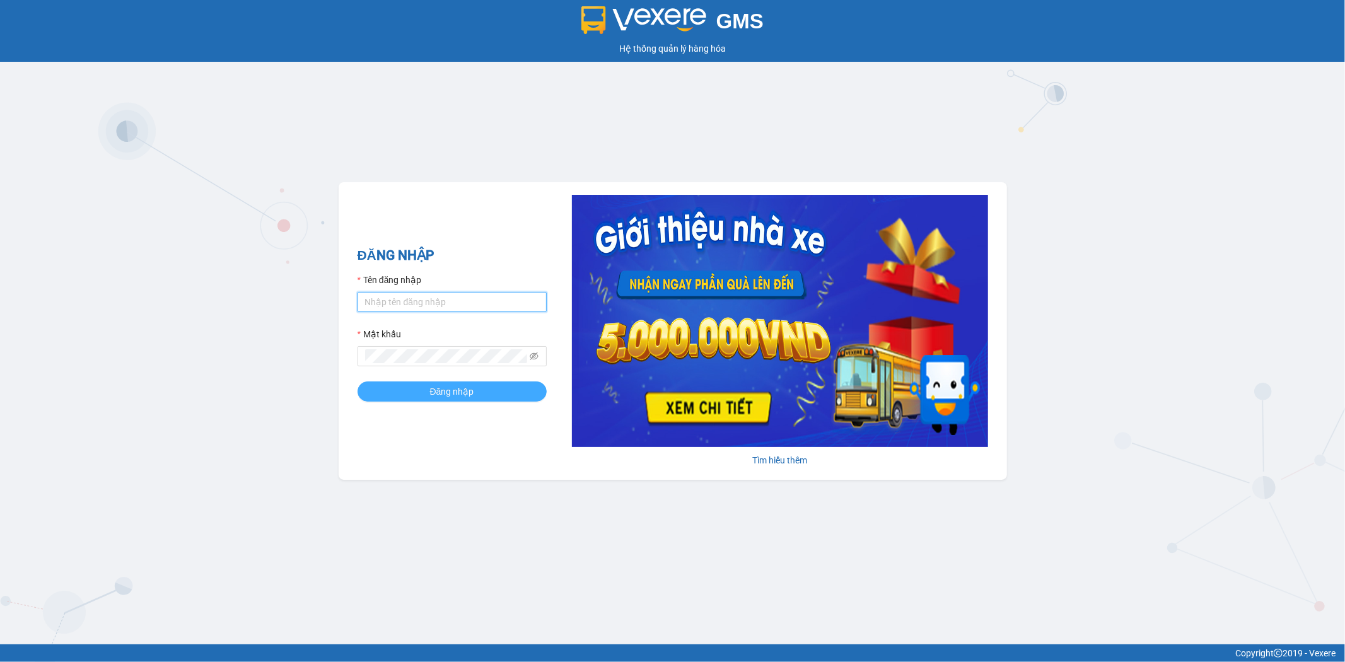
type input "tuanhung.vtp"
click at [462, 392] on span "Đăng nhập" at bounding box center [452, 392] width 44 height 14
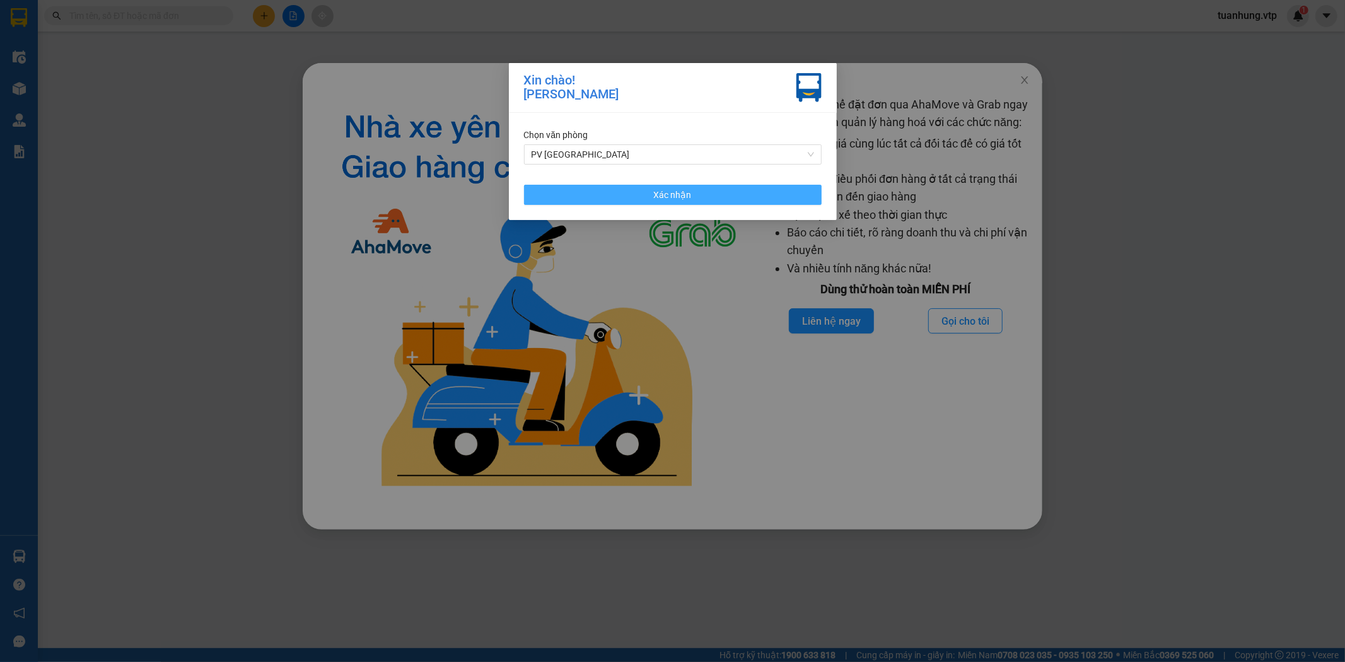
click at [764, 188] on button "Xác nhận" at bounding box center [673, 195] width 298 height 20
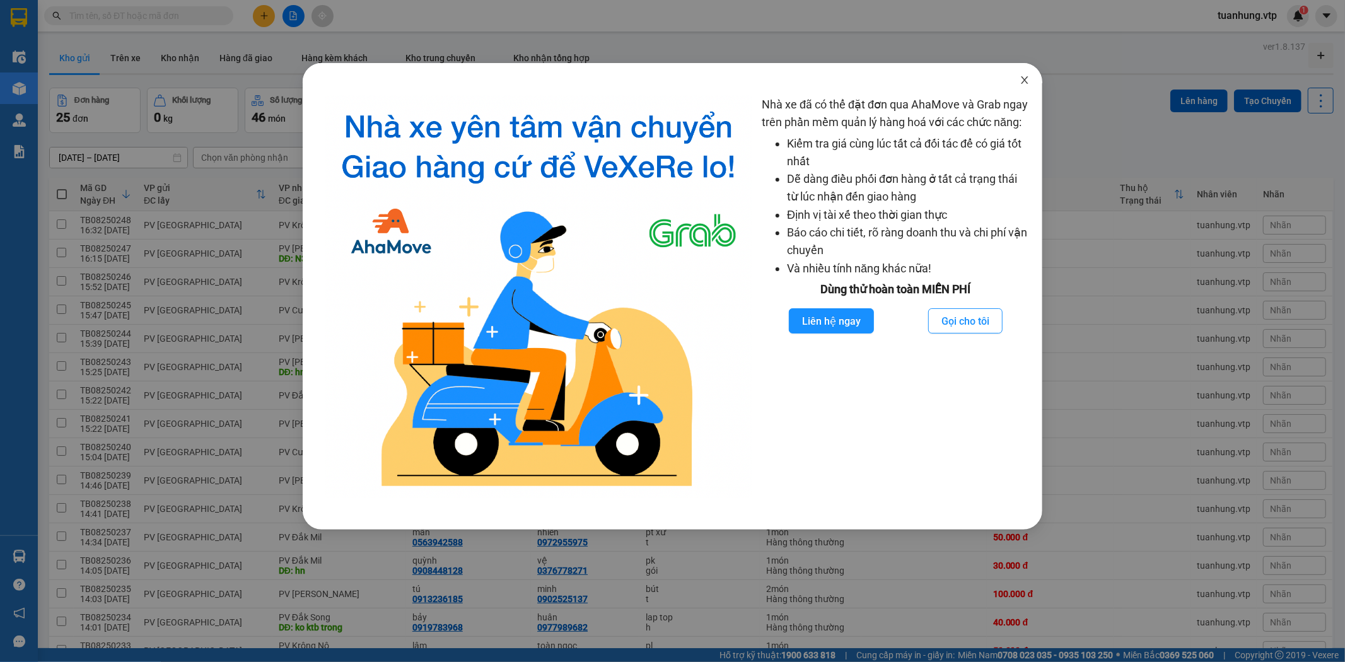
click at [1031, 85] on span "Close" at bounding box center [1024, 80] width 35 height 35
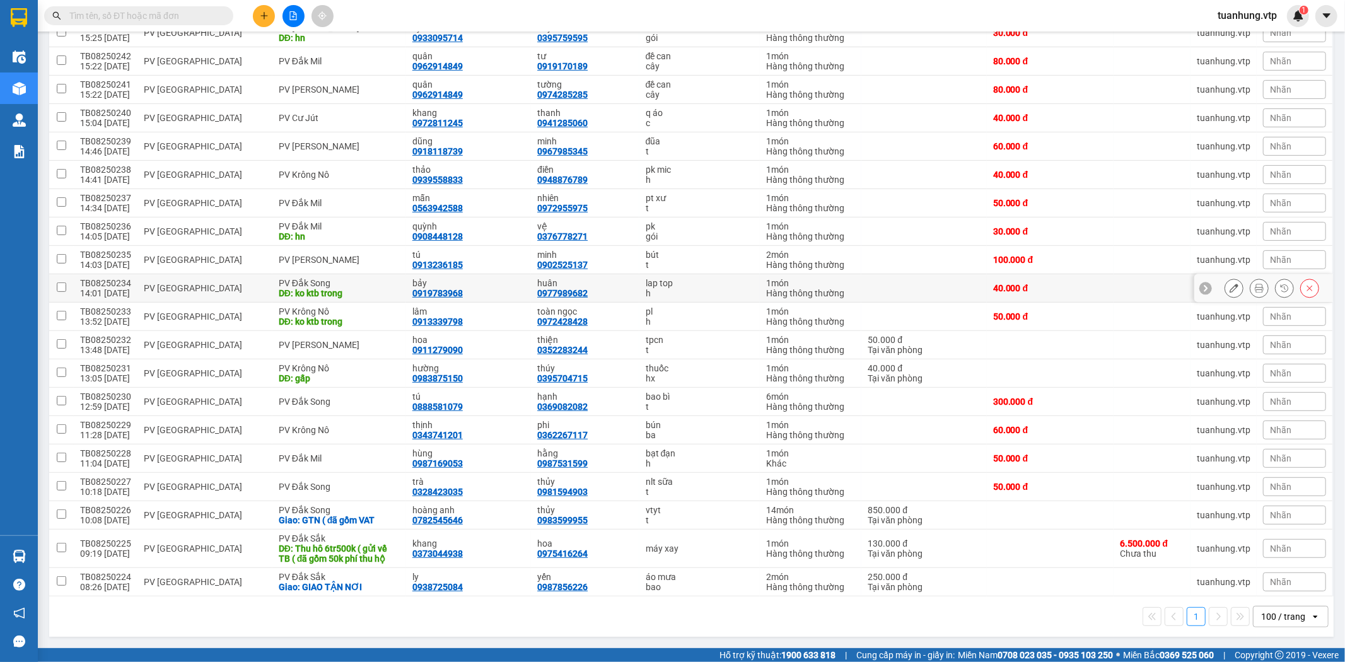
scroll to position [336, 0]
click at [264, 20] on icon "plus" at bounding box center [264, 15] width 9 height 9
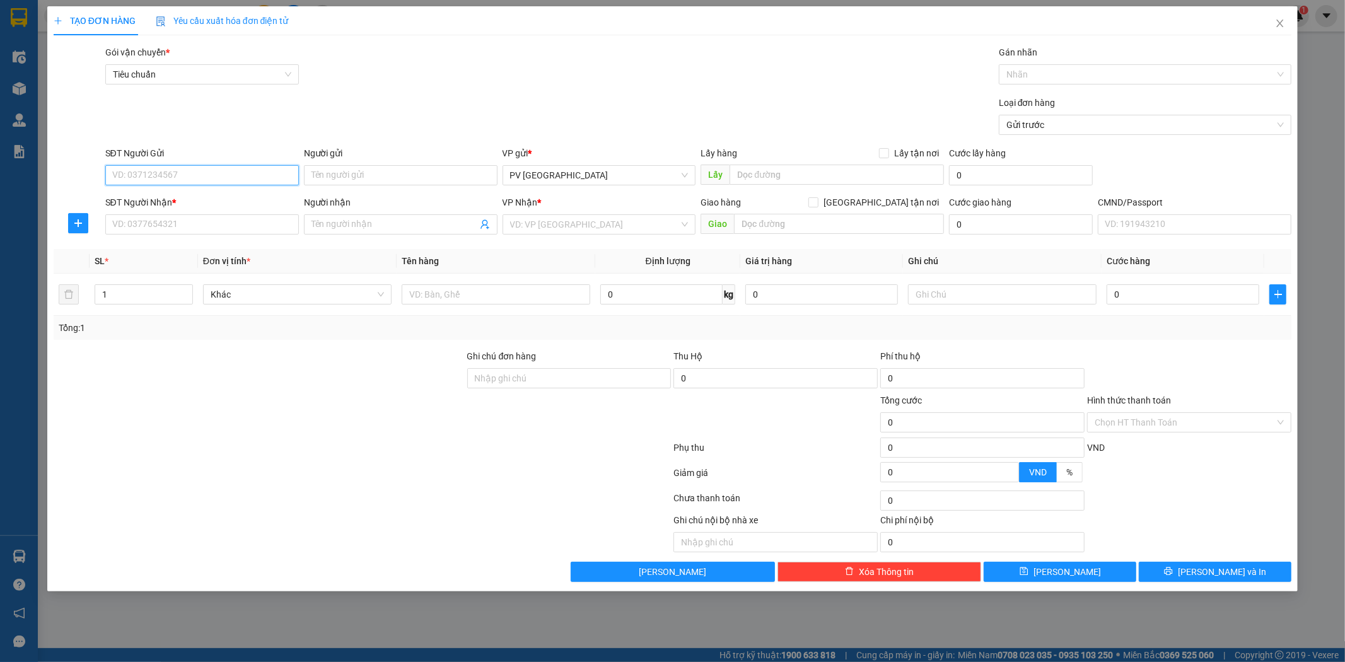
click at [254, 172] on input "SĐT Người Gửi" at bounding box center [202, 175] width 194 height 20
click at [234, 202] on div "0903947668 - kiệt" at bounding box center [202, 201] width 178 height 14
type input "0903947668"
type input "kiệt"
type input "0707048048"
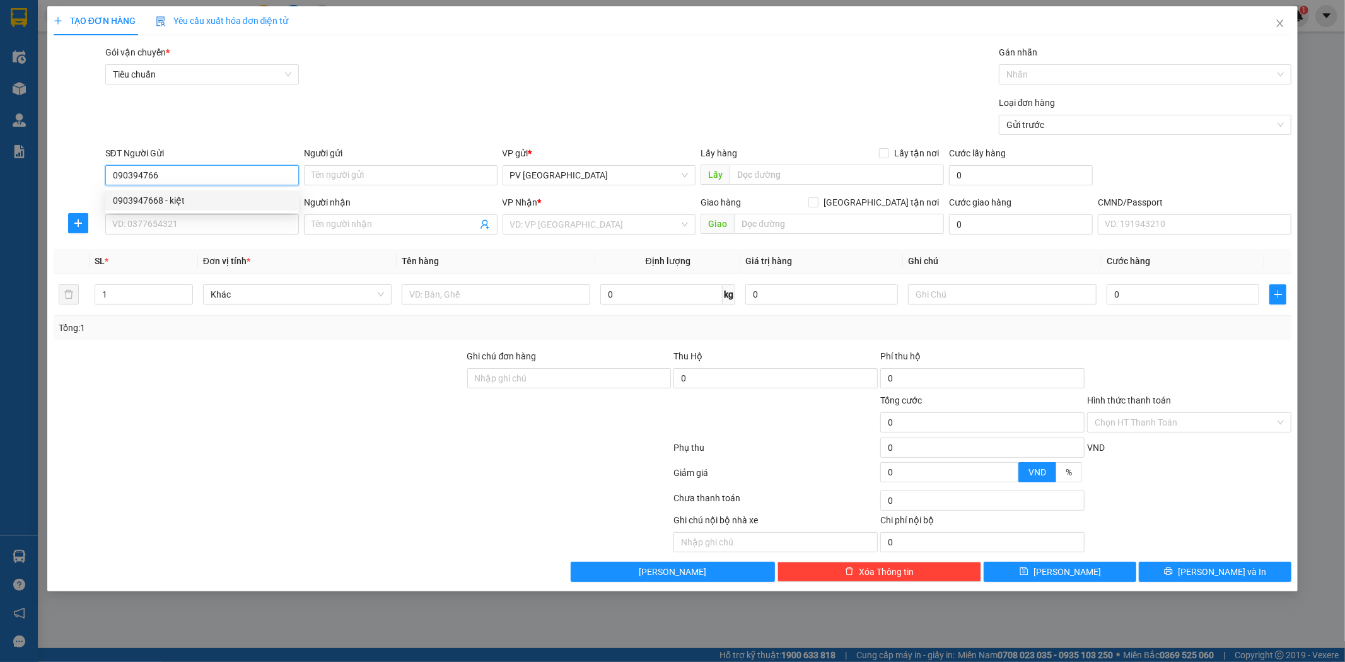
type input "tùng"
type input "0903947668"
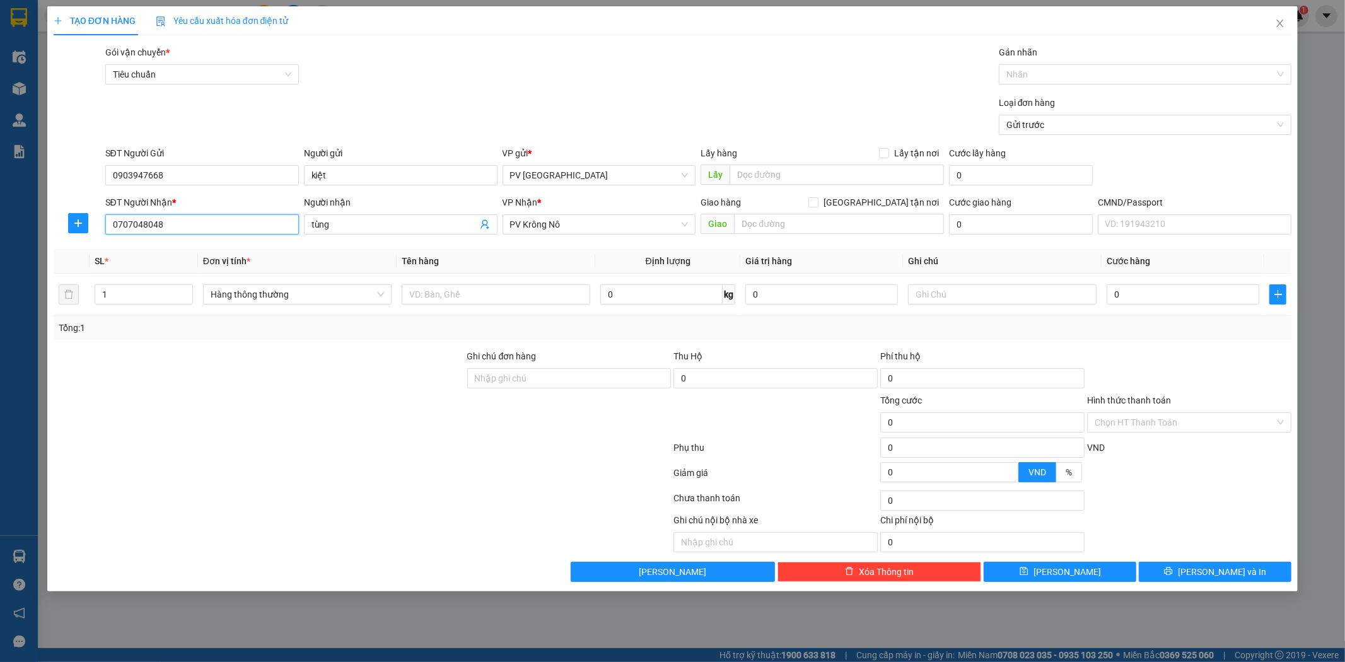
click at [255, 229] on input "0707048048" at bounding box center [202, 224] width 194 height 20
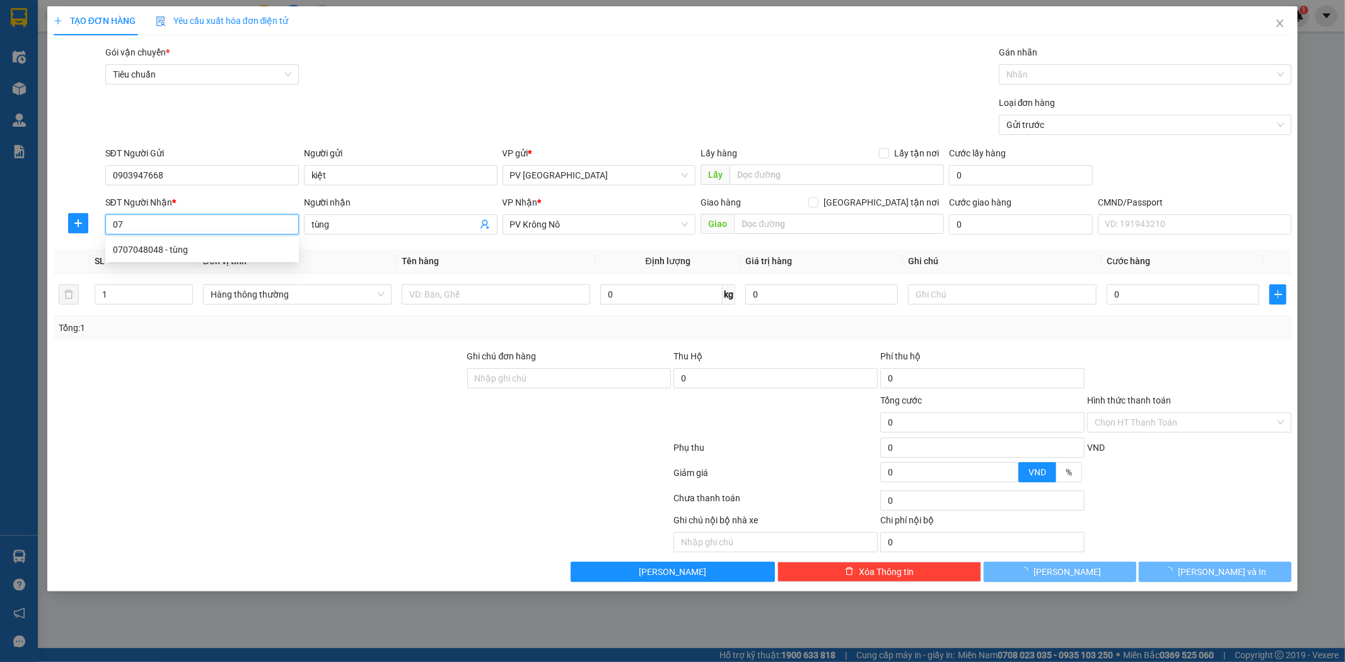
type input "0"
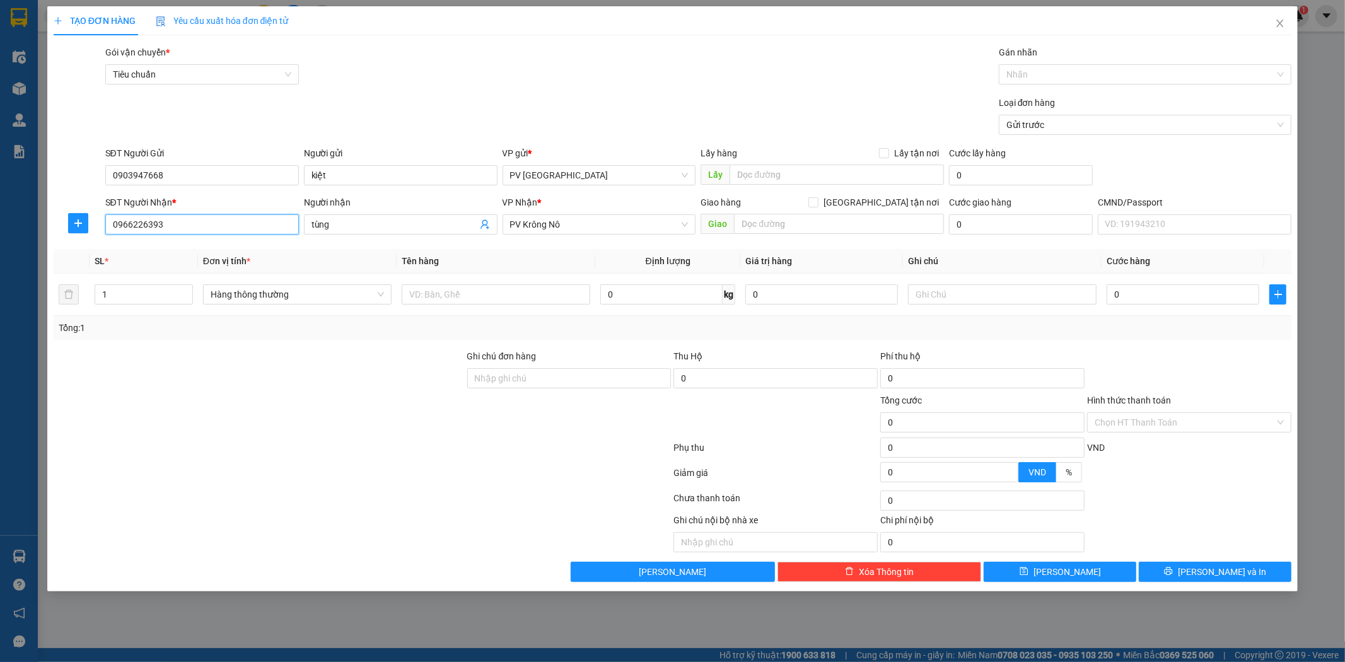
type input "0966226393"
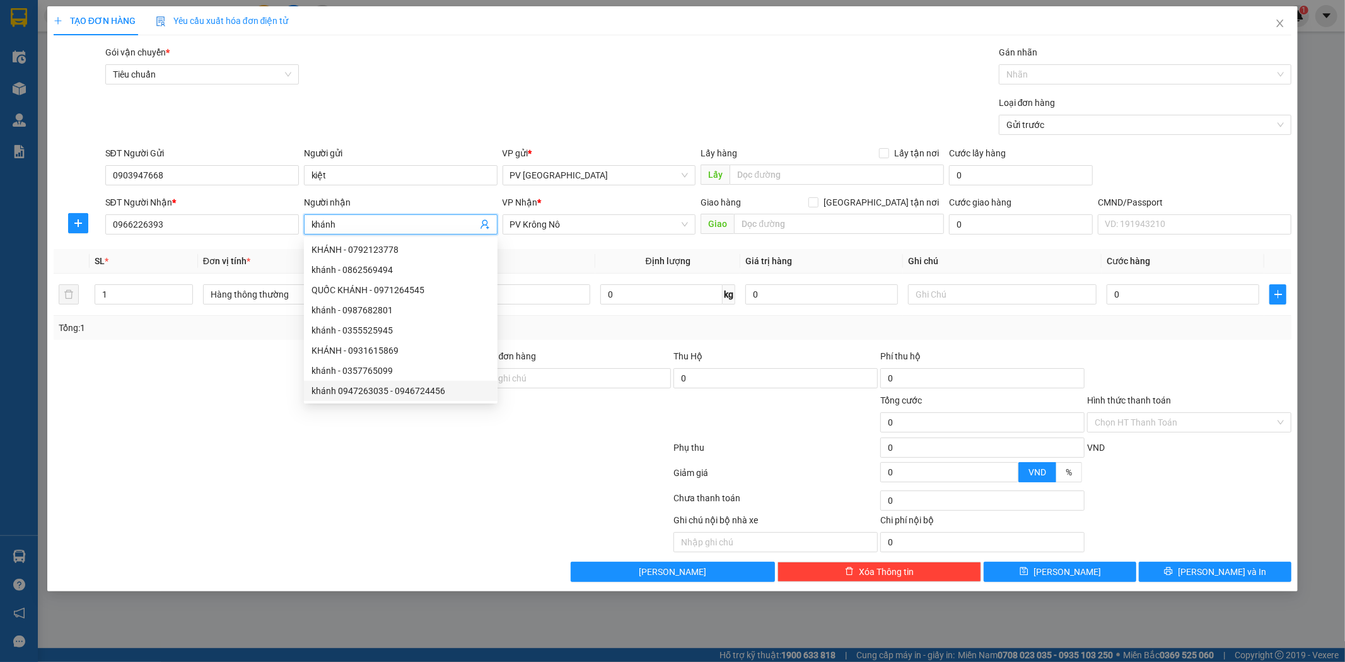
type input "khánh"
drag, startPoint x: 242, startPoint y: 402, endPoint x: 254, endPoint y: 399, distance: 13.2
click at [247, 402] on div at bounding box center [259, 416] width 414 height 44
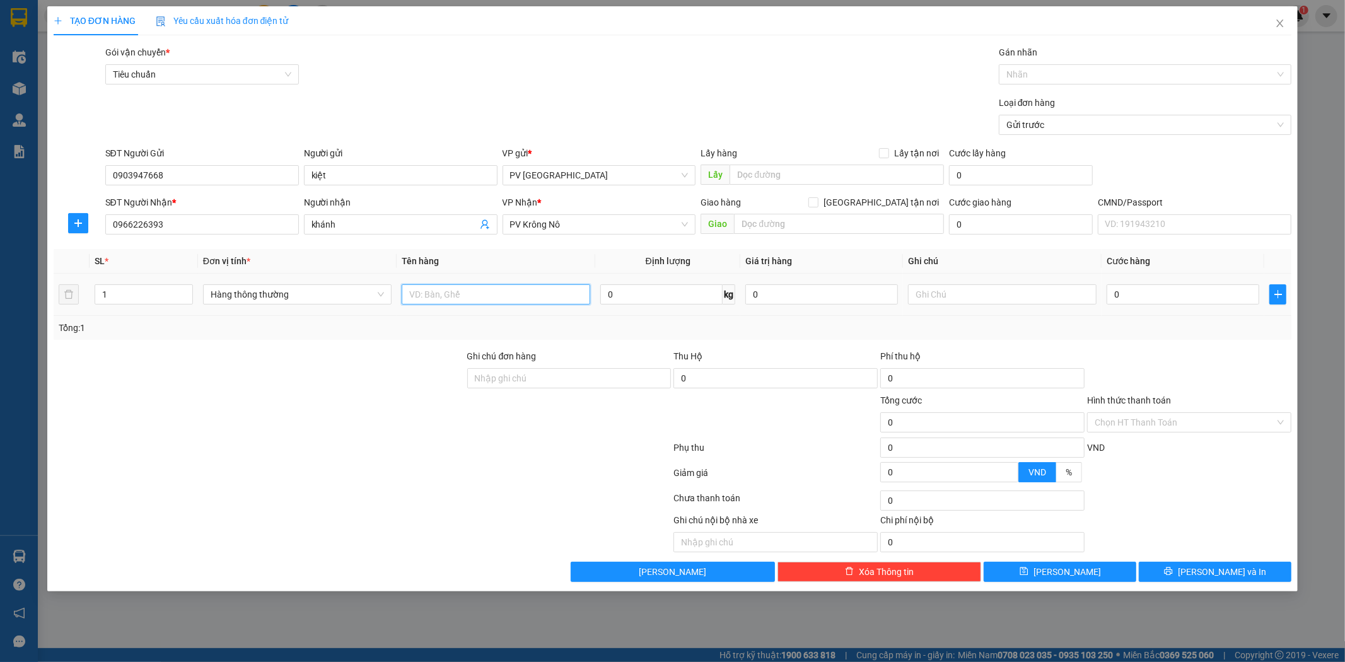
click at [494, 295] on input "text" at bounding box center [496, 294] width 189 height 20
type input "m"
type input "biến tần"
type input "c"
type input "5"
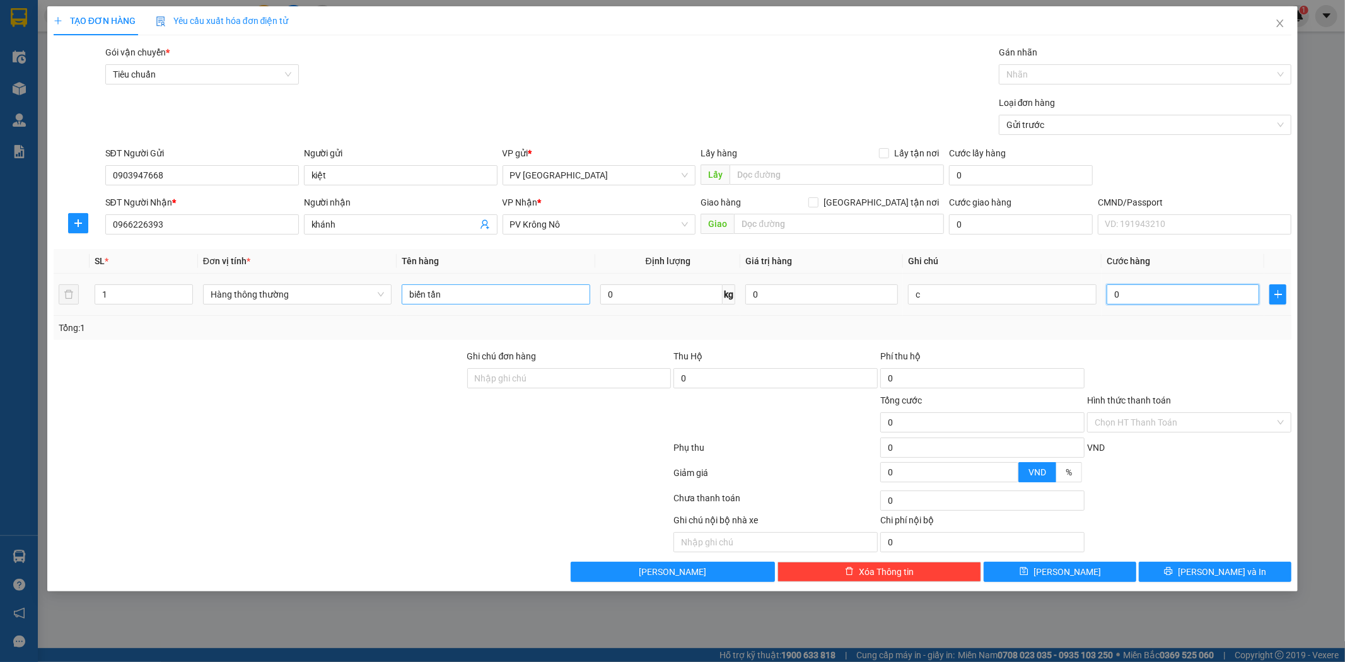
type input "5"
type input "50"
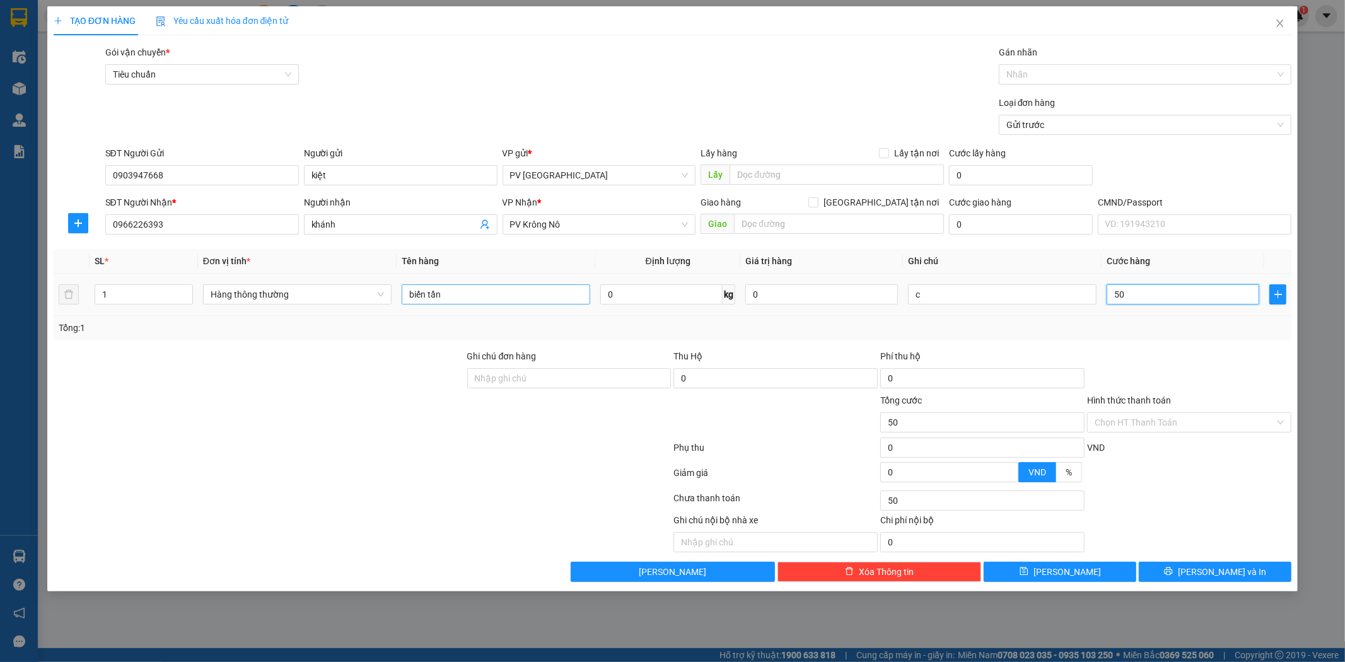
type input "500"
type input "5.000"
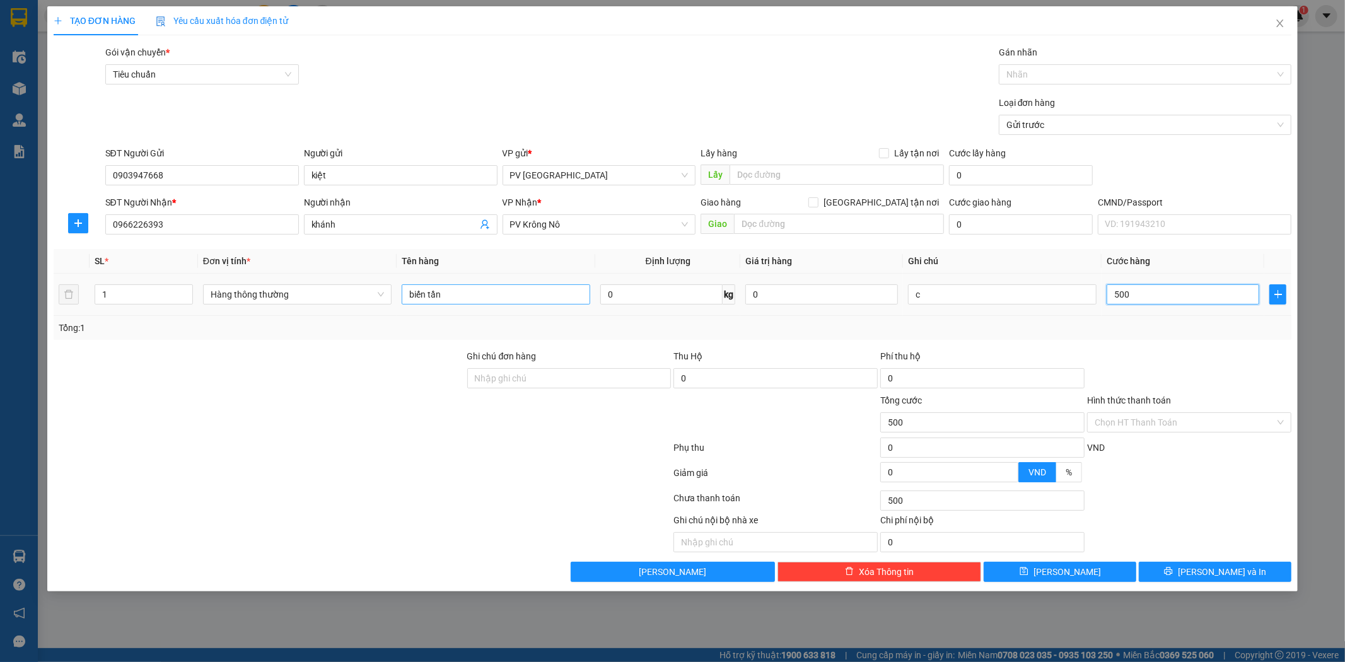
type input "5.000"
type input "50.000"
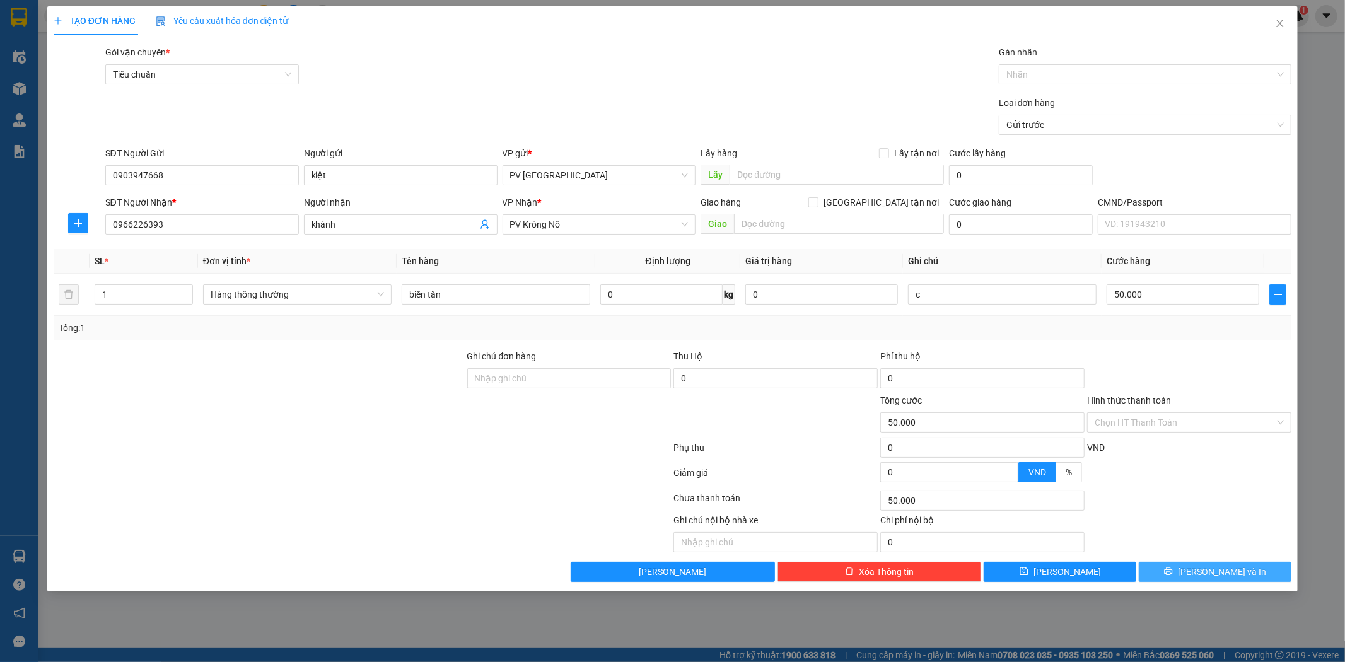
click at [1183, 566] on button "[PERSON_NAME] và In" at bounding box center [1215, 572] width 153 height 20
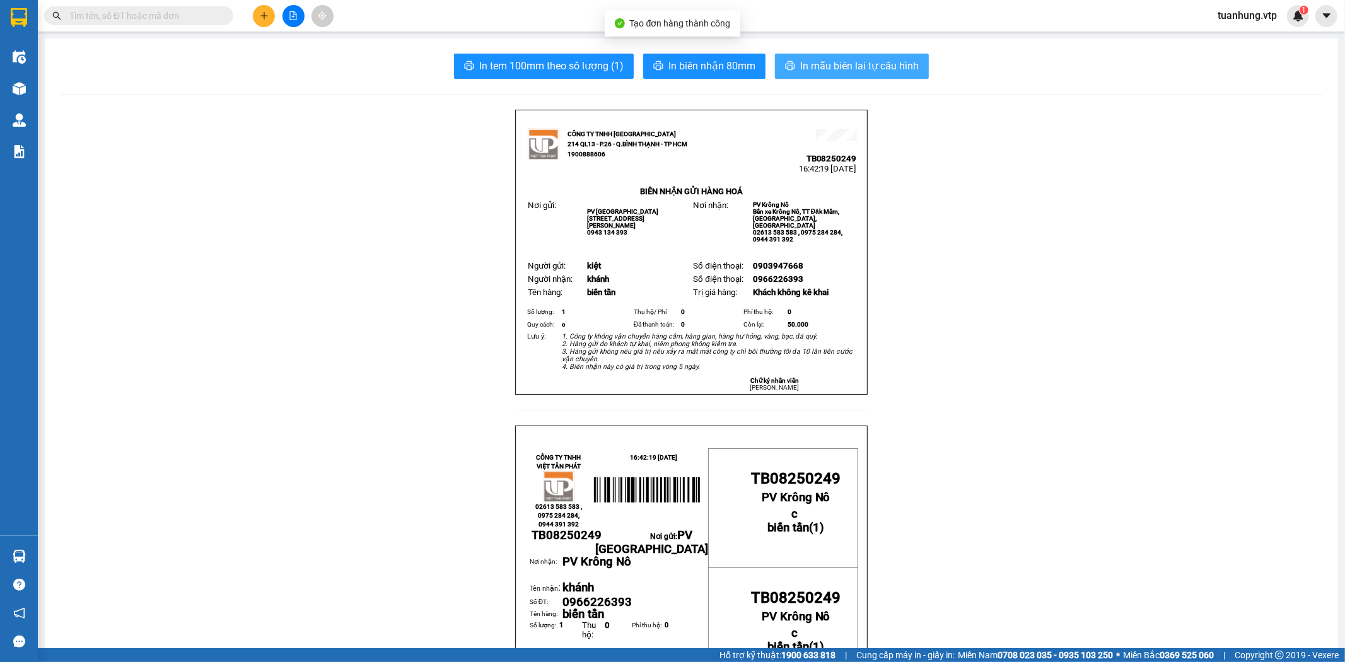
click at [855, 66] on span "In mẫu biên lai tự cấu hình" at bounding box center [859, 66] width 119 height 16
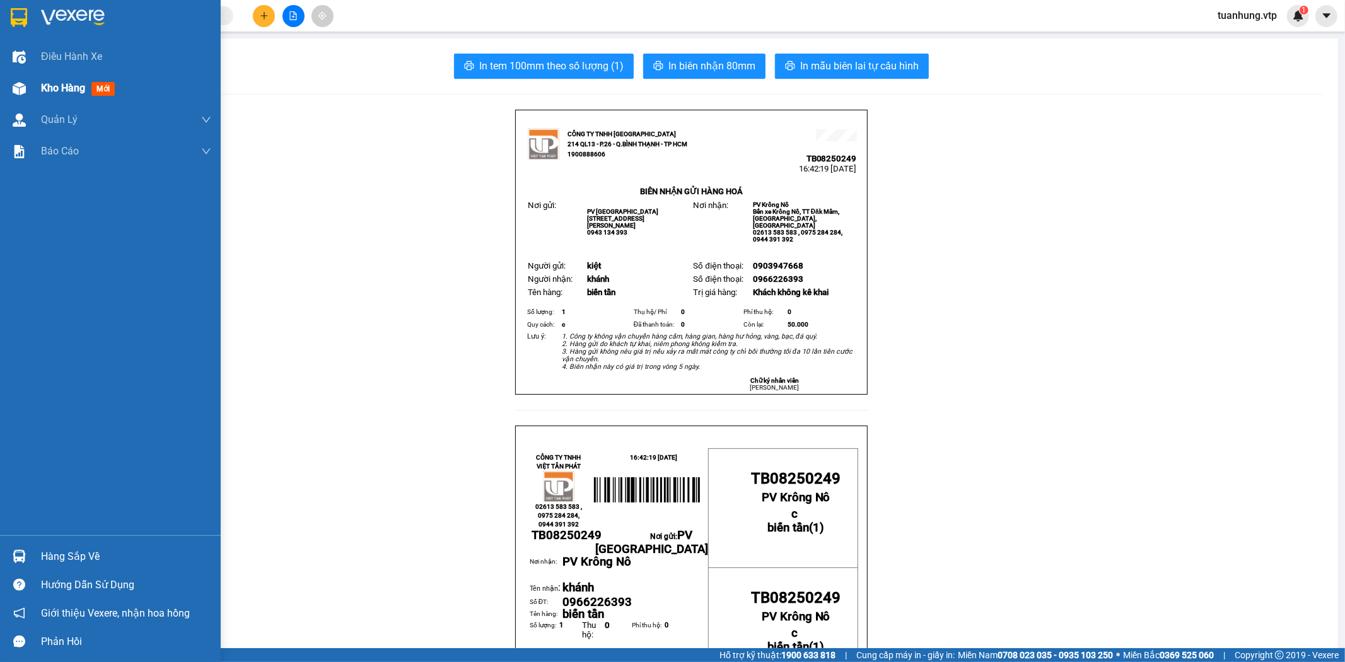
click at [27, 85] on div at bounding box center [19, 89] width 22 height 22
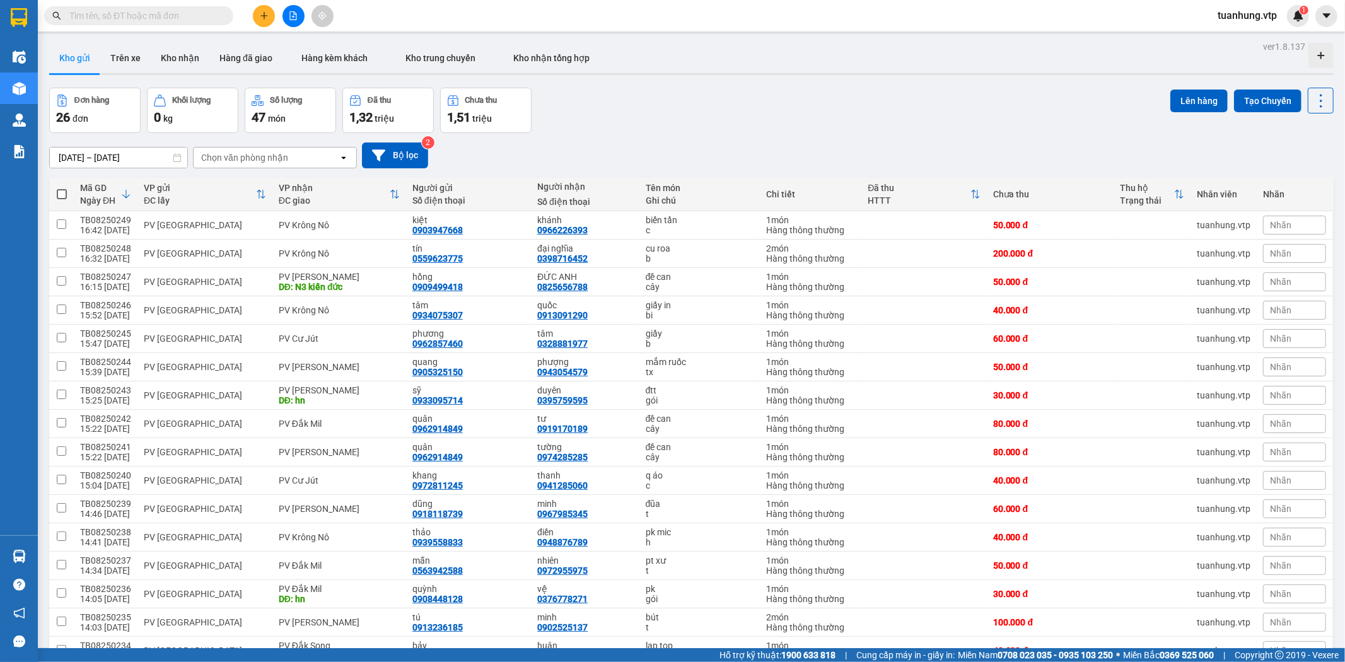
click at [65, 192] on span at bounding box center [62, 194] width 10 height 10
click at [62, 188] on input "checkbox" at bounding box center [62, 188] width 0 height 0
checkbox input "true"
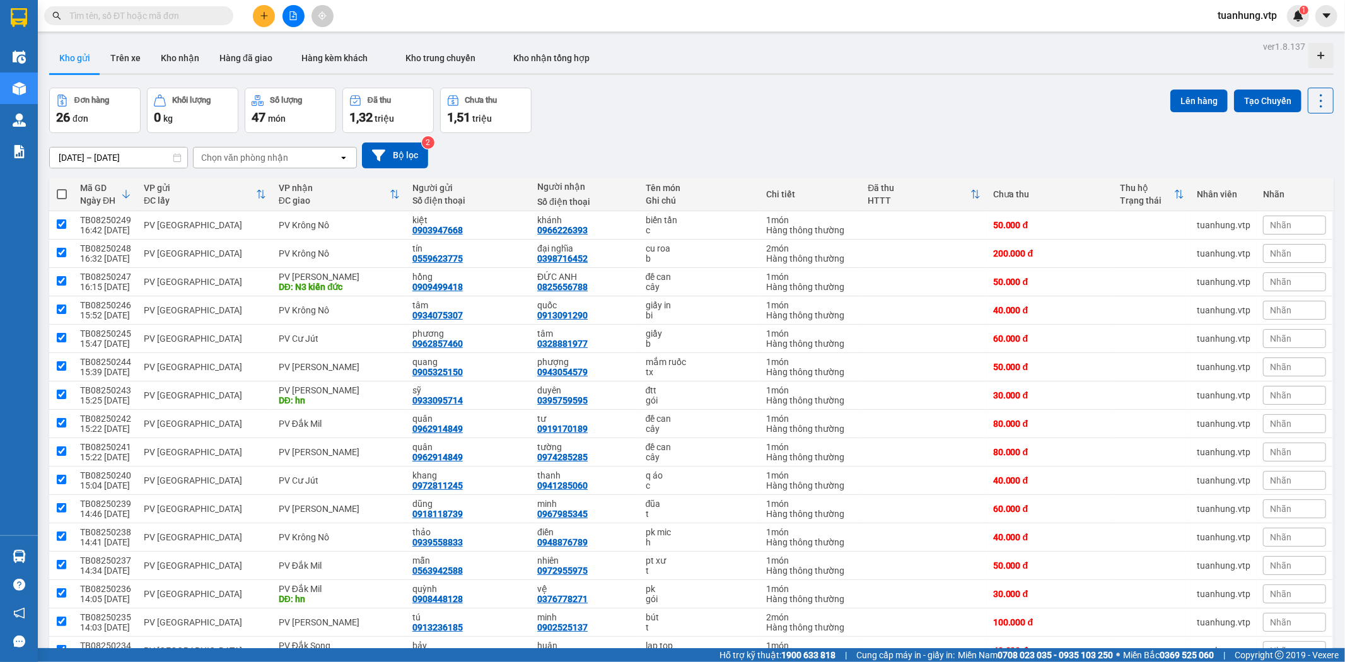
checkbox input "true"
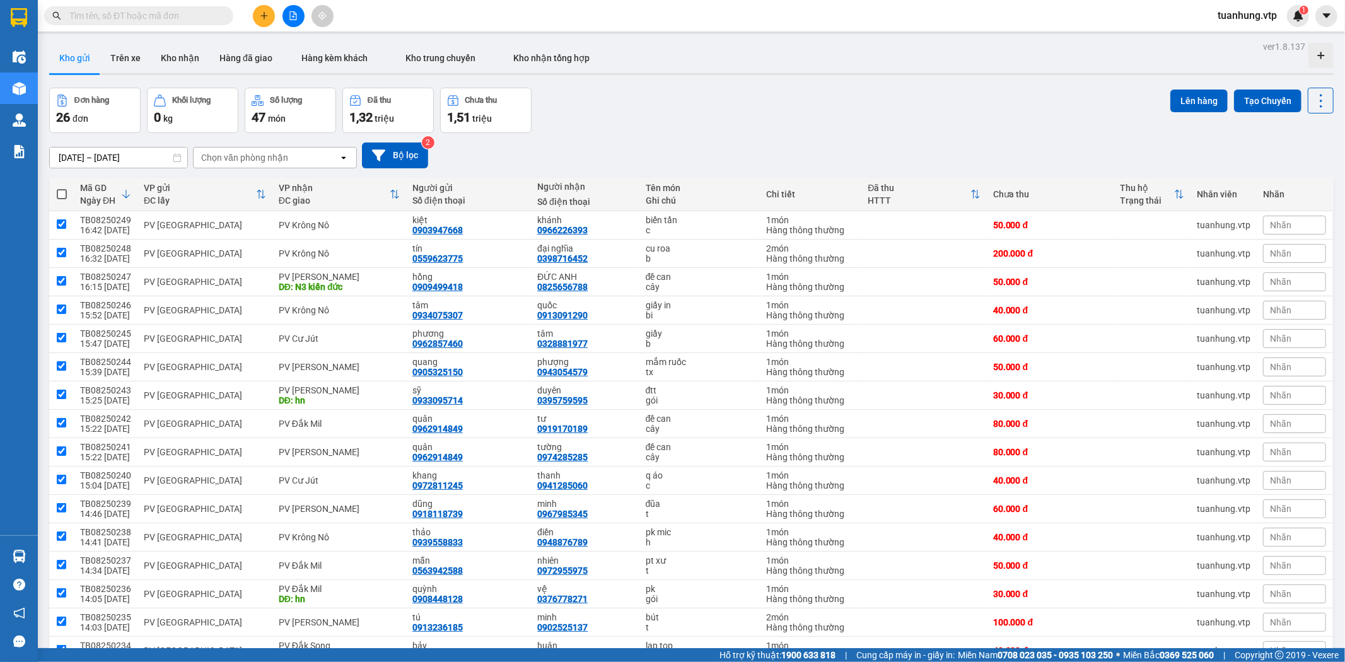
checkbox input "true"
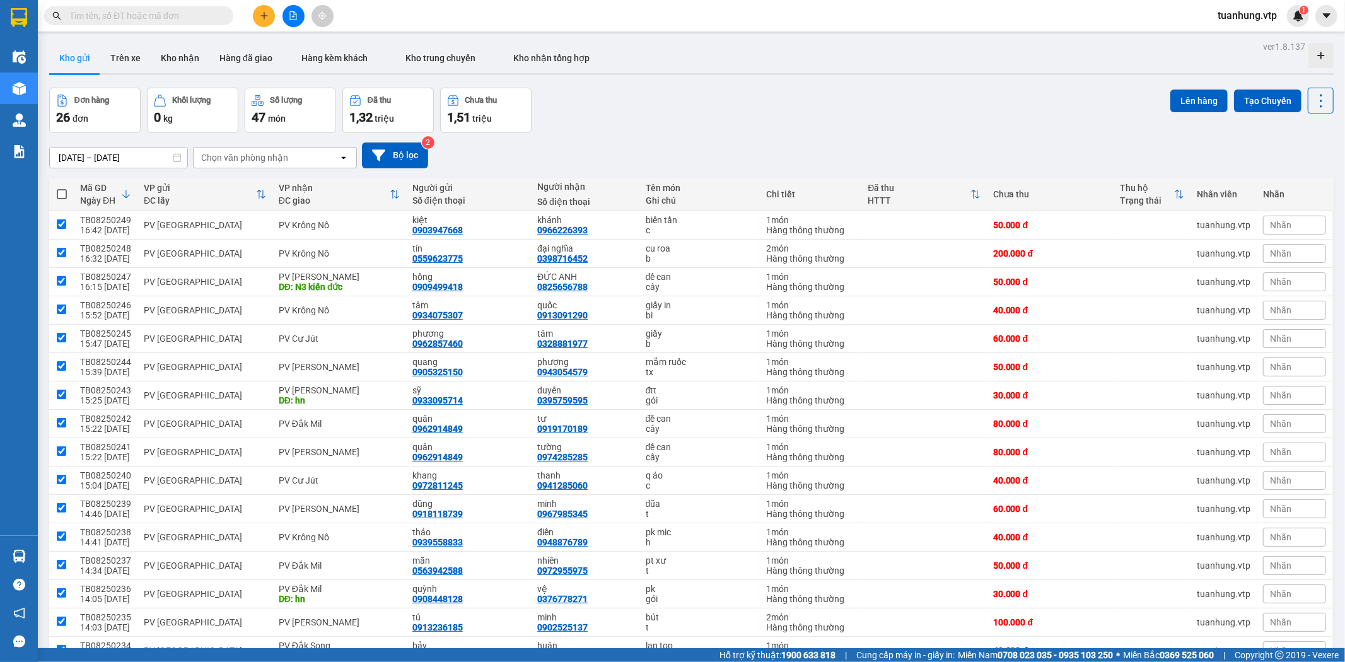
checkbox input "true"
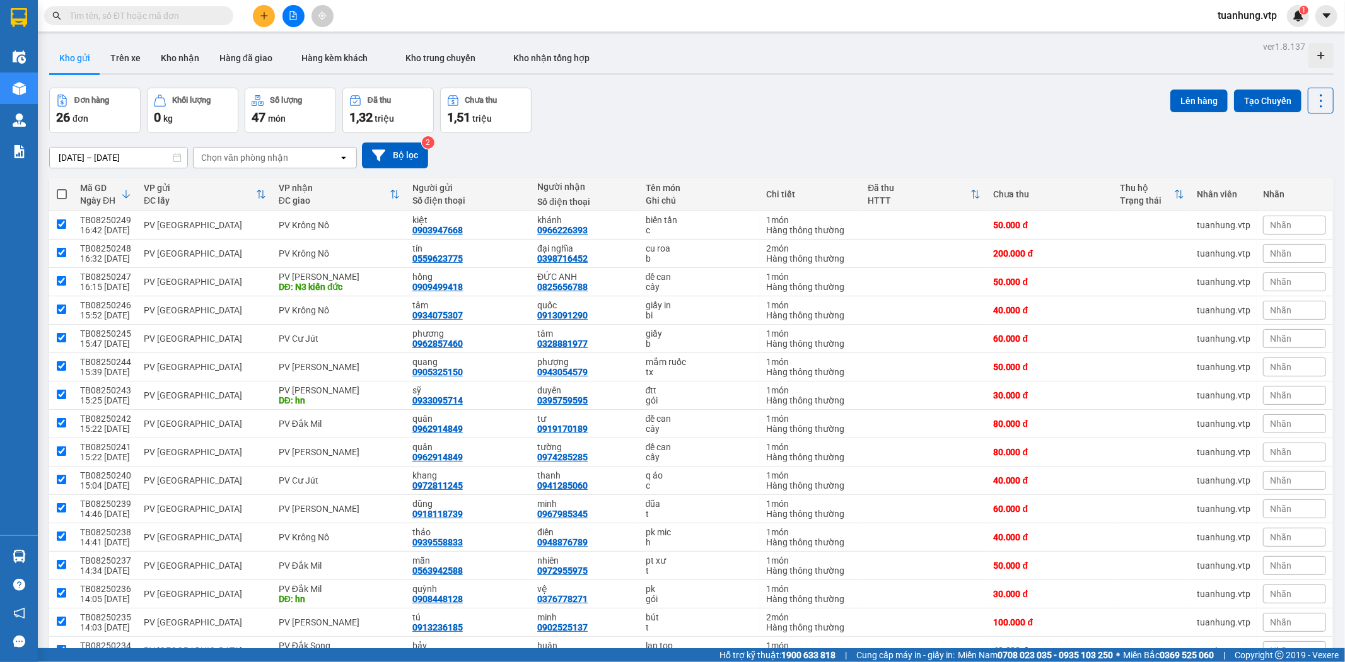
checkbox input "true"
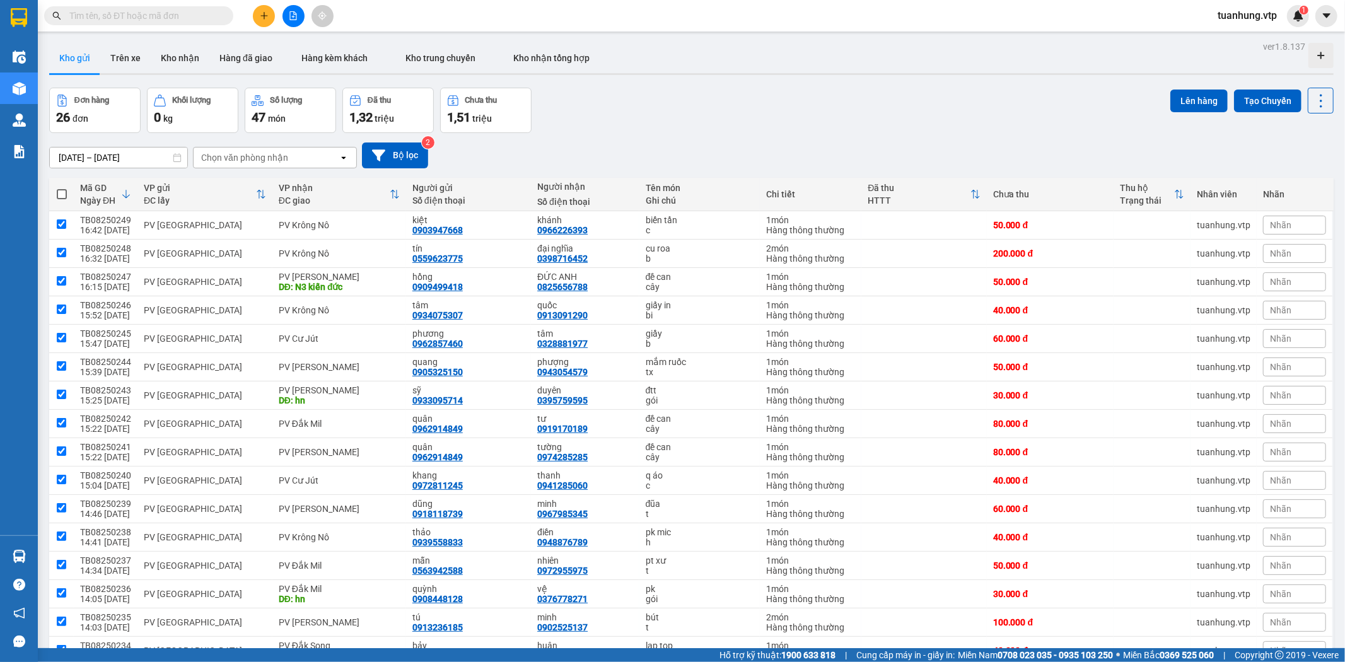
checkbox input "true"
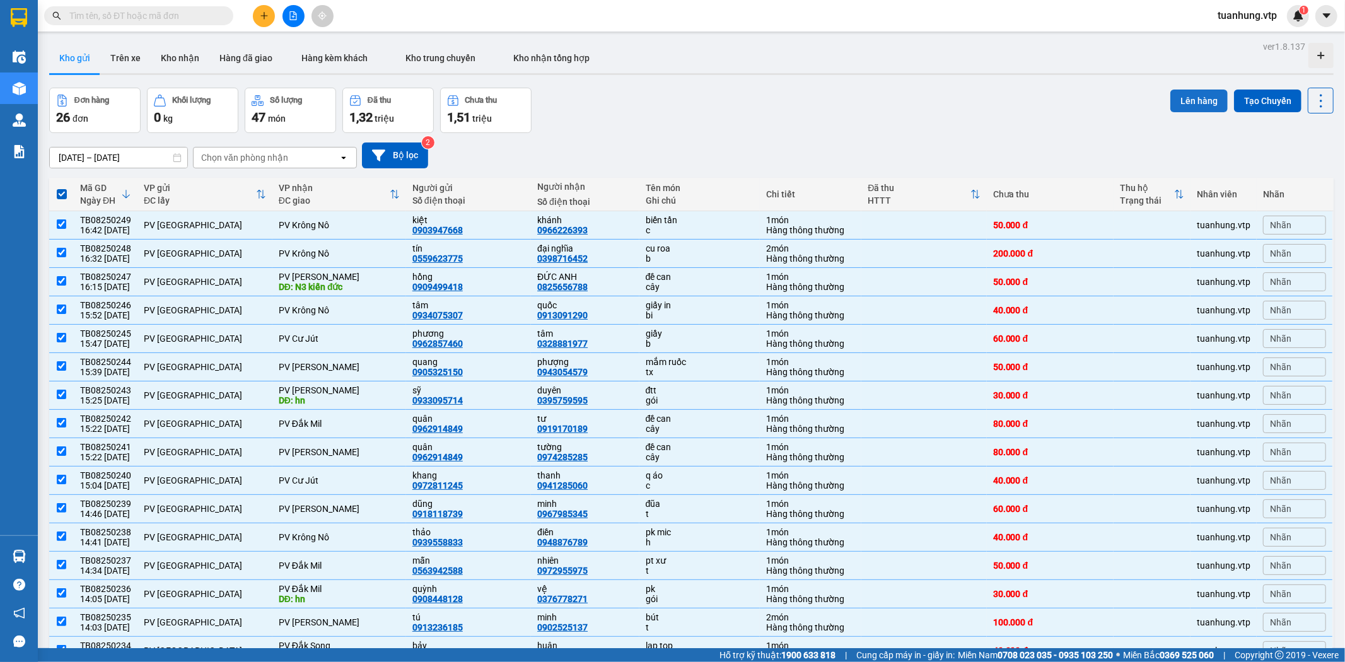
click at [1188, 96] on button "Lên hàng" at bounding box center [1198, 101] width 57 height 23
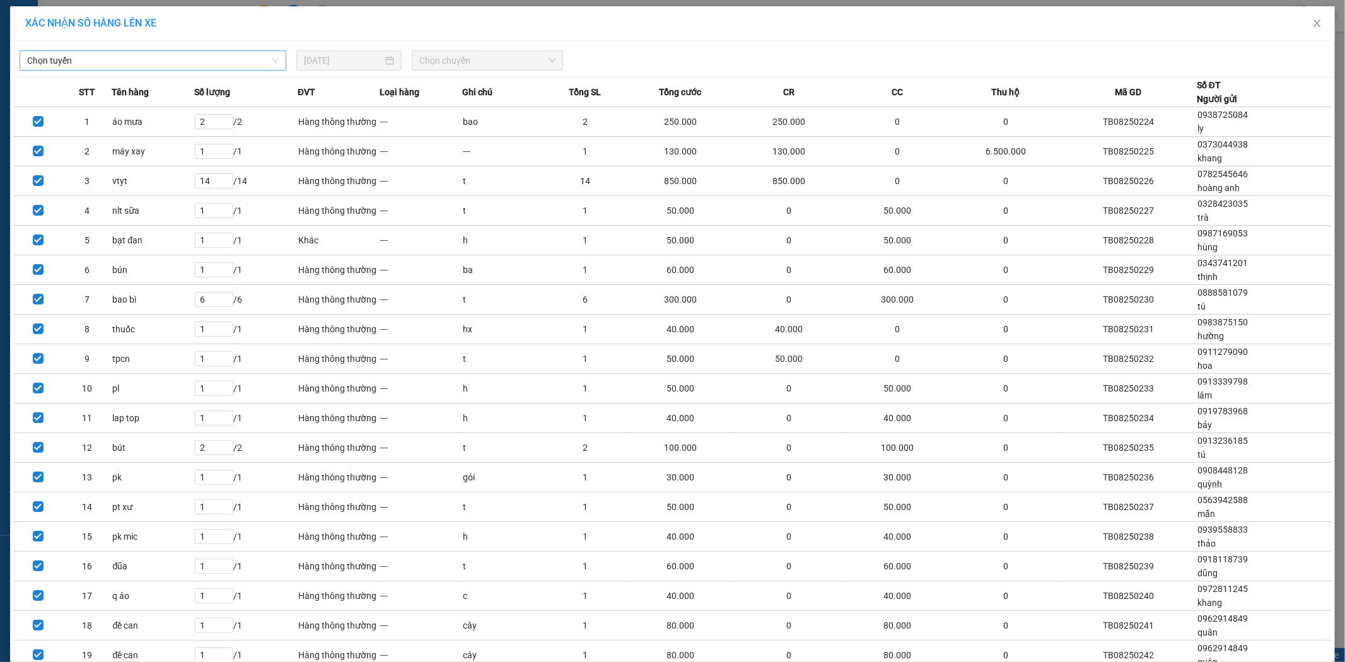
click at [270, 61] on span "Chọn tuyến" at bounding box center [153, 60] width 252 height 19
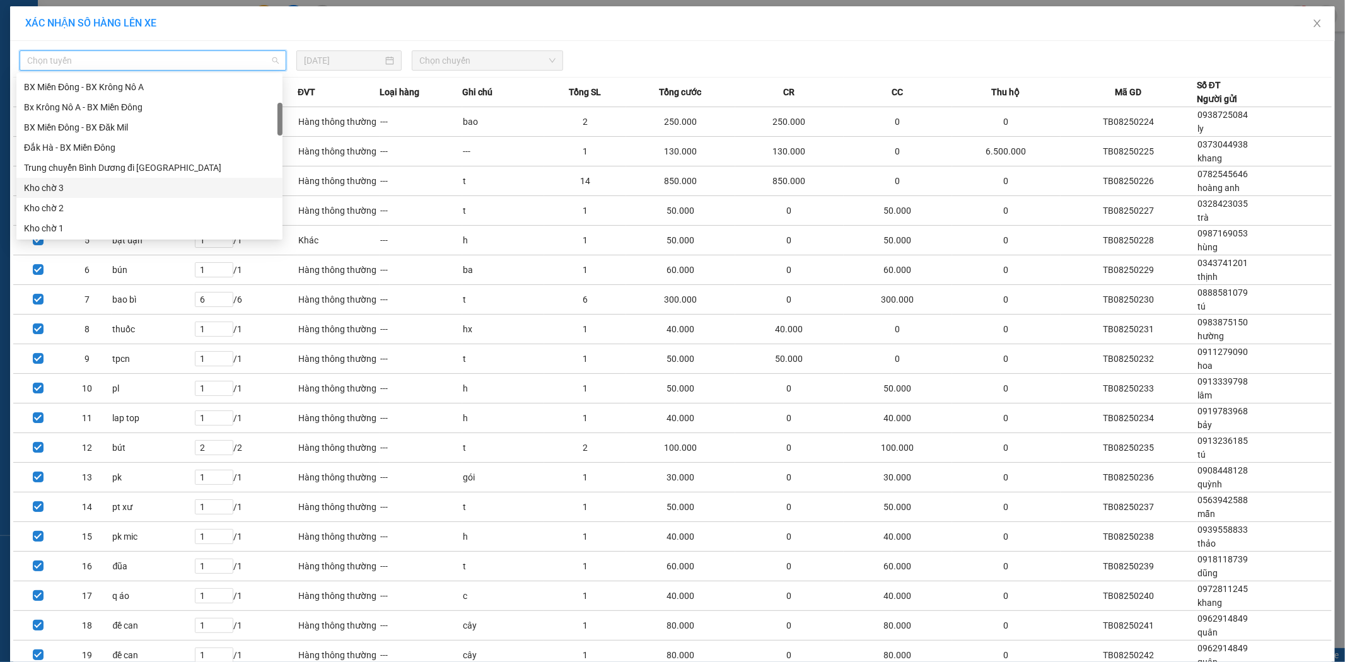
scroll to position [280, 0]
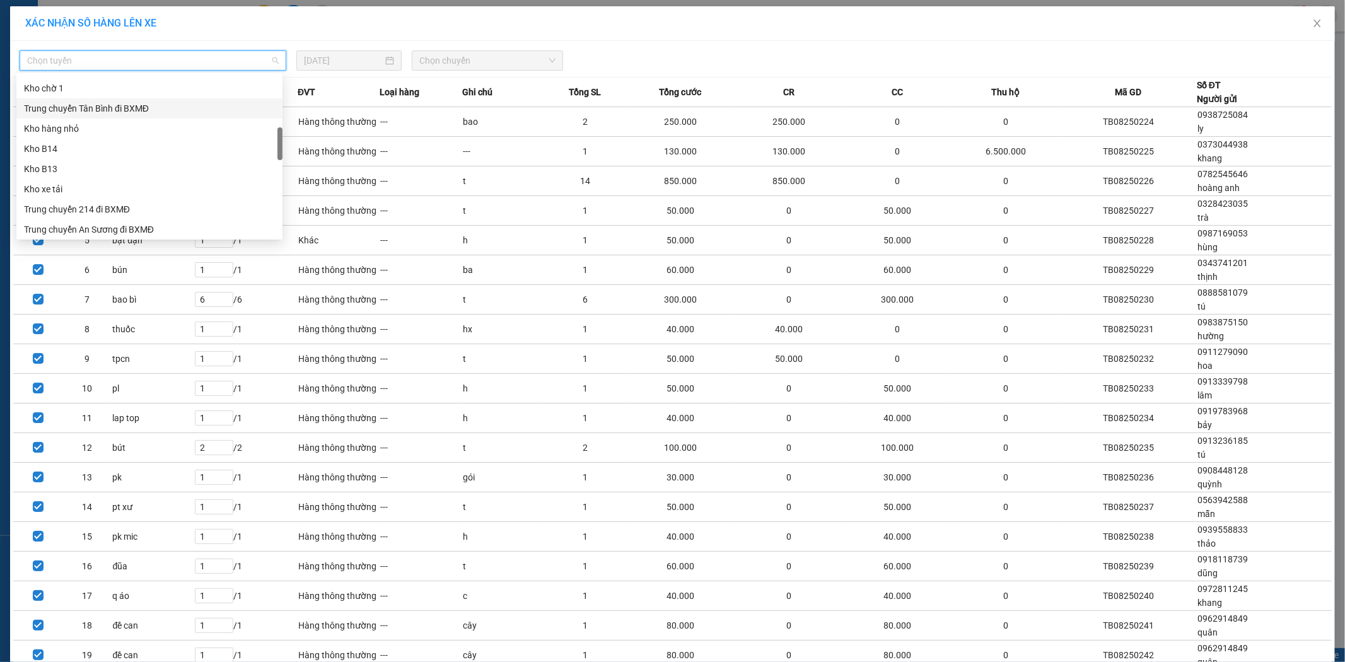
click at [180, 110] on div "Trung chuyển Tân Bình đi BXMĐ" at bounding box center [149, 109] width 251 height 14
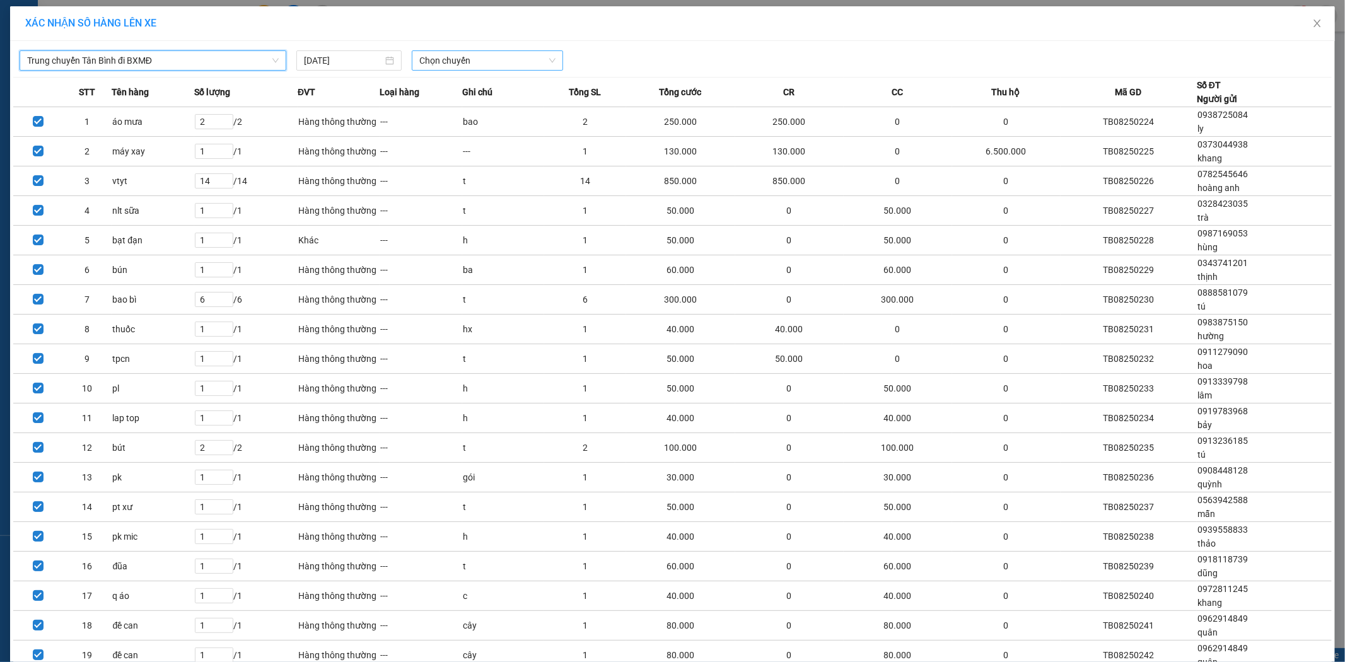
click at [546, 61] on span "Chọn chuyến" at bounding box center [487, 60] width 136 height 19
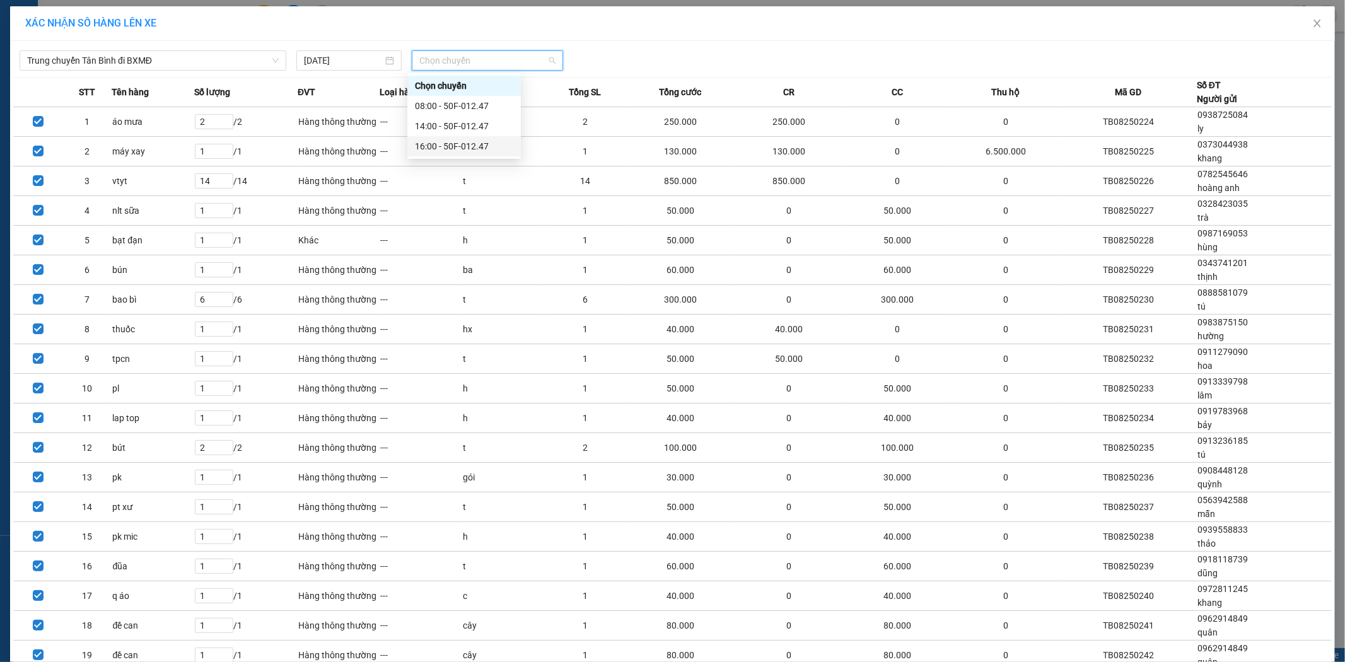
click at [484, 141] on div "16:00 - 50F-012.47" at bounding box center [464, 146] width 98 height 14
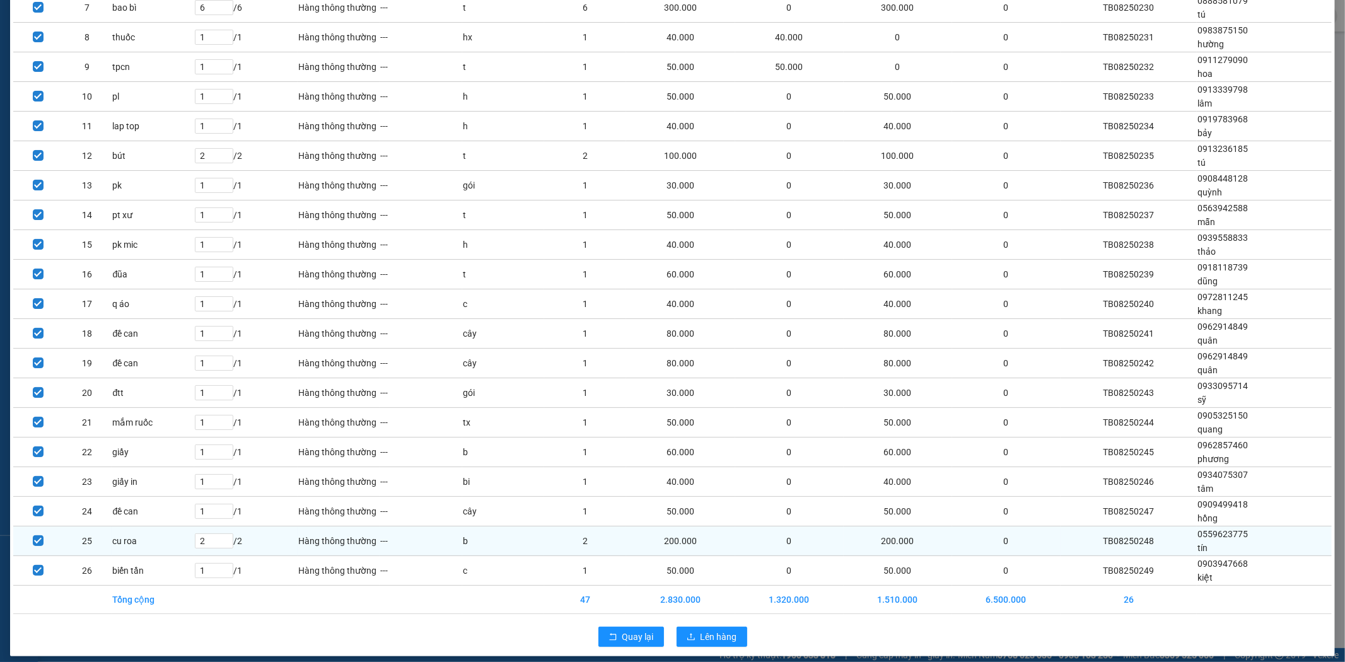
scroll to position [310, 0]
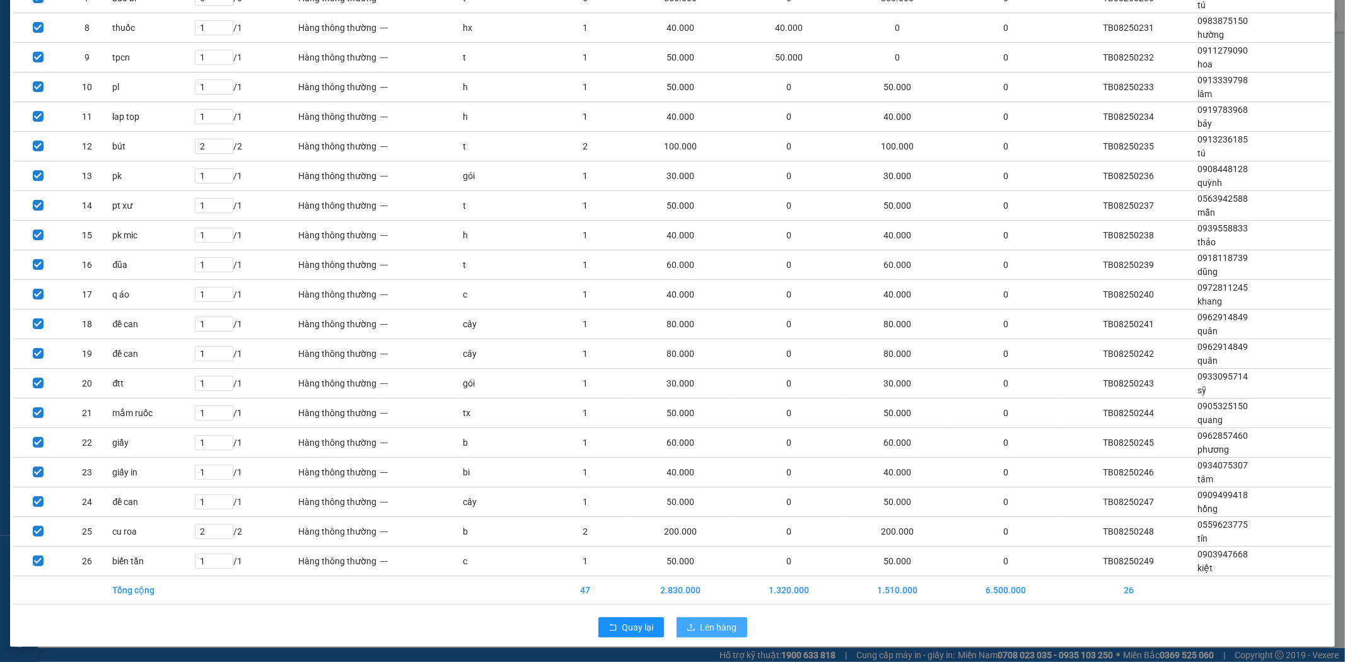
click at [717, 624] on span "Lên hàng" at bounding box center [719, 628] width 37 height 14
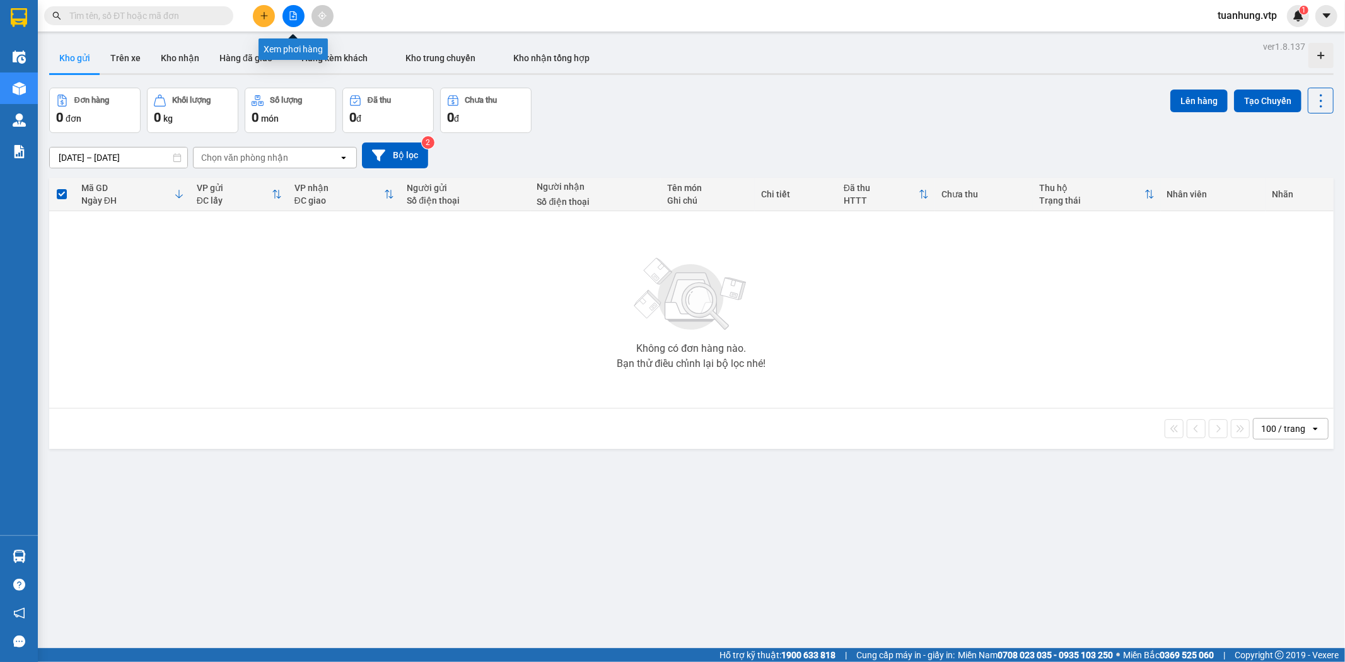
click at [291, 16] on icon "file-add" at bounding box center [293, 15] width 9 height 9
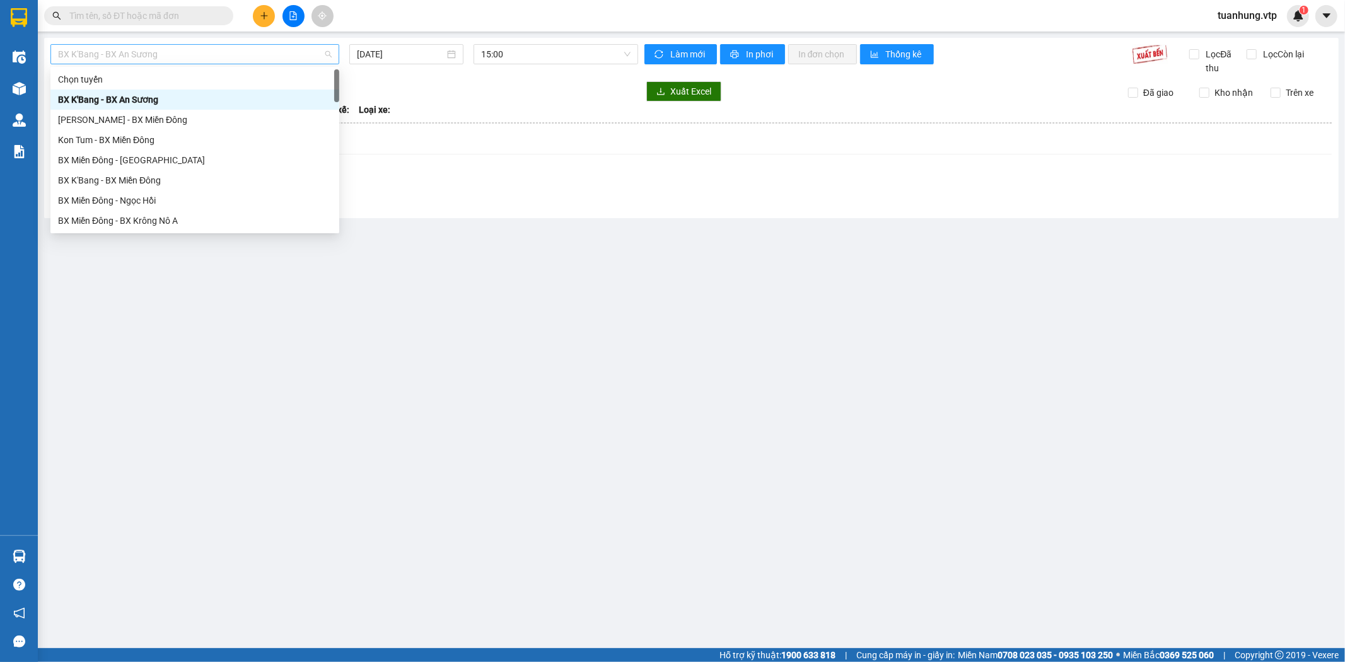
click at [328, 53] on span "BX K'Bang - BX An Sương" at bounding box center [195, 54] width 274 height 19
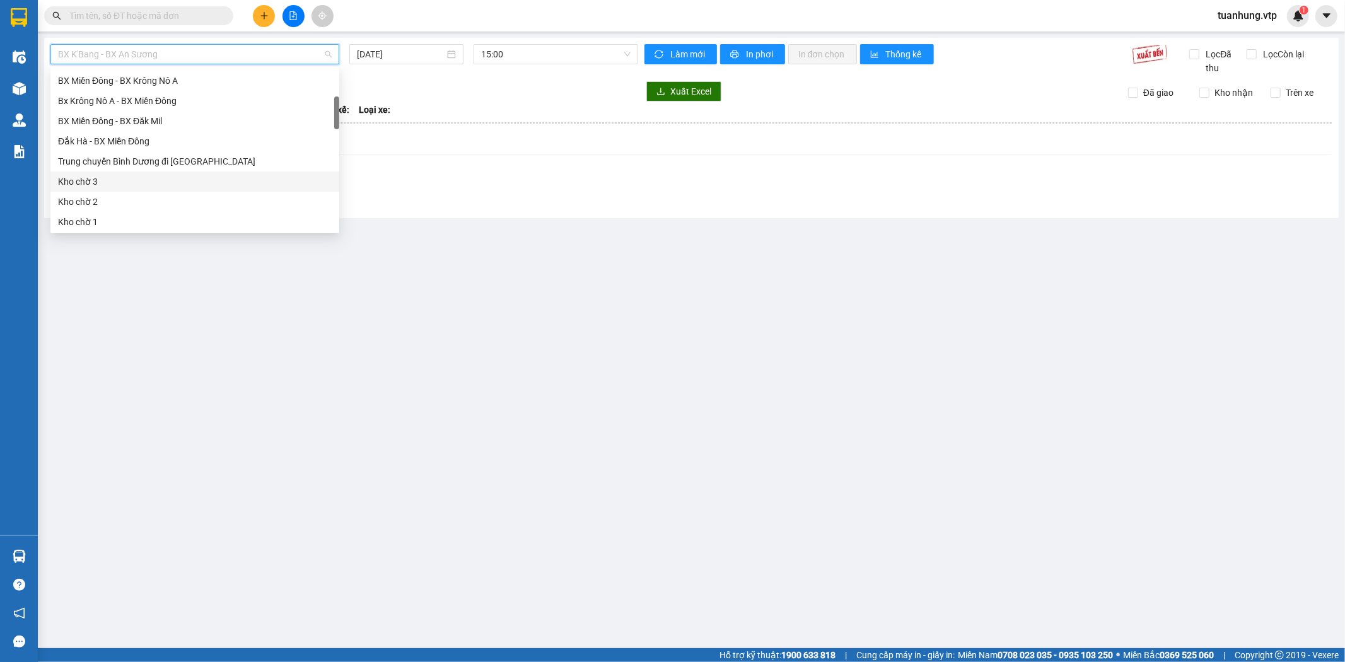
scroll to position [280, 0]
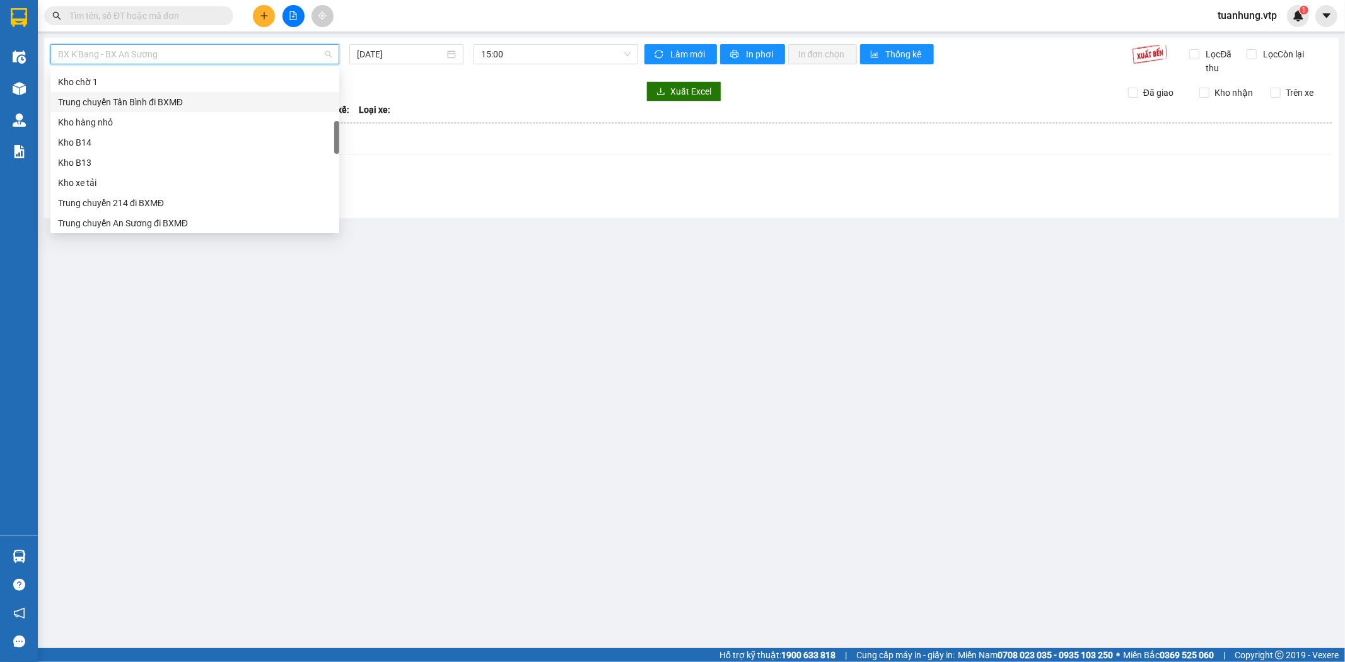
click at [202, 103] on div "Trung chuyển Tân Bình đi BXMĐ" at bounding box center [195, 102] width 274 height 14
type input "[DATE]"
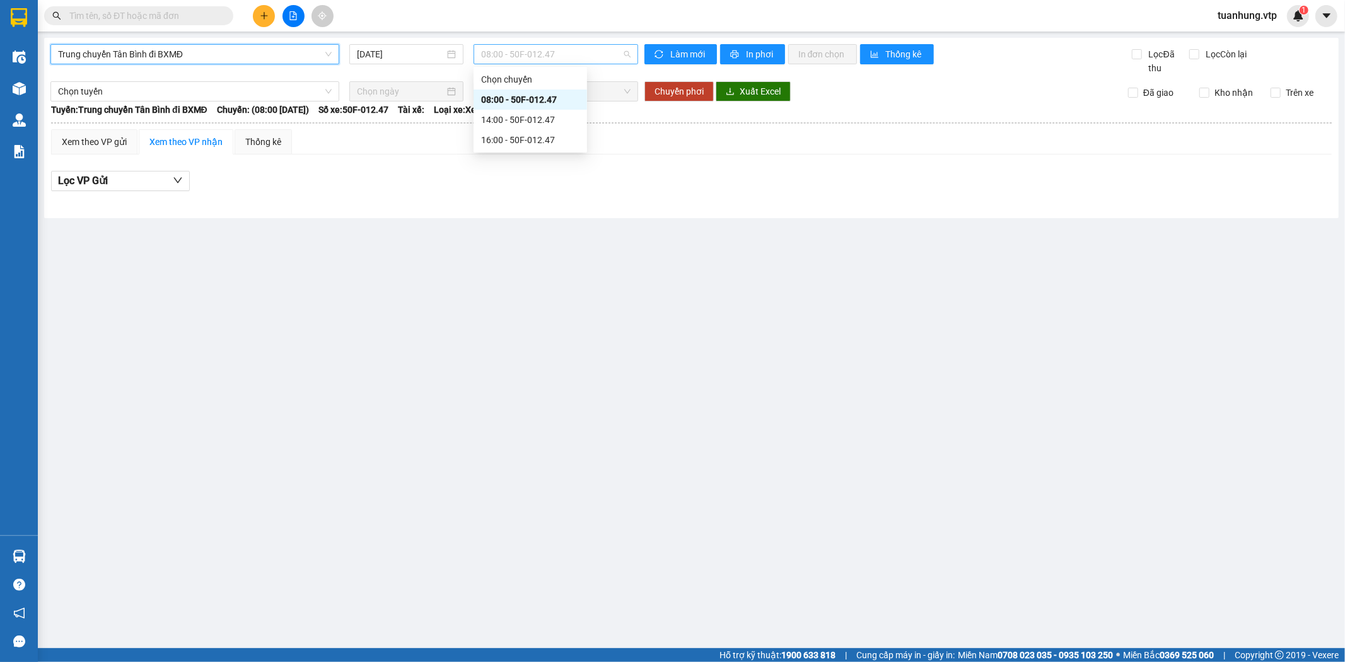
click at [626, 54] on span "08:00 - 50F-012.47" at bounding box center [555, 54] width 149 height 19
click at [561, 140] on div "16:00 - 50F-012.47" at bounding box center [530, 140] width 98 height 14
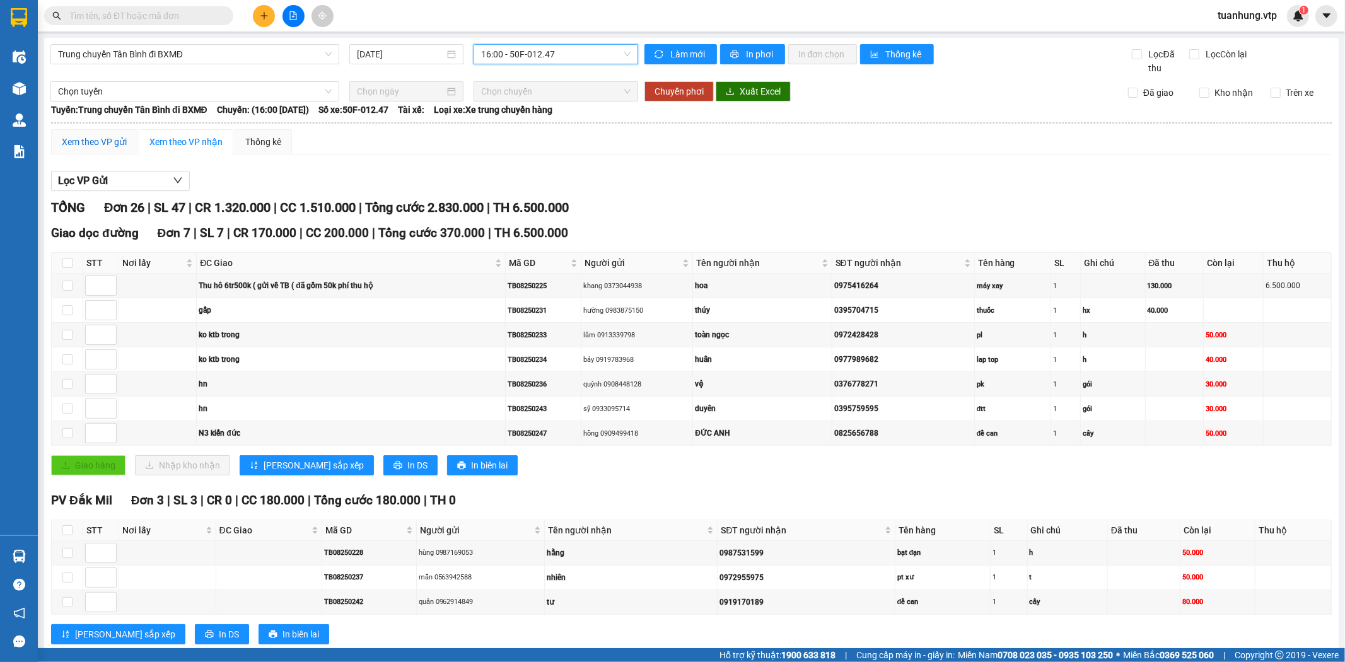
click at [100, 143] on div "Xem theo VP gửi" at bounding box center [94, 142] width 65 height 14
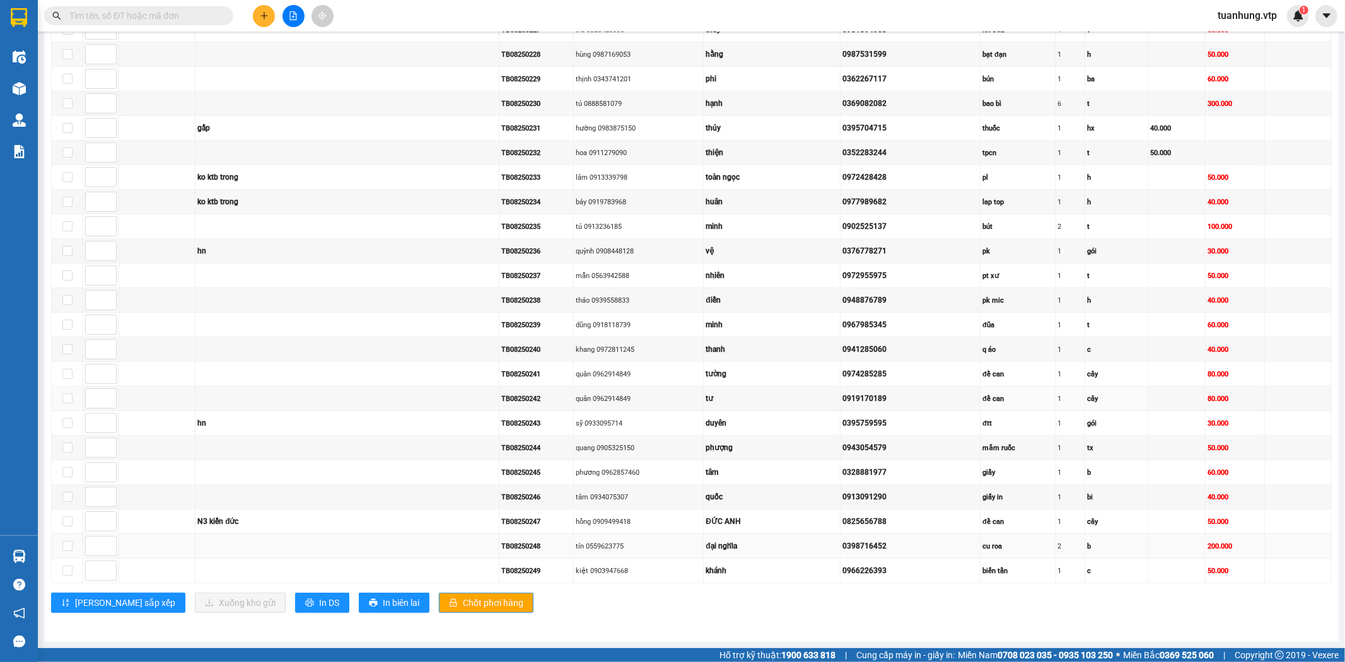
scroll to position [335, 0]
click at [295, 597] on button "In DS" at bounding box center [322, 603] width 54 height 20
click at [295, 610] on button "In DS" at bounding box center [322, 603] width 54 height 20
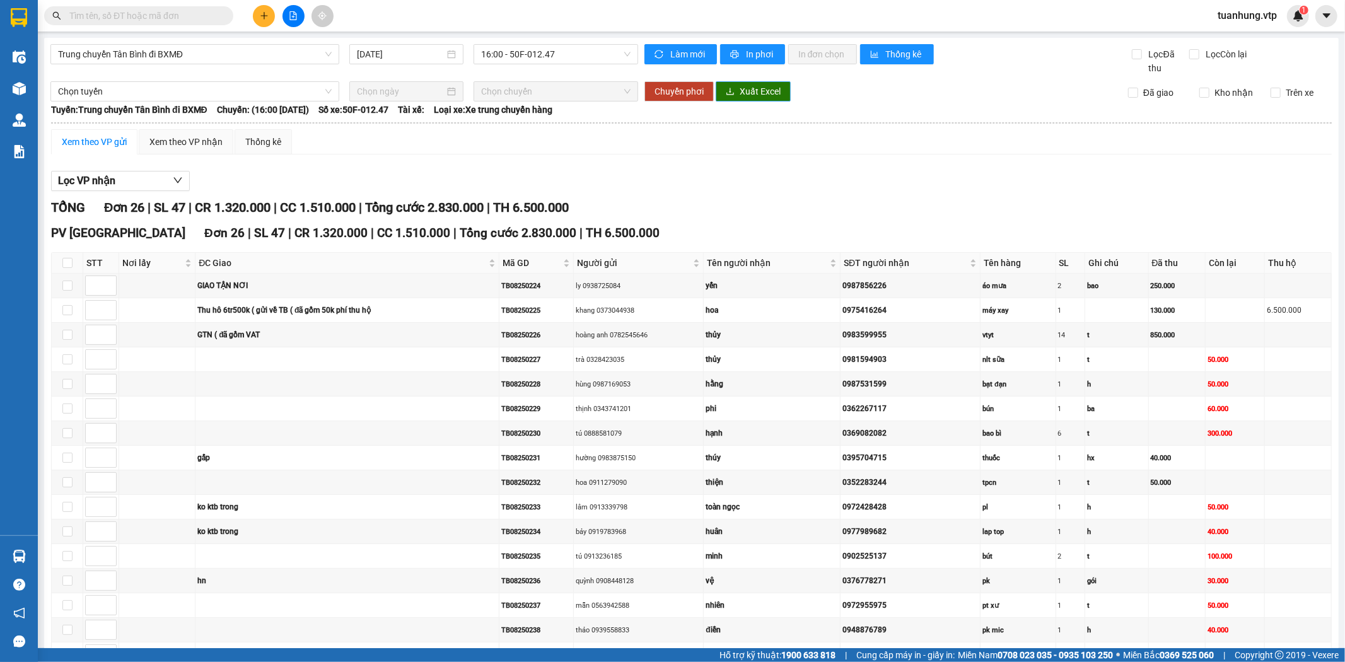
click at [754, 90] on span "Xuất Excel" at bounding box center [760, 92] width 41 height 14
click at [265, 20] on icon "plus" at bounding box center [264, 15] width 9 height 9
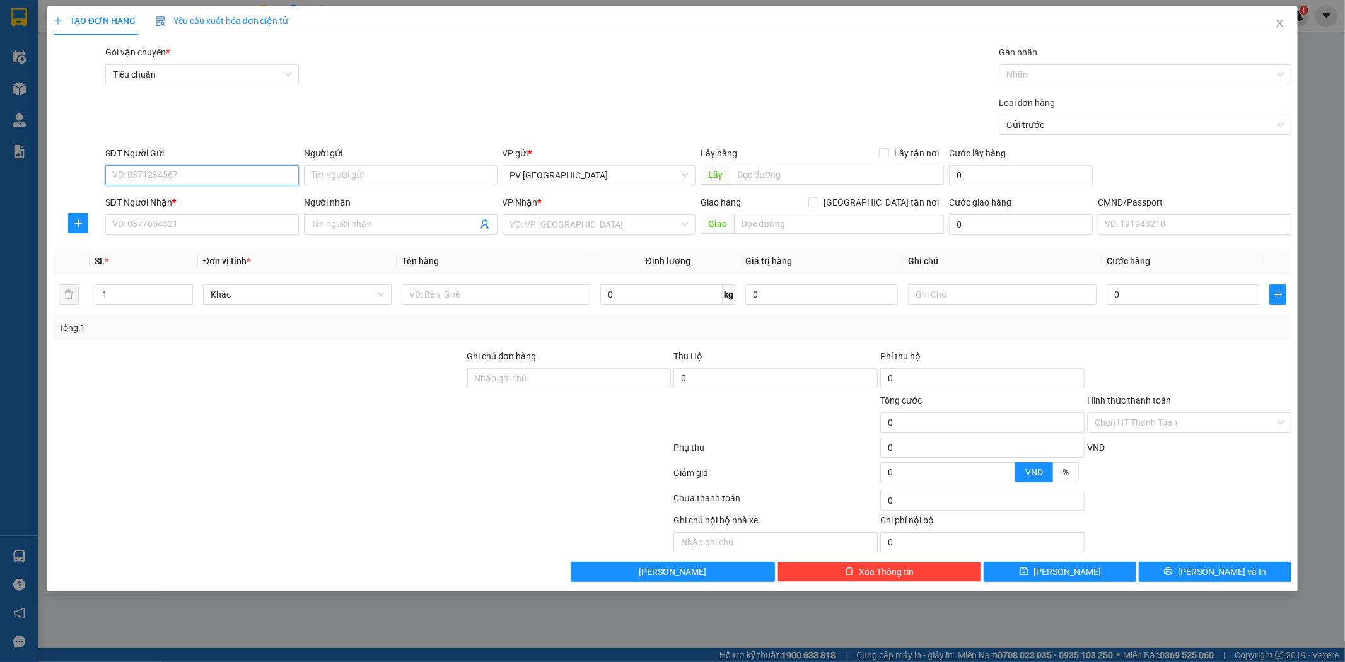
click at [235, 173] on input "SĐT Người Gửi" at bounding box center [202, 175] width 194 height 20
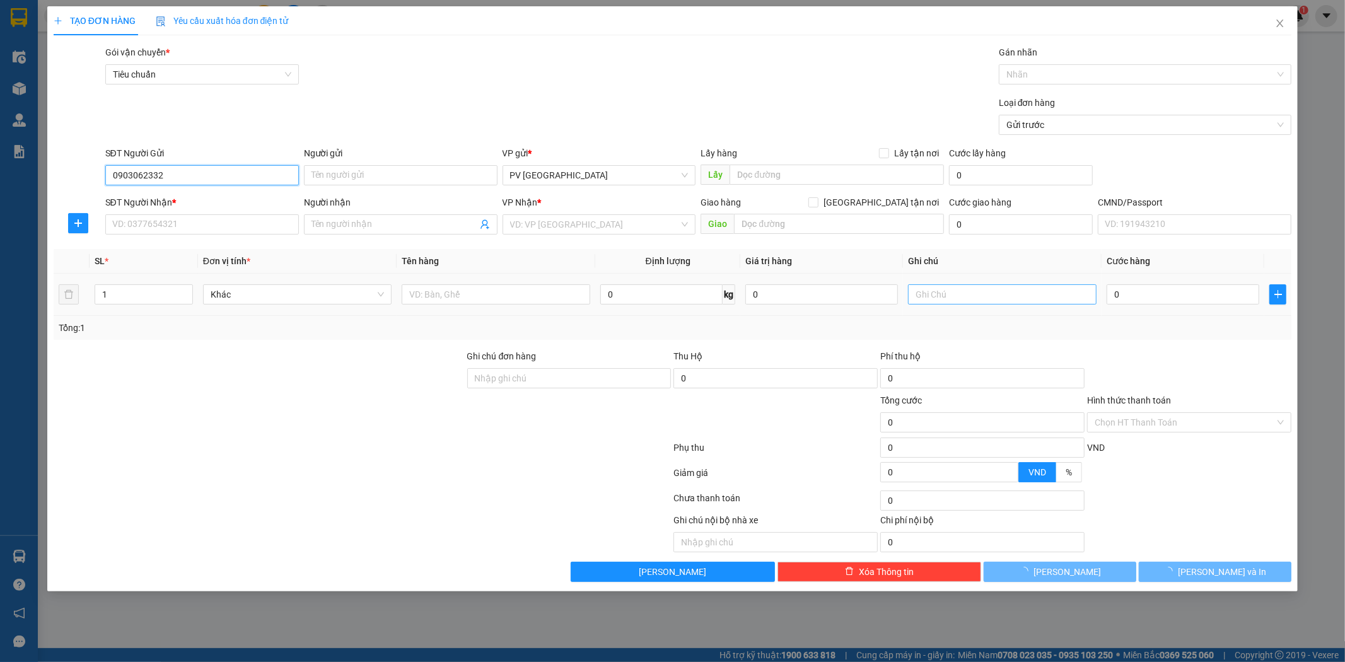
type input "0903062332"
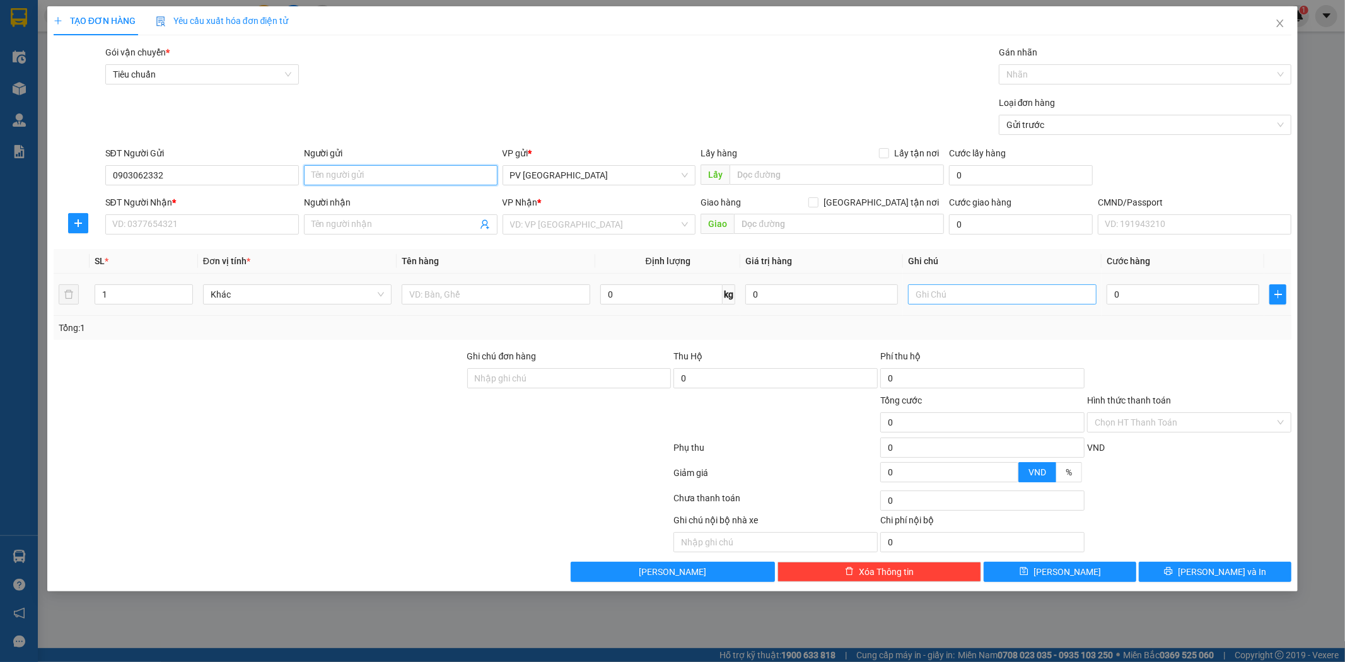
type input "b"
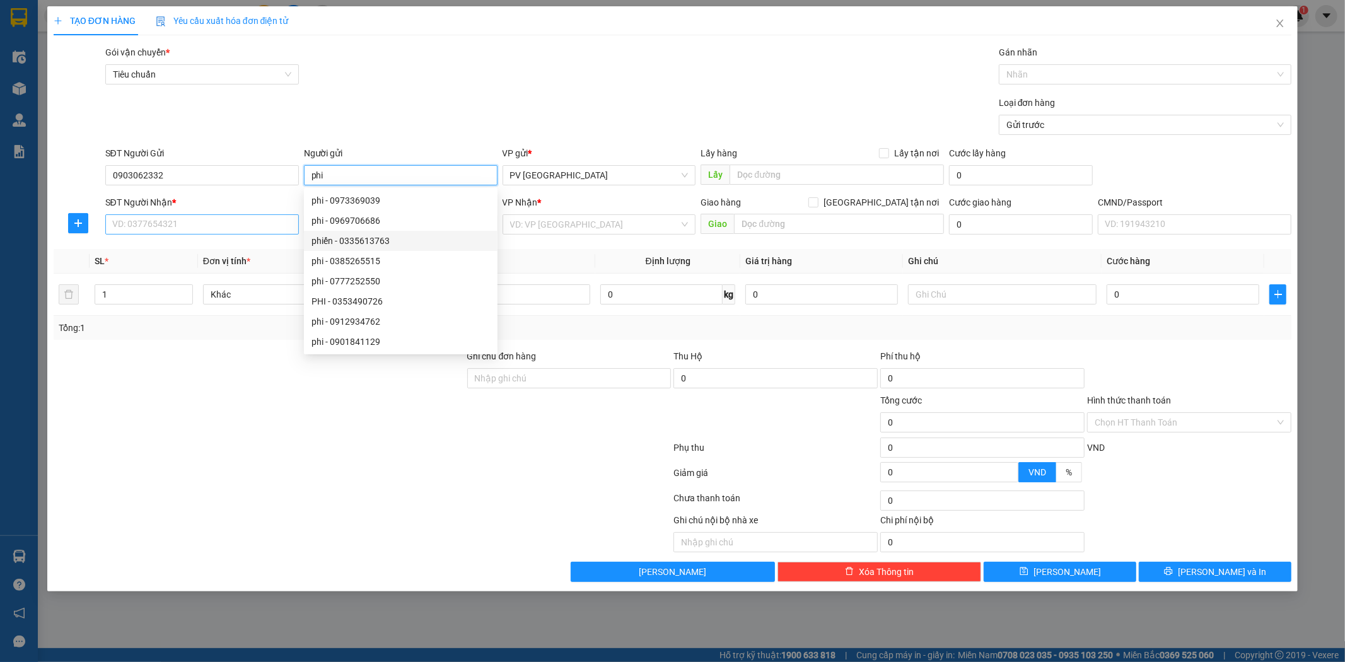
type input "phi"
click at [291, 224] on input "SĐT Người Nhận *" at bounding box center [202, 224] width 194 height 20
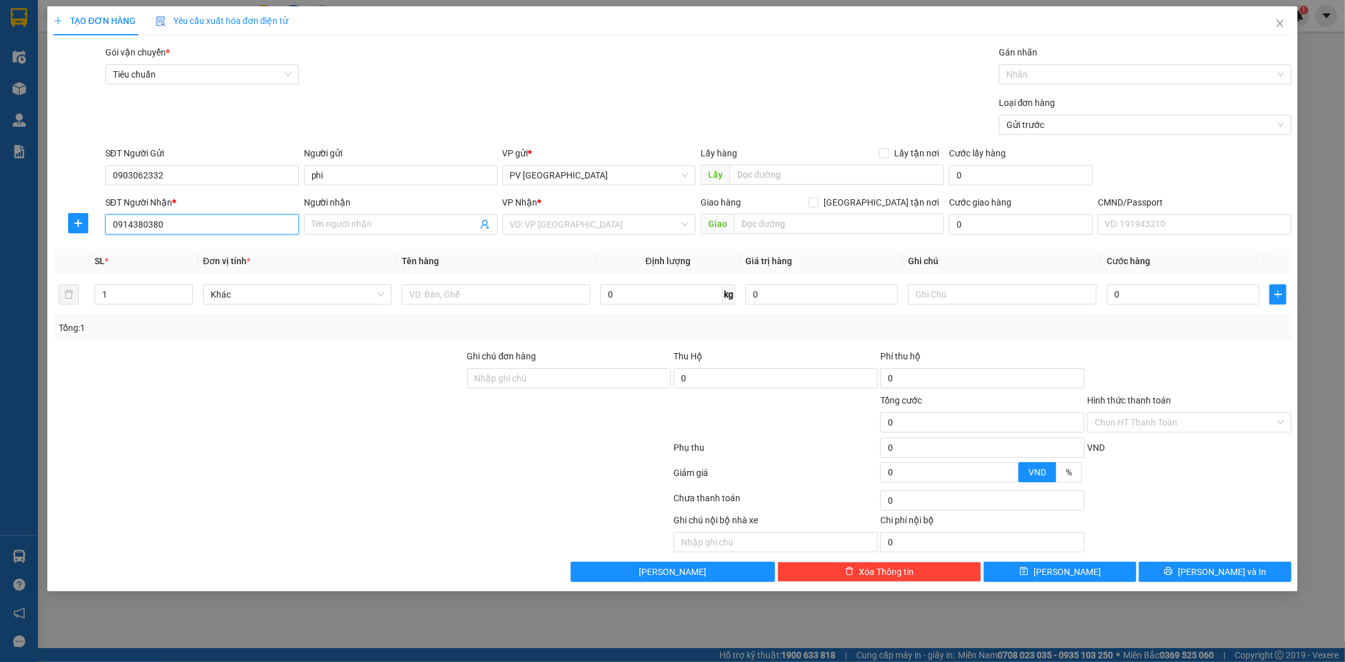
type input "0914380380"
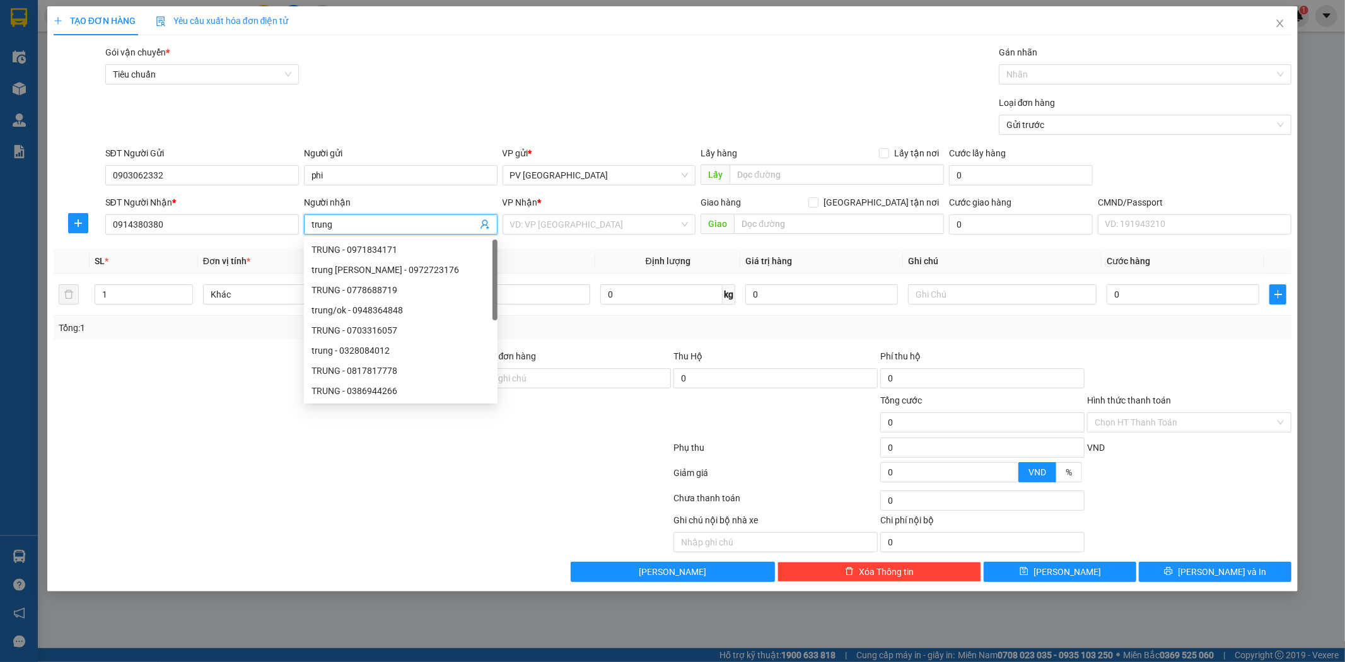
type input "trung"
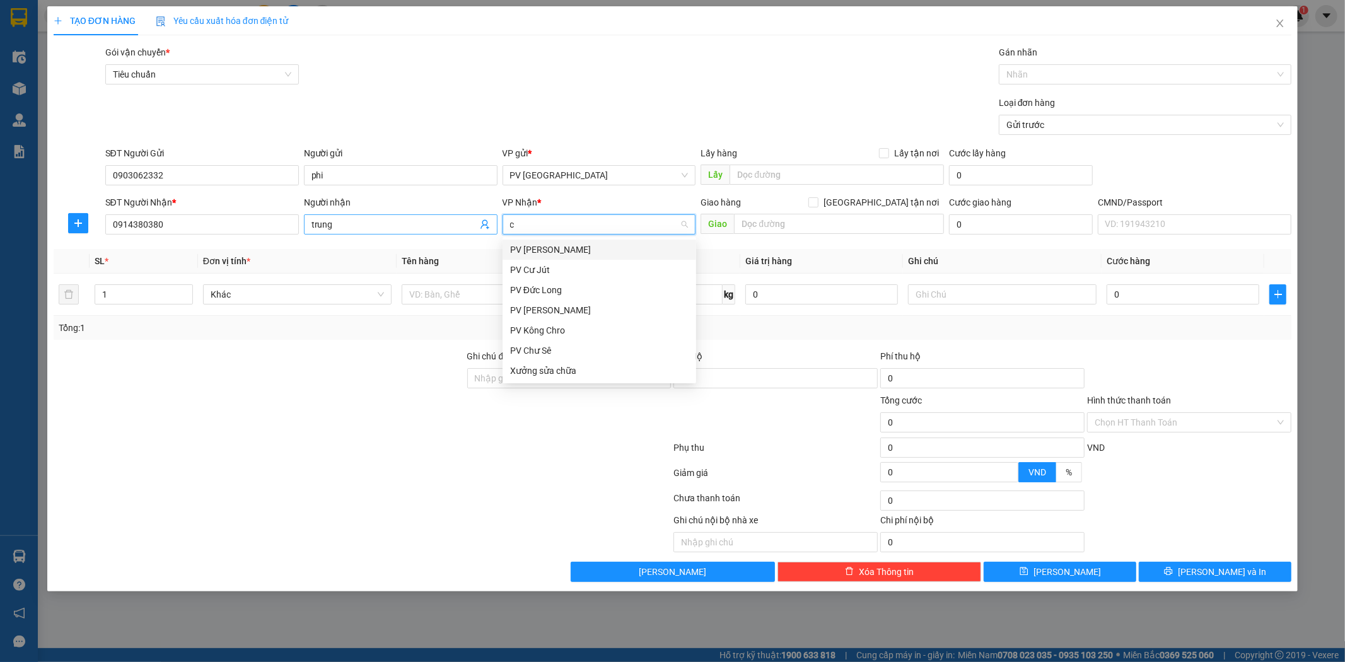
type input "cj"
click at [631, 259] on div "PV Cư Jút" at bounding box center [600, 250] width 194 height 20
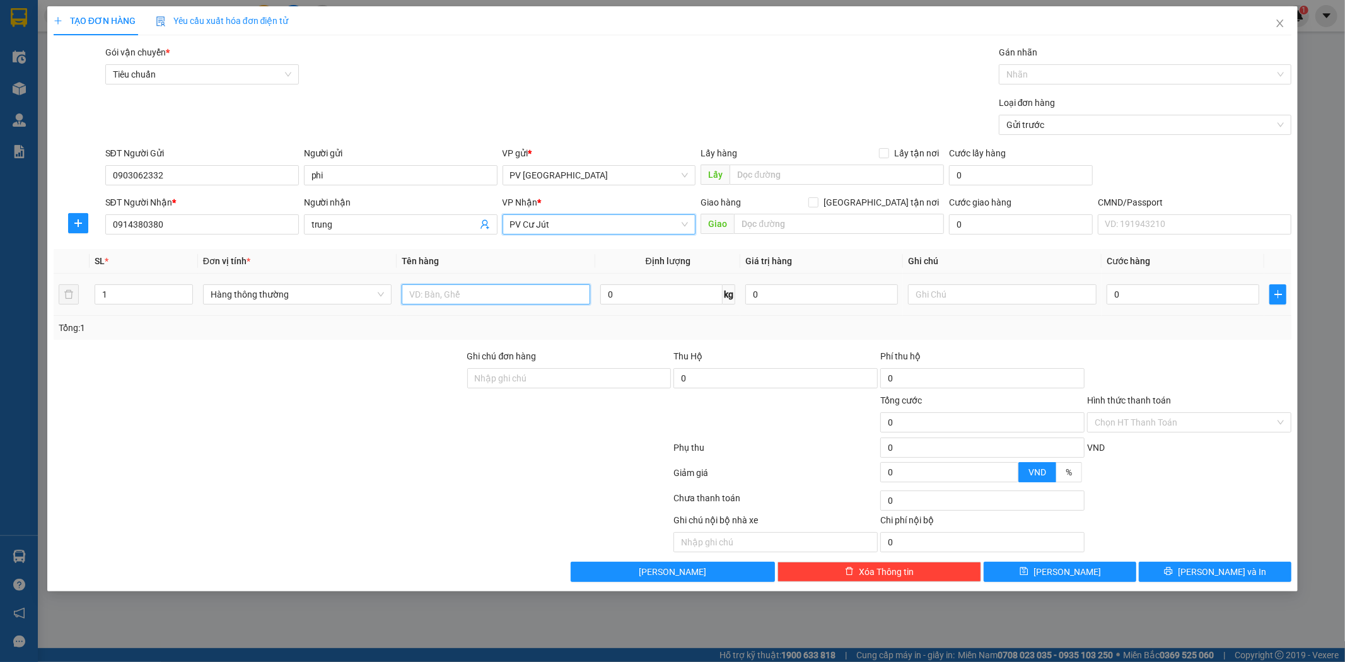
click at [460, 297] on input "text" at bounding box center [496, 294] width 189 height 20
click at [131, 297] on input "1" at bounding box center [143, 294] width 97 height 19
type input "3"
type input "d"
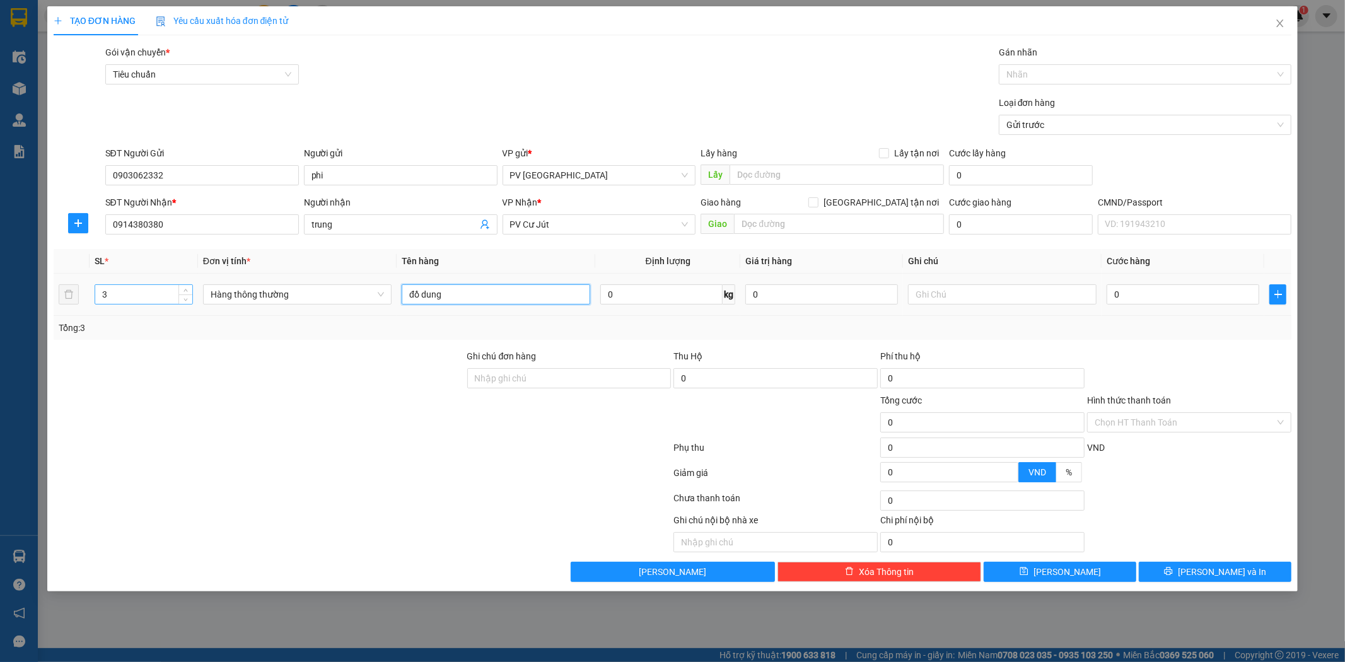
type input "đồ dung"
type input "1"
type input "1t/1b/1c"
type input "1"
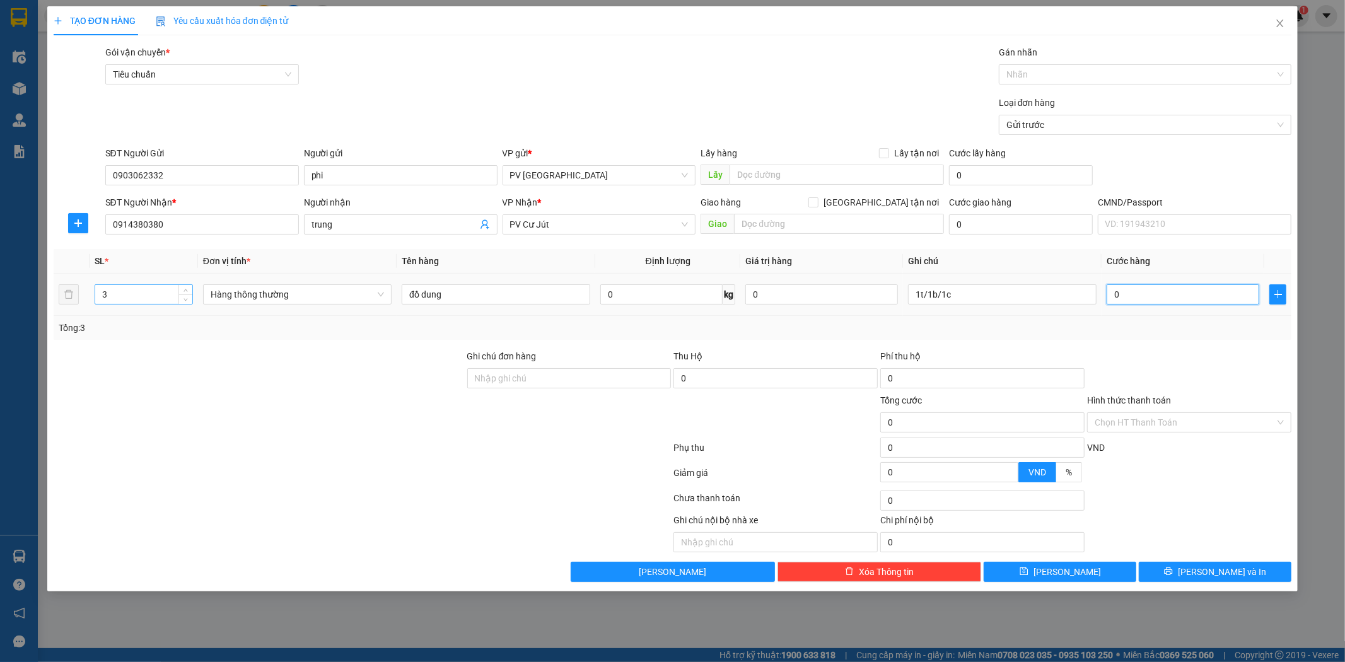
type input "1"
type input "15"
type input "150"
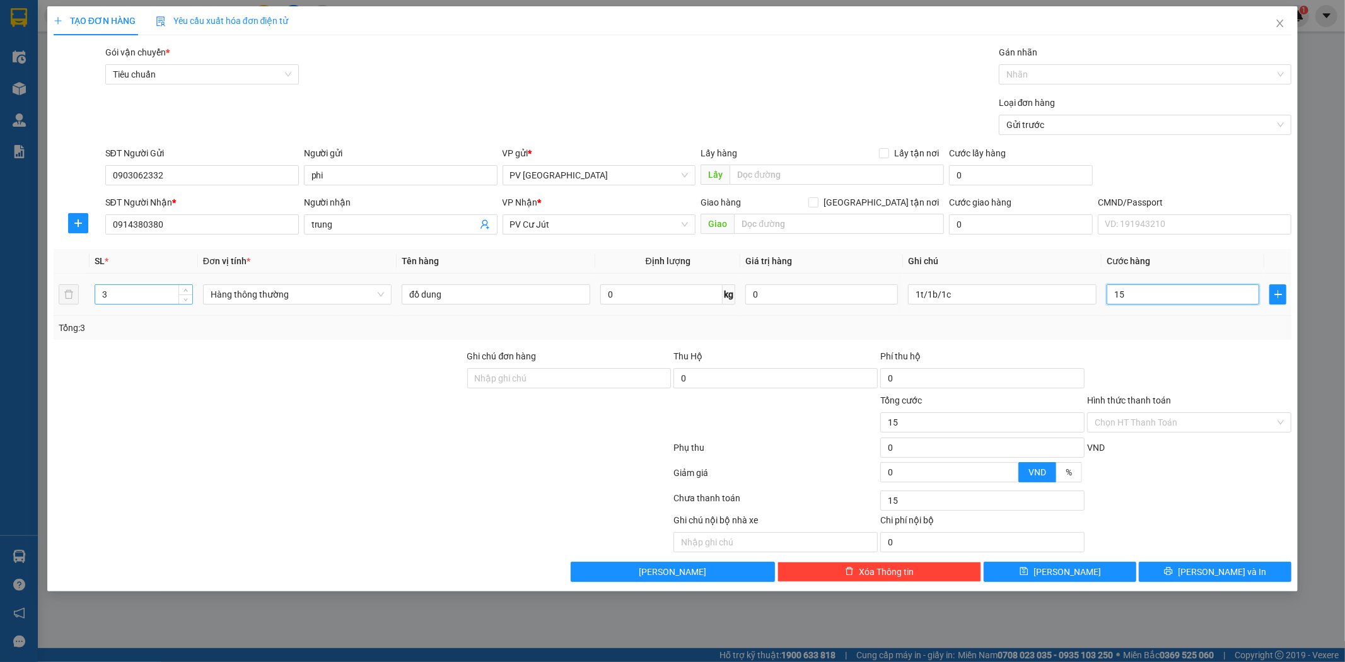
type input "150"
type input "1.500"
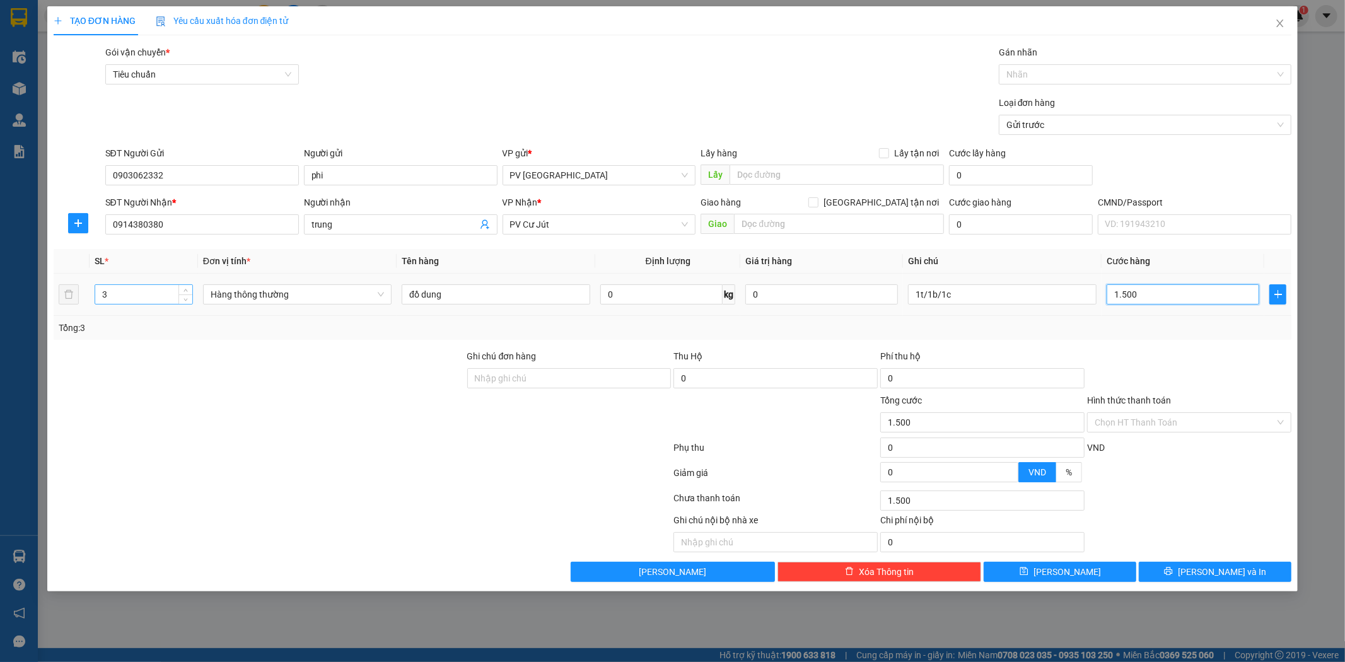
type input "15.000"
type input "150.000"
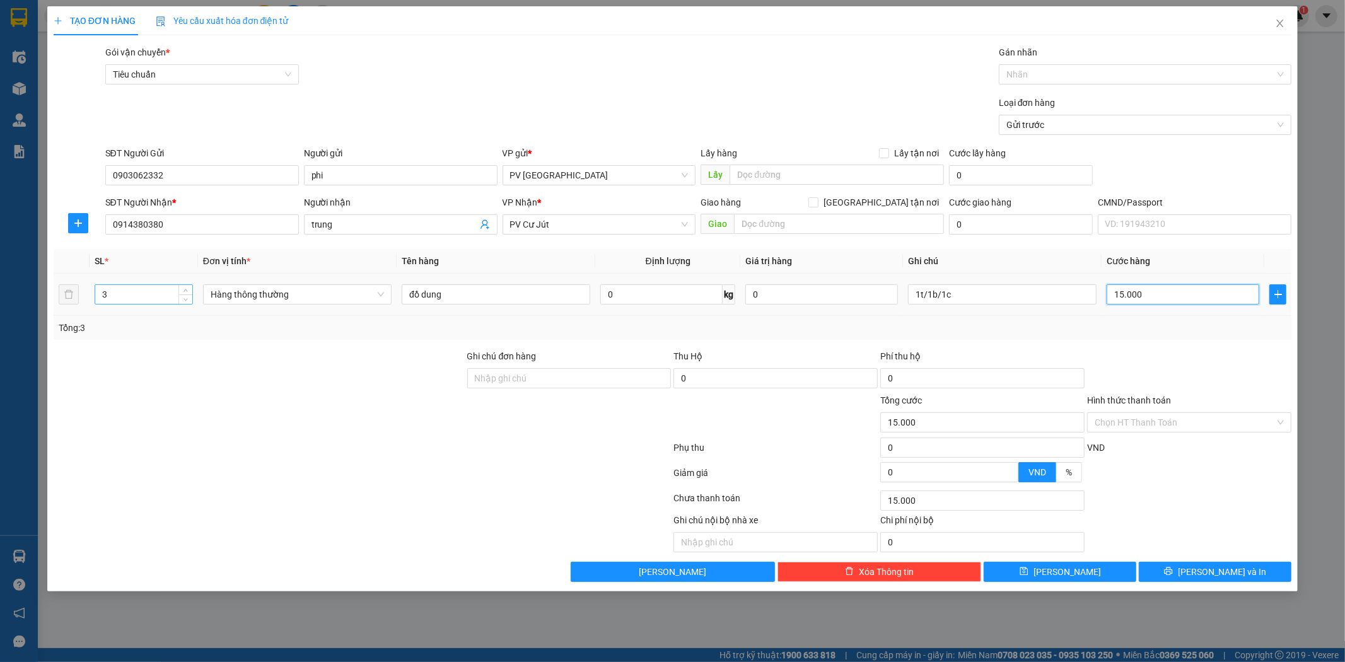
type input "150.000"
click at [1181, 564] on button "[PERSON_NAME] và In" at bounding box center [1215, 572] width 153 height 20
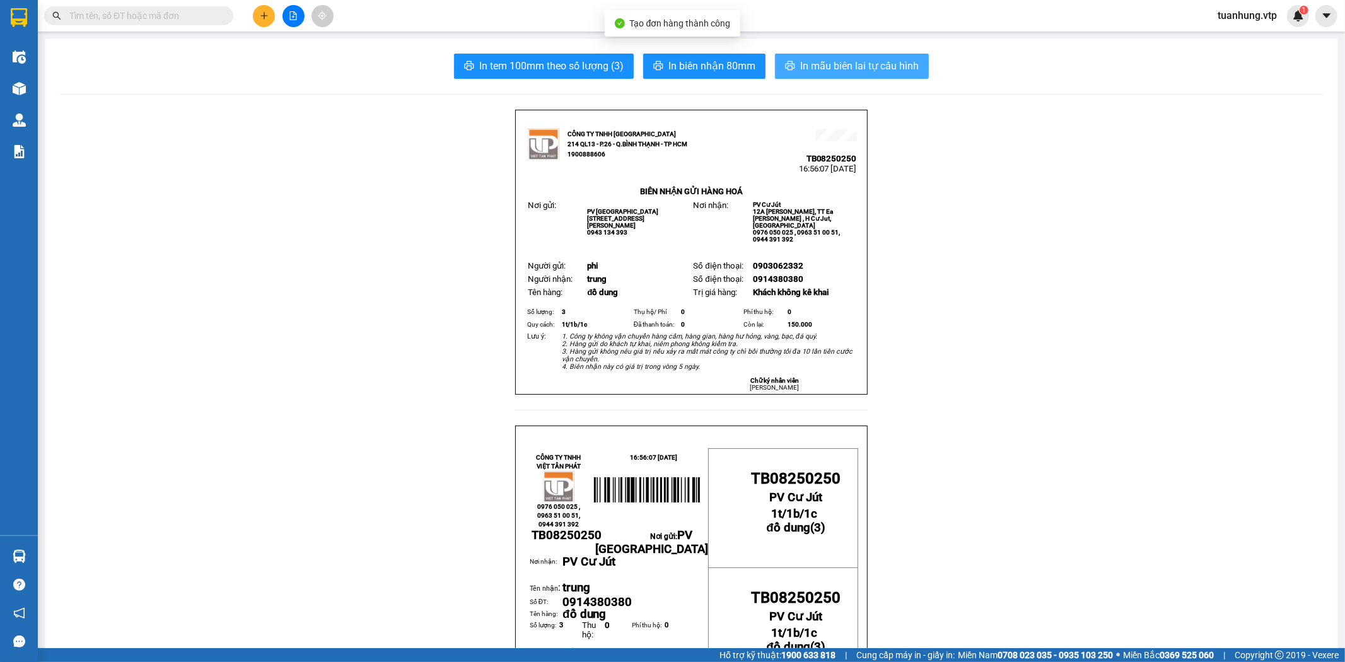
click at [862, 69] on span "In mẫu biên lai tự cấu hình" at bounding box center [859, 66] width 119 height 16
click at [859, 72] on span "In mẫu biên lai tự cấu hình" at bounding box center [859, 66] width 119 height 16
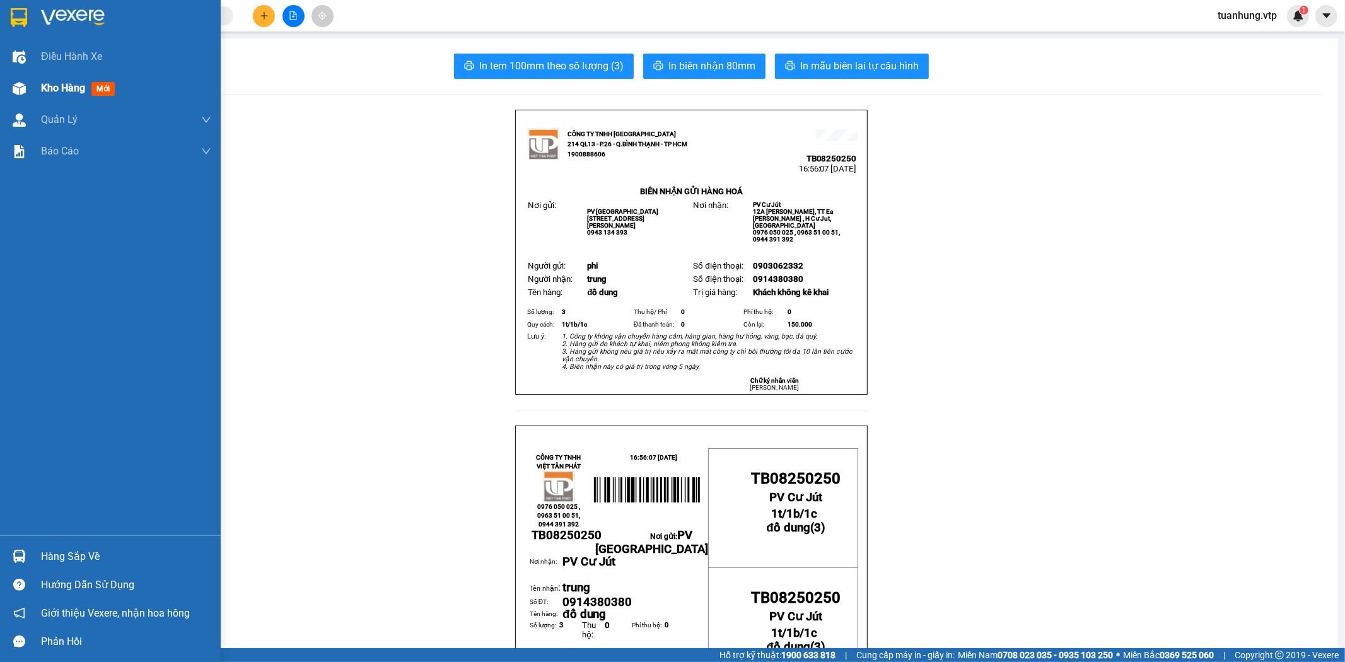
click at [21, 89] on img at bounding box center [19, 88] width 13 height 13
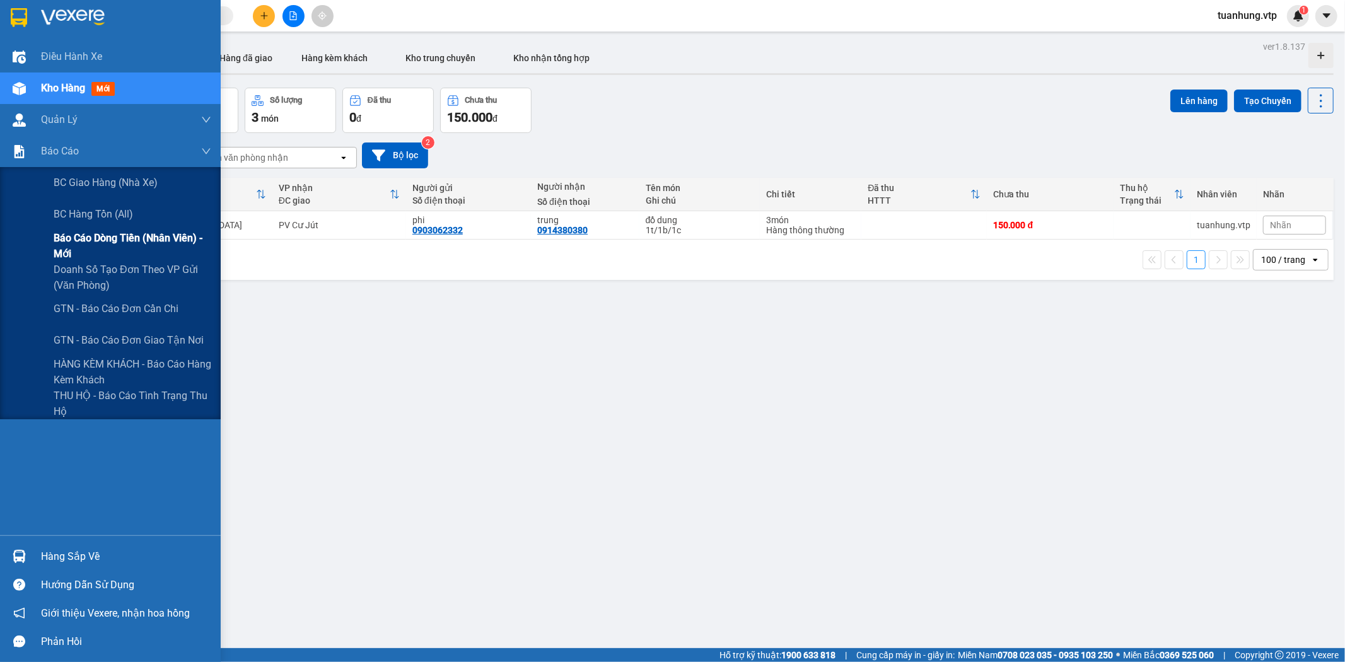
click at [99, 242] on span "Báo cáo dòng tiền (nhân viên) - mới" at bounding box center [133, 246] width 158 height 32
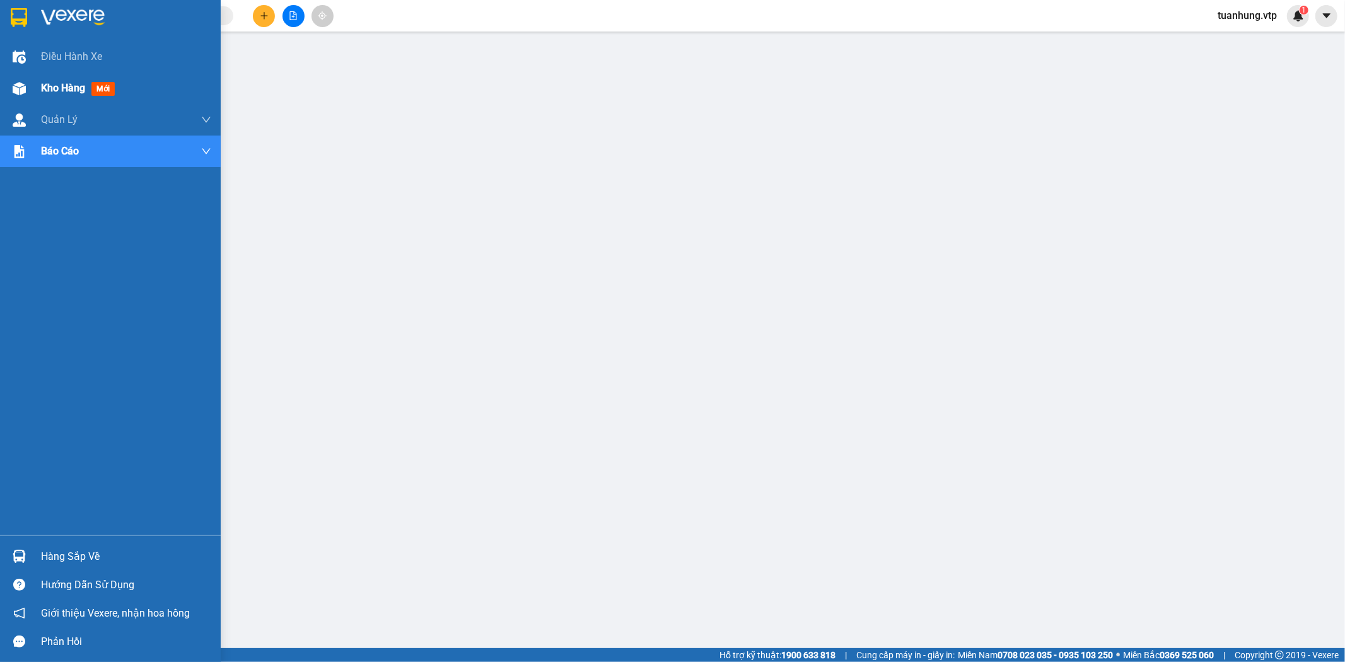
click at [47, 86] on span "Kho hàng" at bounding box center [63, 88] width 44 height 12
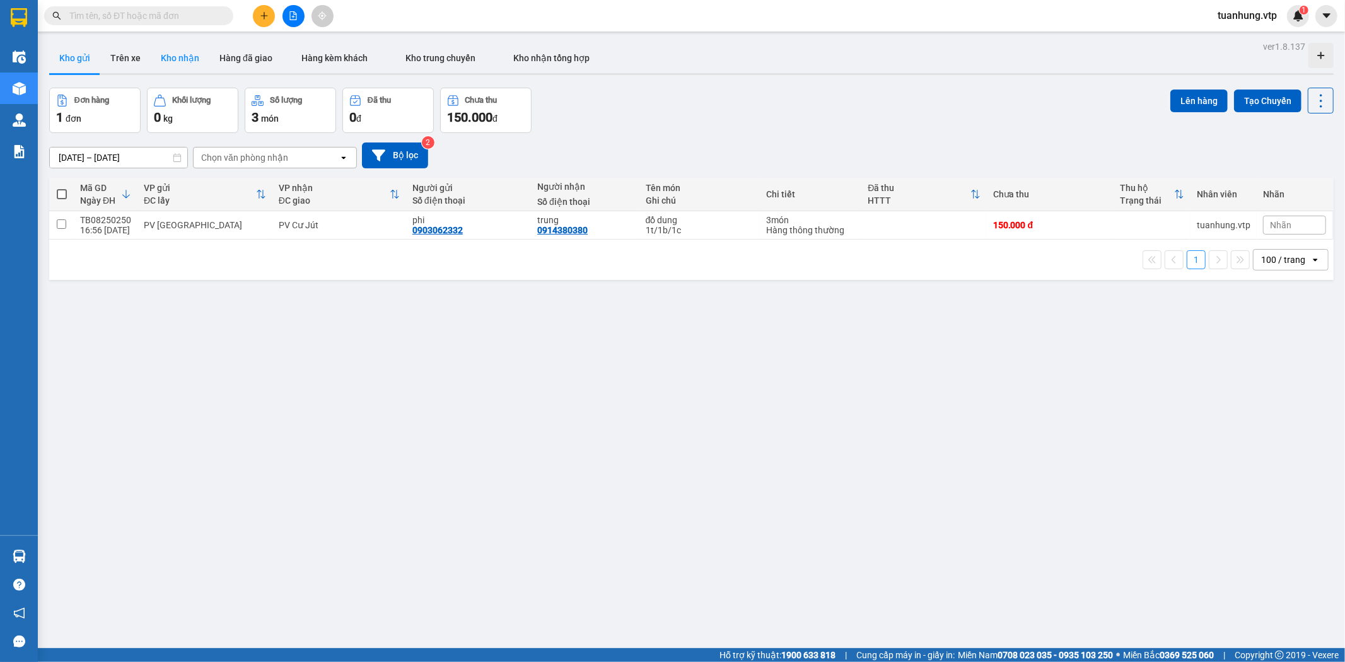
click at [164, 55] on button "Kho nhận" at bounding box center [180, 58] width 59 height 30
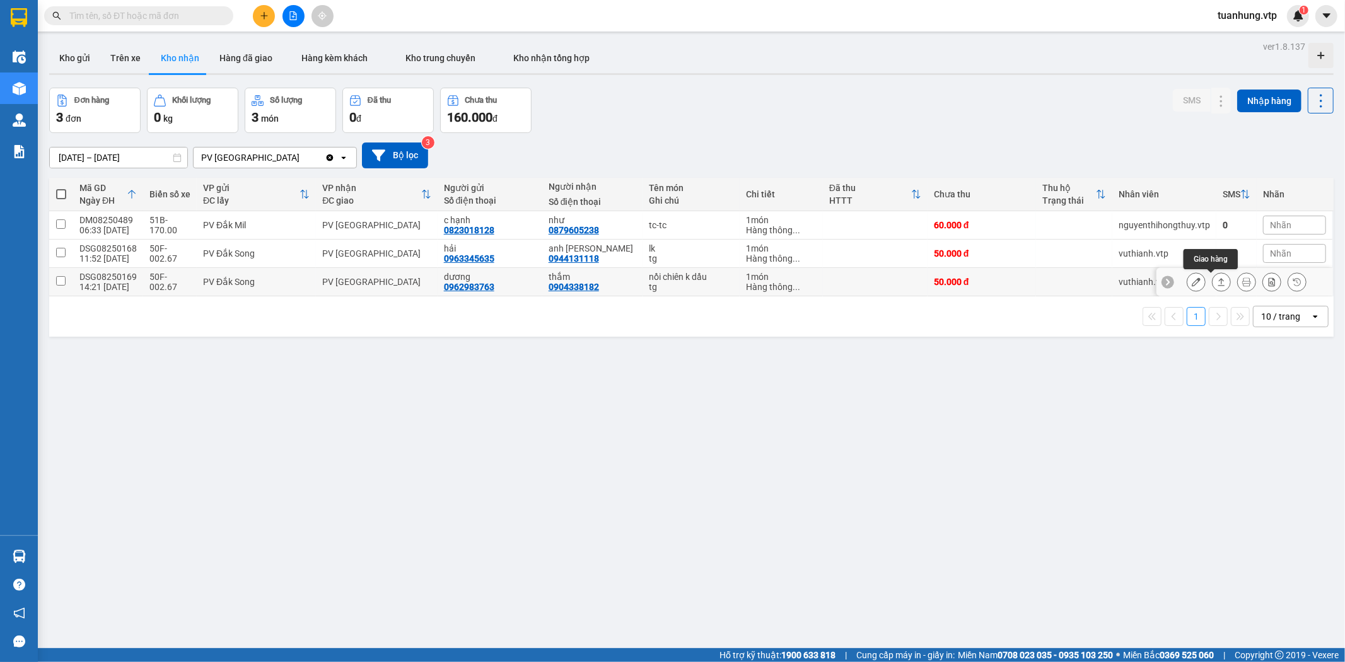
click at [1217, 283] on icon at bounding box center [1221, 281] width 9 height 9
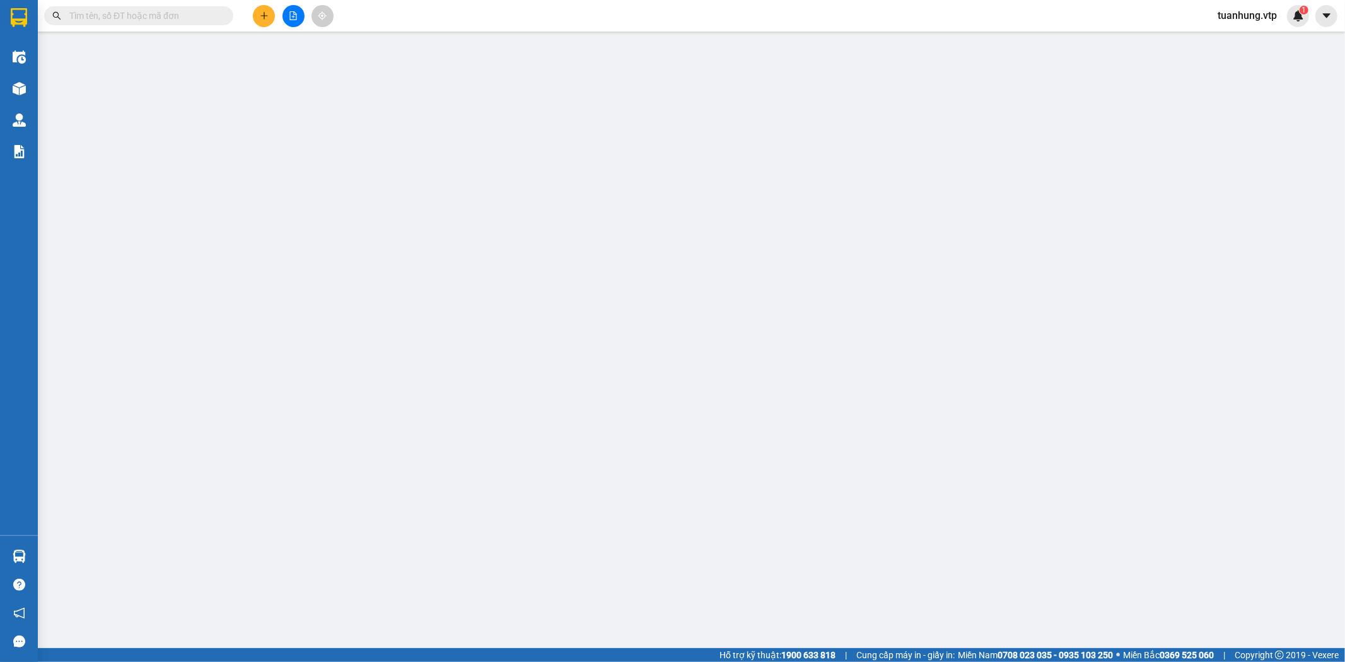
type input "0962983763"
type input "dương"
type input "0904338182"
type input "thắm"
type input "50.000"
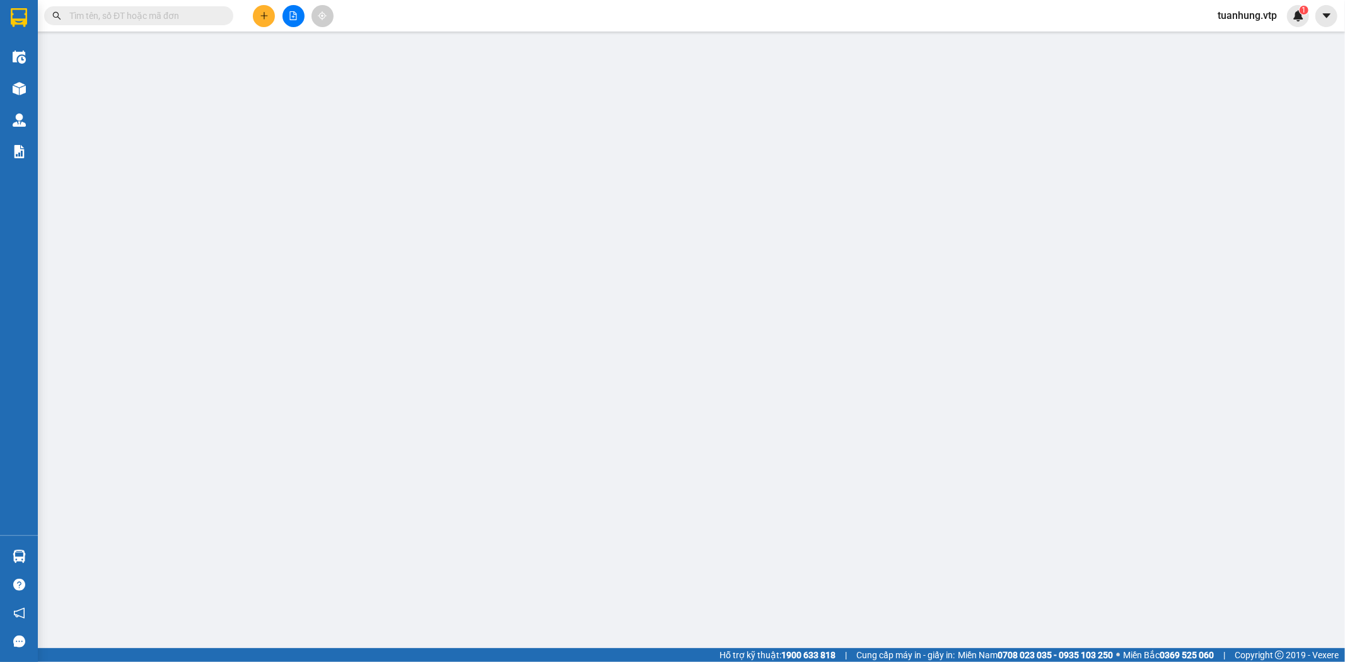
type input "50.000"
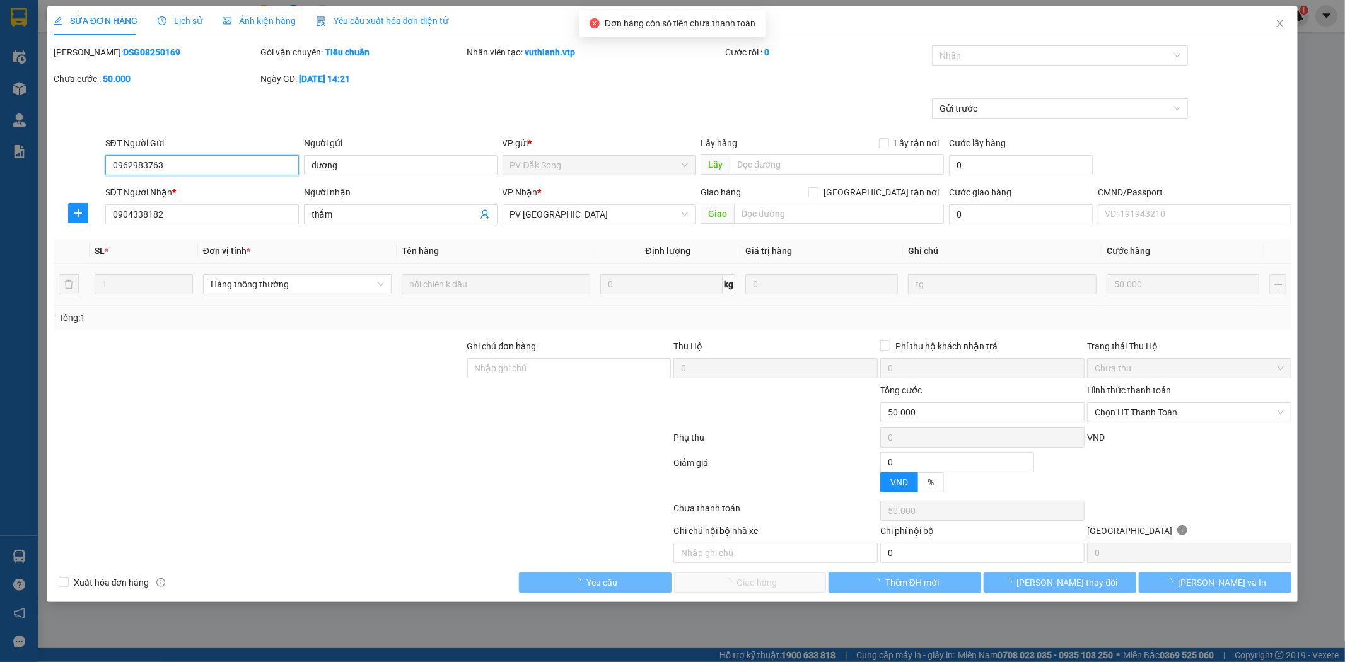
type input "2.500"
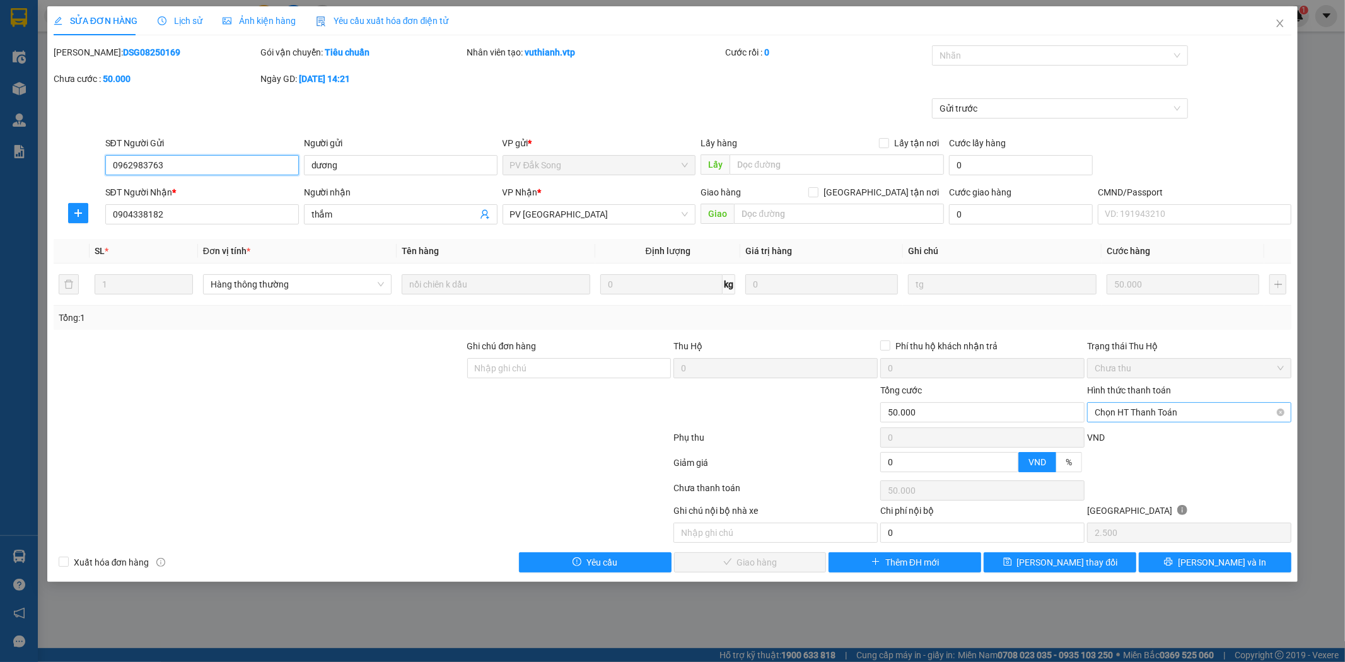
click at [1283, 407] on span "Chọn HT Thanh Toán" at bounding box center [1189, 412] width 189 height 19
click at [1245, 436] on div "Tại văn phòng" at bounding box center [1189, 438] width 189 height 14
type input "0"
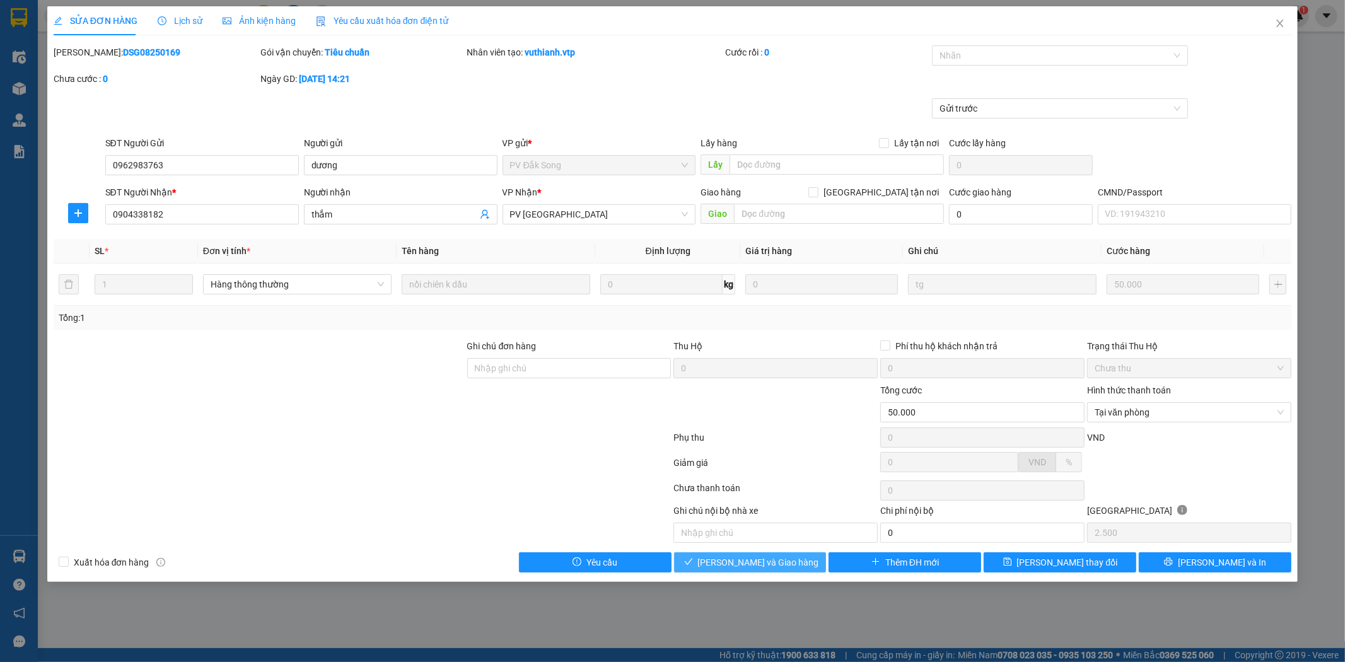
click at [784, 565] on span "Lưu và Giao hàng" at bounding box center [758, 563] width 121 height 14
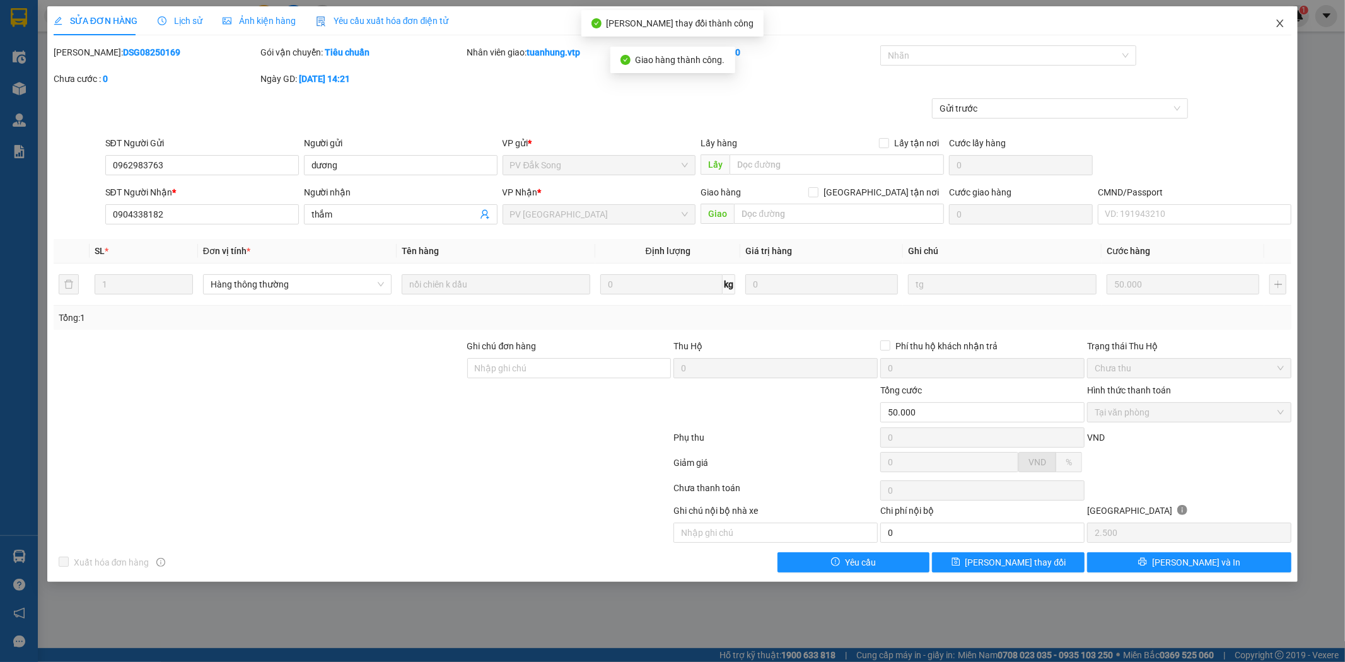
click at [1281, 26] on icon "close" at bounding box center [1280, 23] width 10 height 10
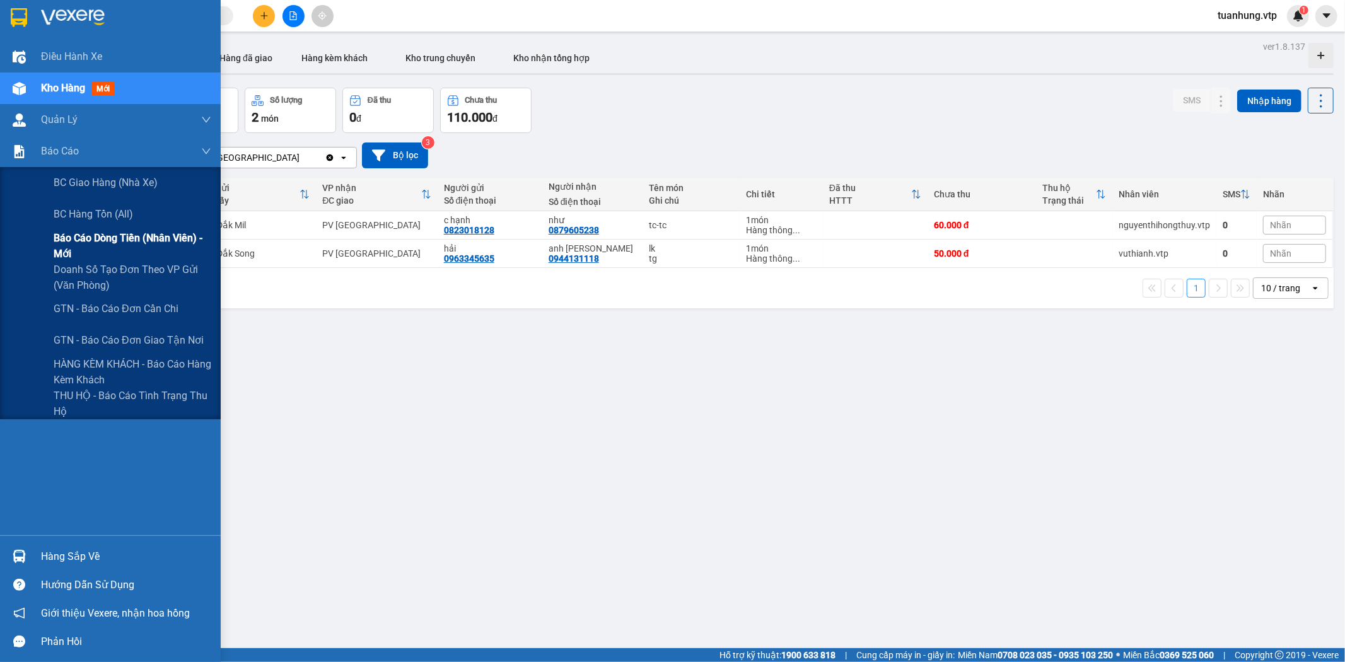
click at [125, 240] on span "Báo cáo dòng tiền (nhân viên) - mới" at bounding box center [133, 246] width 158 height 32
